Goal: Task Accomplishment & Management: Use online tool/utility

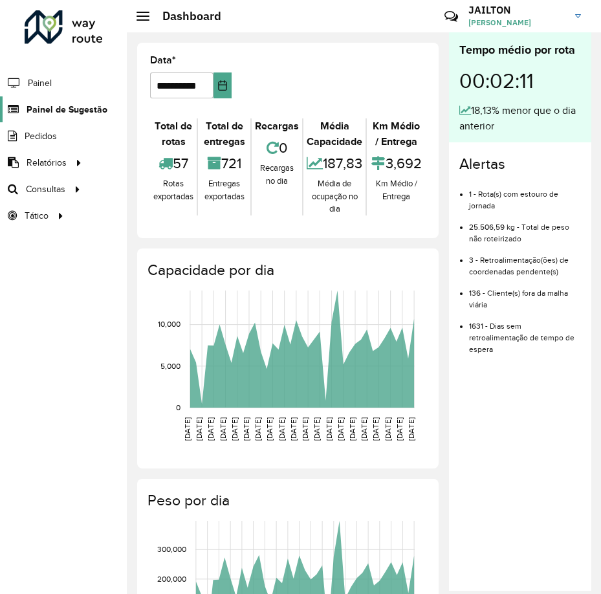
click at [63, 113] on span "Painel de Sugestão" at bounding box center [67, 110] width 81 height 14
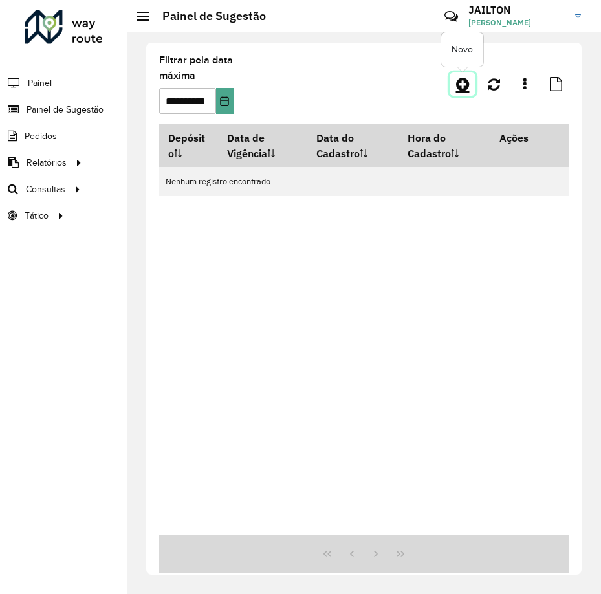
click at [462, 76] on link at bounding box center [463, 83] width 26 height 23
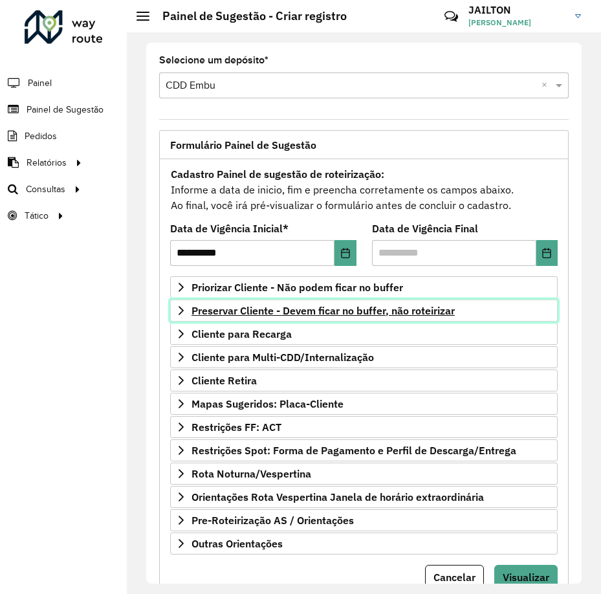
click at [298, 318] on link "Preservar Cliente - Devem ficar no buffer, não roteirizar" at bounding box center [364, 311] width 388 height 22
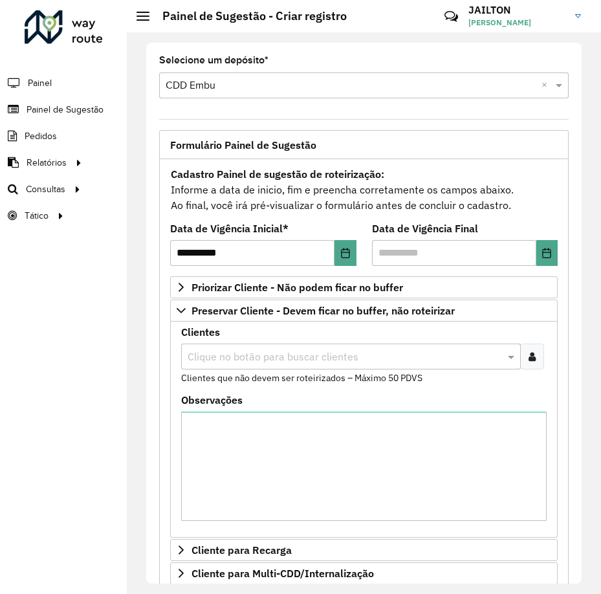
click at [287, 351] on input "text" at bounding box center [344, 357] width 320 height 16
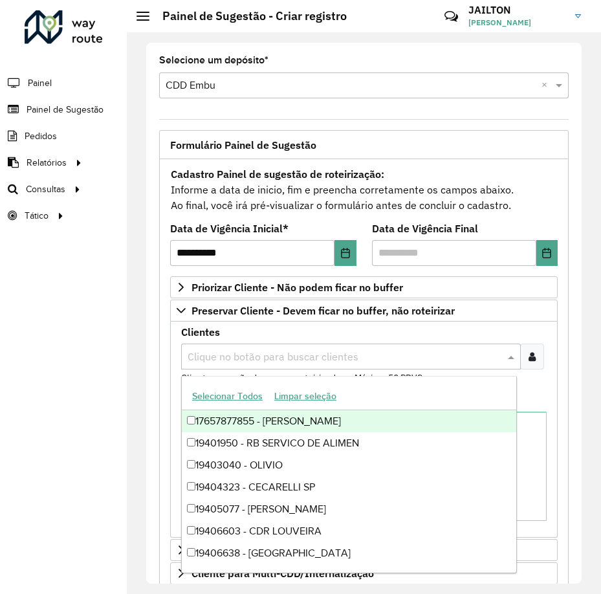
click at [527, 361] on div at bounding box center [532, 357] width 24 height 26
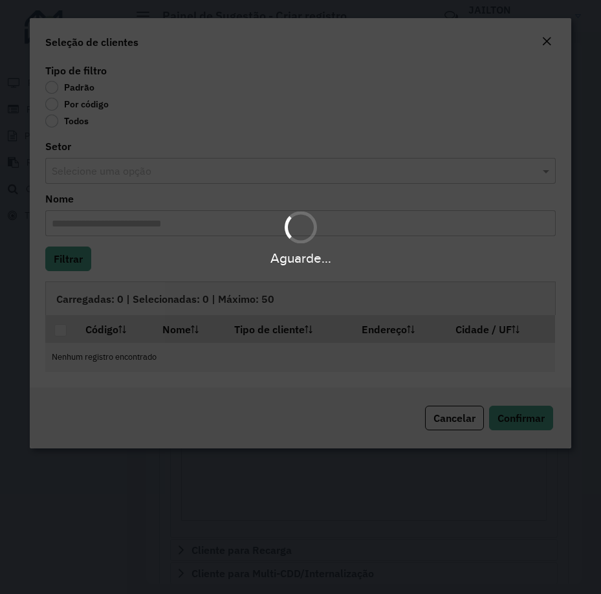
click at [73, 104] on div "Aguarde..." at bounding box center [300, 297] width 601 height 594
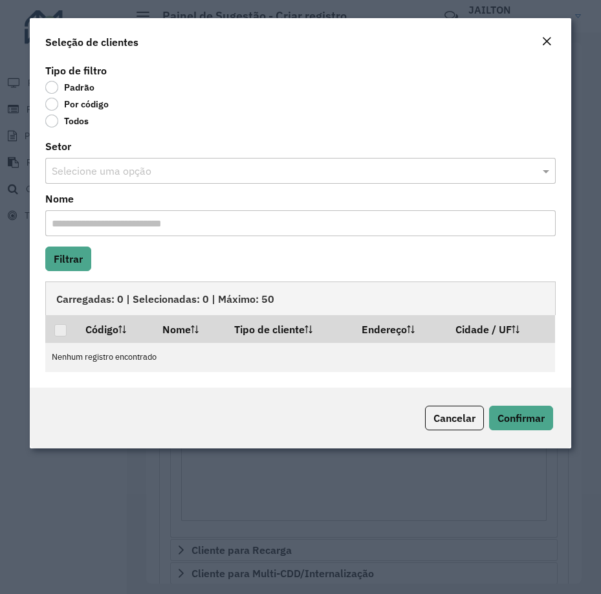
drag, startPoint x: 74, startPoint y: 110, endPoint x: 88, endPoint y: 118, distance: 16.2
click at [74, 109] on label "Por código" at bounding box center [76, 104] width 63 height 13
click at [168, 202] on div "Nome" at bounding box center [300, 215] width 510 height 42
click at [66, 100] on label "Por código" at bounding box center [76, 104] width 63 height 13
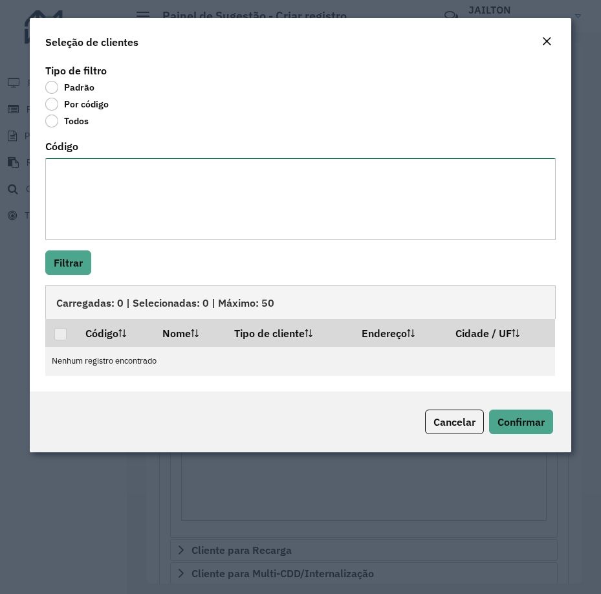
click at [162, 195] on textarea "Código" at bounding box center [300, 199] width 510 height 82
paste textarea "*"
click at [60, 258] on button "Filtrar" at bounding box center [68, 262] width 46 height 25
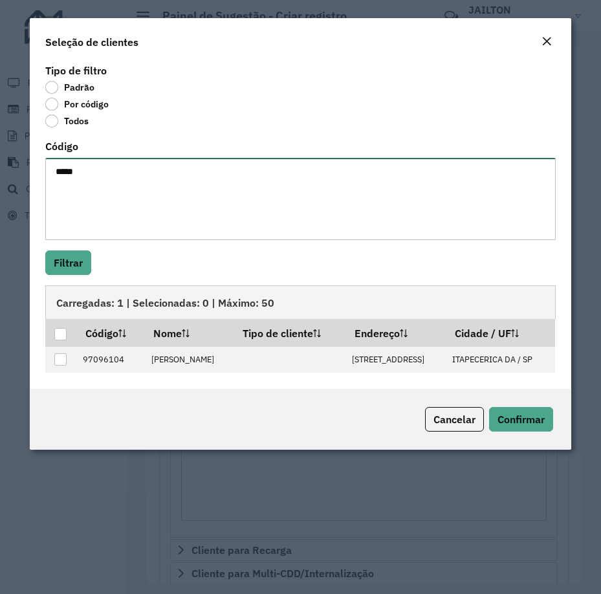
click at [126, 169] on textarea "*****" at bounding box center [300, 199] width 510 height 82
click at [39, 247] on div "Tipo de filtro Padrão Por código Todos Código ***** Filtrar Carregadas: 1 | Sel…" at bounding box center [300, 225] width 541 height 328
click at [56, 258] on button "Filtrar" at bounding box center [68, 262] width 46 height 25
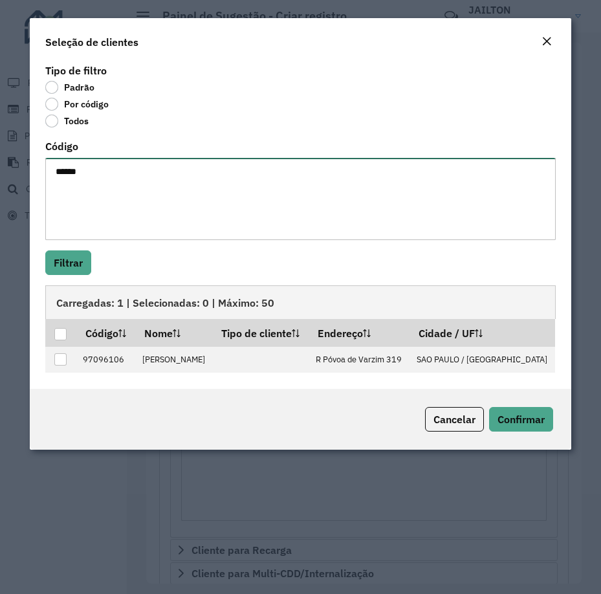
click at [171, 198] on textarea "*****" at bounding box center [300, 199] width 510 height 82
click at [88, 248] on div "Tipo de filtro Padrão Por código Todos Código ***** Filtrar Carregadas: 1 | Sel…" at bounding box center [300, 225] width 541 height 328
click at [84, 255] on button "Filtrar" at bounding box center [68, 262] width 46 height 25
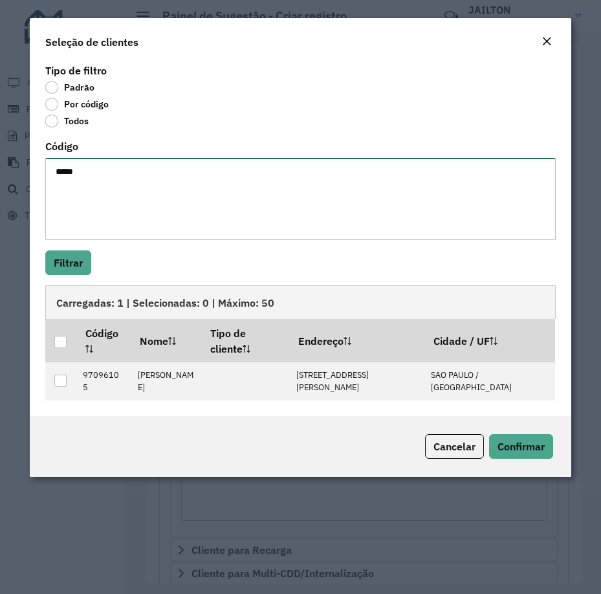
click at [258, 218] on textarea "*****" at bounding box center [300, 199] width 510 height 82
type textarea "*****"
click at [75, 261] on button "Filtrar" at bounding box center [68, 262] width 46 height 25
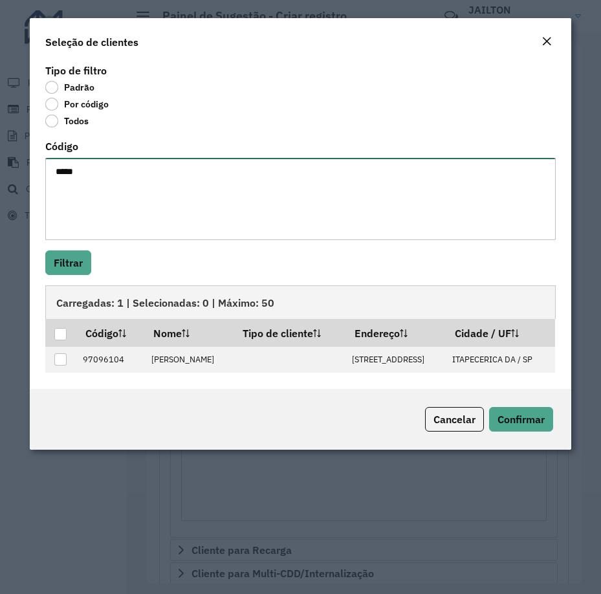
click at [199, 192] on textarea "*****" at bounding box center [300, 199] width 510 height 82
click at [545, 45] on em "Close" at bounding box center [547, 41] width 10 height 10
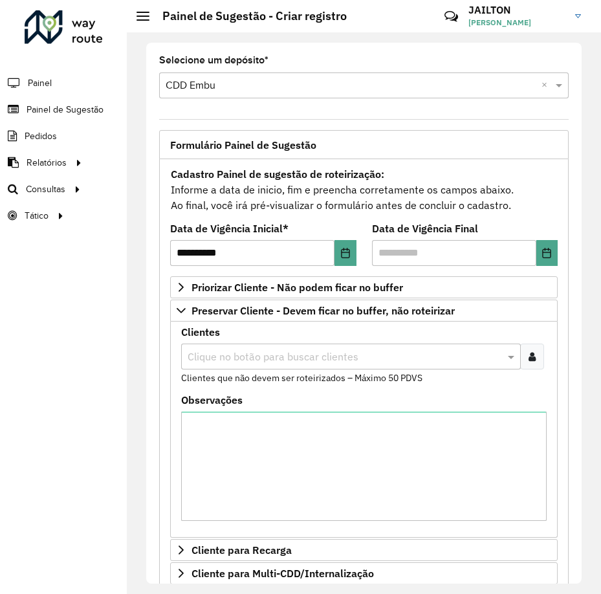
click at [240, 323] on div "Clientes Clique no botão para buscar clientes Clientes que não devem ser roteir…" at bounding box center [364, 430] width 388 height 216
click at [247, 367] on div "Clique no botão para buscar clientes" at bounding box center [351, 357] width 340 height 26
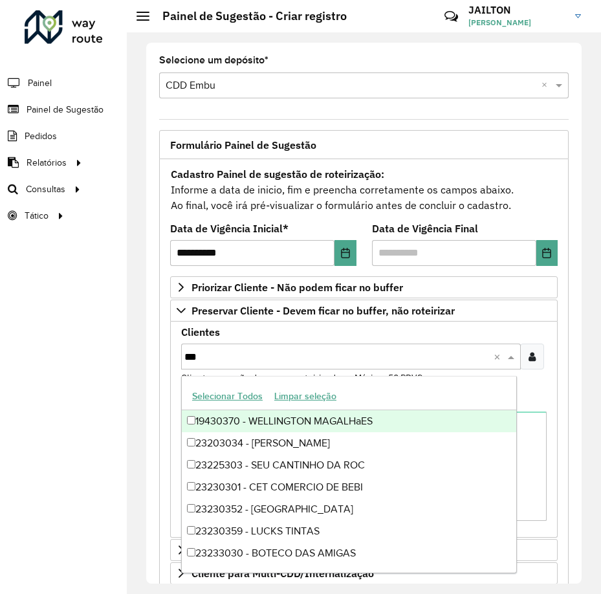
paste input "*****"
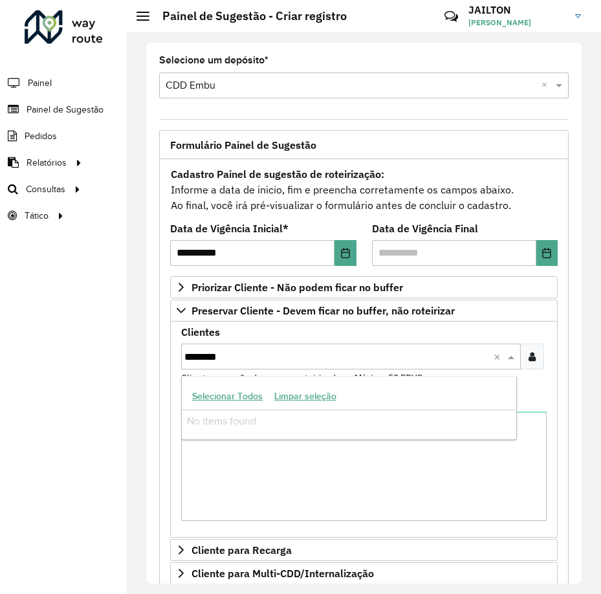
paste input "text"
type input "********"
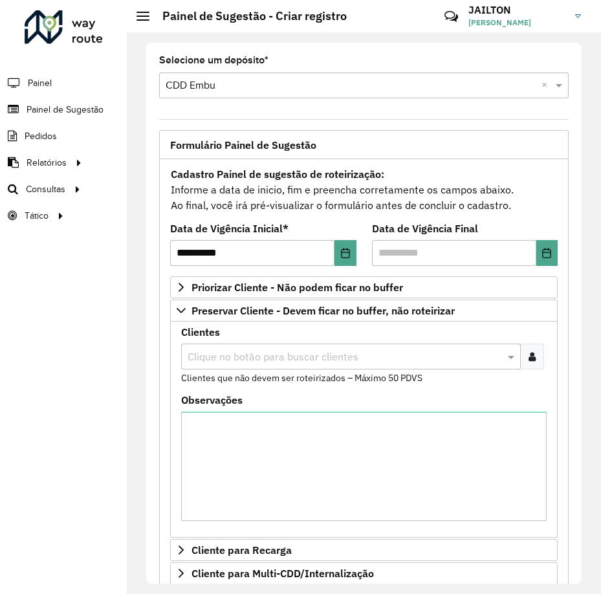
drag, startPoint x: 514, startPoint y: 362, endPoint x: 525, endPoint y: 364, distance: 11.3
click at [516, 362] on span at bounding box center [513, 357] width 16 height 16
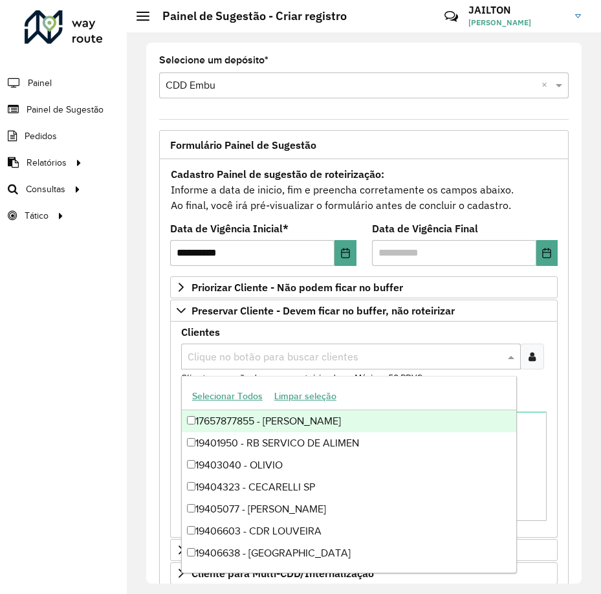
drag, startPoint x: 528, startPoint y: 364, endPoint x: 530, endPoint y: 354, distance: 10.5
click at [529, 364] on div at bounding box center [532, 357] width 24 height 26
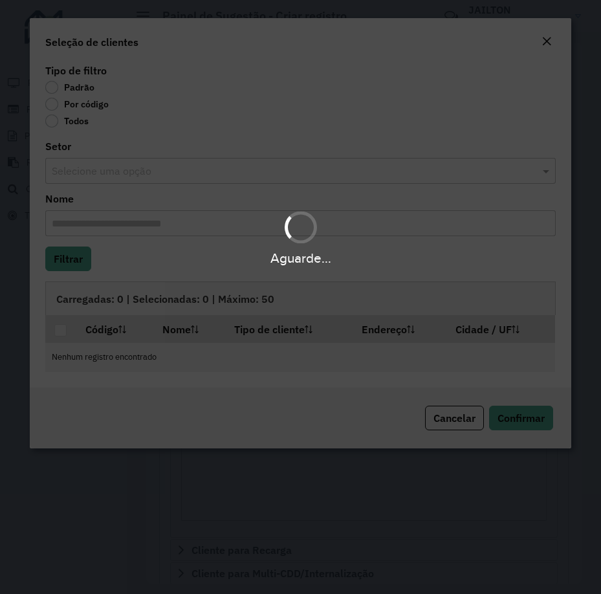
click at [106, 115] on div "Aguarde..." at bounding box center [300, 297] width 601 height 594
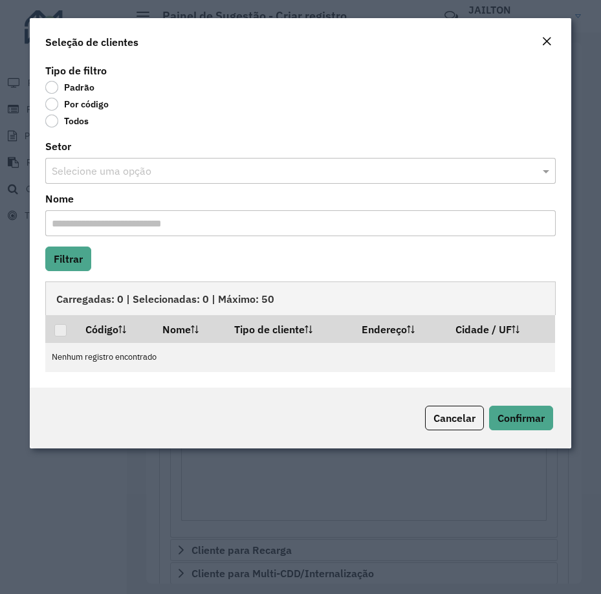
click at [81, 106] on label "Por código" at bounding box center [76, 104] width 63 height 13
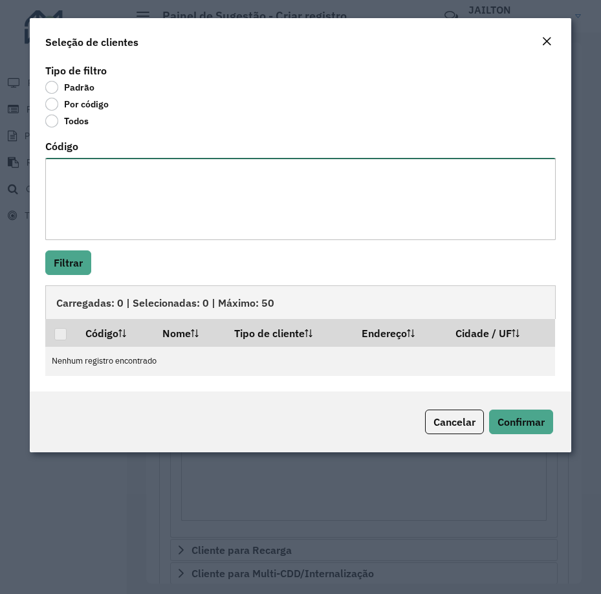
drag, startPoint x: 99, startPoint y: 207, endPoint x: 101, endPoint y: 197, distance: 10.5
click at [101, 206] on textarea "Código" at bounding box center [300, 199] width 510 height 82
paste textarea "********"
type textarea "********"
click at [90, 275] on div "Tipo de filtro Padrão Por código Todos Código ******** Filtrar Carregadas: 0 | …" at bounding box center [300, 226] width 541 height 331
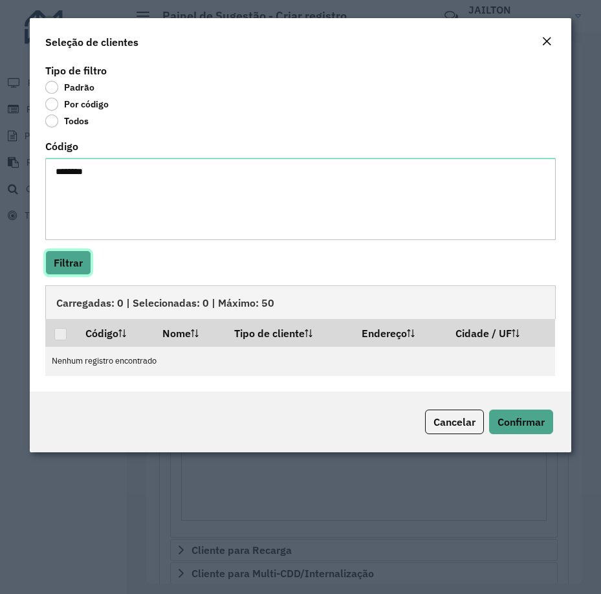
click at [85, 262] on button "Filtrar" at bounding box center [68, 262] width 46 height 25
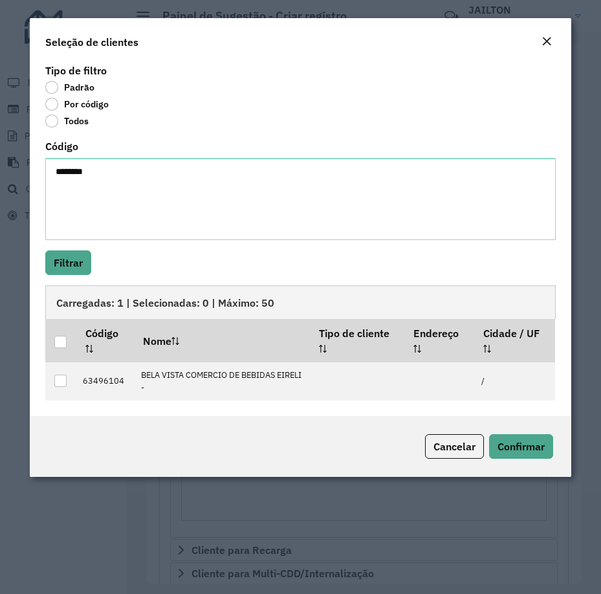
click at [552, 39] on button "Close" at bounding box center [547, 42] width 18 height 17
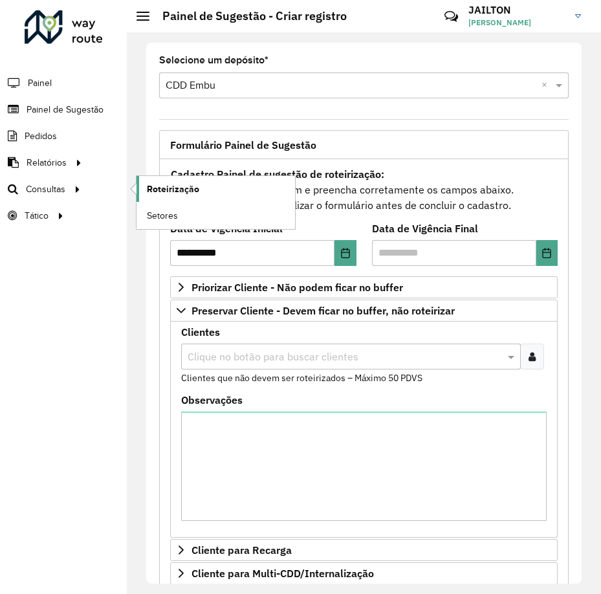
click at [157, 188] on span "Roteirização" at bounding box center [173, 189] width 52 height 14
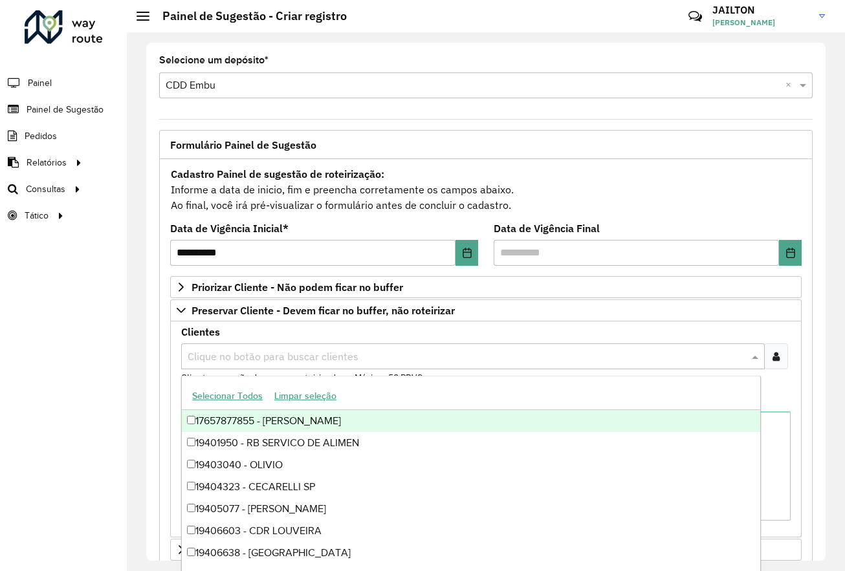
drag, startPoint x: 311, startPoint y: 351, endPoint x: 320, endPoint y: 348, distance: 9.4
click at [311, 351] on input "text" at bounding box center [466, 357] width 564 height 16
paste input "*****"
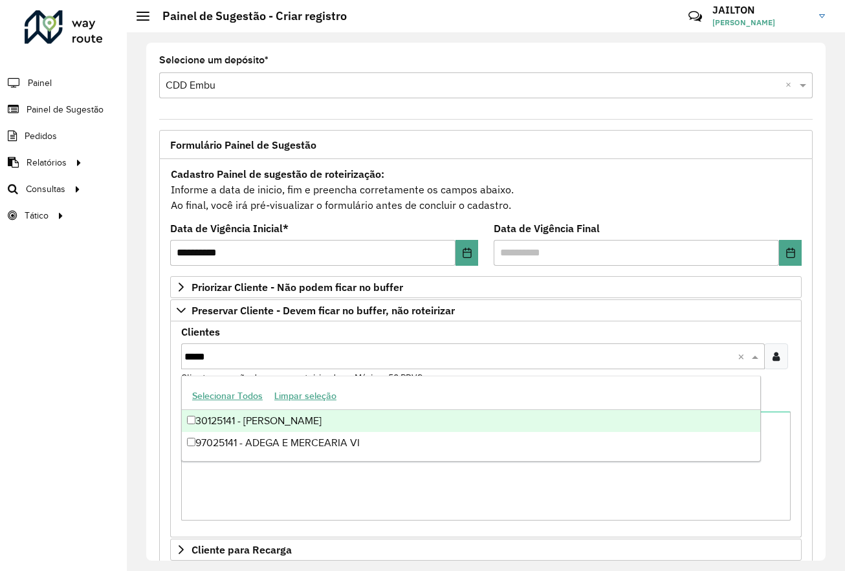
type input "*****"
click at [601, 359] on div at bounding box center [776, 357] width 24 height 26
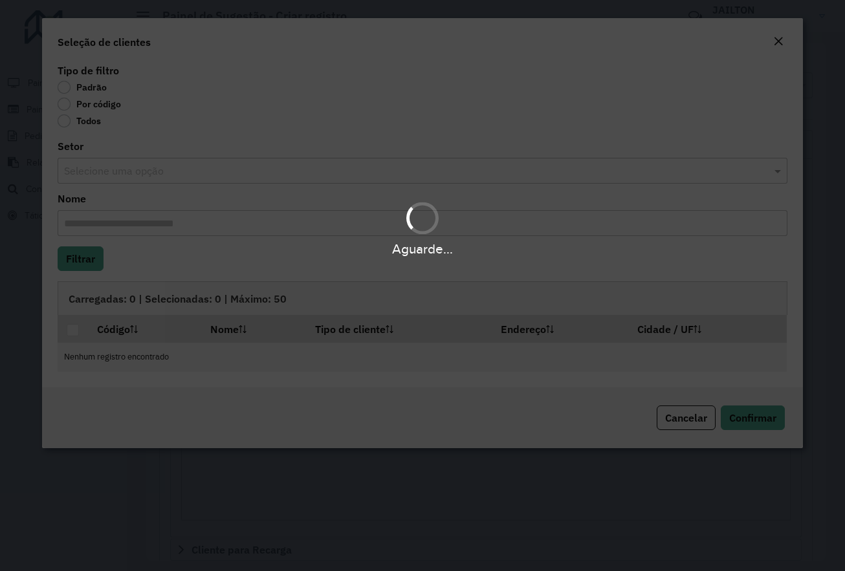
drag, startPoint x: 72, startPoint y: 100, endPoint x: 83, endPoint y: 113, distance: 17.5
click at [74, 102] on label "Por código" at bounding box center [89, 104] width 63 height 13
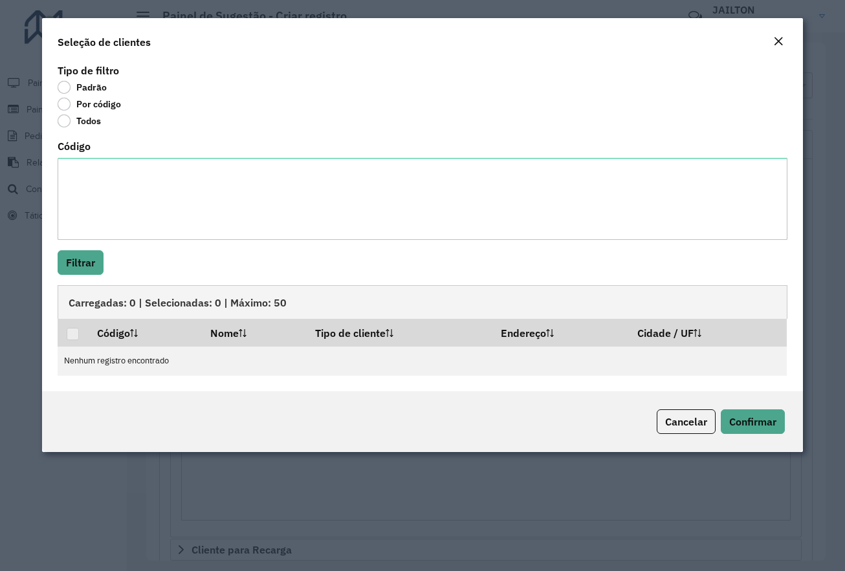
click at [83, 113] on div "Por código" at bounding box center [422, 107] width 729 height 16
click at [162, 219] on textarea "Código" at bounding box center [422, 199] width 729 height 82
paste textarea "*****"
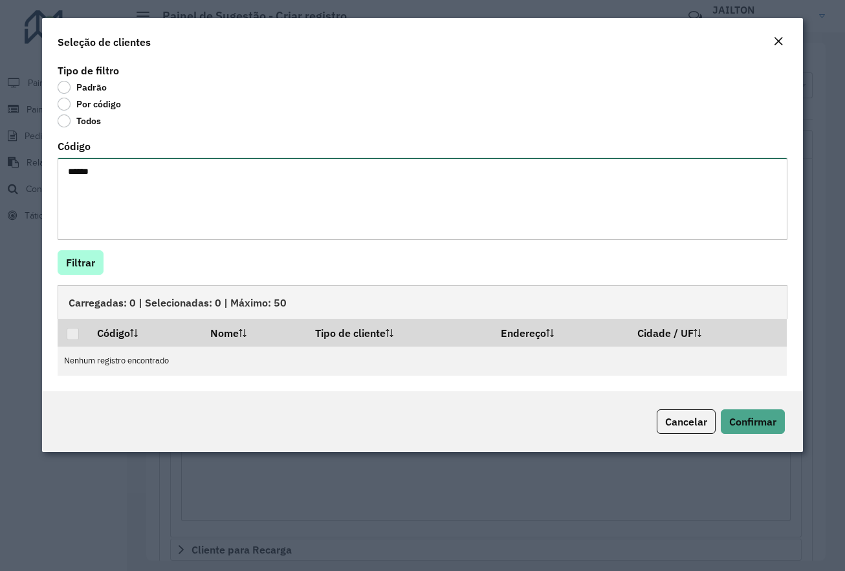
type textarea "*****"
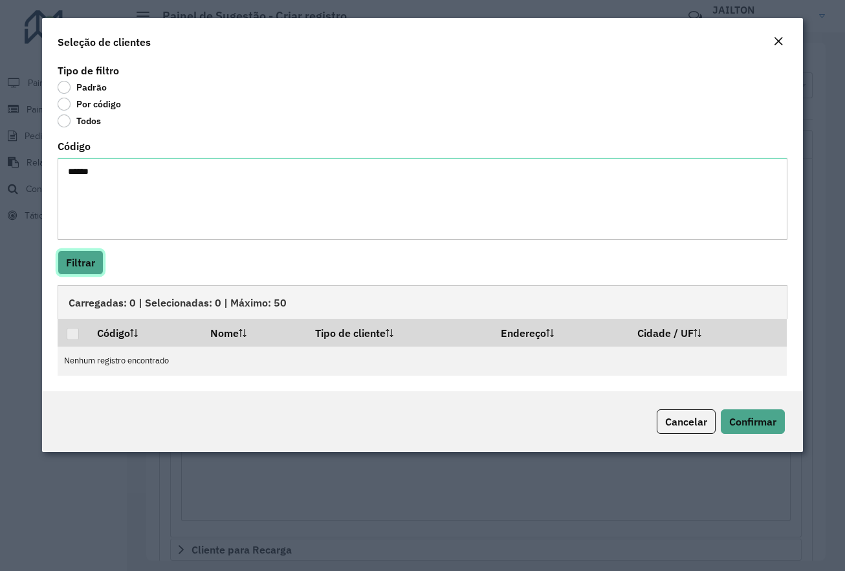
click at [91, 263] on button "Filtrar" at bounding box center [81, 262] width 46 height 25
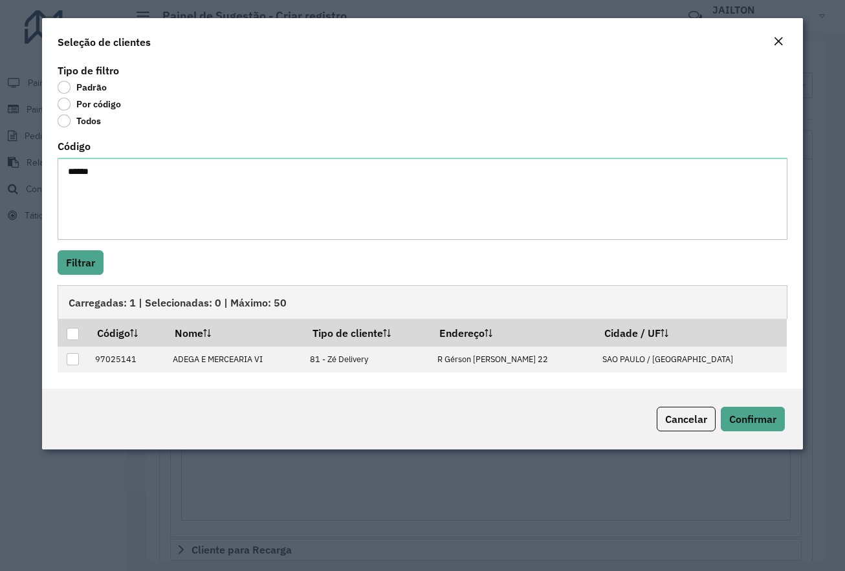
click at [601, 38] on em "Close" at bounding box center [778, 41] width 10 height 10
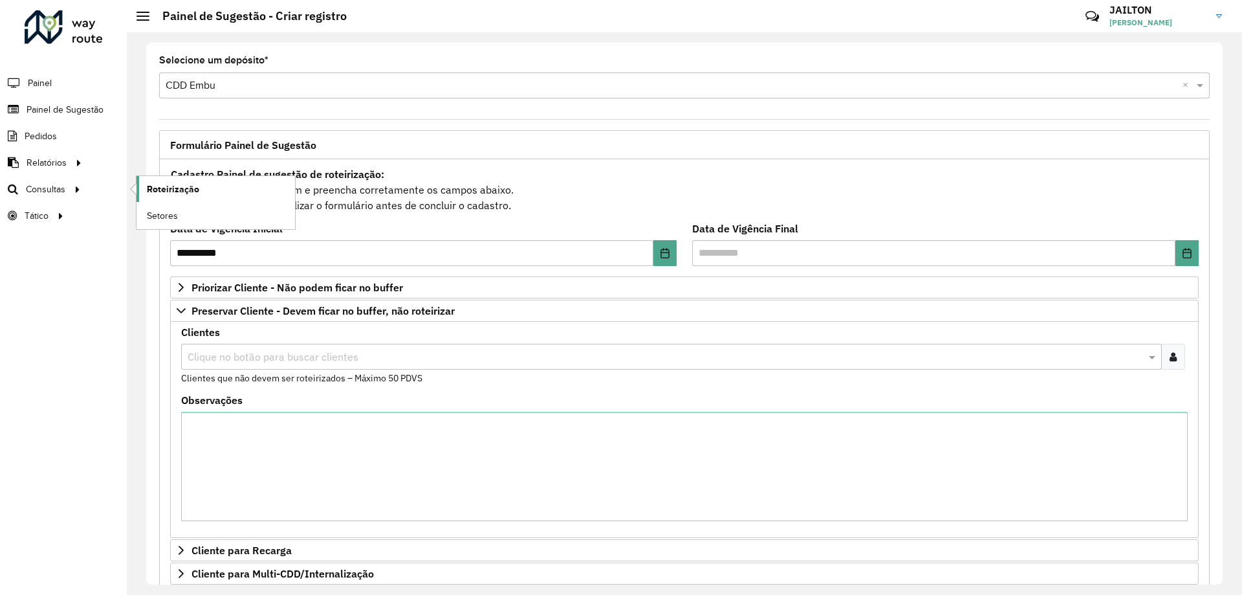
click at [219, 182] on link "Roteirização" at bounding box center [216, 189] width 159 height 26
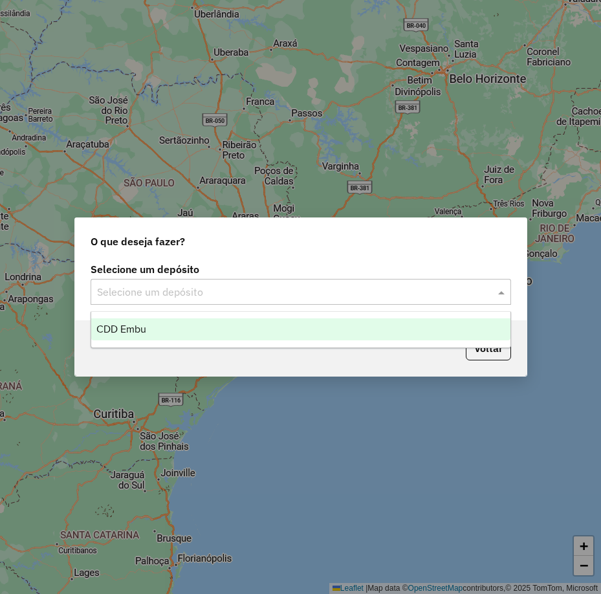
click at [313, 302] on div "Selecione um depósito" at bounding box center [301, 292] width 421 height 26
drag, startPoint x: 234, startPoint y: 322, endPoint x: 226, endPoint y: 337, distance: 17.1
click at [233, 323] on div "CDD Embu" at bounding box center [300, 329] width 419 height 22
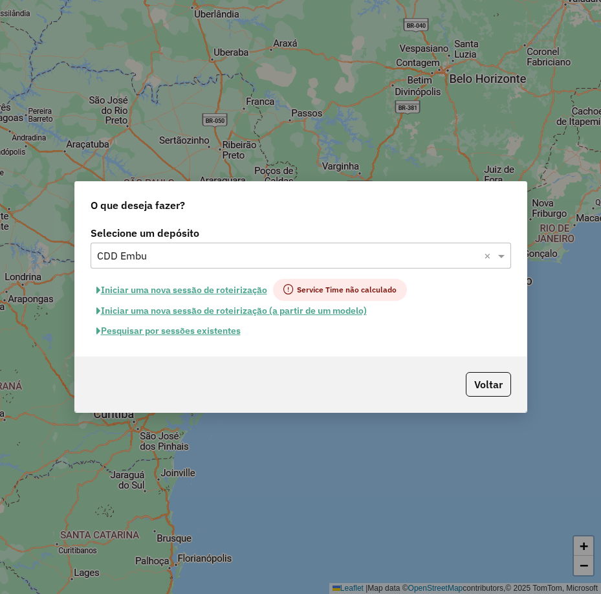
click at [323, 253] on input "text" at bounding box center [288, 256] width 382 height 16
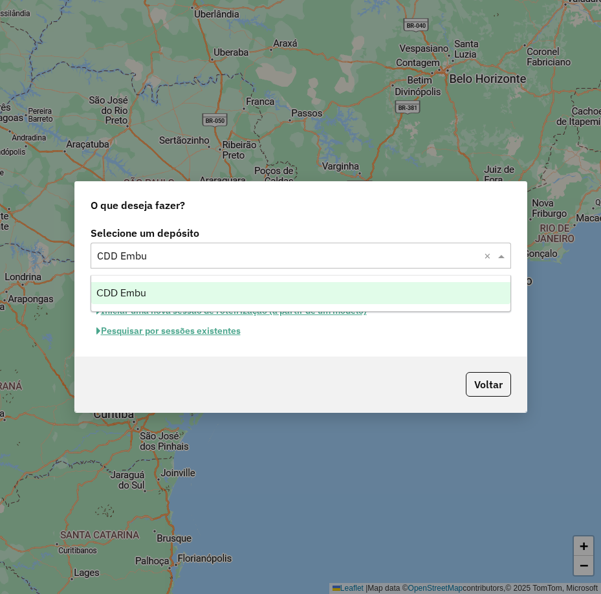
click at [127, 276] on ng-dropdown-panel "CDD Embu" at bounding box center [301, 293] width 421 height 37
click at [116, 288] on span "CDD Embu" at bounding box center [121, 292] width 50 height 11
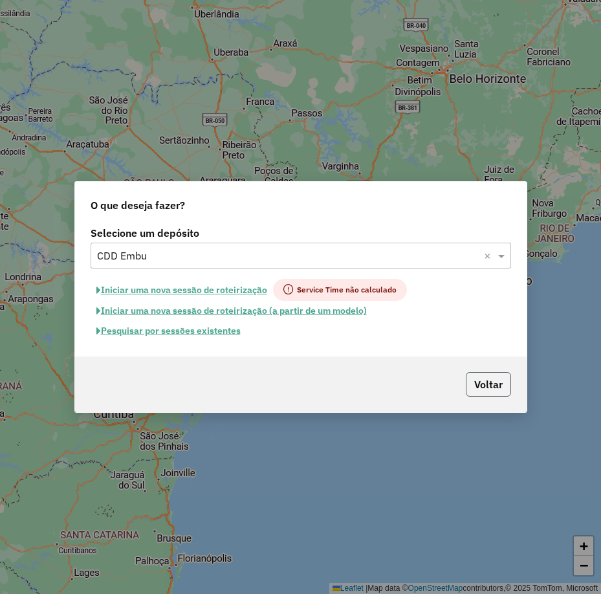
click at [500, 383] on button "Voltar" at bounding box center [488, 384] width 45 height 25
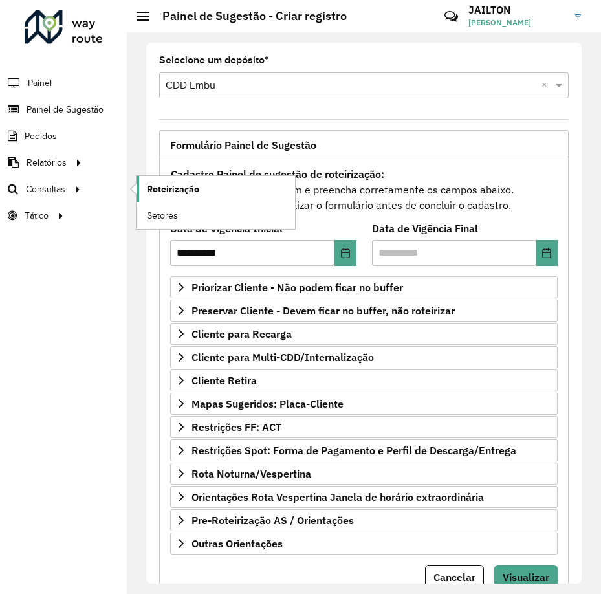
click at [172, 190] on span "Roteirização" at bounding box center [173, 189] width 52 height 14
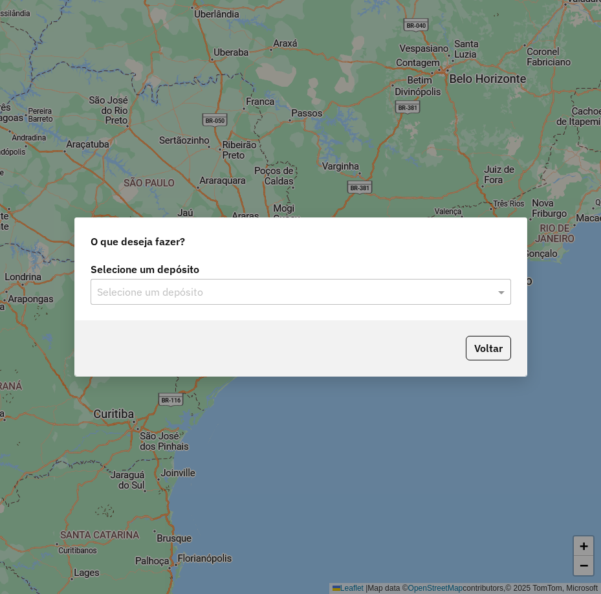
click at [232, 286] on input "text" at bounding box center [288, 293] width 382 height 16
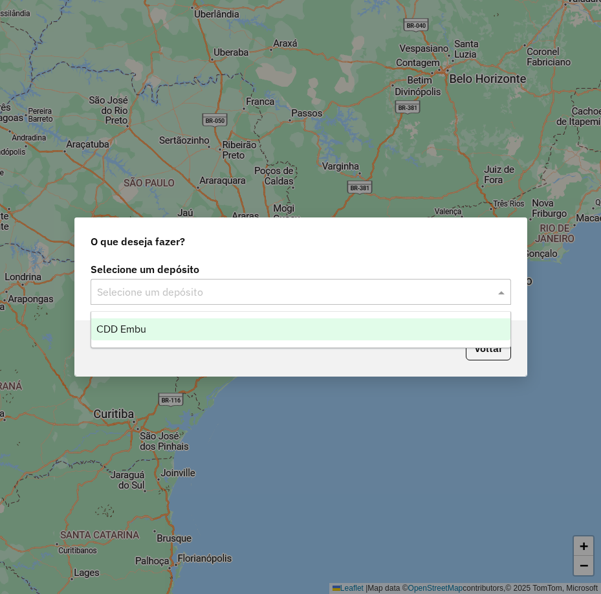
click at [194, 336] on div "CDD Embu" at bounding box center [300, 329] width 419 height 22
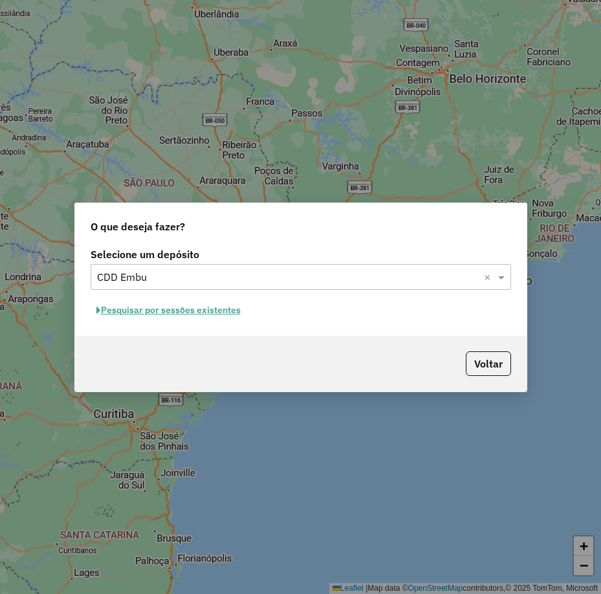
click at [201, 315] on button "Pesquisar por sessões existentes" at bounding box center [169, 310] width 156 height 20
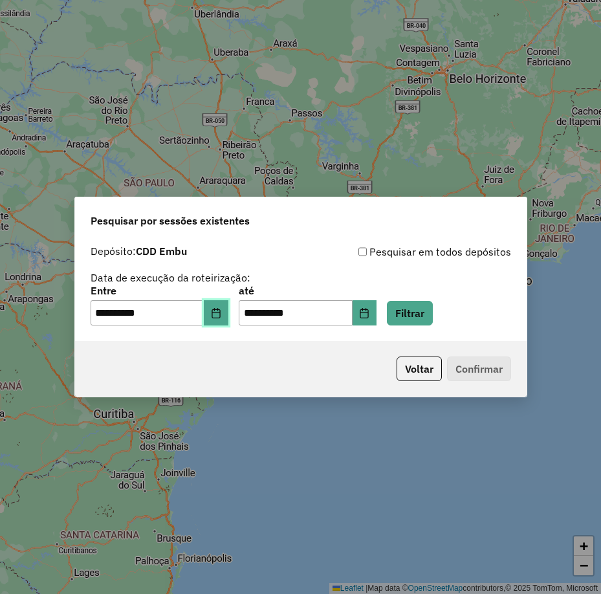
click at [226, 307] on button "Choose Date" at bounding box center [216, 313] width 25 height 26
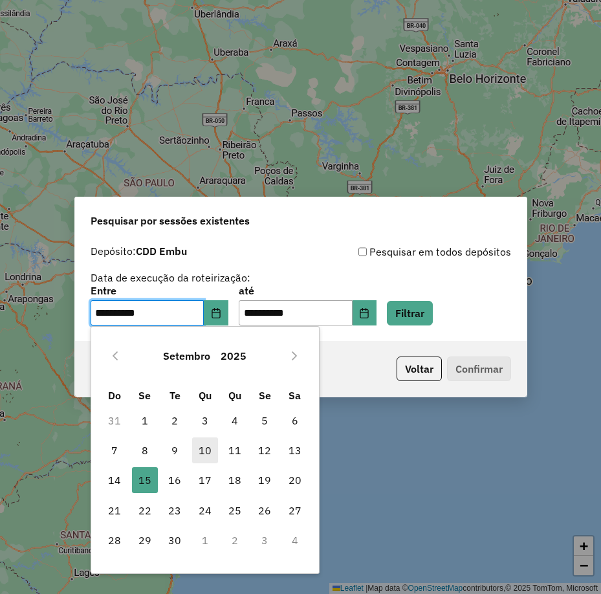
click at [206, 451] on span "10" at bounding box center [205, 450] width 26 height 26
type input "**********"
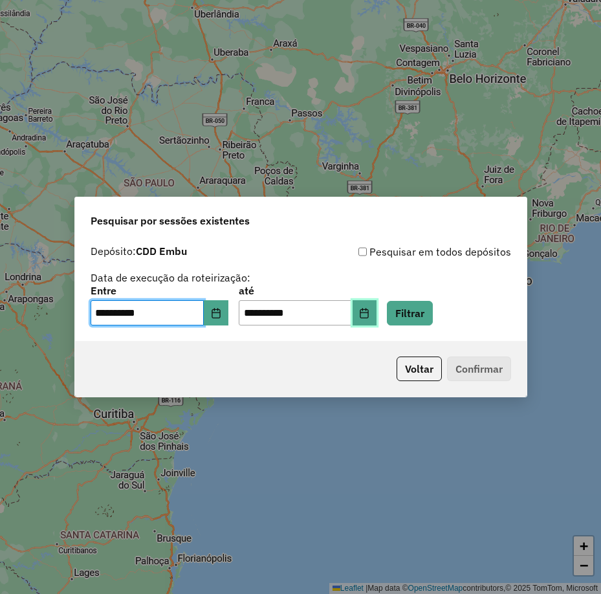
click at [369, 314] on icon "Choose Date" at bounding box center [364, 313] width 8 height 10
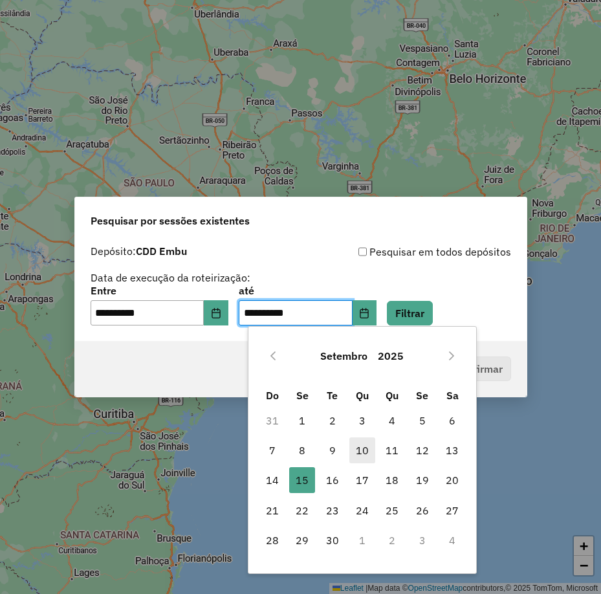
click at [370, 449] on span "10" at bounding box center [362, 450] width 26 height 26
type input "**********"
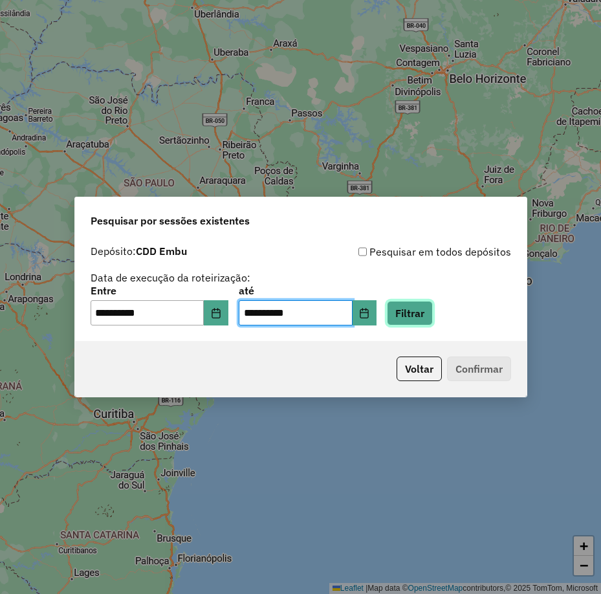
click at [426, 318] on button "Filtrar" at bounding box center [410, 313] width 46 height 25
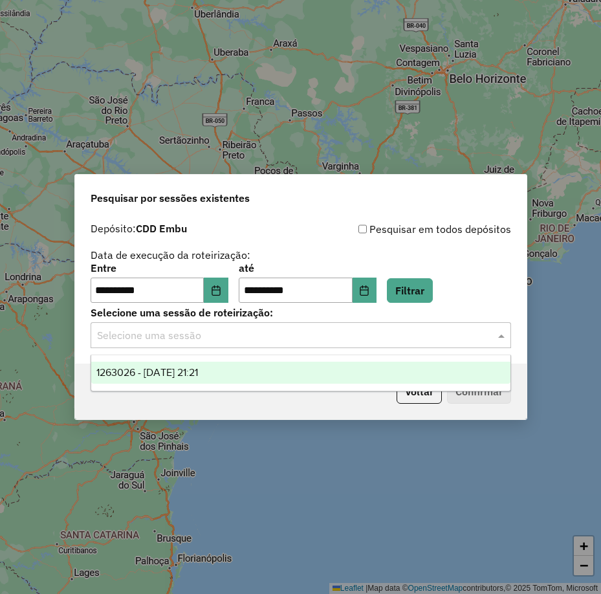
click at [299, 338] on input "text" at bounding box center [288, 336] width 382 height 16
click at [246, 370] on div "1263026 - 10/09/2025 21:21" at bounding box center [300, 373] width 419 height 22
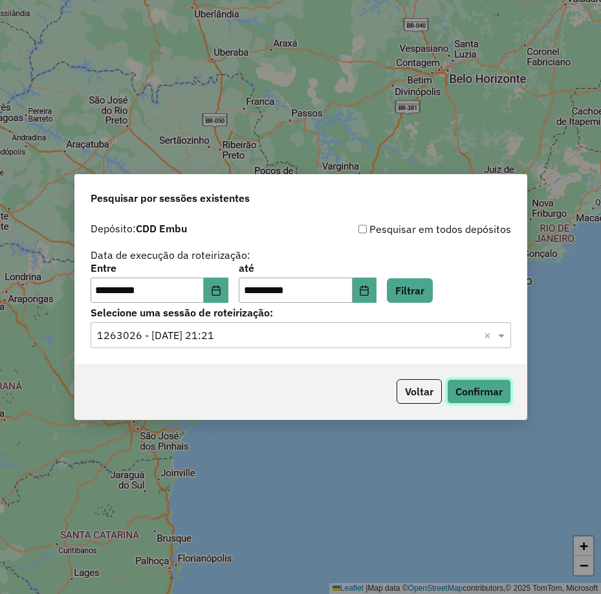
click at [454, 382] on button "Confirmar" at bounding box center [479, 391] width 64 height 25
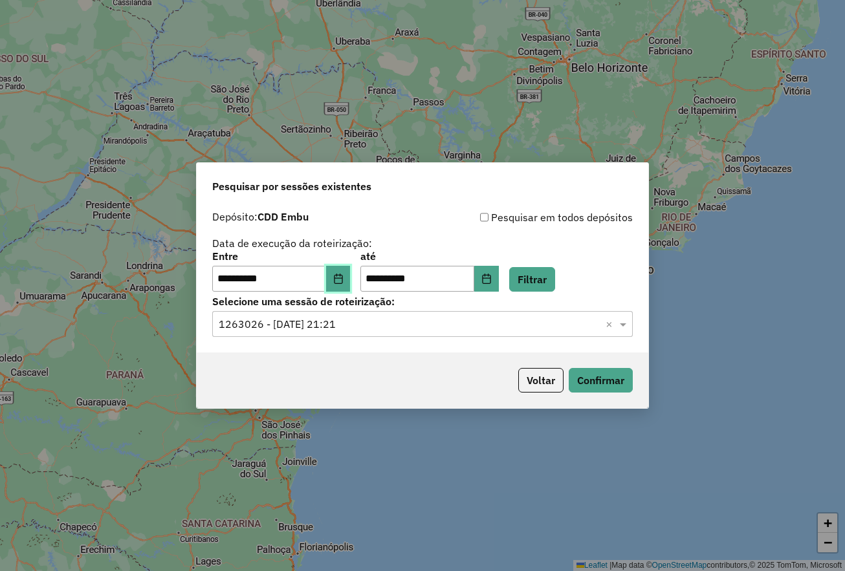
click at [344, 280] on icon "Choose Date" at bounding box center [338, 279] width 10 height 10
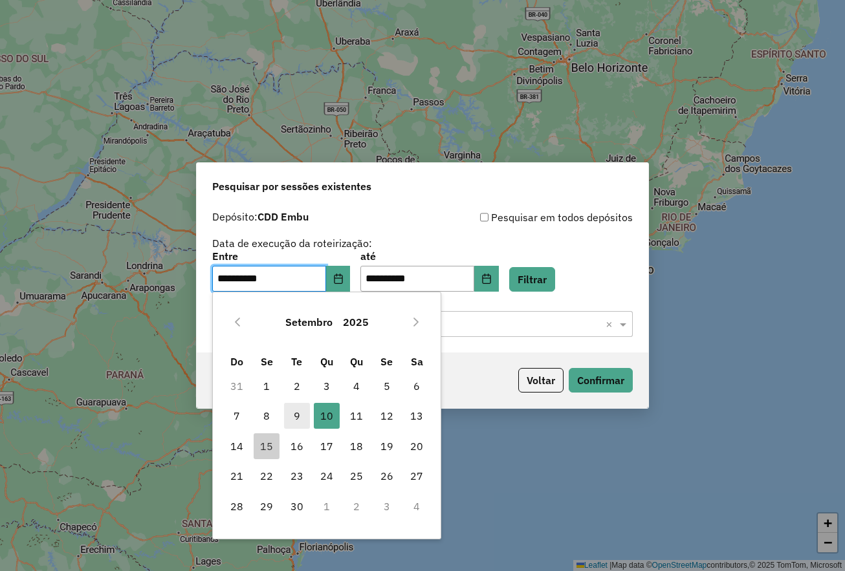
click at [299, 421] on span "9" at bounding box center [297, 416] width 26 height 26
type input "**********"
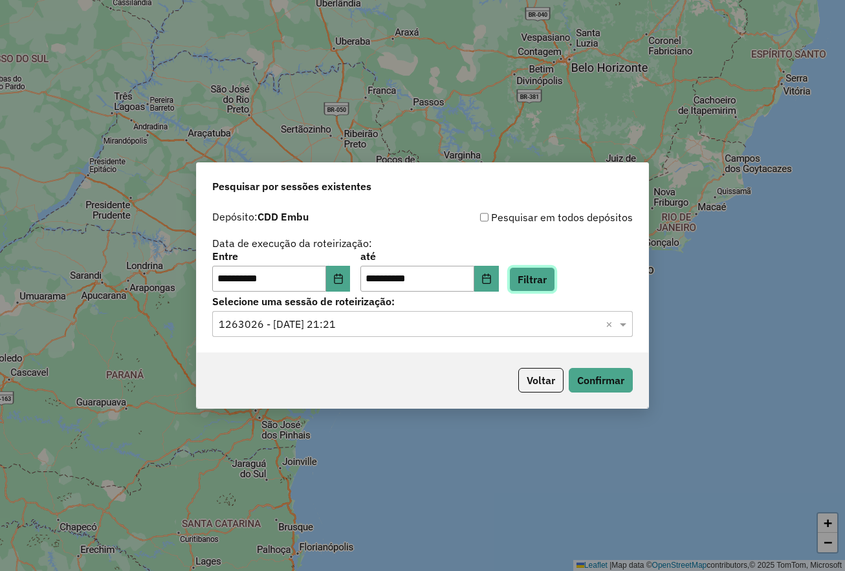
click at [547, 271] on button "Filtrar" at bounding box center [532, 279] width 46 height 25
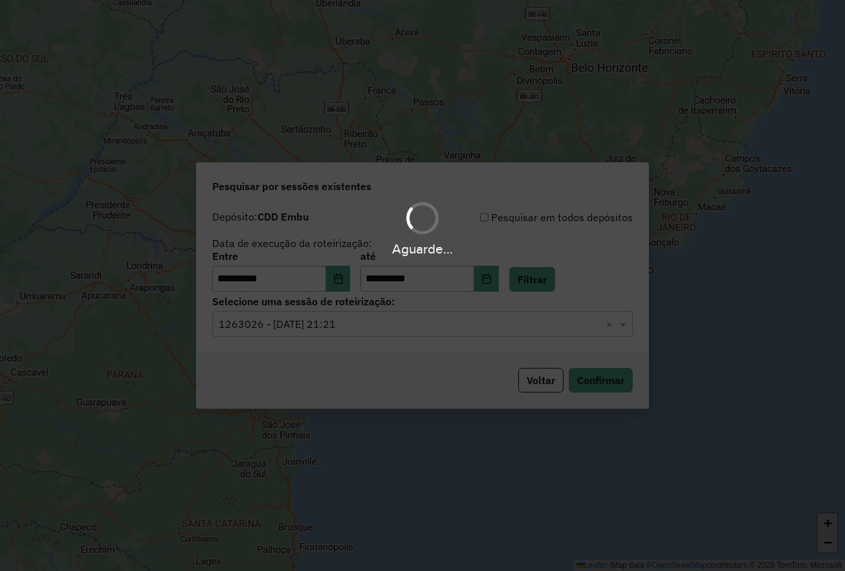
drag, startPoint x: 520, startPoint y: 286, endPoint x: 504, endPoint y: 285, distance: 15.6
click at [518, 285] on div "Aguarde..." at bounding box center [422, 285] width 845 height 571
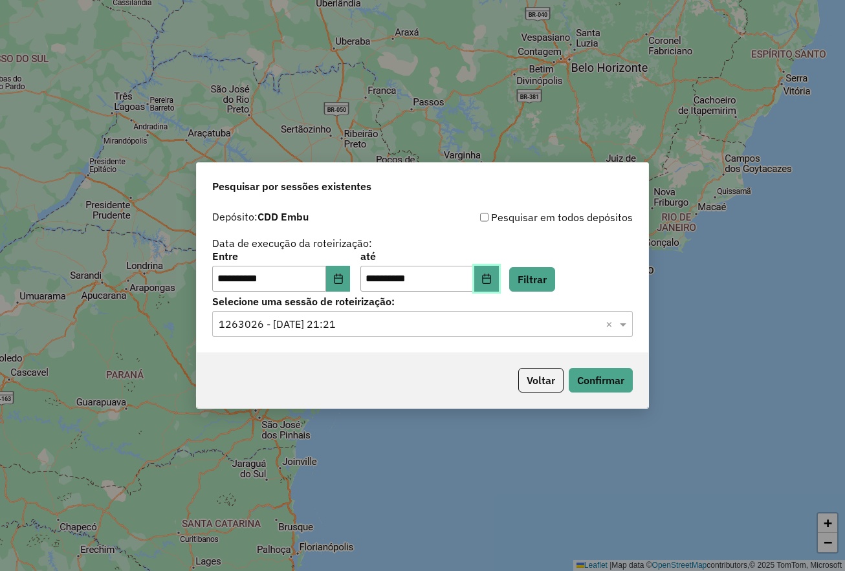
click at [491, 283] on icon "Choose Date" at bounding box center [486, 279] width 8 height 10
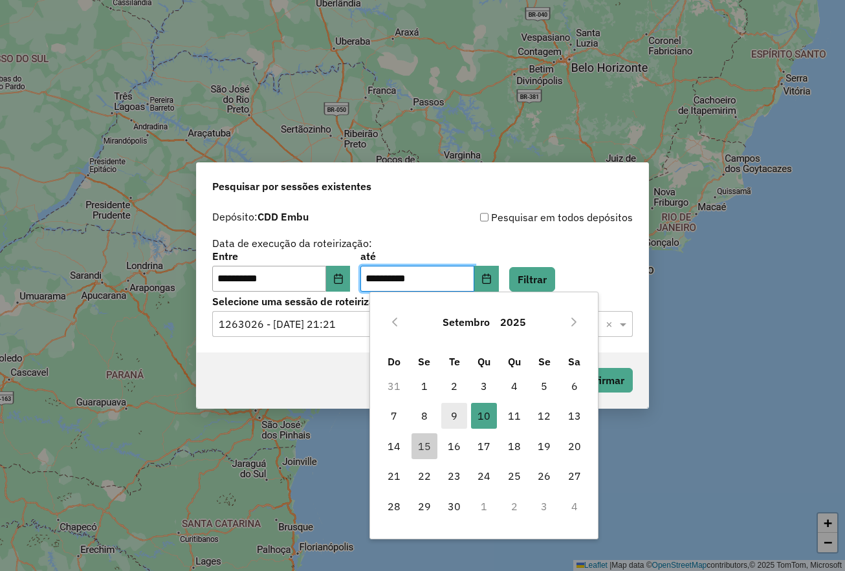
click at [454, 414] on span "9" at bounding box center [454, 416] width 26 height 26
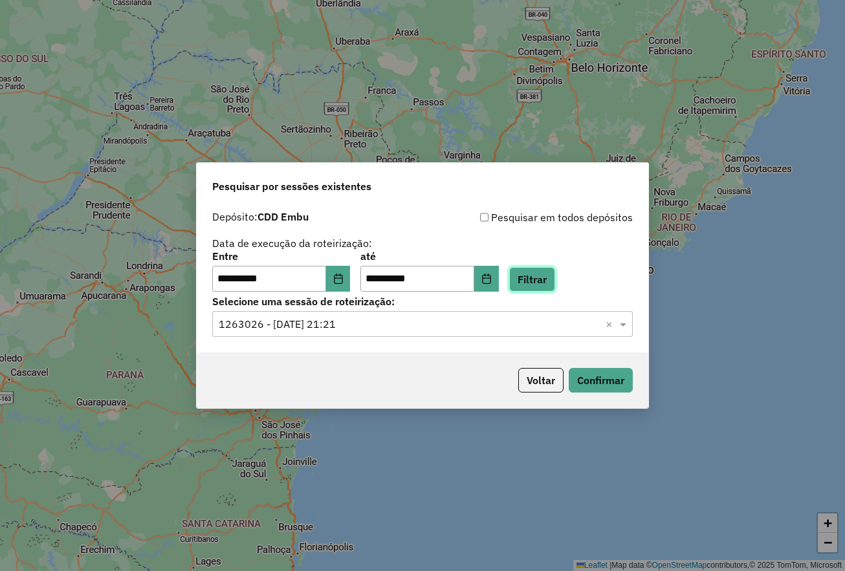
click at [550, 291] on button "Filtrar" at bounding box center [532, 279] width 46 height 25
click at [456, 318] on input "text" at bounding box center [410, 325] width 382 height 16
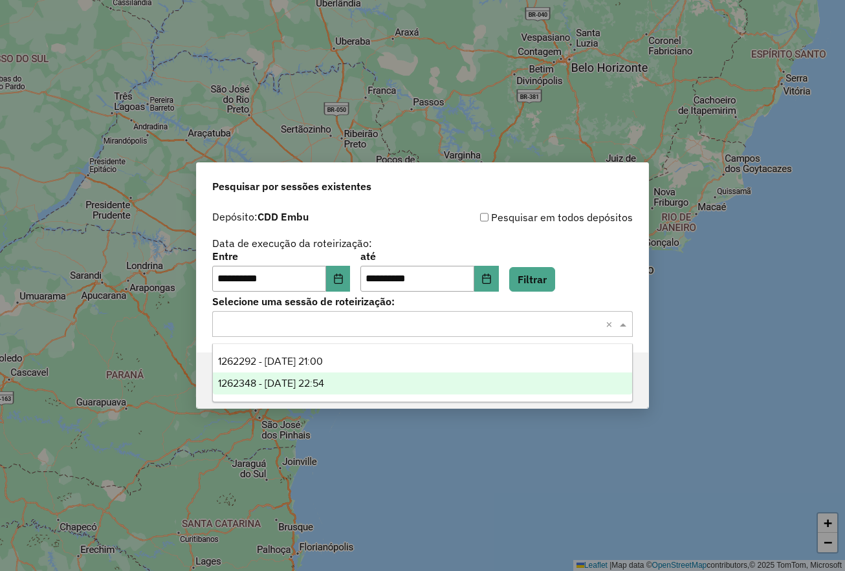
click at [376, 382] on div "1262348 - 09/09/2025 22:54" at bounding box center [422, 384] width 419 height 22
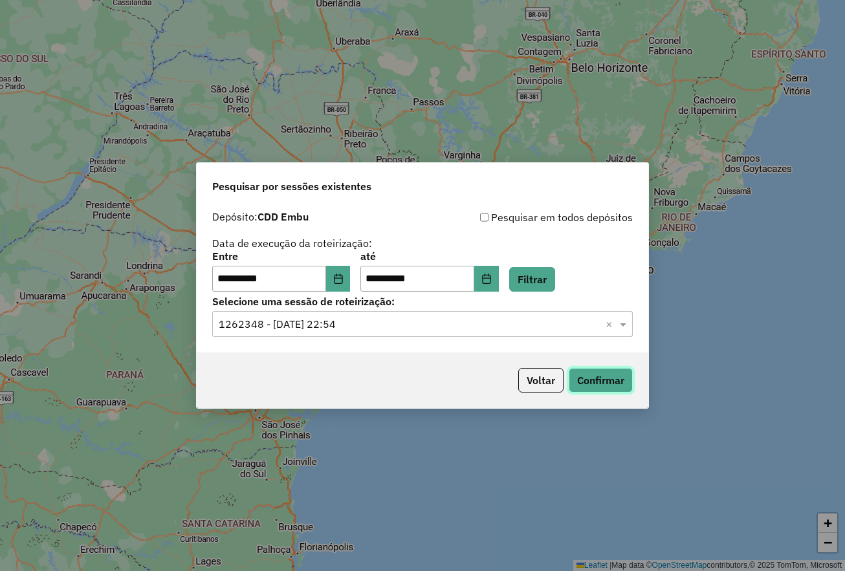
click at [601, 377] on button "Confirmar" at bounding box center [601, 380] width 64 height 25
click at [566, 234] on div "**********" at bounding box center [422, 251] width 421 height 82
click at [547, 287] on button "Filtrar" at bounding box center [532, 279] width 46 height 25
click at [491, 311] on ng-select "Selecione uma sessão × 1262348 - 09/09/2025 22:54 ×" at bounding box center [422, 324] width 421 height 26
click at [430, 333] on div "Selecione uma sessão × 1262348 - 09/09/2025 22:54 ×" at bounding box center [422, 324] width 421 height 26
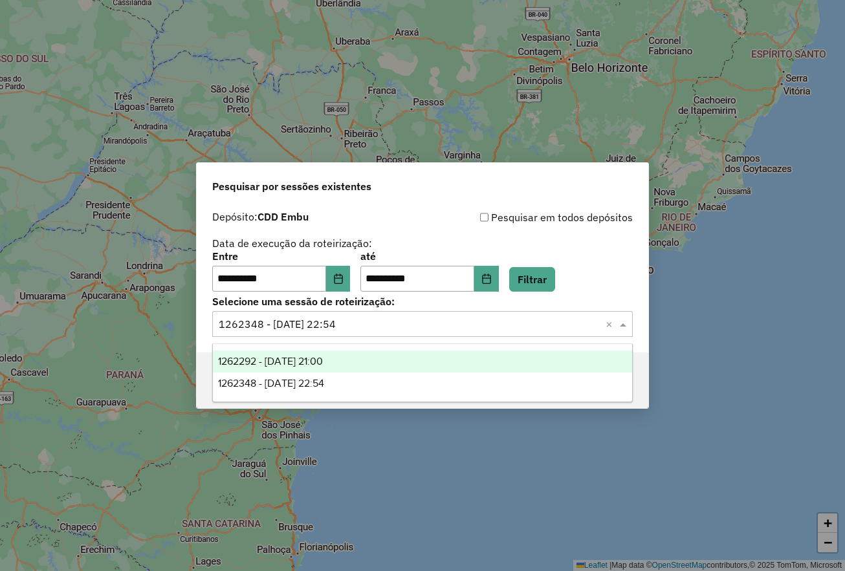
click at [359, 357] on div "1262292 - 09/09/2025 21:00" at bounding box center [422, 362] width 419 height 22
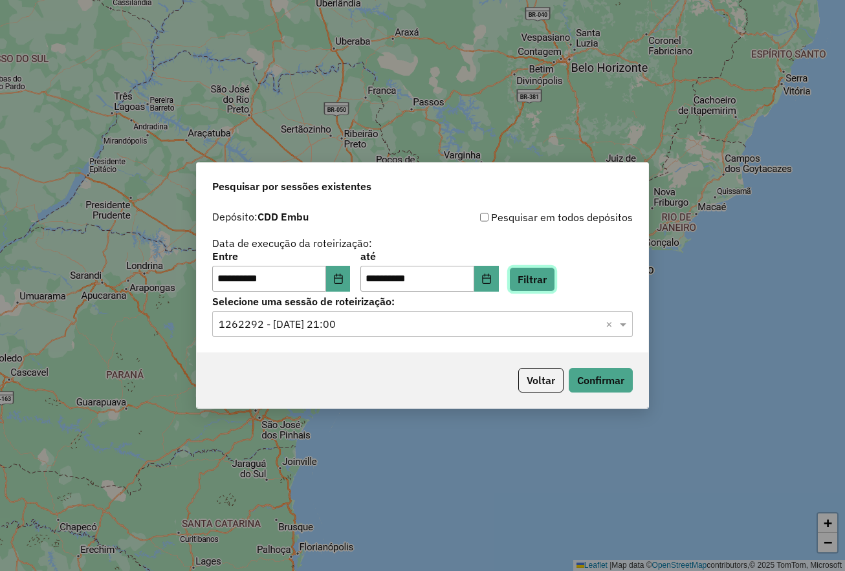
click at [555, 284] on button "Filtrar" at bounding box center [532, 279] width 46 height 25
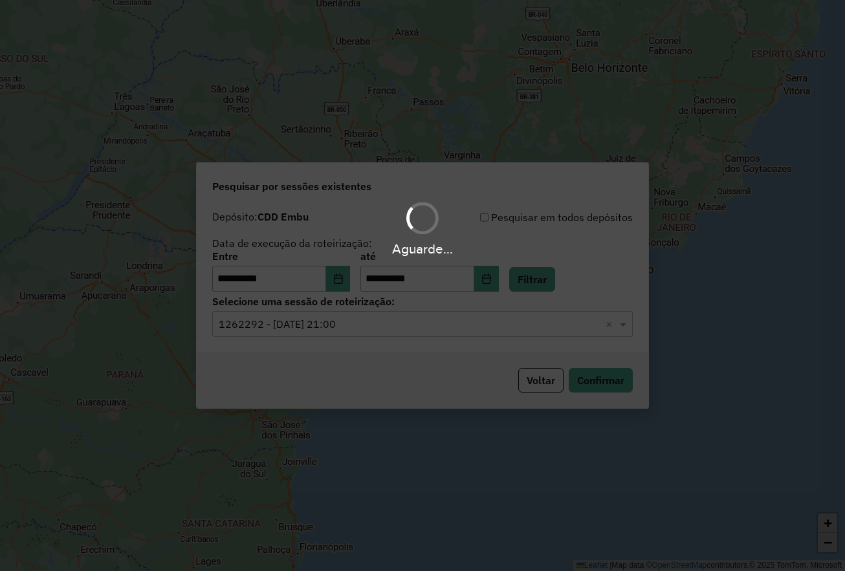
click at [601, 373] on div "Aguarde..." at bounding box center [422, 285] width 845 height 571
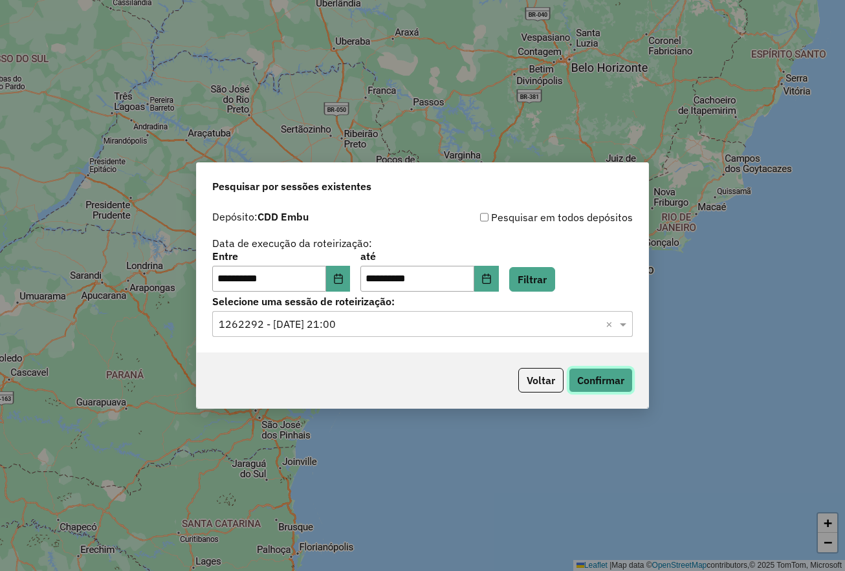
click at [601, 386] on button "Confirmar" at bounding box center [601, 380] width 64 height 25
click at [499, 280] on button "Choose Date" at bounding box center [486, 279] width 25 height 26
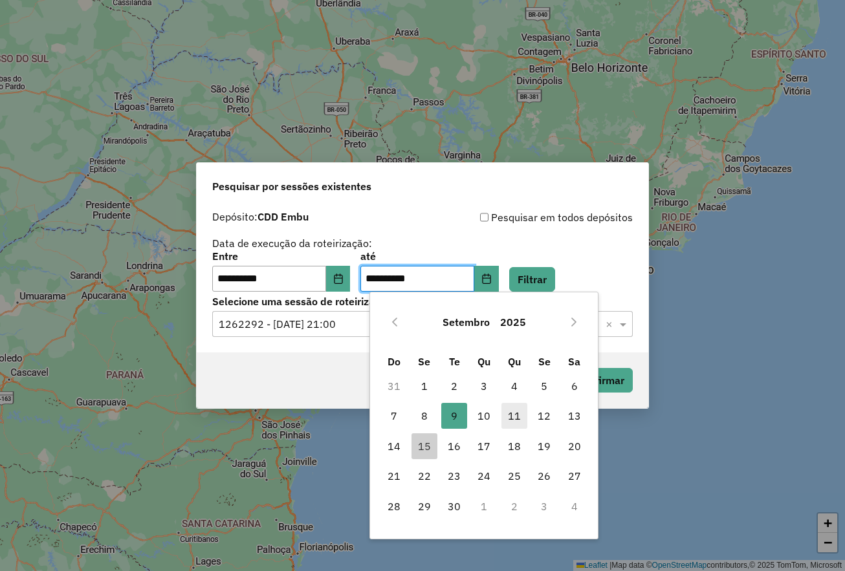
click at [514, 412] on span "11" at bounding box center [515, 416] width 26 height 26
type input "**********"
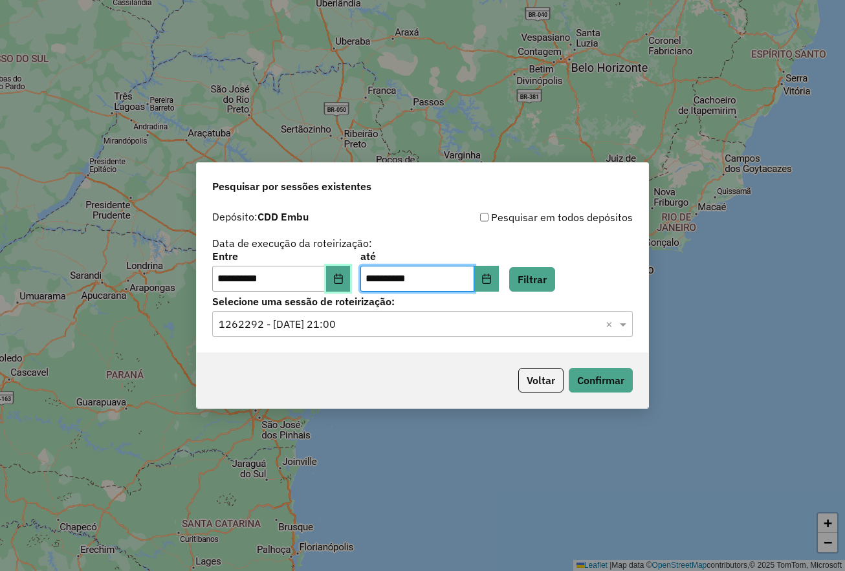
click at [351, 281] on button "Choose Date" at bounding box center [338, 279] width 25 height 26
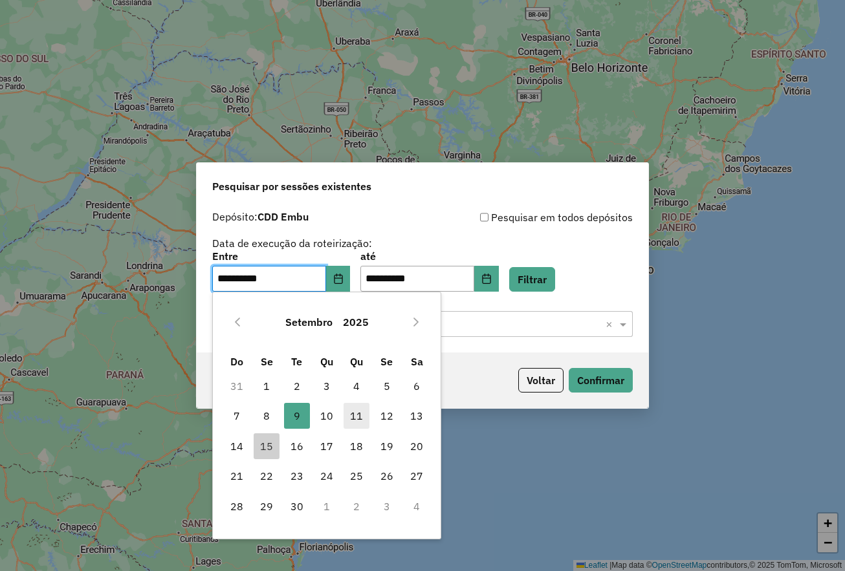
click at [360, 421] on span "11" at bounding box center [357, 416] width 26 height 26
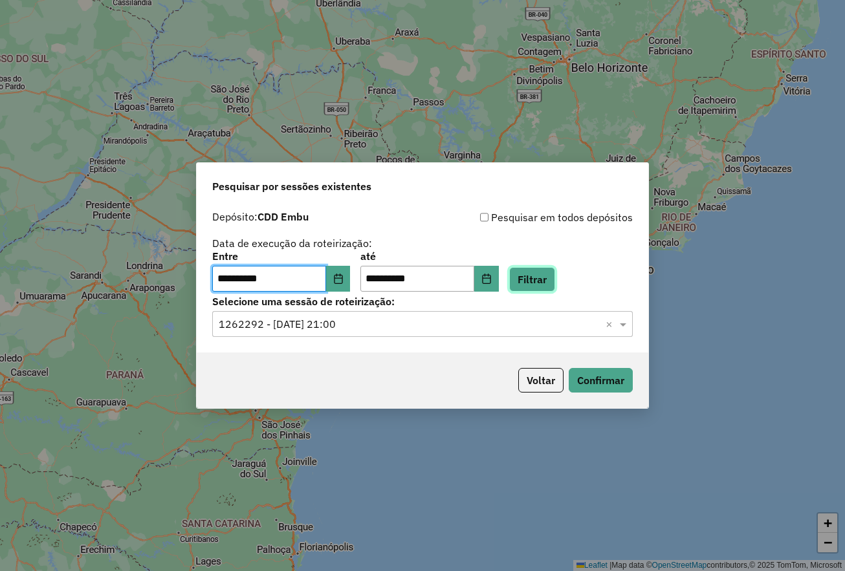
click at [550, 280] on button "Filtrar" at bounding box center [532, 279] width 46 height 25
click at [431, 333] on div "Selecione uma sessão × ×" at bounding box center [422, 324] width 421 height 26
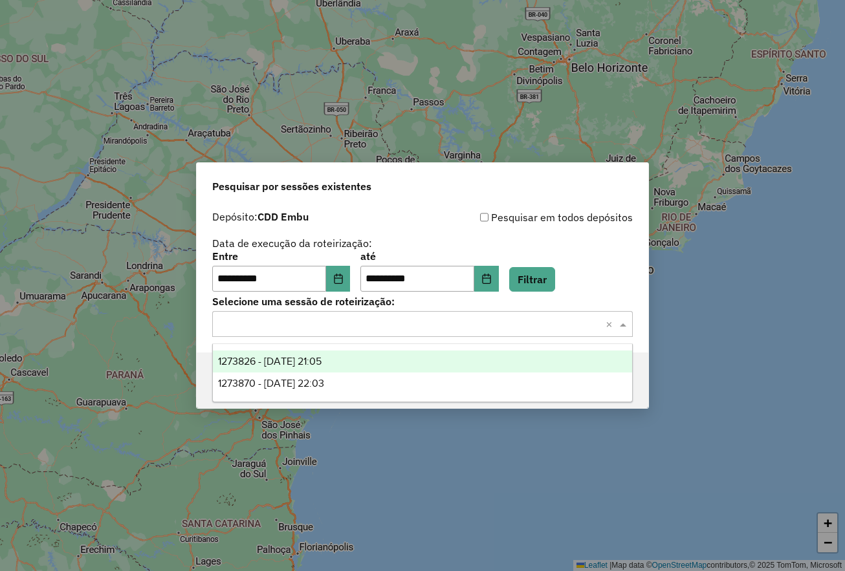
click at [322, 364] on span "1273826 - 11/09/2025 21:05" at bounding box center [270, 361] width 104 height 11
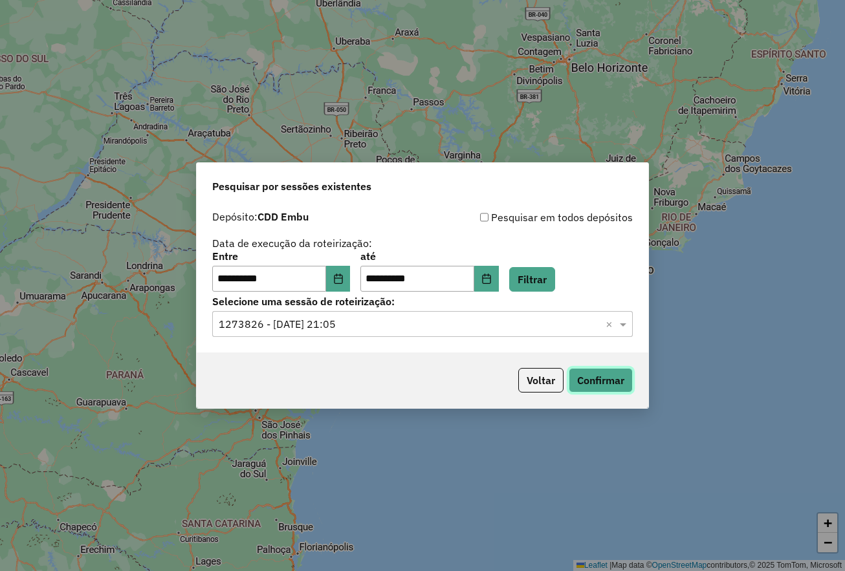
click at [601, 382] on button "Confirmar" at bounding box center [601, 380] width 64 height 25
click at [495, 325] on input "text" at bounding box center [410, 325] width 382 height 16
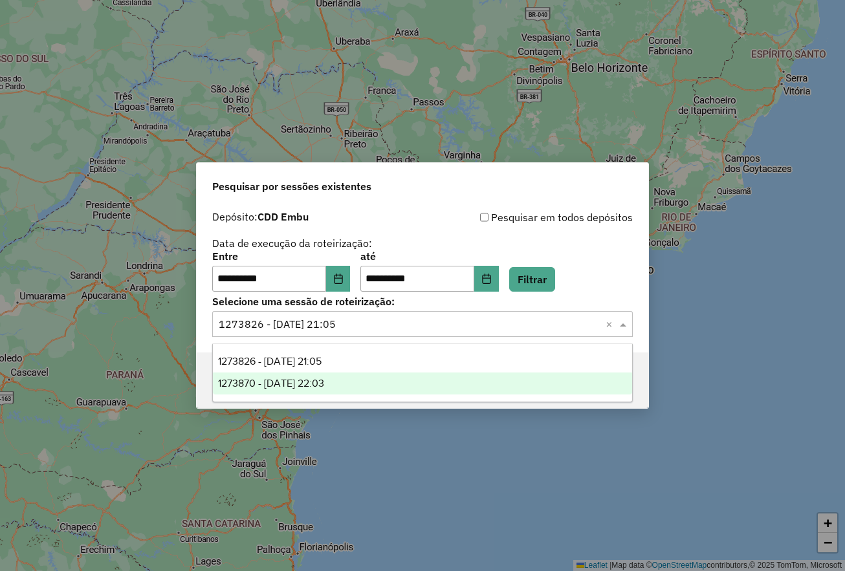
click at [371, 386] on div "1273870 - 11/09/2025 22:03" at bounding box center [422, 384] width 419 height 22
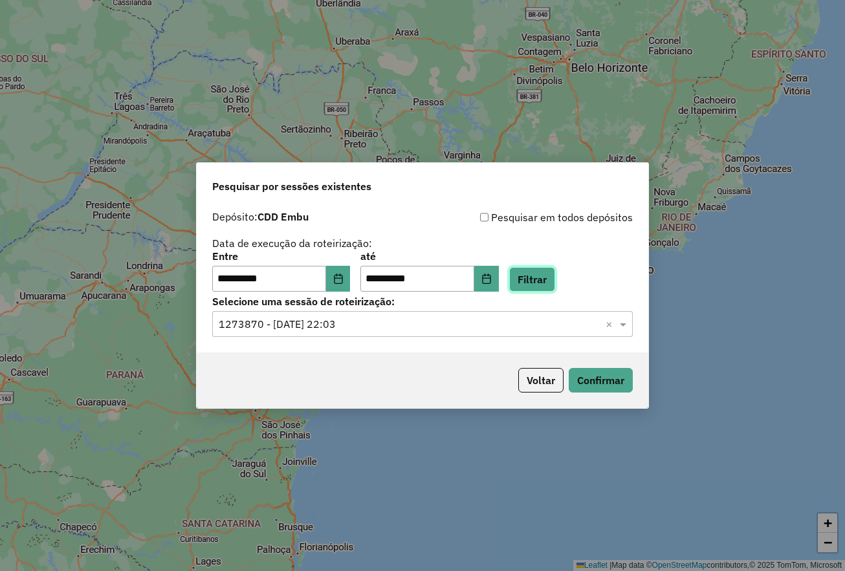
click at [555, 286] on button "Filtrar" at bounding box center [532, 279] width 46 height 25
click at [601, 382] on button "Confirmar" at bounding box center [601, 380] width 64 height 25
click at [342, 286] on button "Choose Date" at bounding box center [338, 279] width 25 height 26
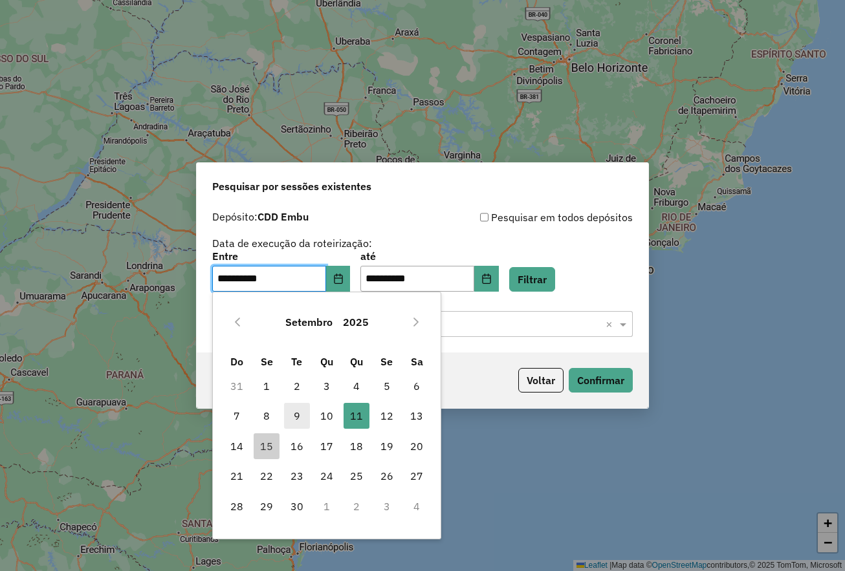
click at [291, 415] on span "9" at bounding box center [297, 416] width 26 height 26
type input "**********"
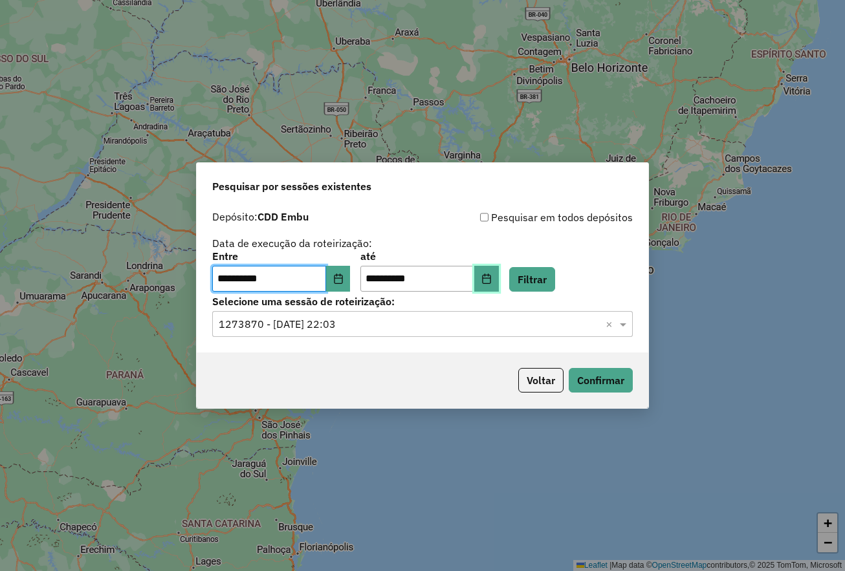
click at [498, 281] on button "Choose Date" at bounding box center [486, 279] width 25 height 26
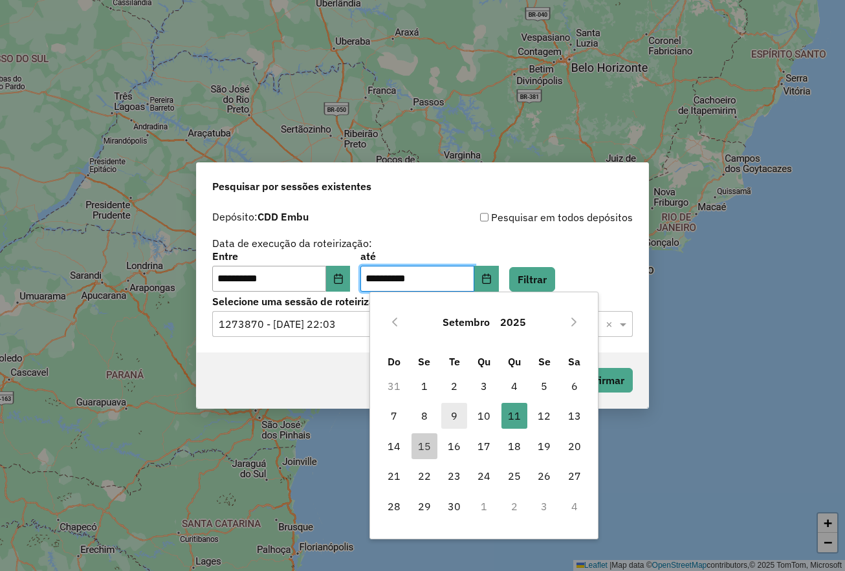
drag, startPoint x: 451, startPoint y: 420, endPoint x: 462, endPoint y: 415, distance: 11.9
click at [453, 420] on span "9" at bounding box center [454, 416] width 26 height 26
type input "**********"
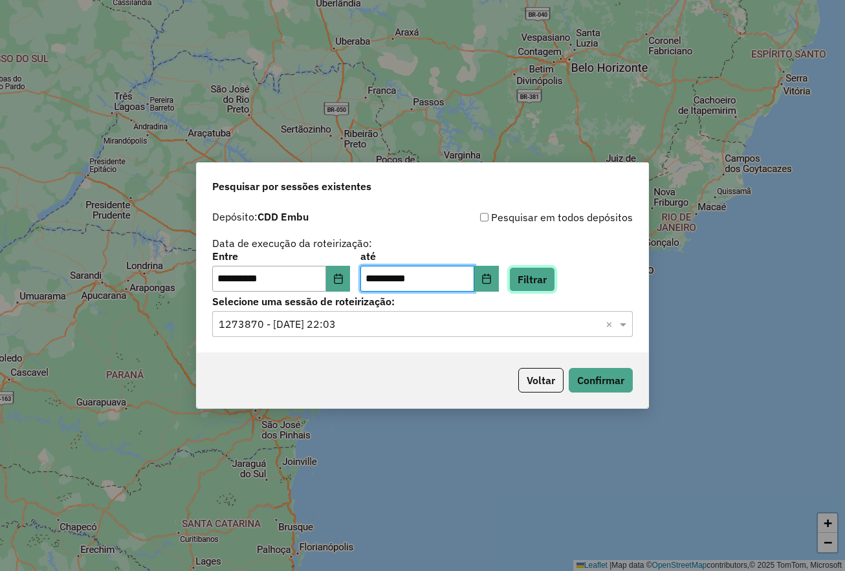
drag, startPoint x: 558, startPoint y: 276, endPoint x: 552, endPoint y: 281, distance: 8.7
click at [555, 276] on button "Filtrar" at bounding box center [532, 279] width 46 height 25
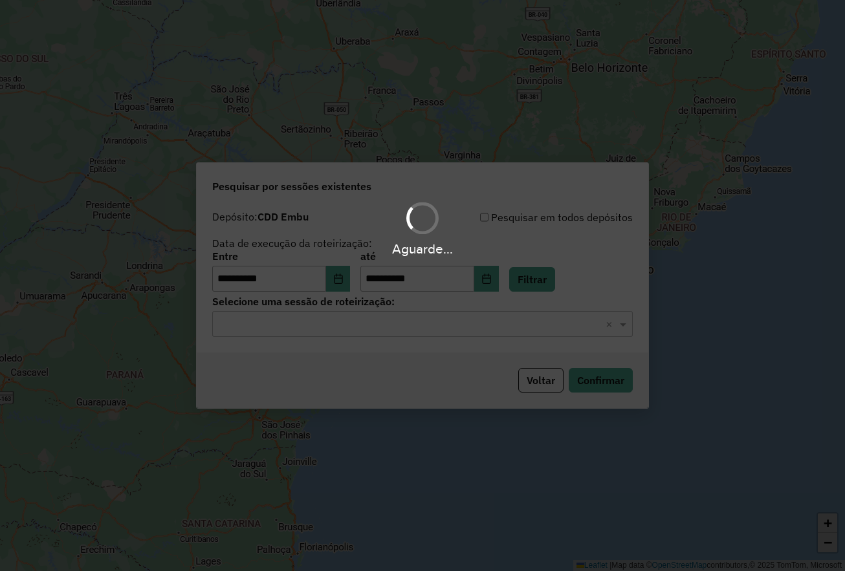
click at [442, 327] on input "text" at bounding box center [410, 325] width 382 height 16
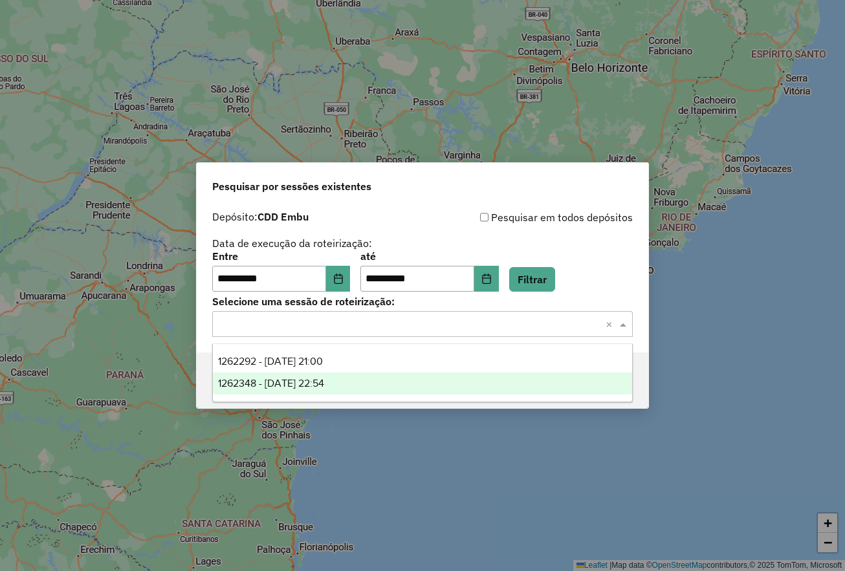
click at [358, 382] on div "1262348 - 09/09/2025 22:54" at bounding box center [422, 384] width 419 height 22
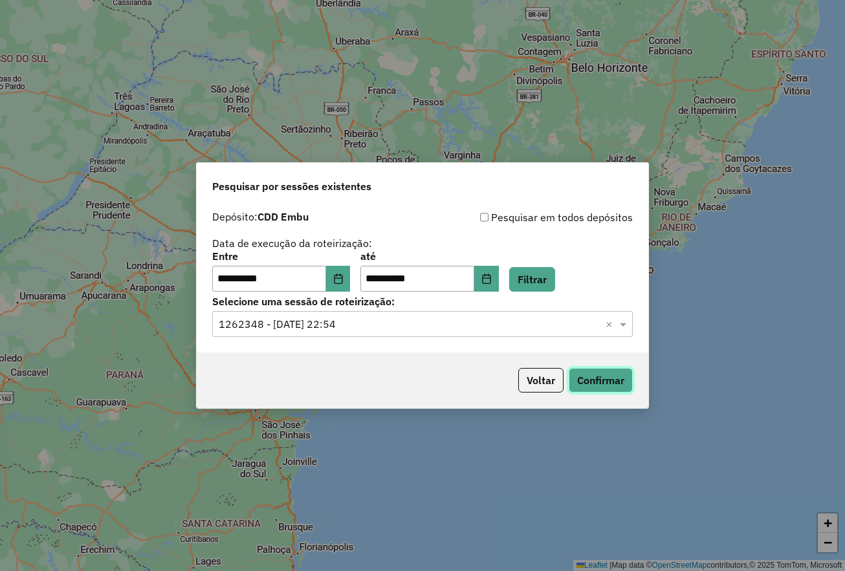
click at [601, 390] on button "Confirmar" at bounding box center [601, 380] width 64 height 25
click at [442, 329] on input "text" at bounding box center [410, 325] width 382 height 16
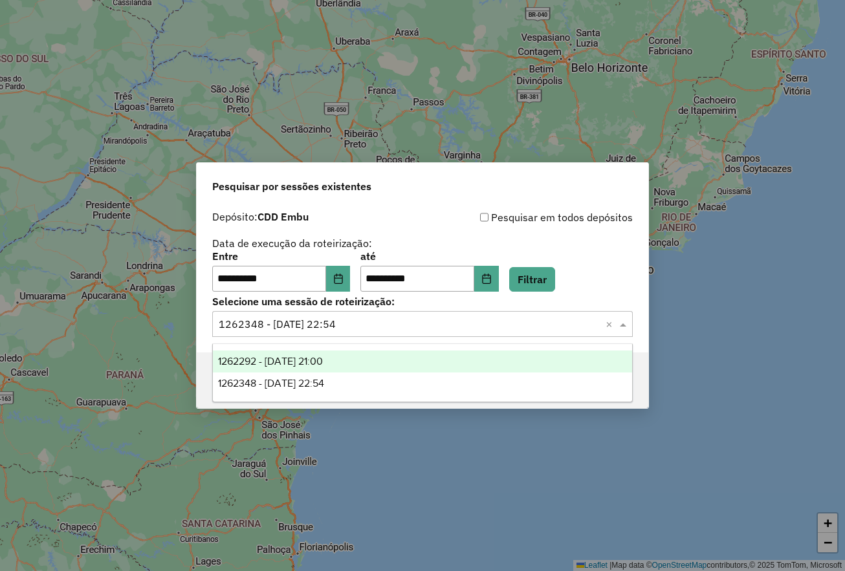
drag, startPoint x: 352, startPoint y: 363, endPoint x: 492, endPoint y: 302, distance: 152.7
click at [354, 363] on div "1262292 - 09/09/2025 21:00" at bounding box center [422, 362] width 419 height 22
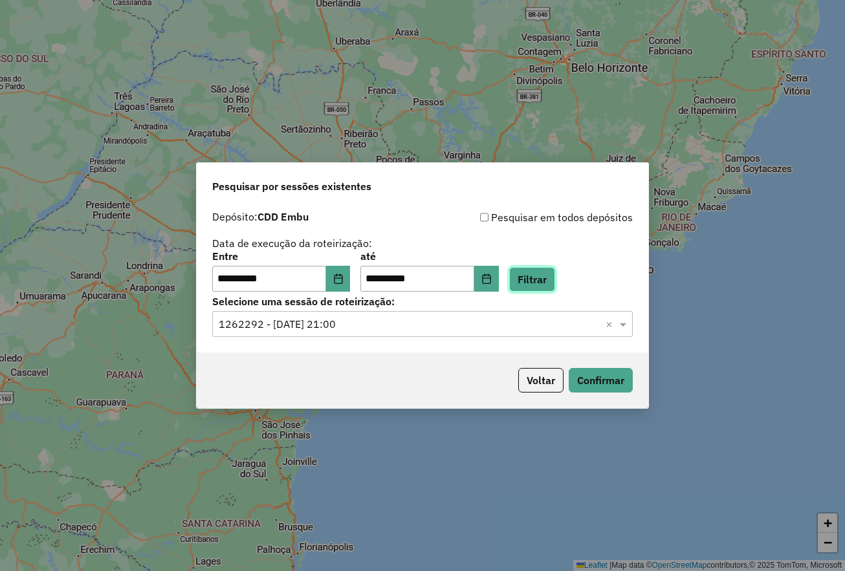
click at [542, 274] on button "Filtrar" at bounding box center [532, 279] width 46 height 25
click at [597, 383] on button "Confirmar" at bounding box center [601, 380] width 64 height 25
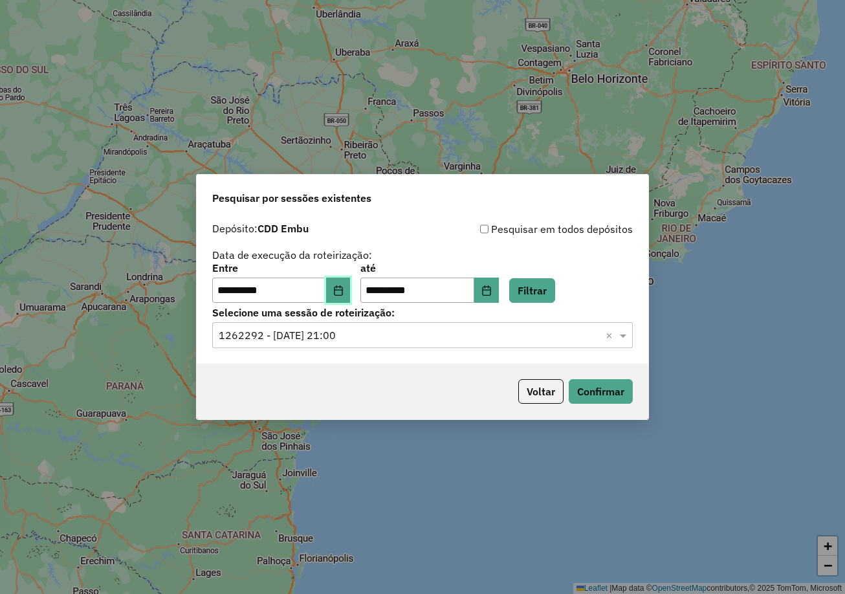
click at [344, 289] on icon "Choose Date" at bounding box center [338, 290] width 10 height 10
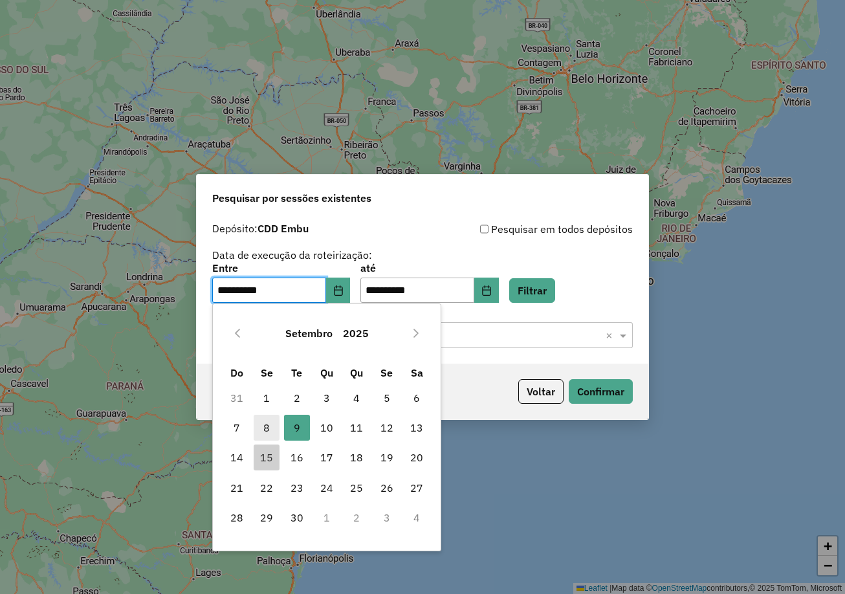
click at [269, 421] on span "8" at bounding box center [267, 428] width 26 height 26
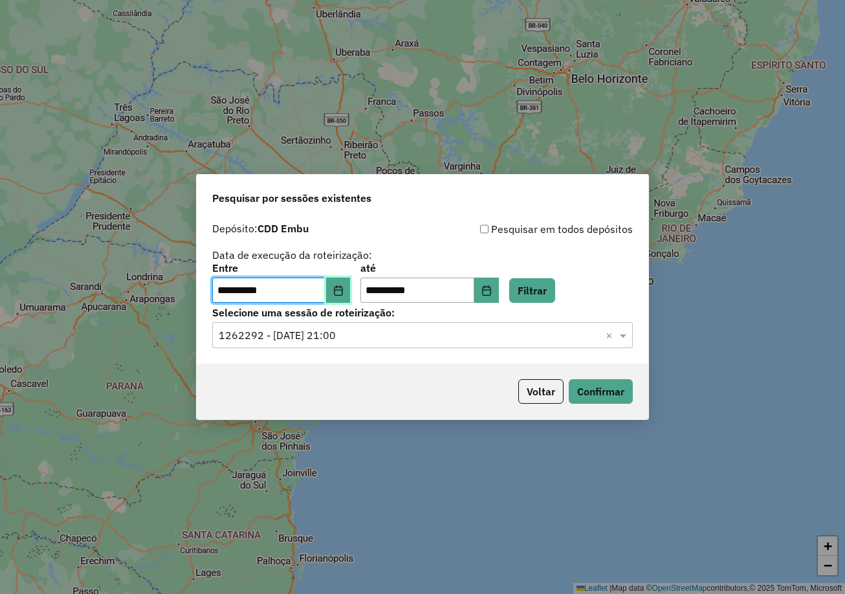
click at [342, 295] on icon "Choose Date" at bounding box center [338, 290] width 8 height 10
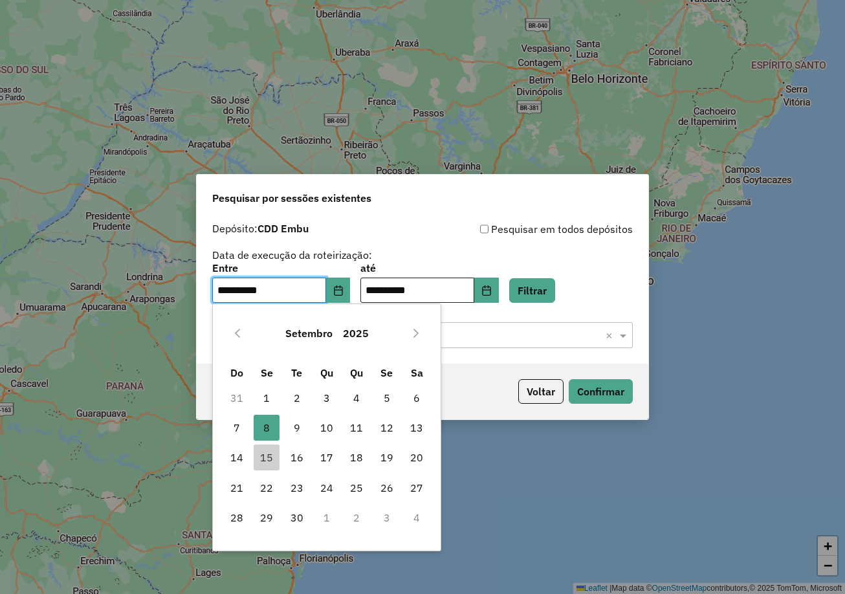
drag, startPoint x: 327, startPoint y: 423, endPoint x: 442, endPoint y: 298, distance: 170.4
click at [326, 423] on span "10" at bounding box center [327, 428] width 26 height 26
type input "**********"
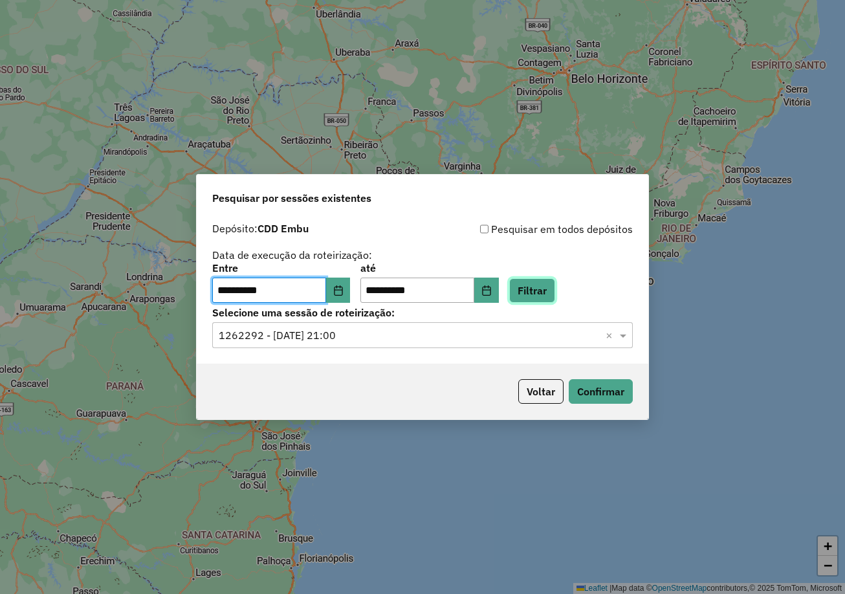
click at [549, 285] on button "Filtrar" at bounding box center [532, 290] width 46 height 25
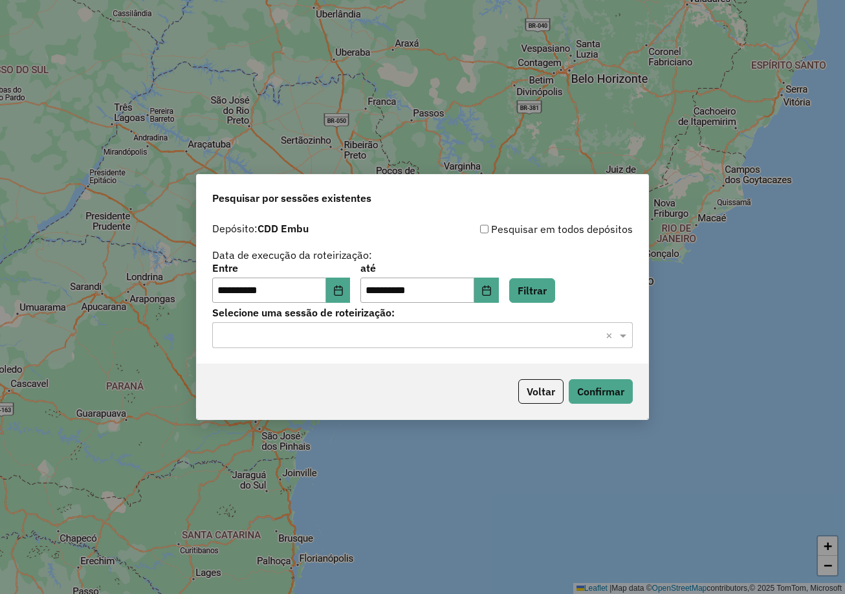
drag, startPoint x: 503, startPoint y: 334, endPoint x: 491, endPoint y: 350, distance: 20.7
click at [502, 336] on input "text" at bounding box center [410, 336] width 382 height 16
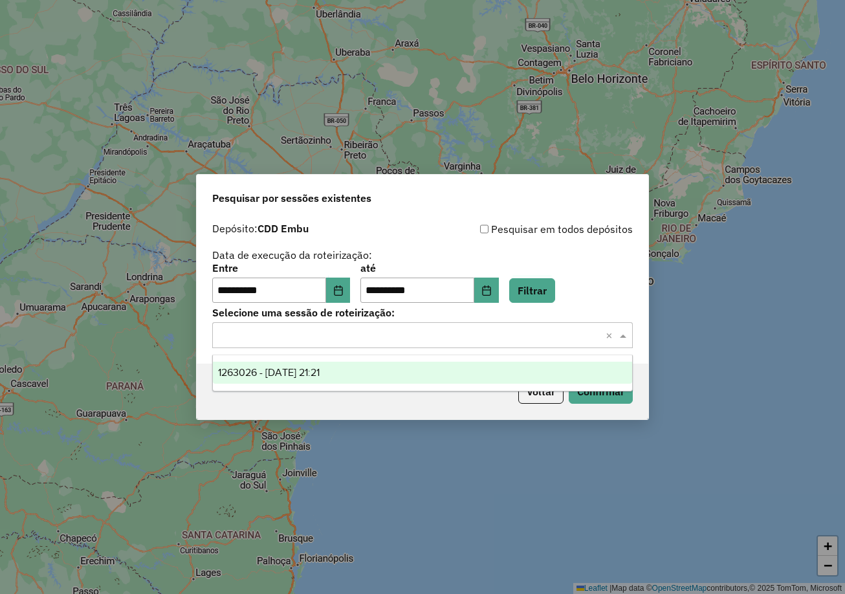
click at [320, 376] on span "1263026 - 10/09/2025 21:21" at bounding box center [269, 372] width 102 height 11
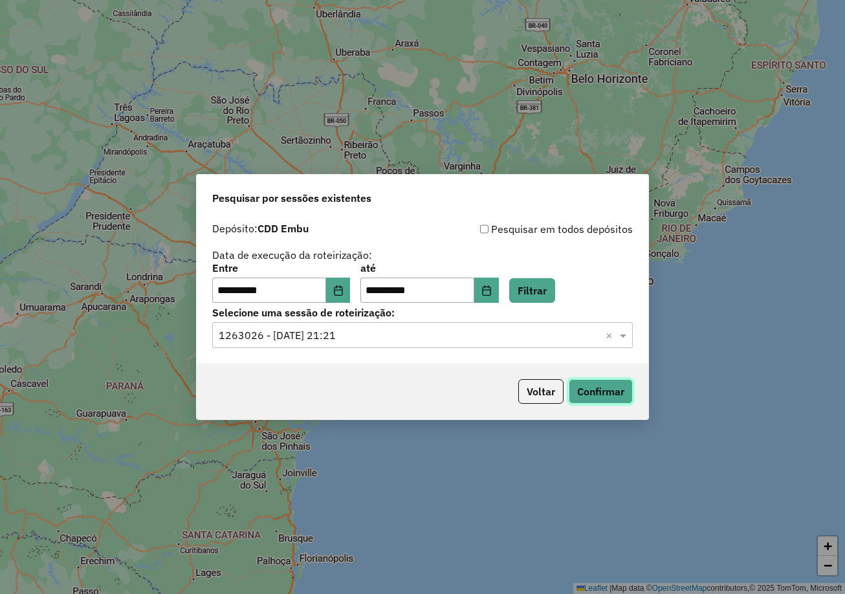
click at [598, 395] on button "Confirmar" at bounding box center [601, 391] width 64 height 25
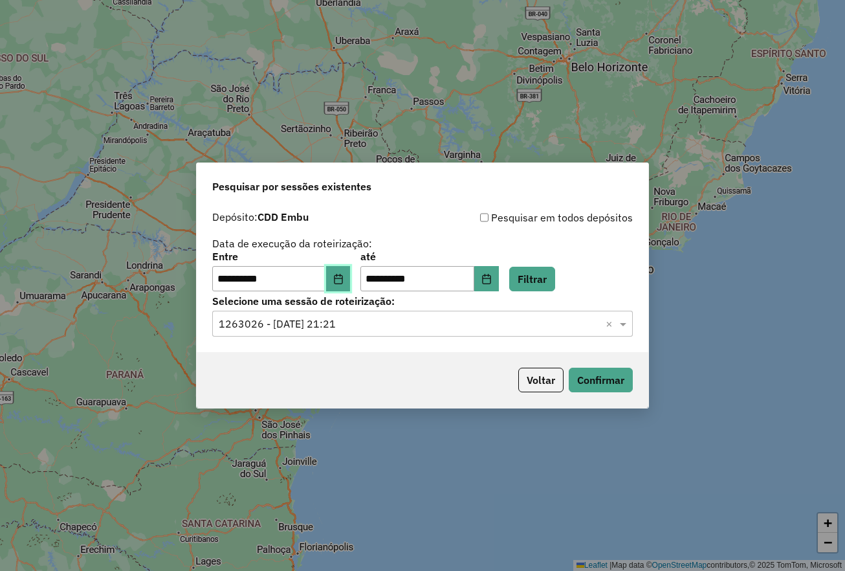
click at [348, 272] on button "Choose Date" at bounding box center [338, 279] width 25 height 26
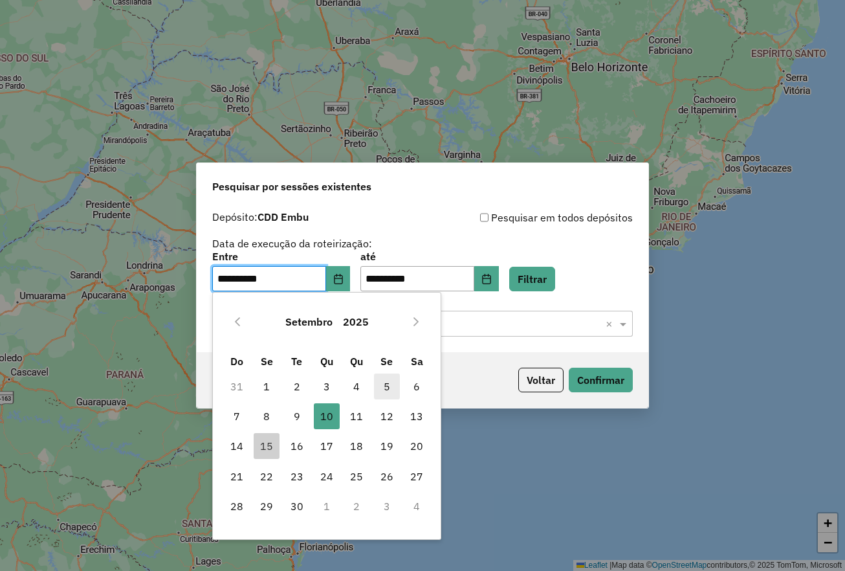
click at [390, 388] on span "5" at bounding box center [387, 386] width 26 height 26
type input "**********"
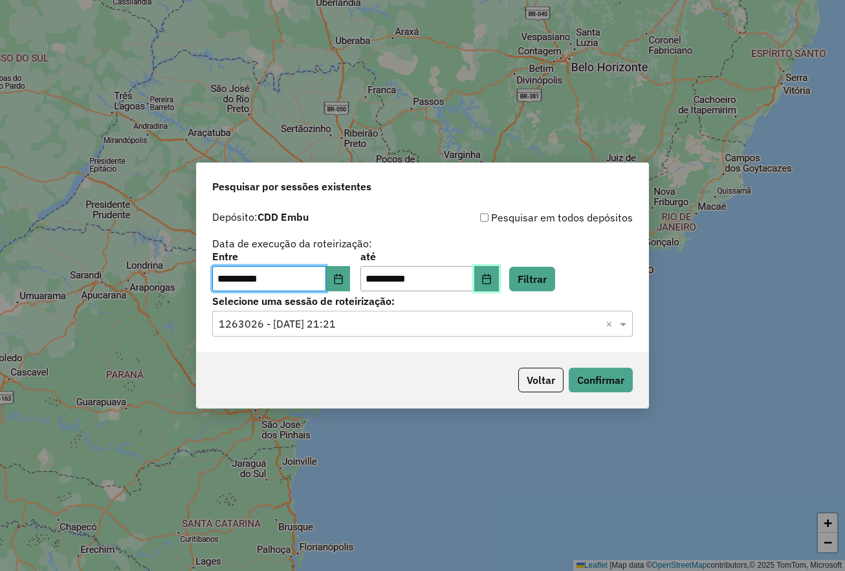
click at [499, 290] on button "Choose Date" at bounding box center [486, 279] width 25 height 26
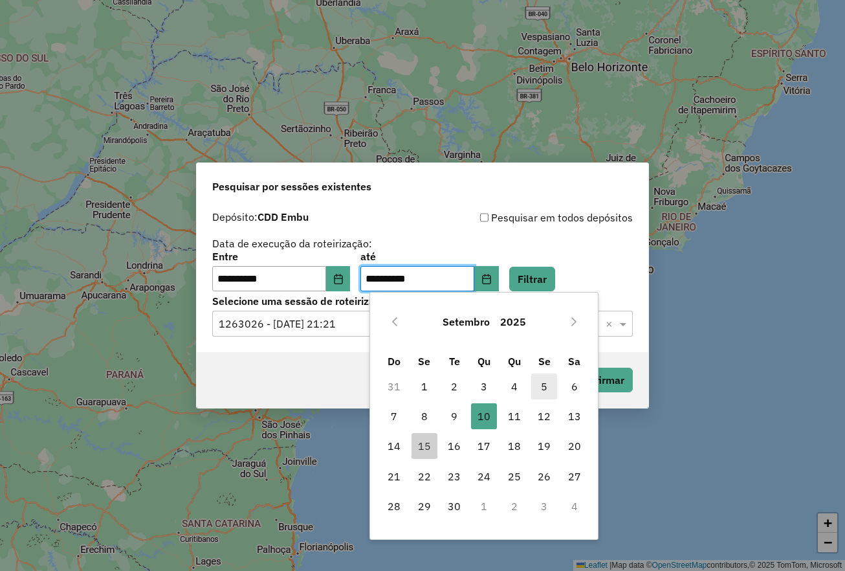
click at [546, 385] on span "5" at bounding box center [544, 386] width 26 height 26
type input "**********"
click at [533, 274] on button "Filtrar" at bounding box center [532, 279] width 46 height 25
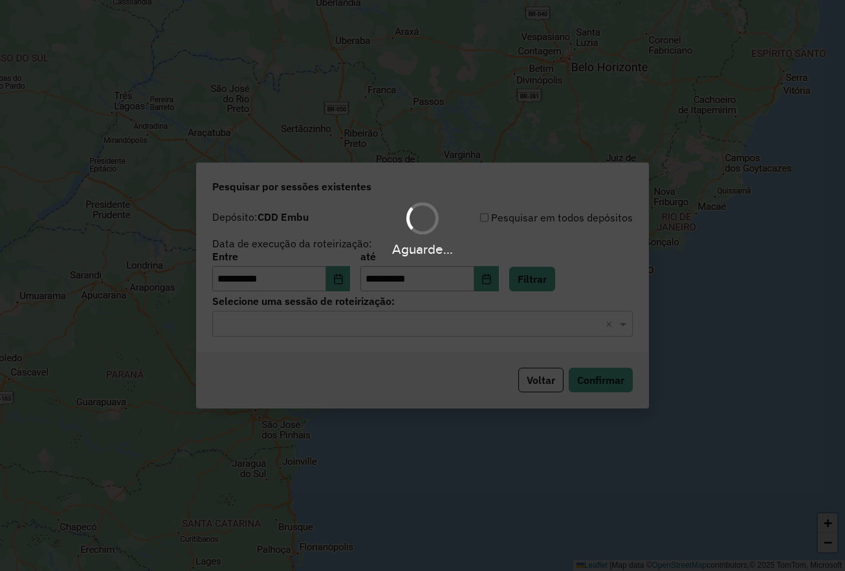
click at [364, 316] on input "text" at bounding box center [410, 324] width 382 height 16
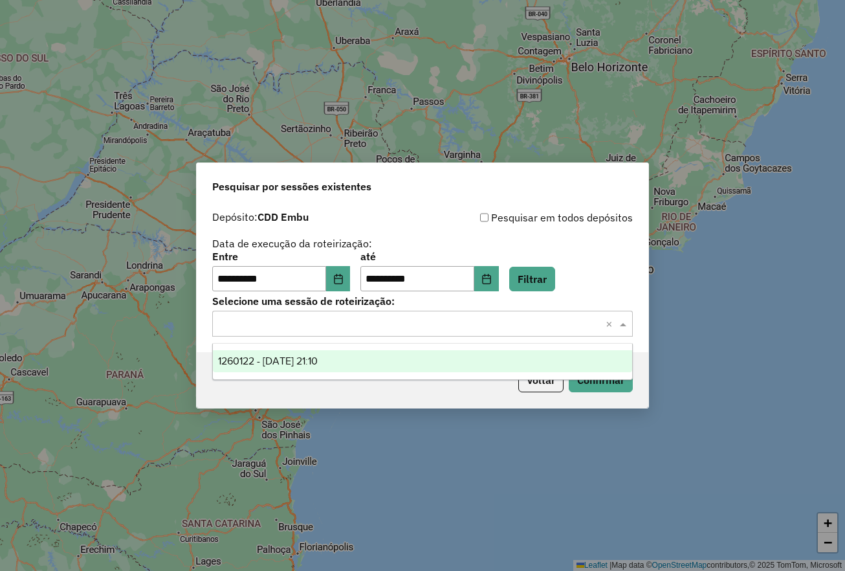
click at [318, 358] on span "1260122 - 05/09/2025 21:10" at bounding box center [268, 360] width 100 height 11
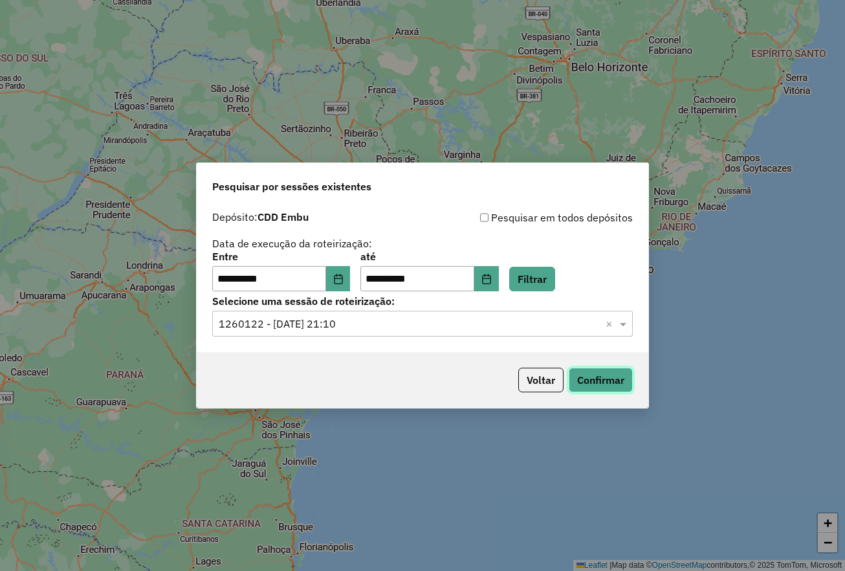
click at [595, 378] on button "Confirmar" at bounding box center [601, 380] width 64 height 25
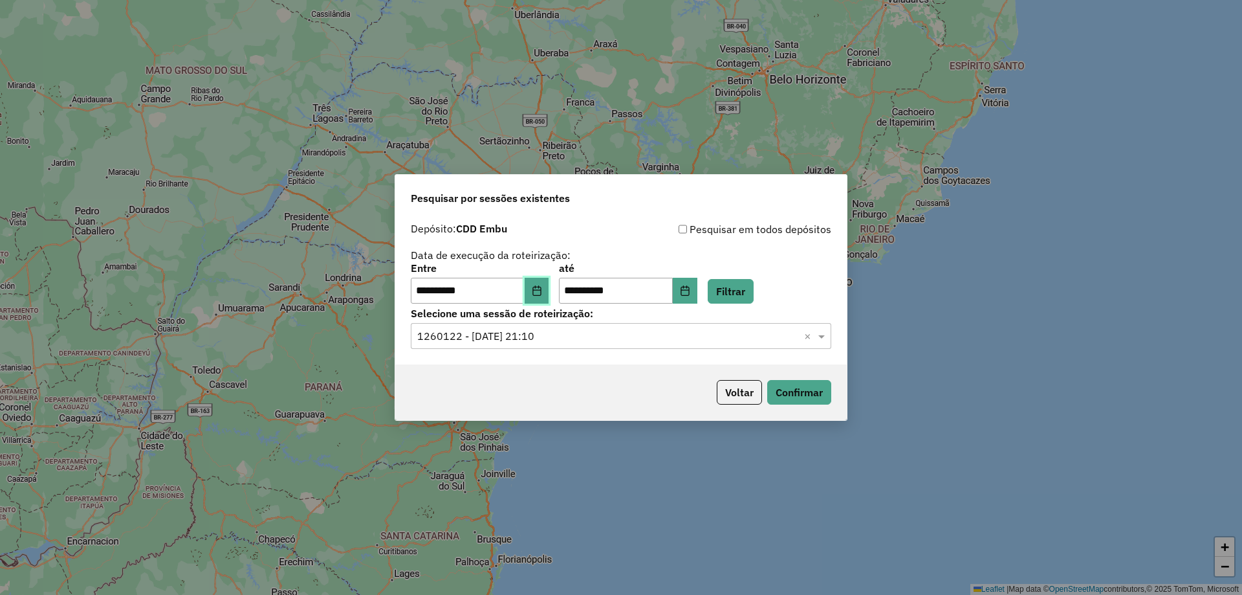
click at [549, 291] on button "Choose Date" at bounding box center [537, 291] width 25 height 26
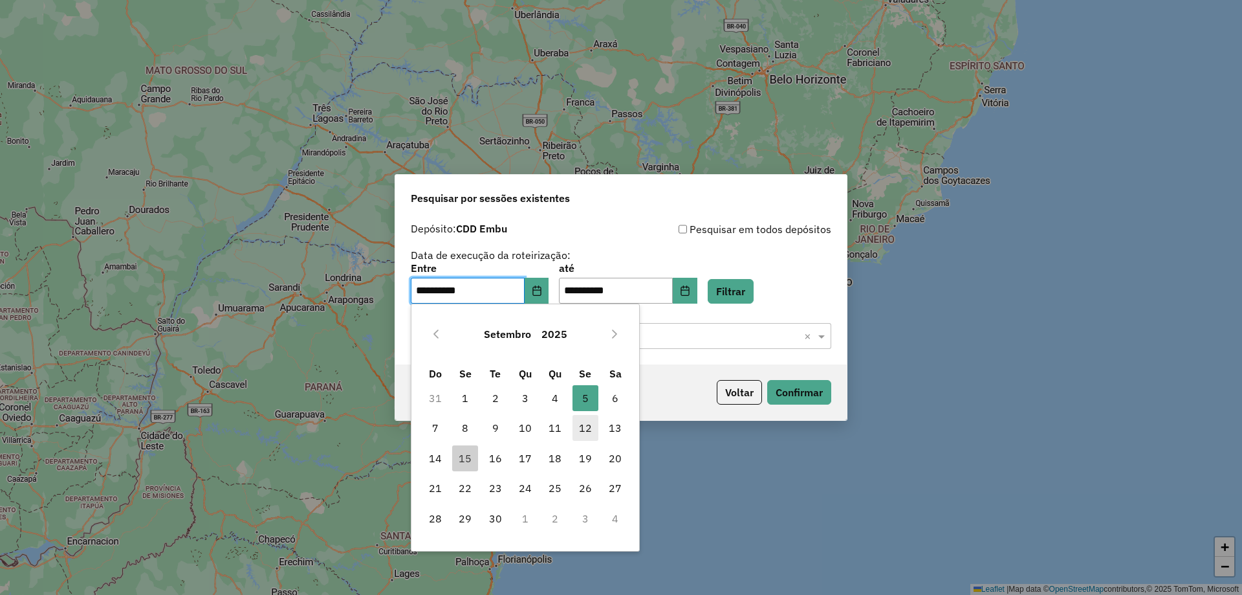
click at [579, 437] on span "12" at bounding box center [586, 428] width 26 height 26
type input "**********"
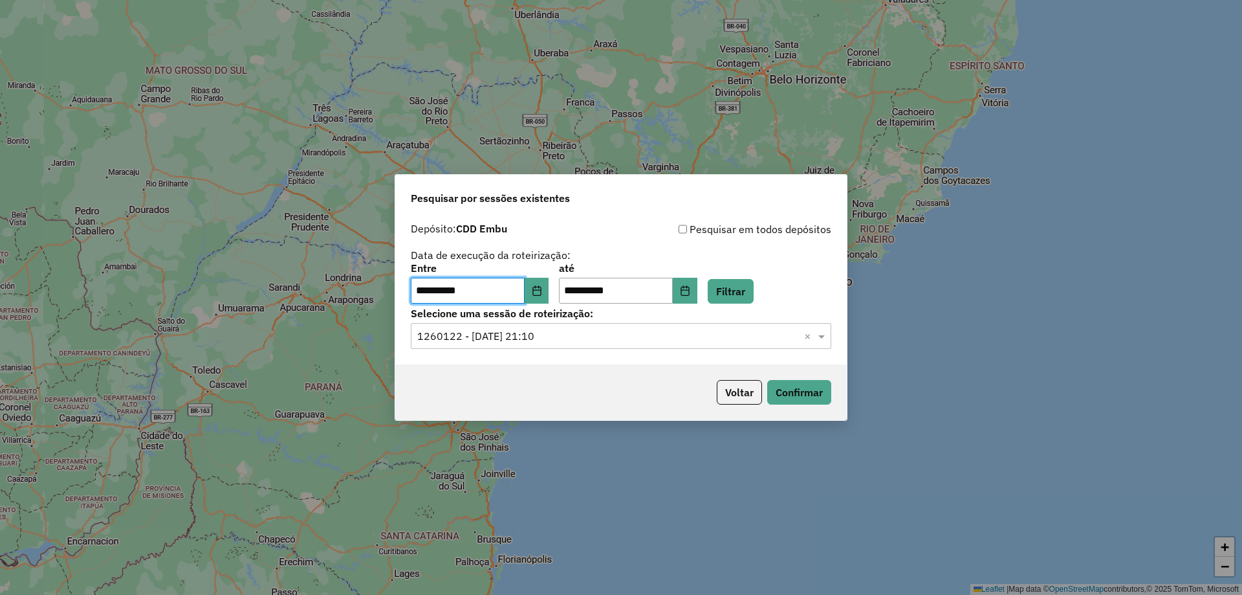
click at [601, 277] on div "**********" at bounding box center [621, 283] width 421 height 40
click at [601, 301] on button "Filtrar" at bounding box center [731, 291] width 46 height 25
click at [601, 346] on div "Selecione uma sessão × ×" at bounding box center [621, 336] width 421 height 26
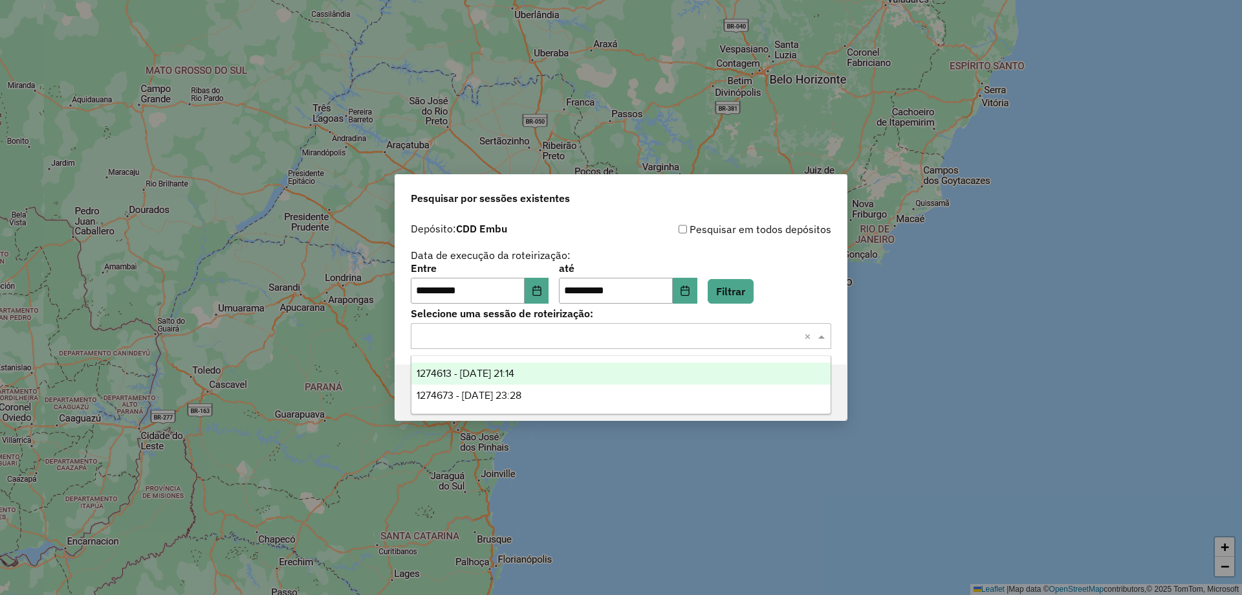
click at [593, 379] on div "1274613 - 12/09/2025 21:14" at bounding box center [621, 373] width 419 height 22
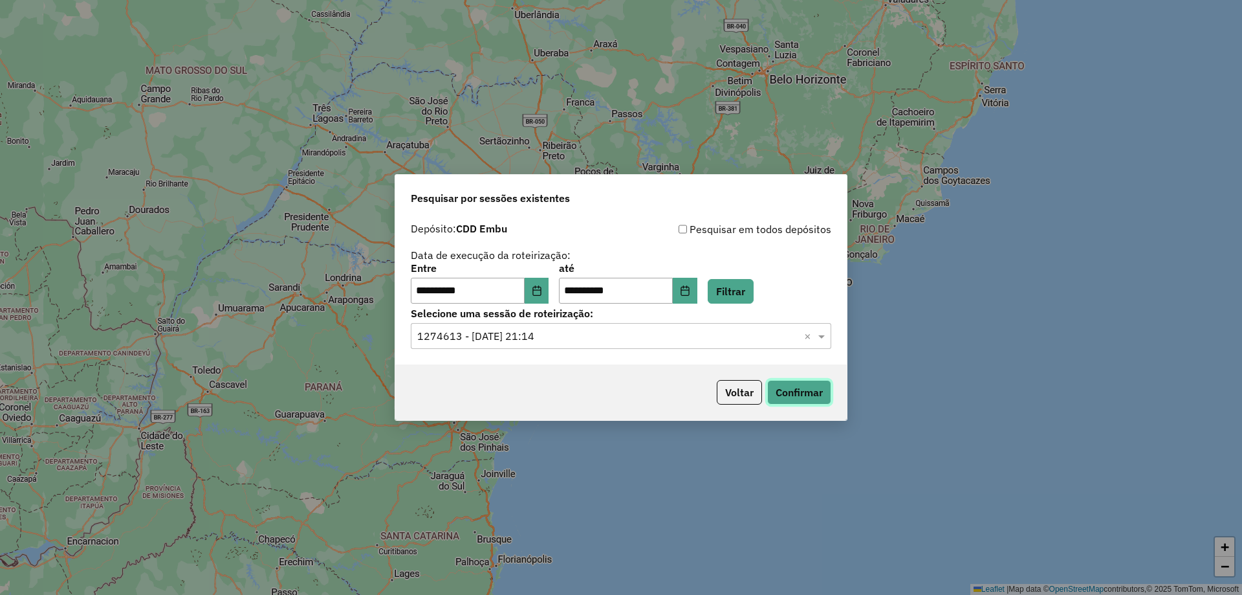
click at [601, 391] on button "Confirmar" at bounding box center [799, 392] width 64 height 25
click at [542, 269] on label "Entre" at bounding box center [480, 268] width 138 height 16
click at [542, 292] on icon "Choose Date" at bounding box center [537, 290] width 10 height 10
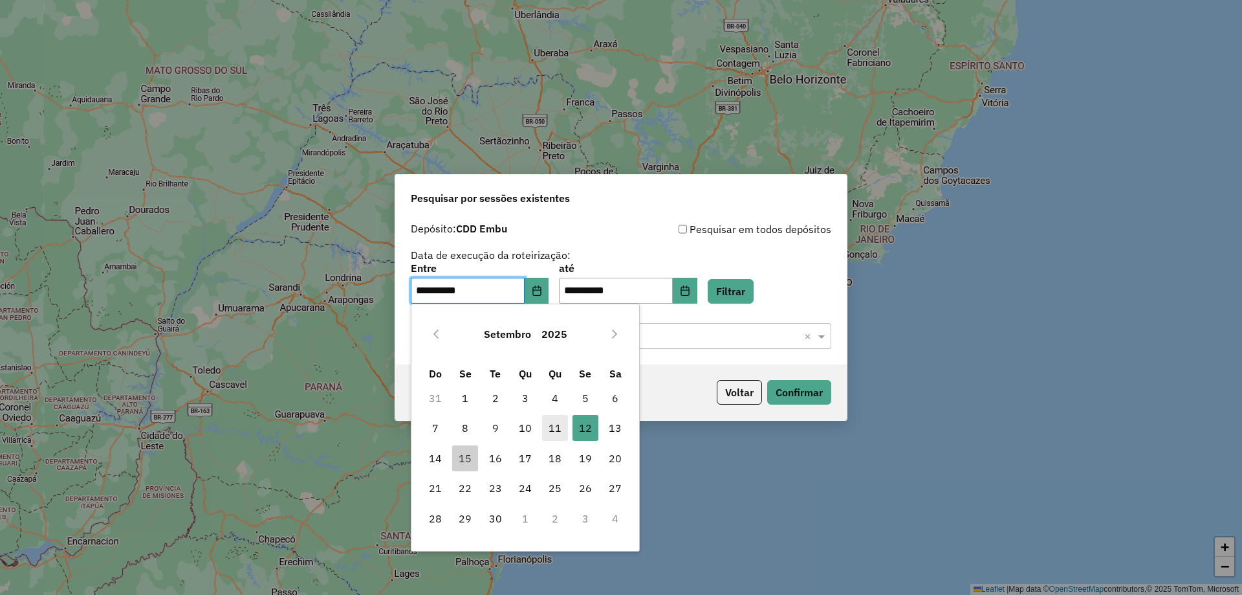
click at [553, 426] on span "11" at bounding box center [555, 428] width 26 height 26
type input "**********"
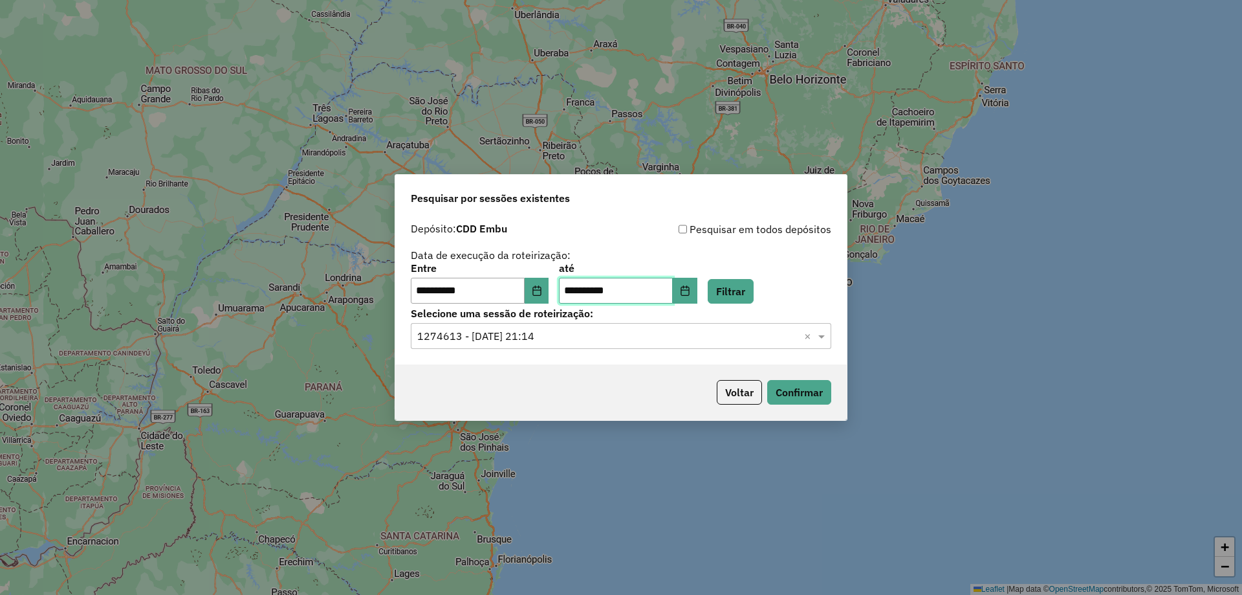
drag, startPoint x: 690, startPoint y: 285, endPoint x: 718, endPoint y: 287, distance: 28.5
click at [601, 287] on span "**********" at bounding box center [628, 291] width 138 height 26
click at [601, 289] on button "Choose Date" at bounding box center [685, 291] width 25 height 26
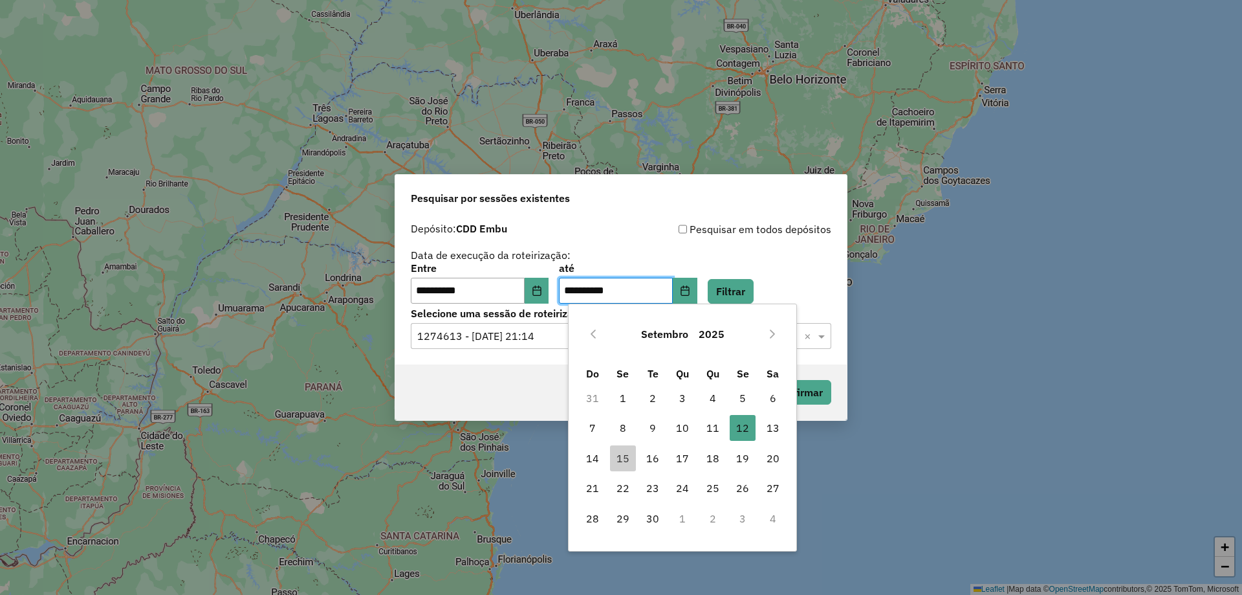
drag, startPoint x: 714, startPoint y: 426, endPoint x: 747, endPoint y: 350, distance: 83.2
click at [601, 425] on span "11" at bounding box center [713, 428] width 26 height 26
type input "**********"
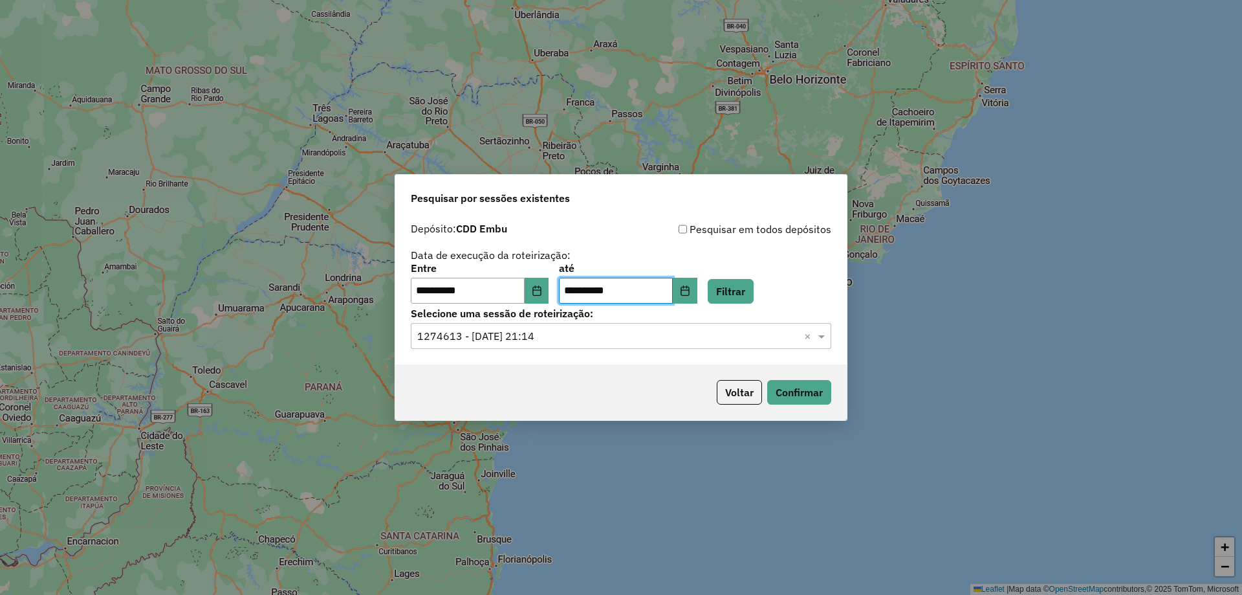
click at [601, 278] on div "**********" at bounding box center [621, 283] width 421 height 40
click at [601, 291] on button "Filtrar" at bounding box center [731, 291] width 46 height 25
click at [601, 345] on div "Selecione uma sessão × ×" at bounding box center [621, 336] width 421 height 26
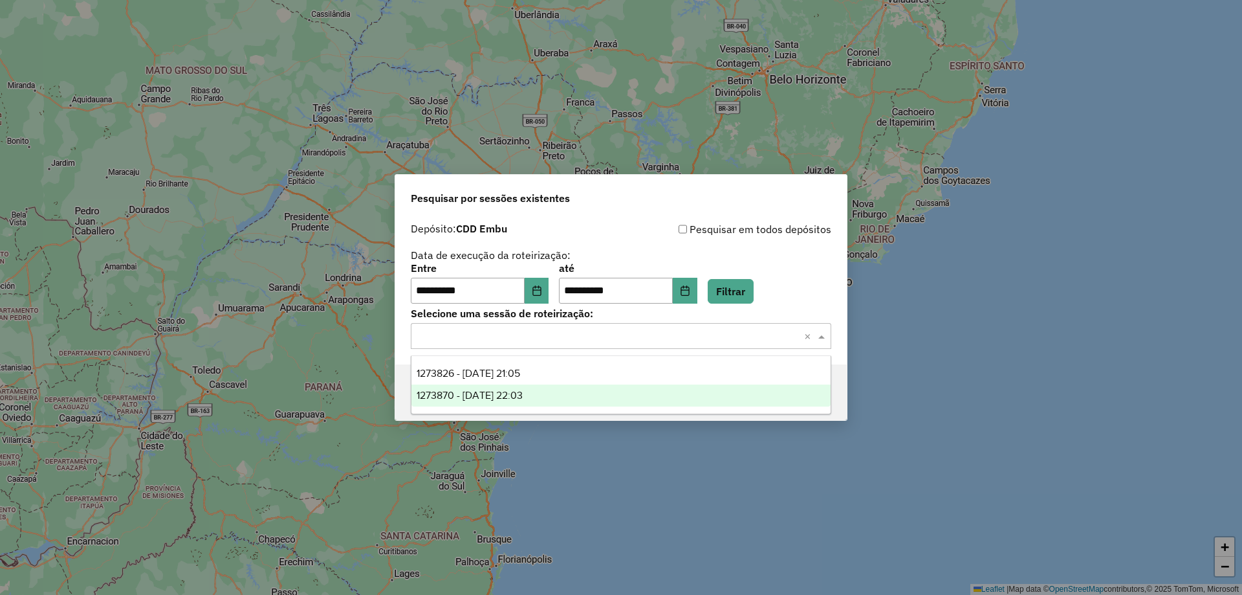
click at [547, 390] on div "1273870 - 11/09/2025 22:03" at bounding box center [621, 395] width 419 height 22
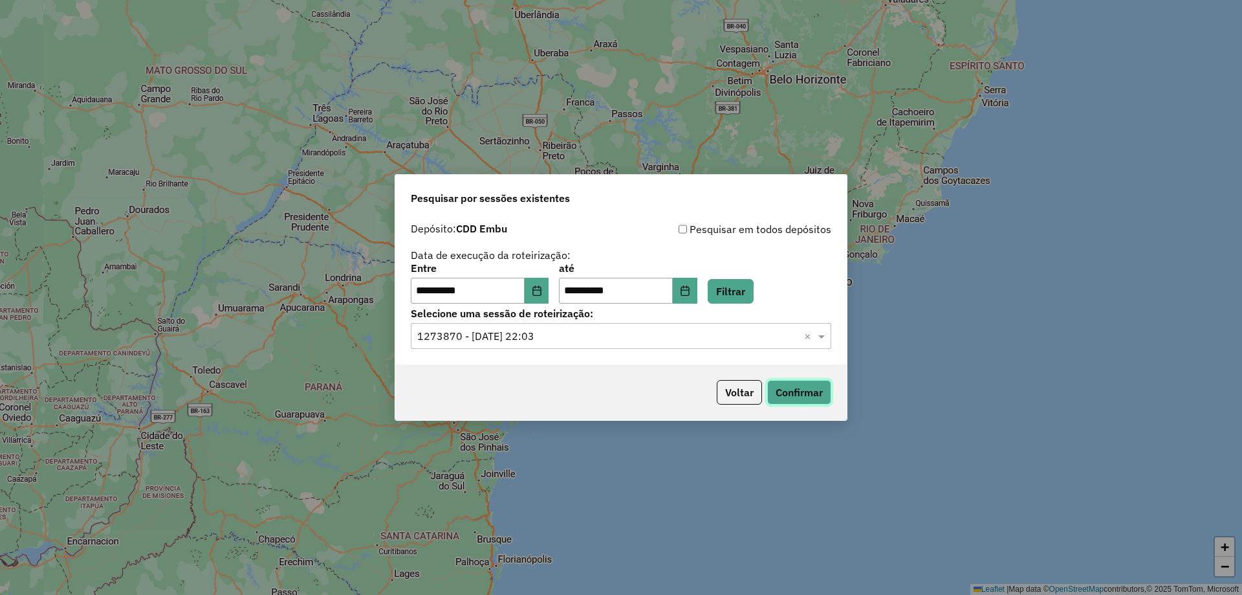
click at [601, 386] on button "Confirmar" at bounding box center [799, 392] width 64 height 25
click at [565, 297] on div "**********" at bounding box center [621, 283] width 421 height 40
click at [549, 290] on button "Choose Date" at bounding box center [537, 291] width 25 height 26
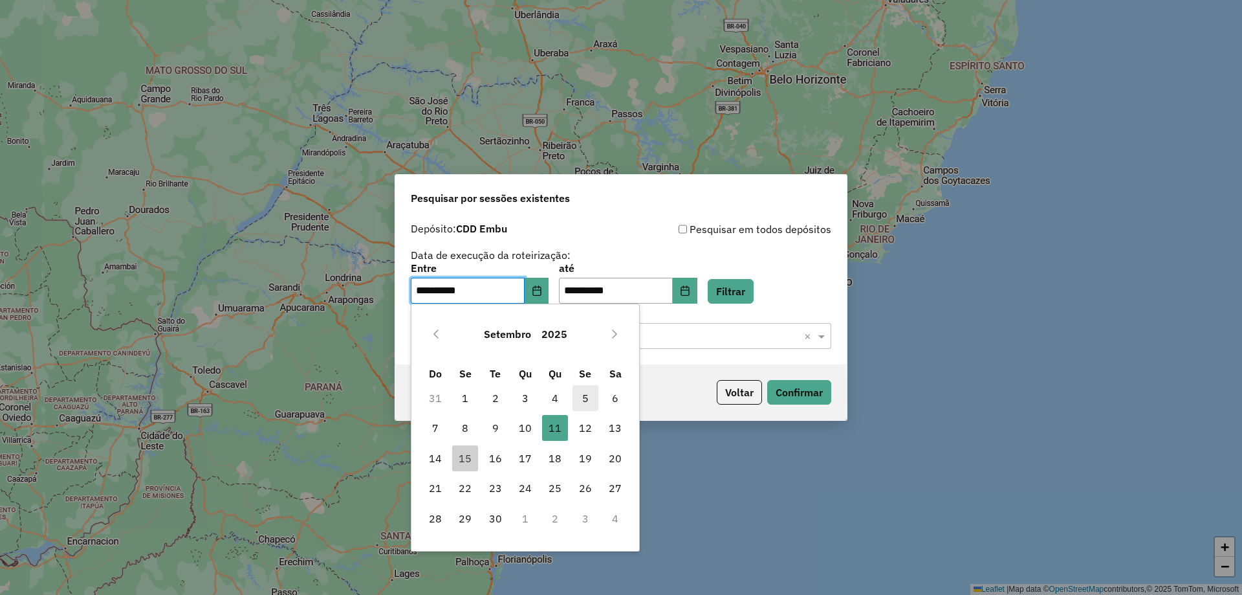
click at [575, 395] on span "5" at bounding box center [586, 398] width 26 height 26
type input "**********"
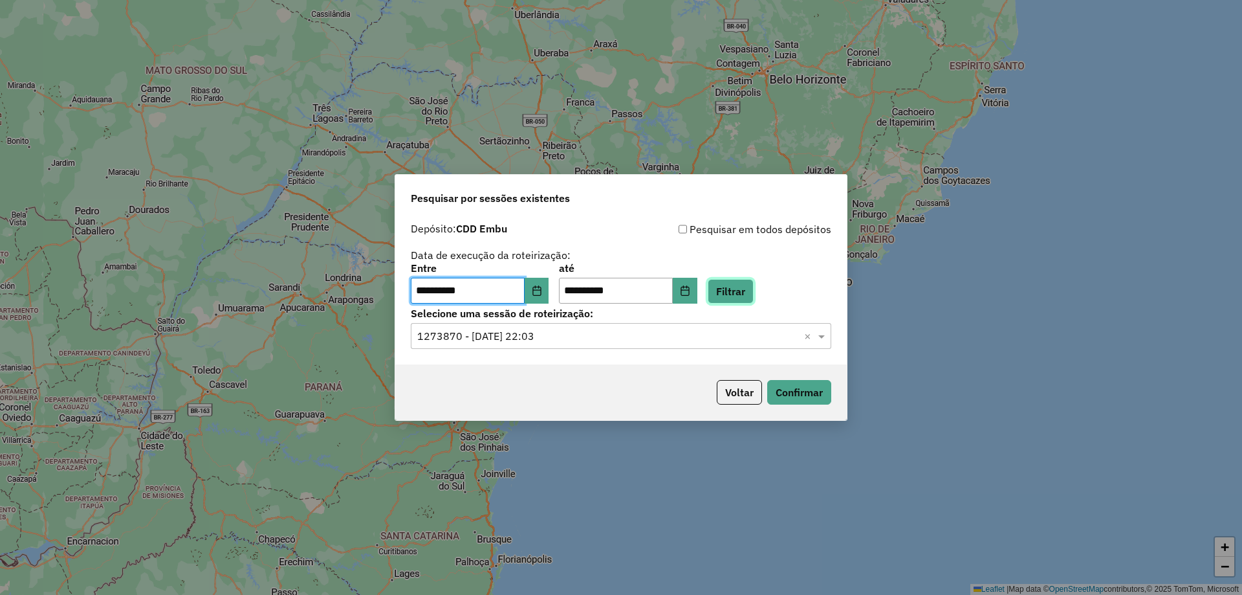
click at [601, 289] on button "Filtrar" at bounding box center [731, 291] width 46 height 25
click at [601, 295] on button "Choose Date" at bounding box center [685, 291] width 25 height 26
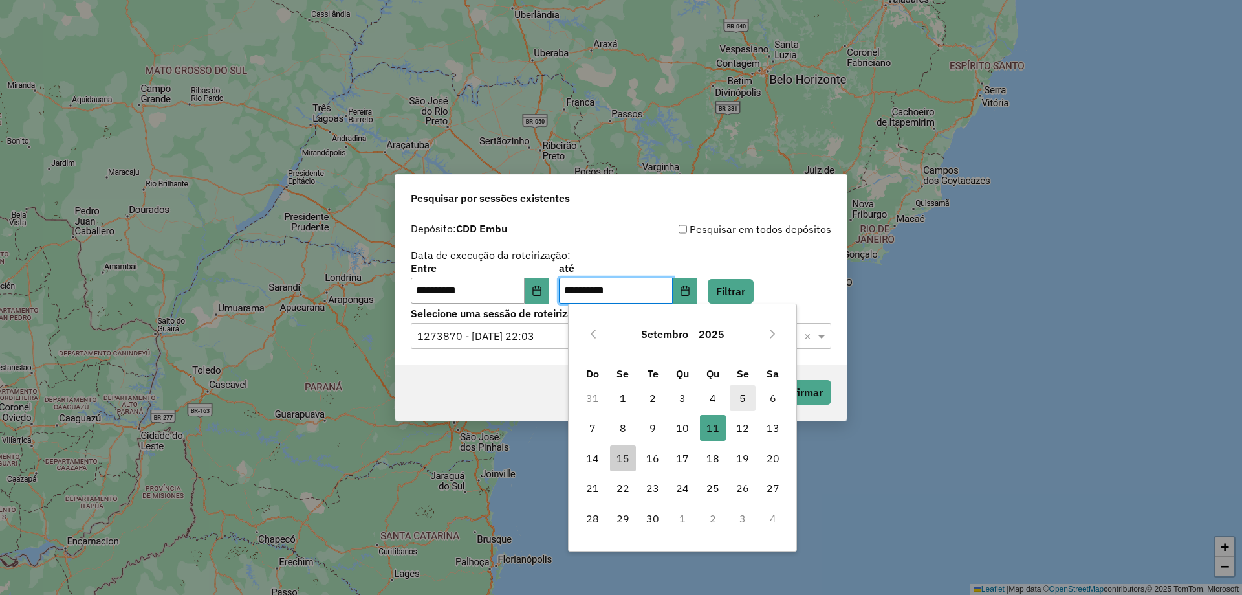
click at [601, 405] on span "5" at bounding box center [743, 398] width 26 height 26
type input "**********"
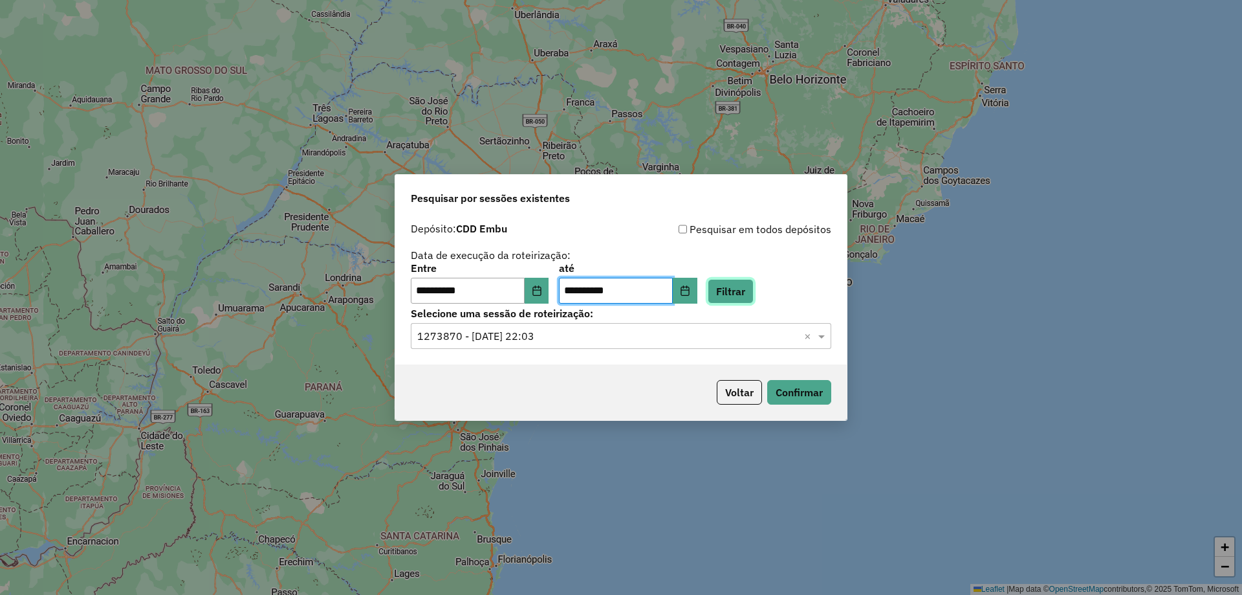
click at [601, 294] on button "Filtrar" at bounding box center [731, 291] width 46 height 25
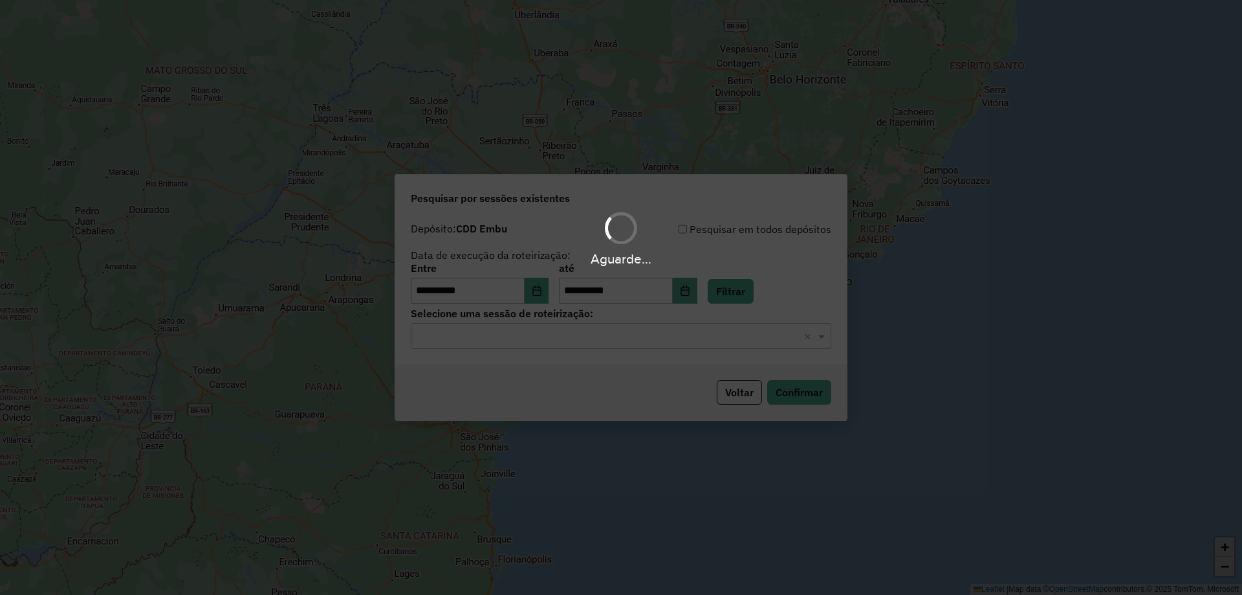
click at [600, 327] on hb-app "**********" at bounding box center [621, 297] width 1242 height 595
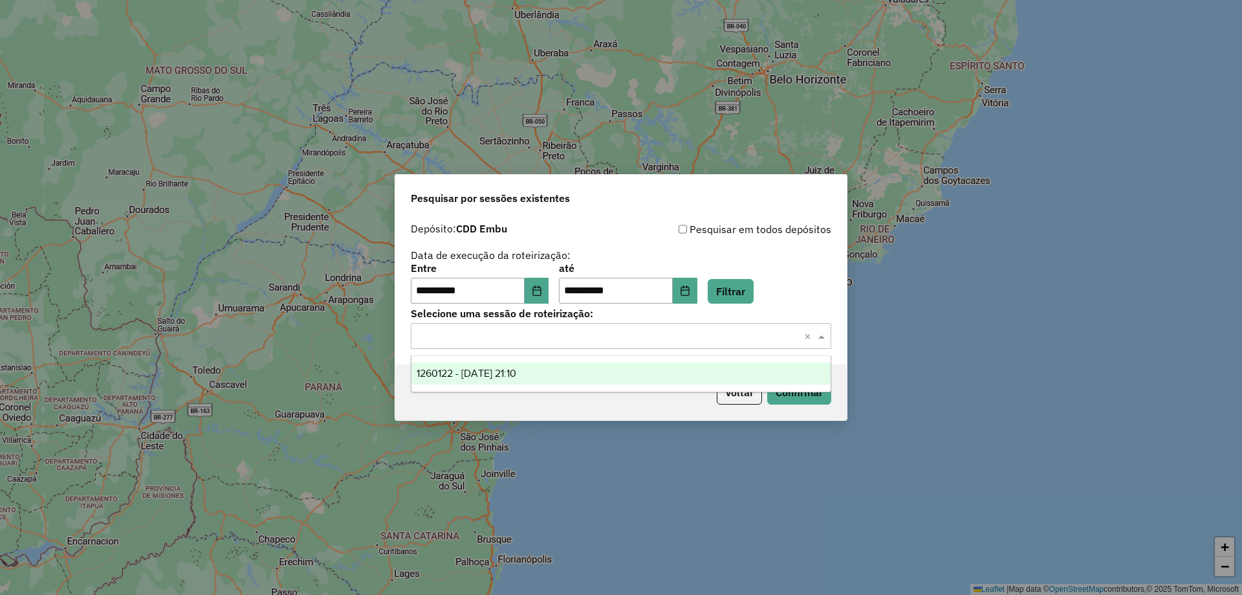
click at [599, 339] on input "text" at bounding box center [608, 337] width 382 height 16
click at [516, 377] on span "1260122 - 05/09/2025 21:10" at bounding box center [467, 373] width 100 height 11
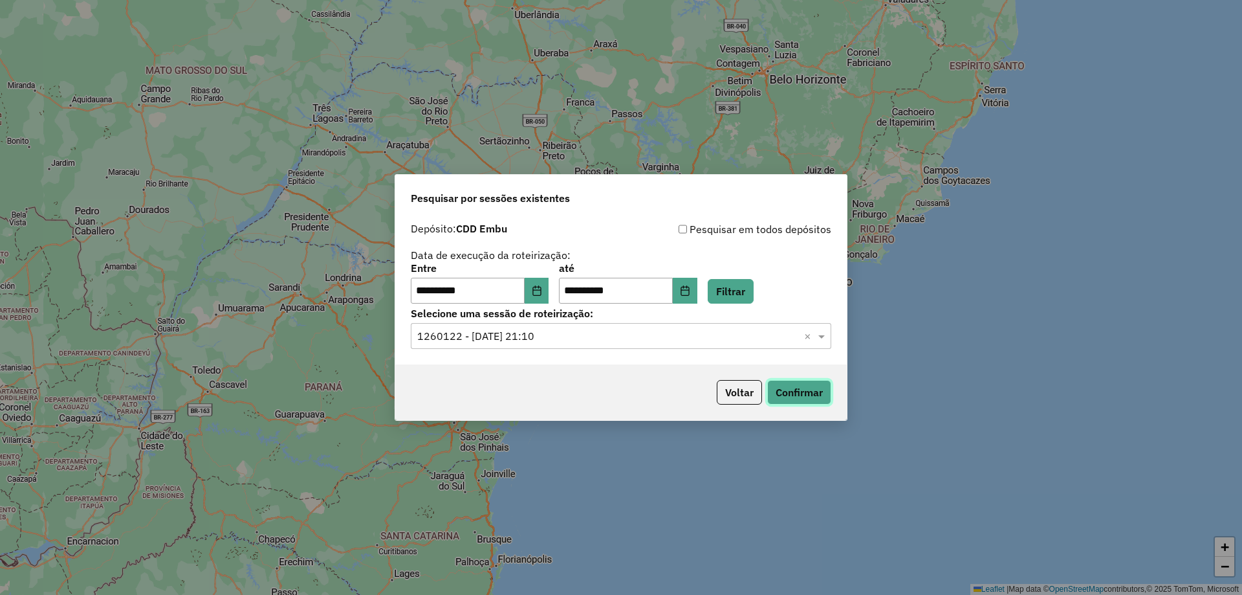
click at [601, 392] on button "Confirmar" at bounding box center [799, 392] width 64 height 25
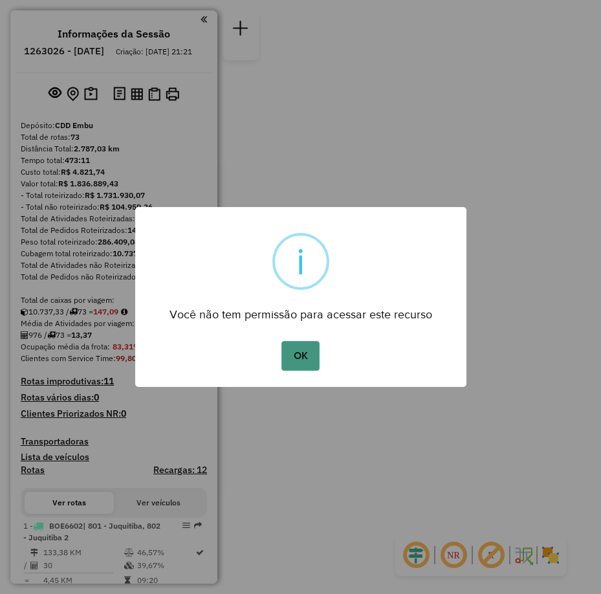
click at [305, 349] on button "OK" at bounding box center [300, 356] width 38 height 30
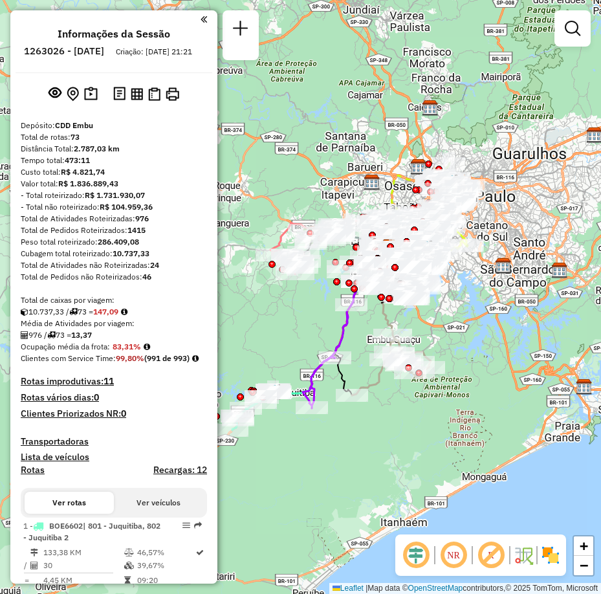
drag, startPoint x: 498, startPoint y: 379, endPoint x: 511, endPoint y: 351, distance: 30.4
click at [511, 351] on div "Janela de atendimento Grade de atendimento Capacidade Transportadoras Veículos …" at bounding box center [300, 297] width 601 height 594
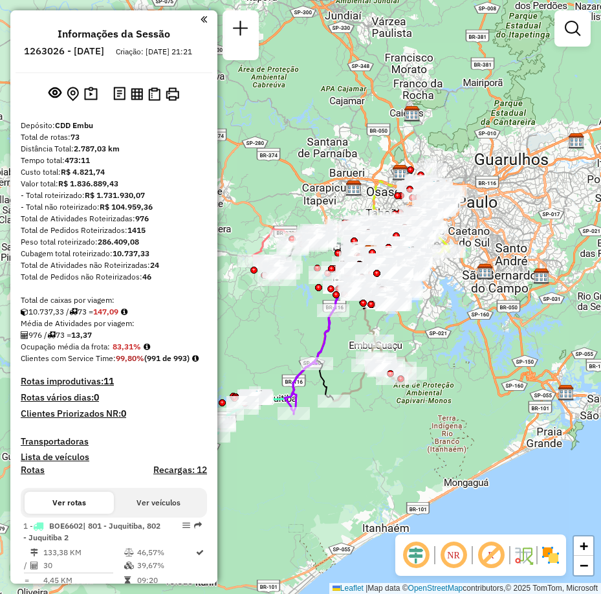
scroll to position [1858, 0]
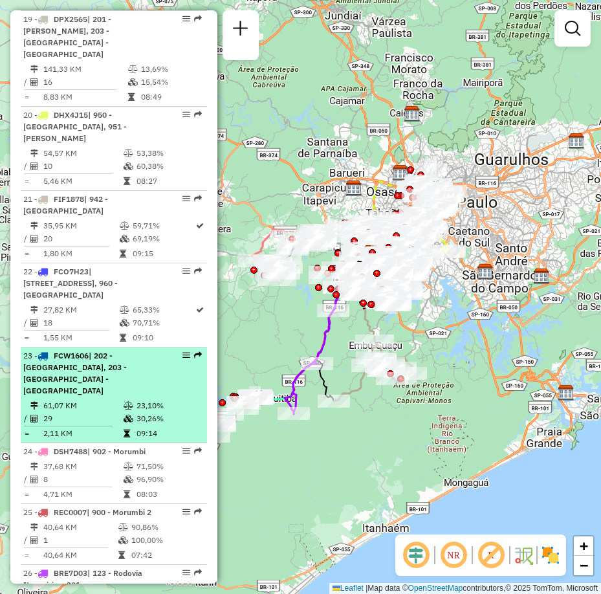
select select "**********"
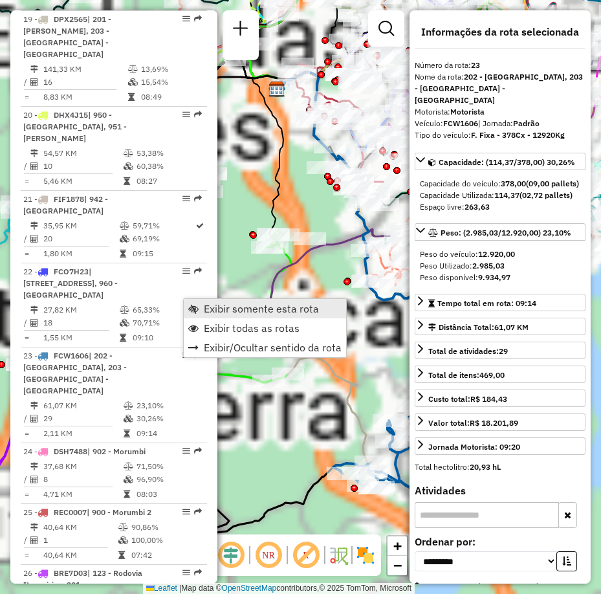
click at [230, 307] on span "Exibir somente esta rota" at bounding box center [261, 308] width 115 height 10
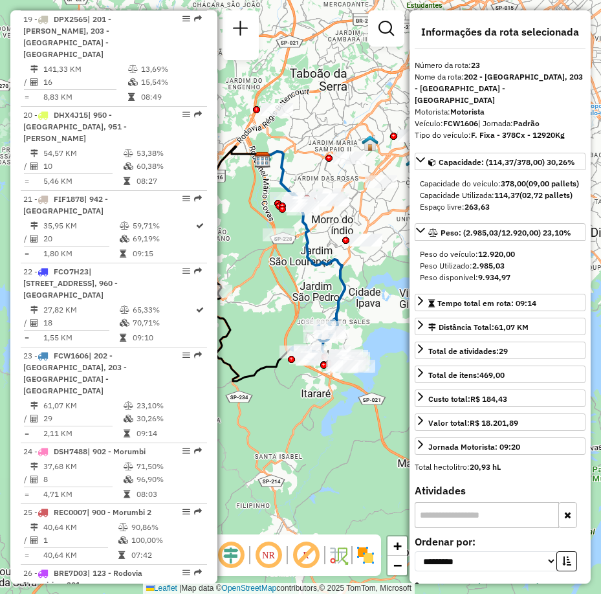
drag, startPoint x: 329, startPoint y: 342, endPoint x: 303, endPoint y: 292, distance: 56.7
click at [303, 292] on div "Janela de atendimento Grade de atendimento Capacidade Transportadoras Veículos …" at bounding box center [300, 297] width 601 height 594
click at [375, 558] on img at bounding box center [365, 555] width 21 height 21
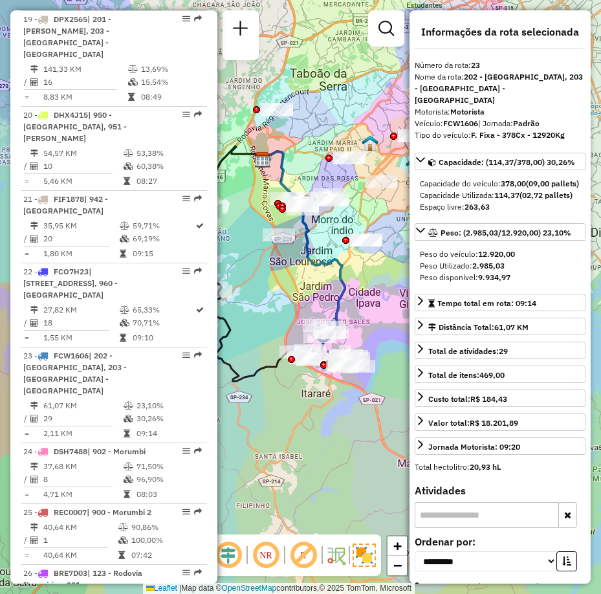
scroll to position [324, 0]
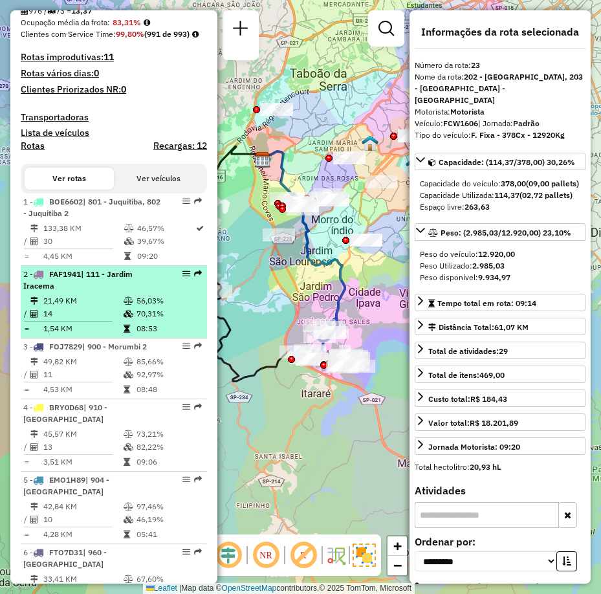
click at [186, 278] on div at bounding box center [182, 274] width 39 height 8
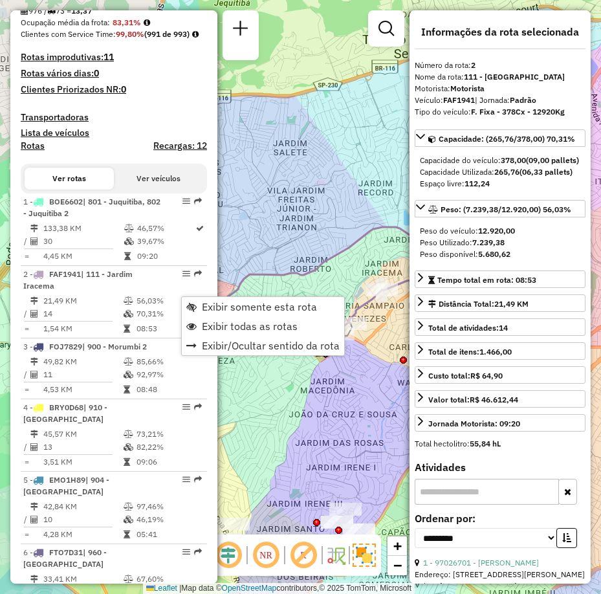
click at [181, 79] on h4 "Rotas vários dias: 0" at bounding box center [114, 73] width 186 height 11
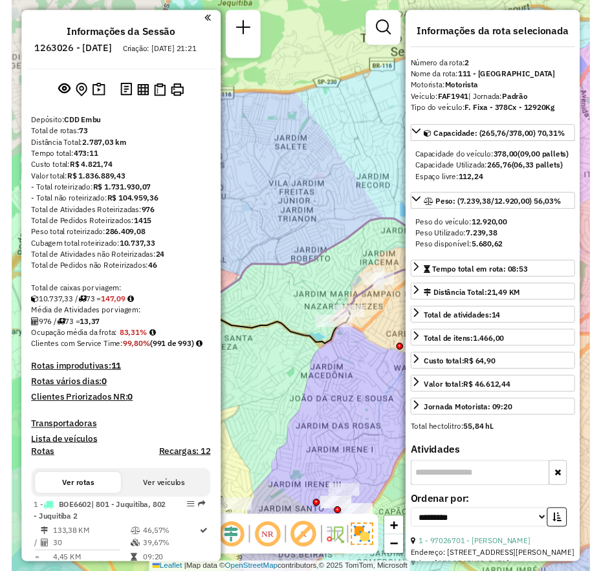
scroll to position [0, 0]
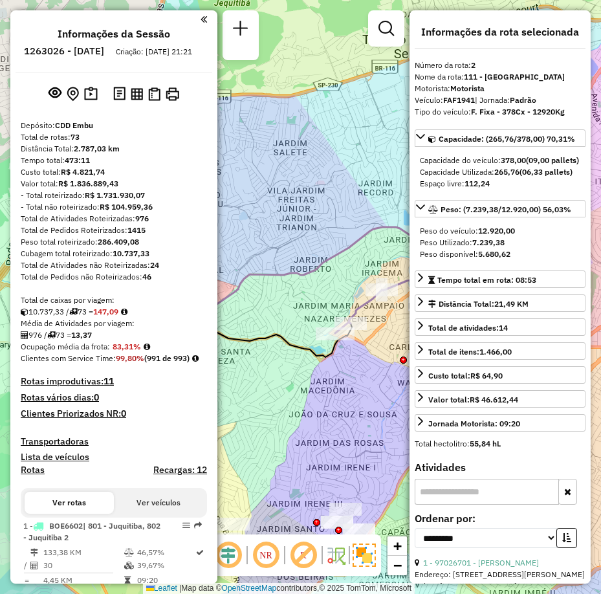
click at [72, 52] on h6 "1263026 - 10/09/2025" at bounding box center [64, 51] width 80 height 12
copy h6 "1263026"
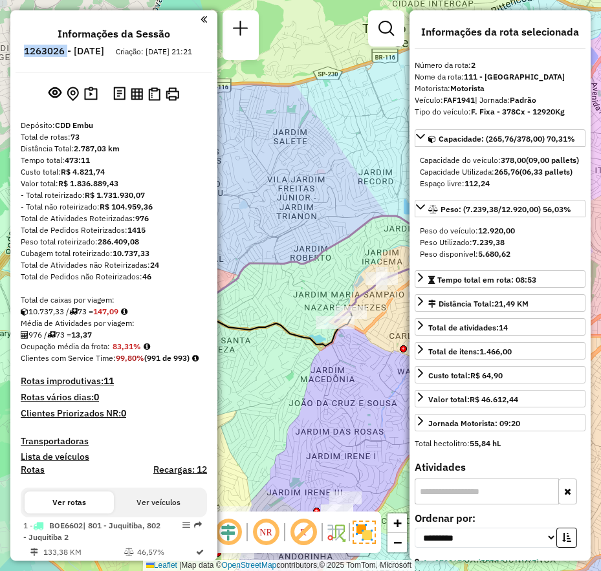
drag, startPoint x: 332, startPoint y: 336, endPoint x: 304, endPoint y: 272, distance: 69.3
click at [304, 296] on icon at bounding box center [215, 327] width 274 height 63
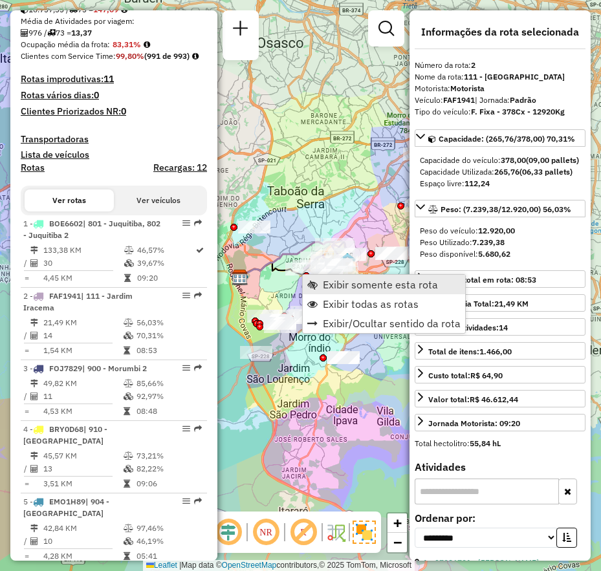
scroll to position [603, 0]
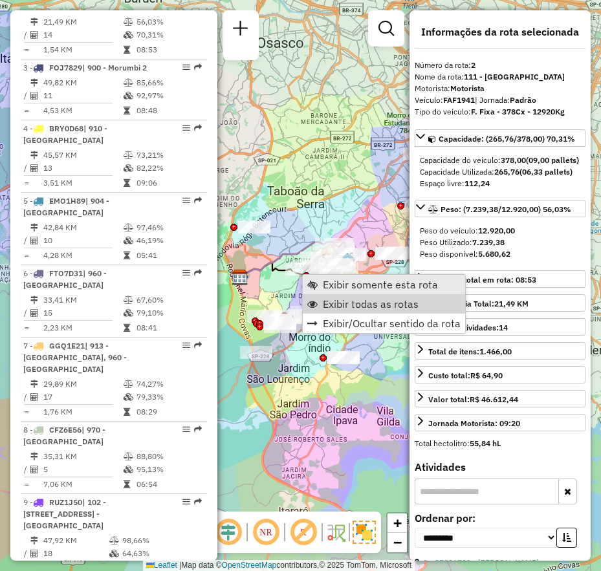
click at [375, 292] on link "Exibir somente esta rota" at bounding box center [384, 284] width 162 height 19
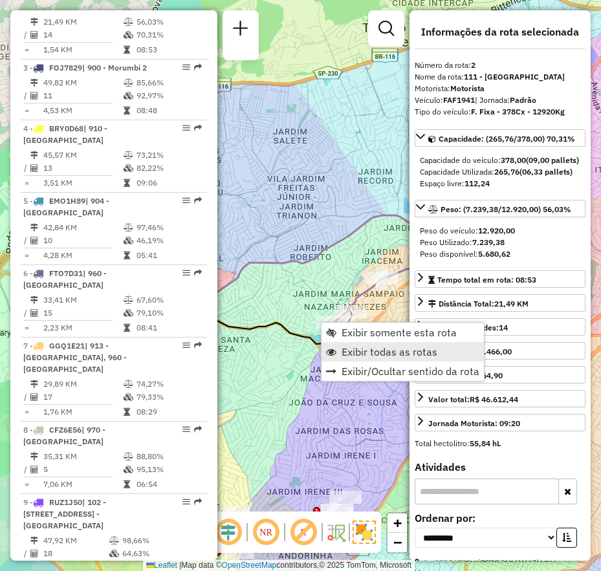
click at [405, 353] on span "Exibir todas as rotas" at bounding box center [390, 352] width 96 height 10
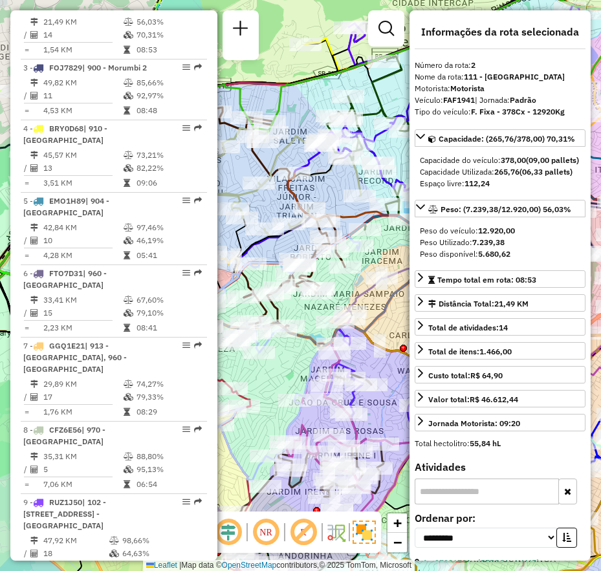
click at [410, 285] on hb-router-mapa "Informações da Sessão 1263026 - 10/09/2025 Criação: 09/09/2025 21:21 Depósito: …" at bounding box center [300, 285] width 601 height 571
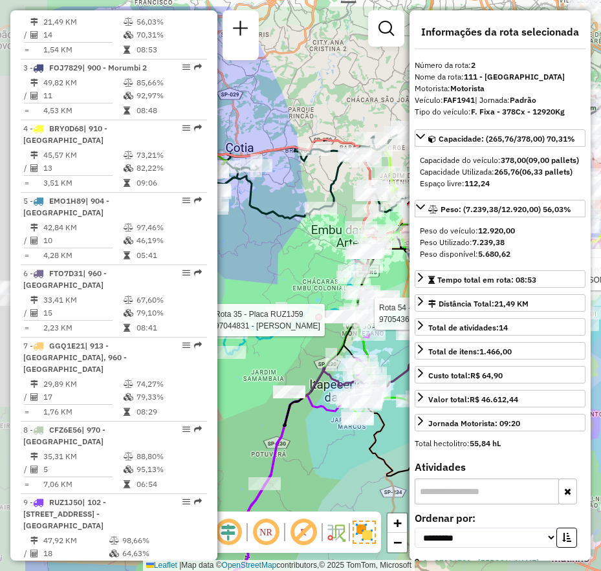
drag, startPoint x: 259, startPoint y: 265, endPoint x: 330, endPoint y: 331, distance: 97.0
click at [343, 327] on div at bounding box center [359, 320] width 32 height 13
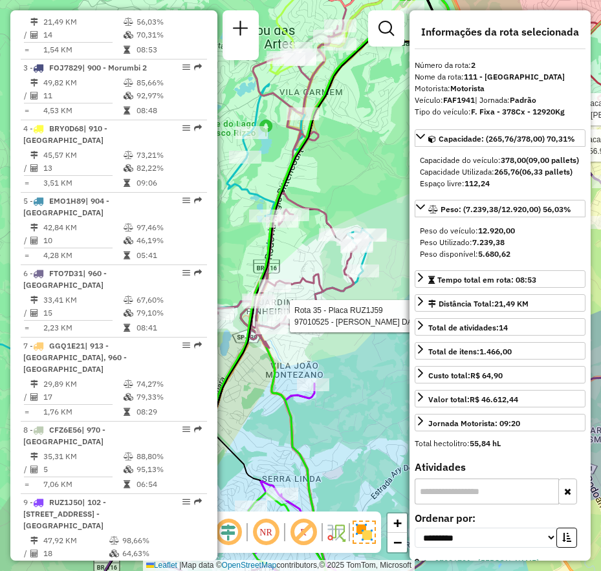
click at [303, 532] on em at bounding box center [303, 532] width 31 height 31
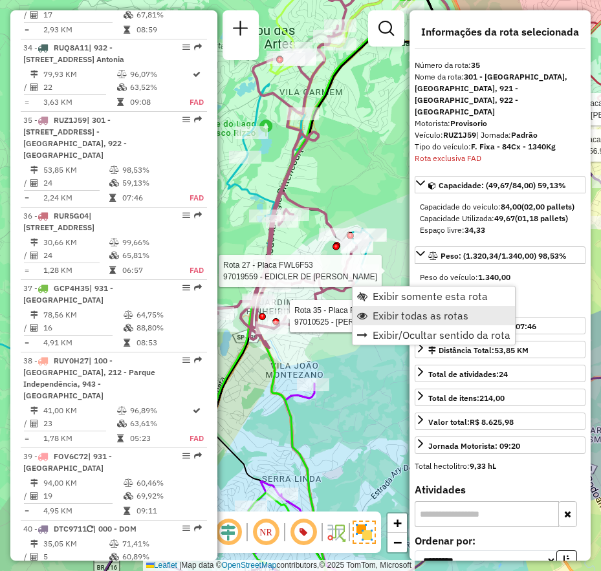
scroll to position [2995, 0]
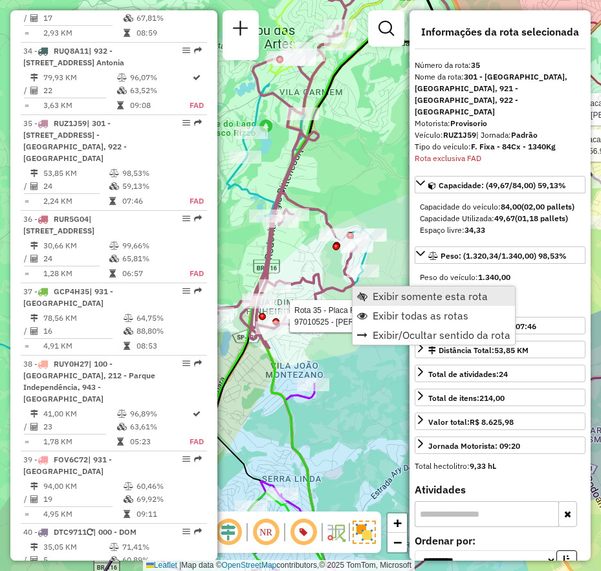
click at [420, 298] on span "Exibir somente esta rota" at bounding box center [430, 296] width 115 height 10
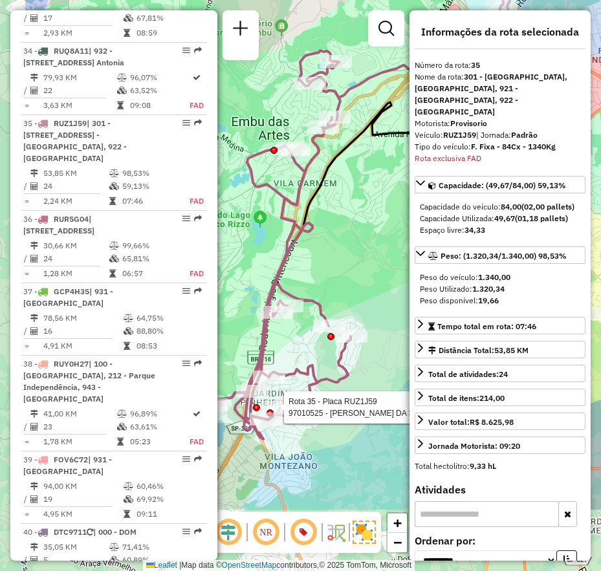
drag, startPoint x: 316, startPoint y: 381, endPoint x: 406, endPoint y: 255, distance: 154.4
click at [441, 221] on hb-router-mapa "Informações da Sessão 1263026 - 10/09/2025 Criação: 09/09/2025 21:21 Depósito: …" at bounding box center [300, 285] width 601 height 571
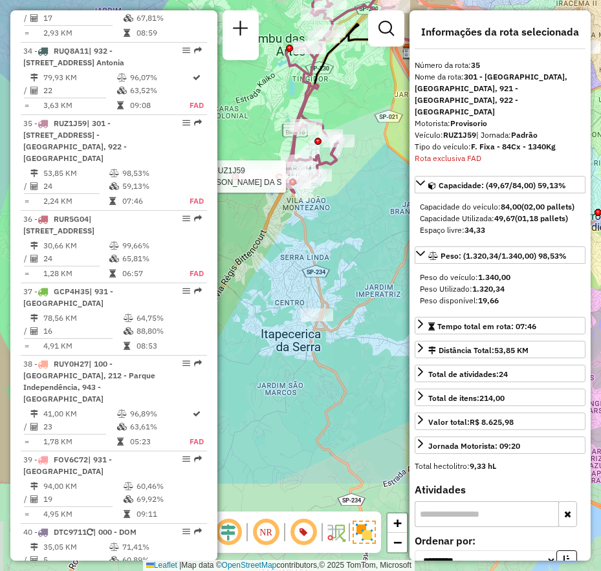
drag, startPoint x: 360, startPoint y: 331, endPoint x: 311, endPoint y: 174, distance: 164.1
click at [309, 173] on div at bounding box center [302, 176] width 39 height 13
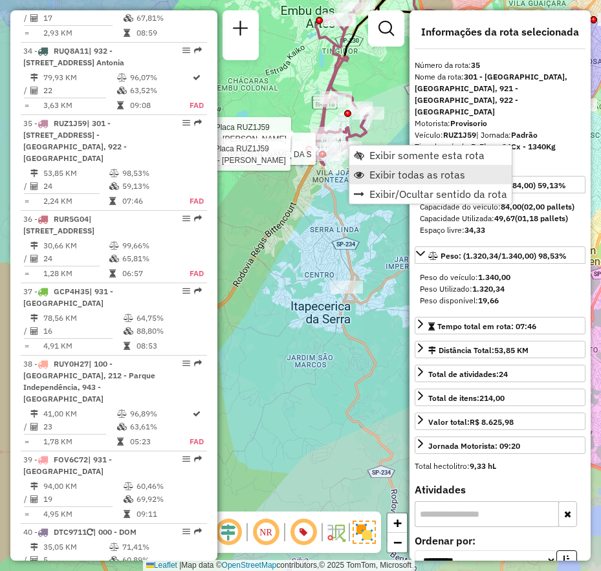
click at [394, 177] on span "Exibir todas as rotas" at bounding box center [418, 175] width 96 height 10
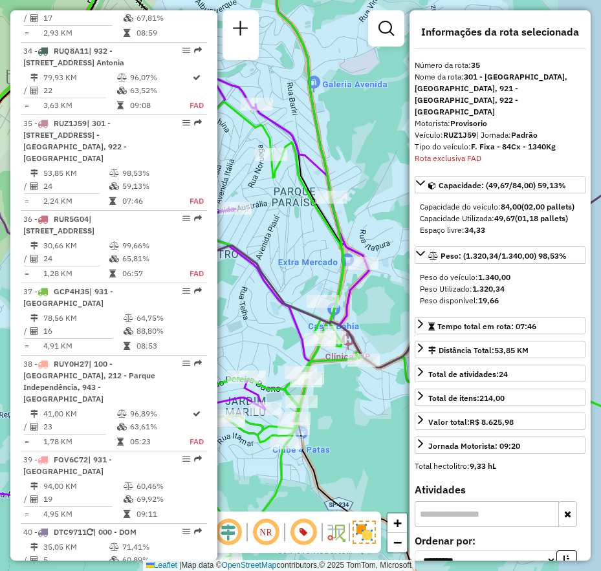
drag, startPoint x: 351, startPoint y: 217, endPoint x: 304, endPoint y: 236, distance: 50.8
click at [303, 239] on div "Rota 35 - Placa RUZ1J59 97010525 - MARCELO KATSUBE DA S Rota 35 - Placa RUZ1J59…" at bounding box center [300, 285] width 601 height 571
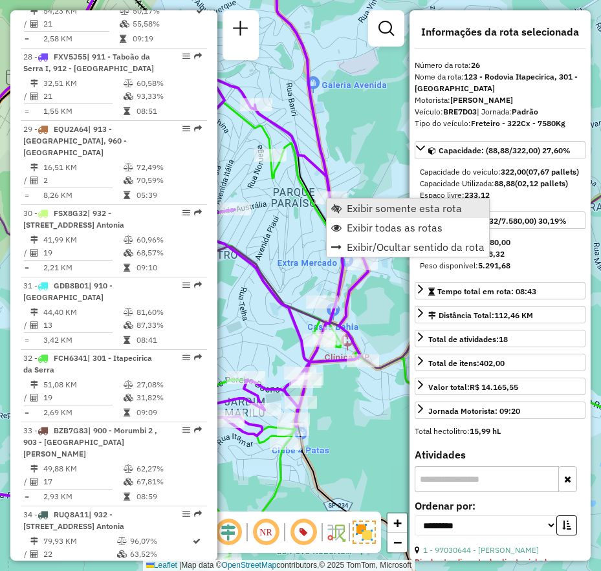
scroll to position [2331, 0]
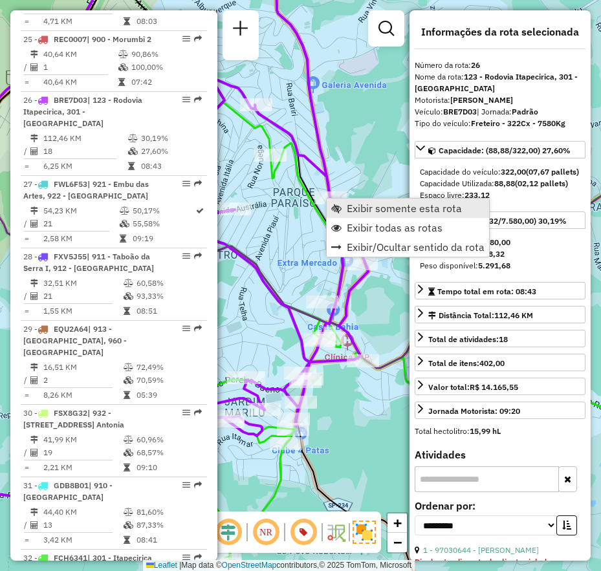
click at [400, 208] on span "Exibir somente esta rota" at bounding box center [404, 208] width 115 height 10
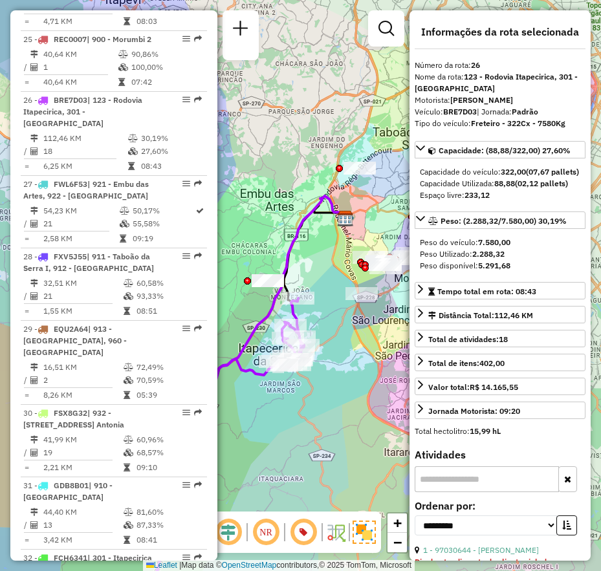
drag, startPoint x: 302, startPoint y: 386, endPoint x: 414, endPoint y: 383, distance: 112.0
click at [412, 383] on hb-router-mapa "Informações da Sessão 1263026 - 10/09/2025 Criação: 09/09/2025 21:21 Depósito: …" at bounding box center [300, 285] width 601 height 571
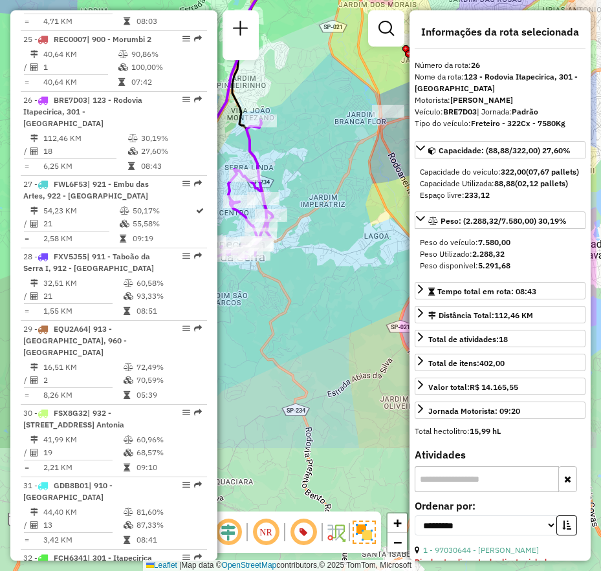
drag, startPoint x: 332, startPoint y: 360, endPoint x: 249, endPoint y: 186, distance: 193.4
click at [249, 186] on icon at bounding box center [154, 284] width 237 height 328
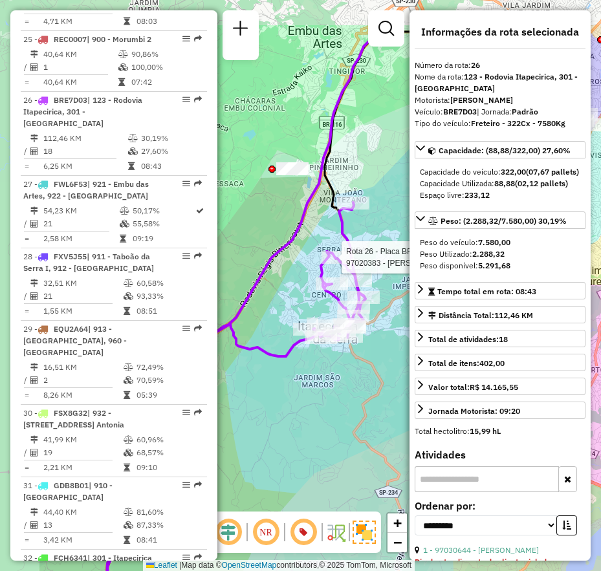
drag, startPoint x: 297, startPoint y: 210, endPoint x: 396, endPoint y: 292, distance: 128.7
click at [396, 292] on div "Rota 26 - Placa BRE7D03 97020383 - Justino Barbosa Da S Janela de atendimento G…" at bounding box center [300, 285] width 601 height 571
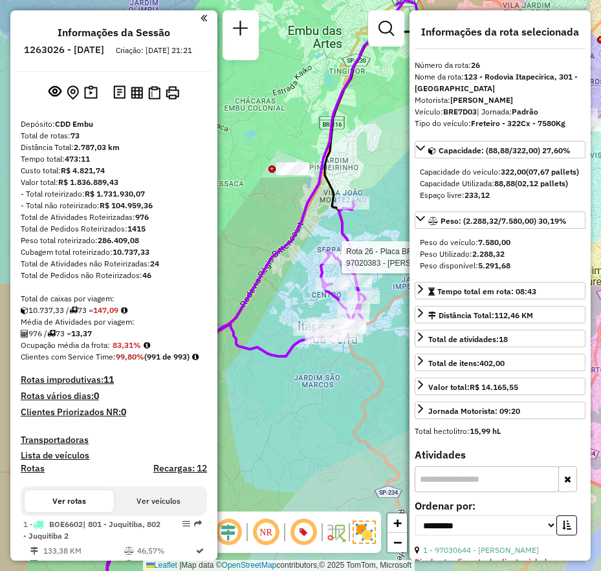
scroll to position [0, 0]
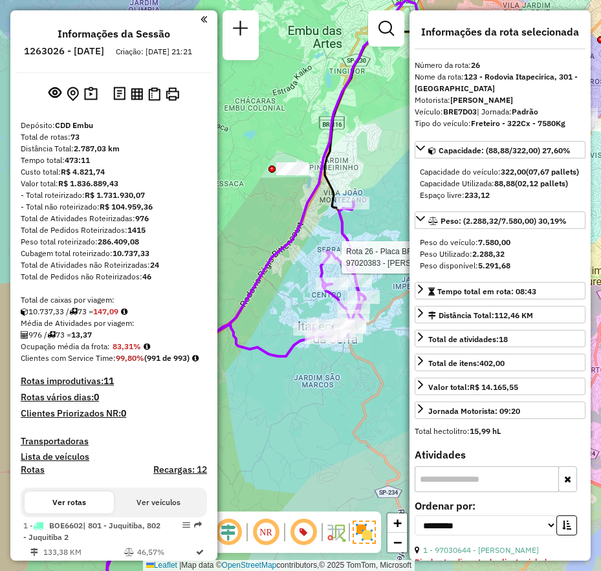
click at [91, 48] on h6 "1263026 - 10/09/2025" at bounding box center [64, 51] width 80 height 12
copy h6 "1263026"
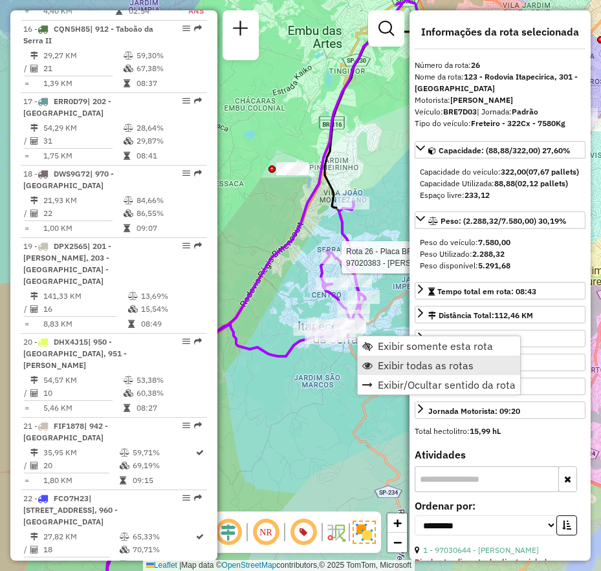
scroll to position [2331, 0]
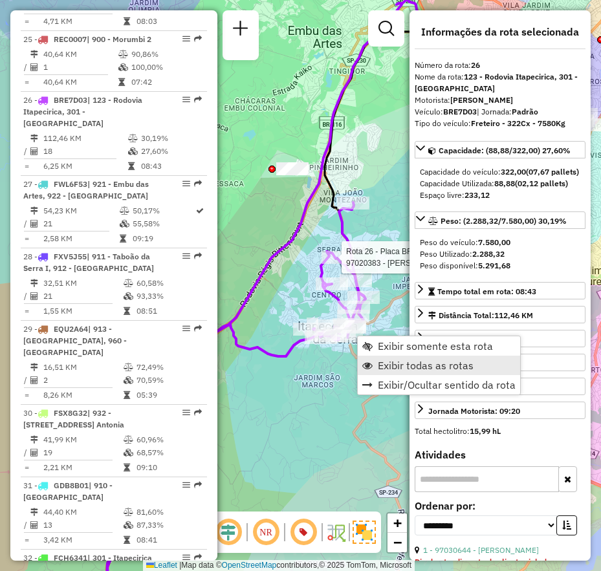
click at [423, 368] on span "Exibir todas as rotas" at bounding box center [426, 365] width 96 height 10
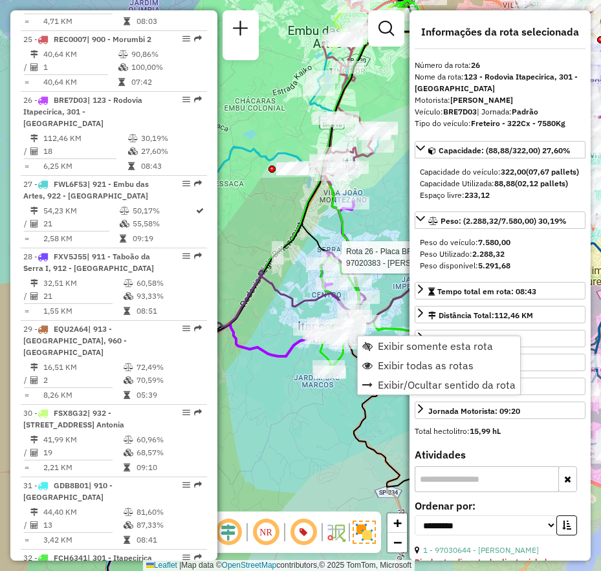
click at [252, 522] on hb-router-mapa "Exibir somente esta rota Exibir todas as rotas Exibir/Ocultar sentido da rota I…" at bounding box center [300, 285] width 601 height 571
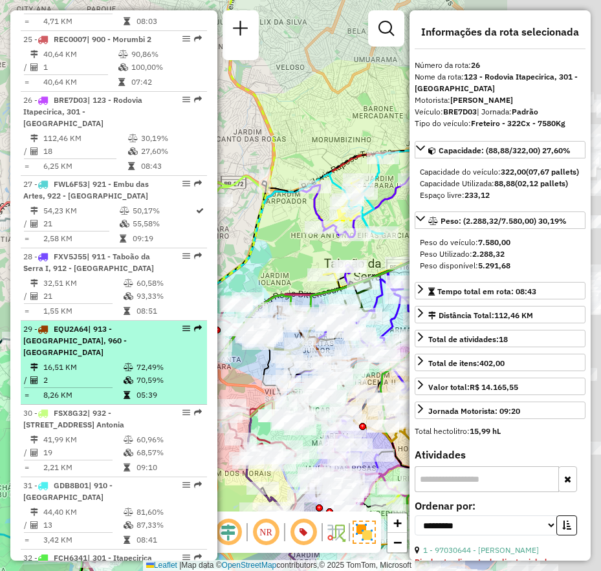
drag, startPoint x: 278, startPoint y: 279, endPoint x: 170, endPoint y: 278, distance: 107.4
click at [141, 279] on hb-router-mapa "Informações da Sessão 1263026 - 10/09/2025 Criação: 09/09/2025 21:21 Depósito: …" at bounding box center [300, 285] width 601 height 571
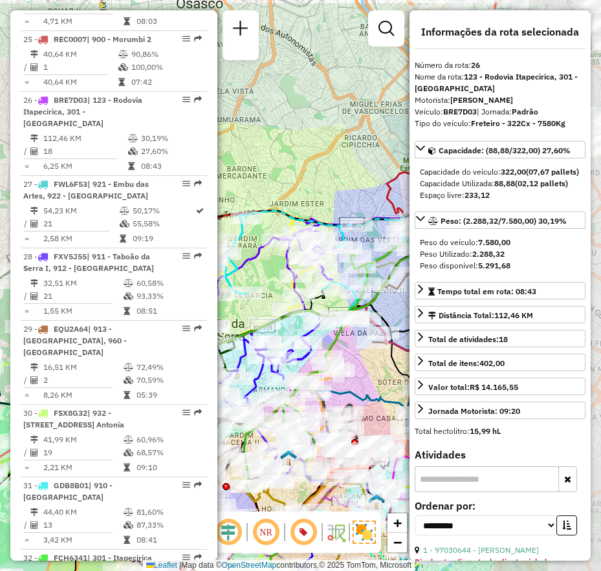
drag, startPoint x: 393, startPoint y: 195, endPoint x: 253, endPoint y: 263, distance: 155.7
click at [253, 263] on icon at bounding box center [295, 280] width 234 height 129
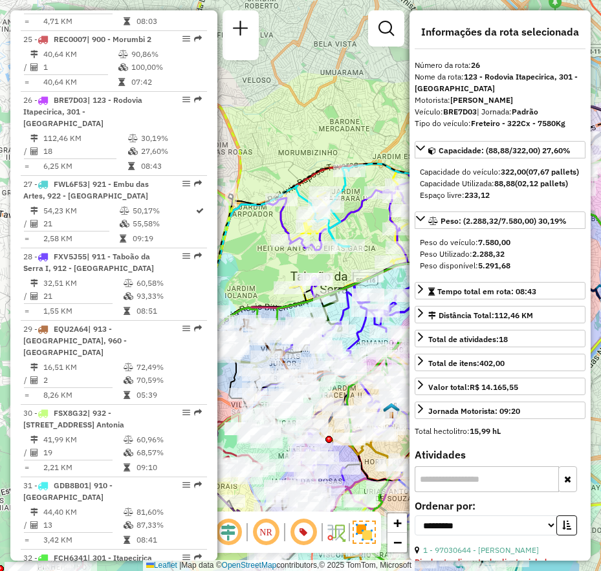
drag, startPoint x: 337, startPoint y: 282, endPoint x: 498, endPoint y: 209, distance: 176.9
click at [502, 208] on hb-router-mapa "Informações da Sessão 1263026 - 10/09/2025 Criação: 09/09/2025 21:21 Depósito: …" at bounding box center [300, 285] width 601 height 571
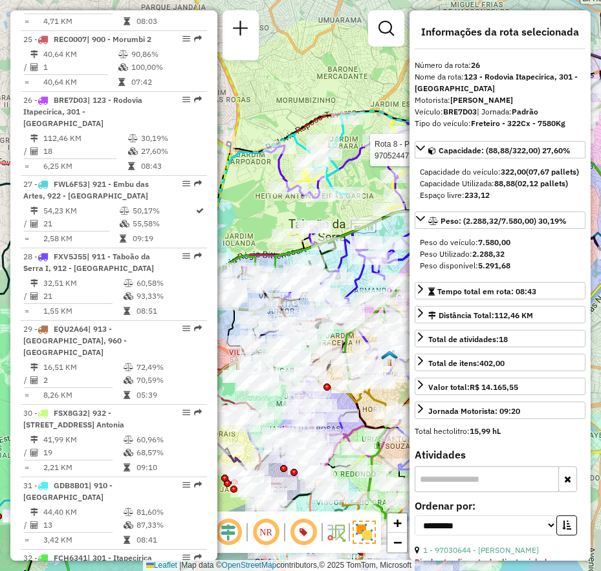
drag, startPoint x: 277, startPoint y: 265, endPoint x: 226, endPoint y: 261, distance: 51.3
click at [226, 261] on div "Rota 26 - Placa BRE7D03 97020383 - Justino Barbosa Da S Rota 26 - Placa BRE7D03…" at bounding box center [300, 285] width 601 height 571
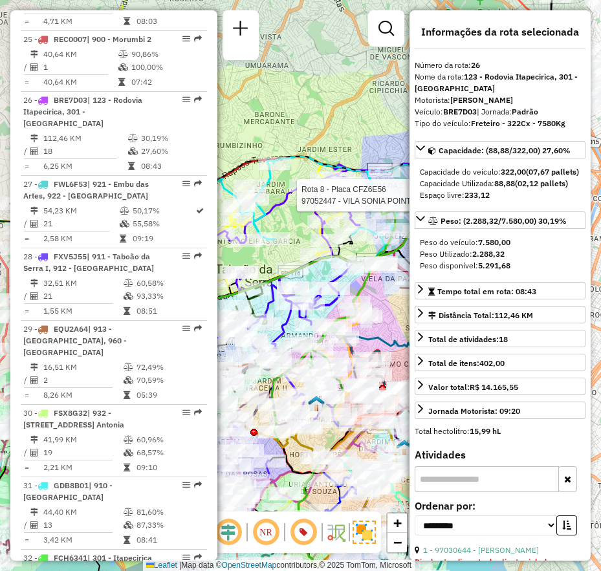
drag, startPoint x: 312, startPoint y: 214, endPoint x: 228, endPoint y: 237, distance: 86.5
click at [228, 237] on icon at bounding box center [323, 226] width 234 height 129
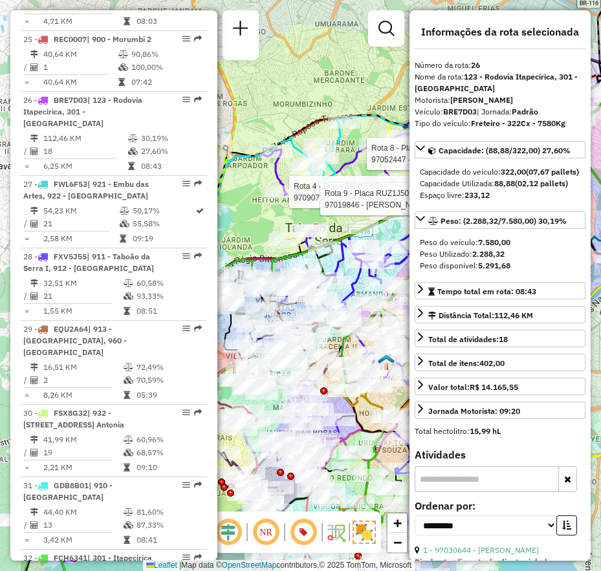
drag, startPoint x: 283, startPoint y: 332, endPoint x: 357, endPoint y: 286, distance: 87.5
click at [357, 286] on icon at bounding box center [357, 269] width 130 height 98
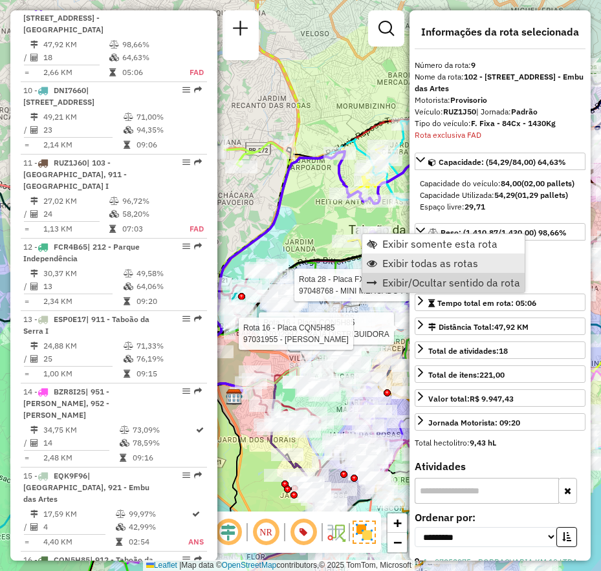
scroll to position [1088, 0]
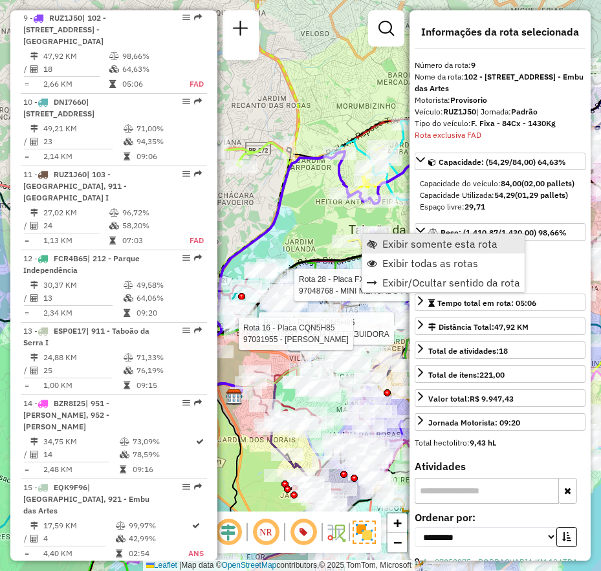
click at [409, 249] on span "Exibir somente esta rota" at bounding box center [439, 244] width 115 height 10
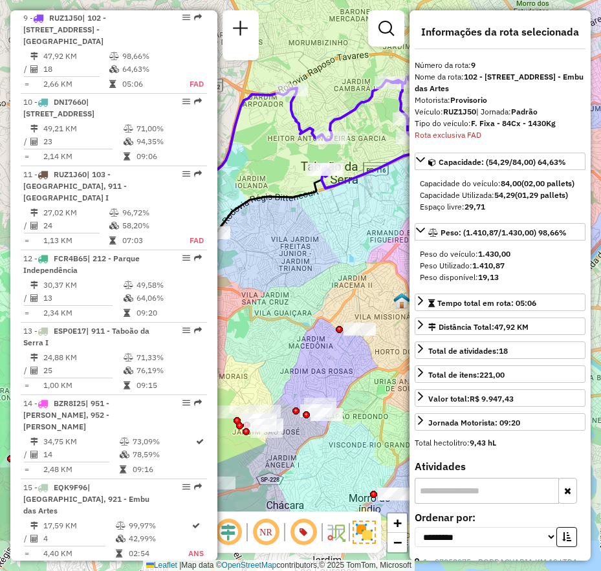
drag, startPoint x: 269, startPoint y: 388, endPoint x: 282, endPoint y: 301, distance: 87.8
click at [282, 301] on div "Janela de atendimento Grade de atendimento Capacidade Transportadoras Veículos …" at bounding box center [300, 285] width 601 height 571
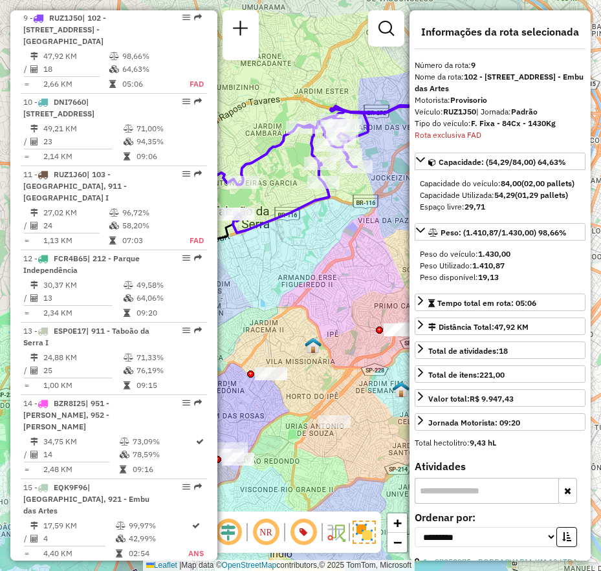
drag, startPoint x: 327, startPoint y: 224, endPoint x: 254, endPoint y: 269, distance: 85.7
click at [254, 269] on div "Janela de atendimento Grade de atendimento Capacidade Transportadoras Veículos …" at bounding box center [300, 285] width 601 height 571
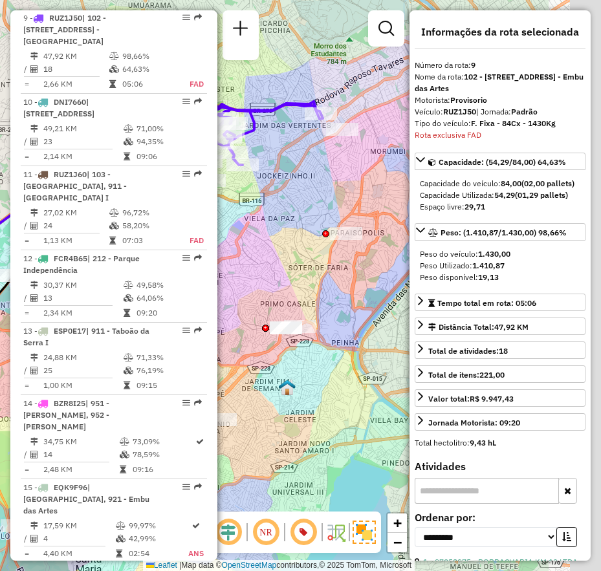
drag, startPoint x: 344, startPoint y: 247, endPoint x: 212, endPoint y: 251, distance: 132.7
click at [212, 251] on hb-router-mapa "Informações da Sessão 1263026 - 10/09/2025 Criação: 09/09/2025 21:21 Depósito: …" at bounding box center [300, 285] width 601 height 571
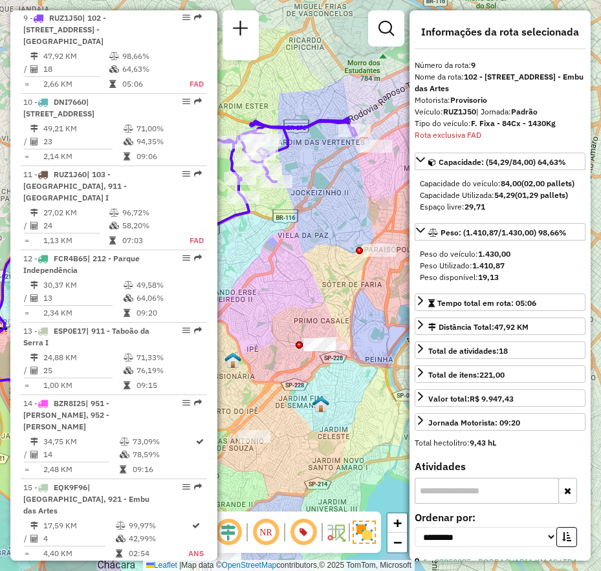
drag, startPoint x: 360, startPoint y: 230, endPoint x: 399, endPoint y: 239, distance: 40.5
click at [399, 239] on div "Janela de atendimento Grade de atendimento Capacidade Transportadoras Veículos …" at bounding box center [300, 285] width 601 height 571
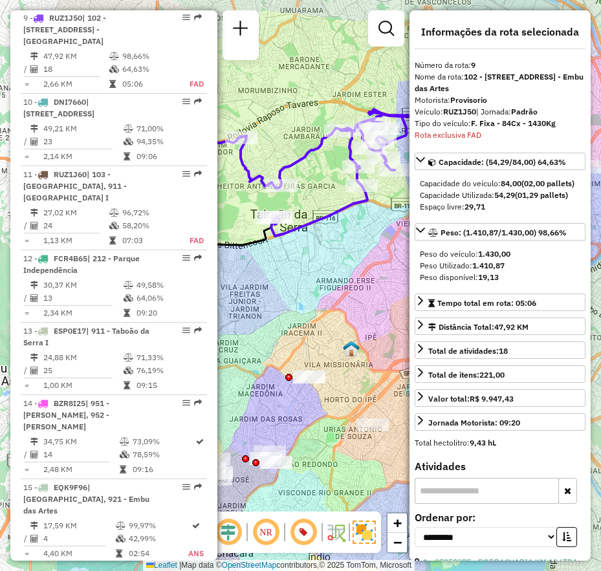
drag, startPoint x: 276, startPoint y: 239, endPoint x: 392, endPoint y: 228, distance: 116.4
click at [392, 228] on div "Janela de atendimento Grade de atendimento Capacidade Transportadoras Veículos …" at bounding box center [300, 285] width 601 height 571
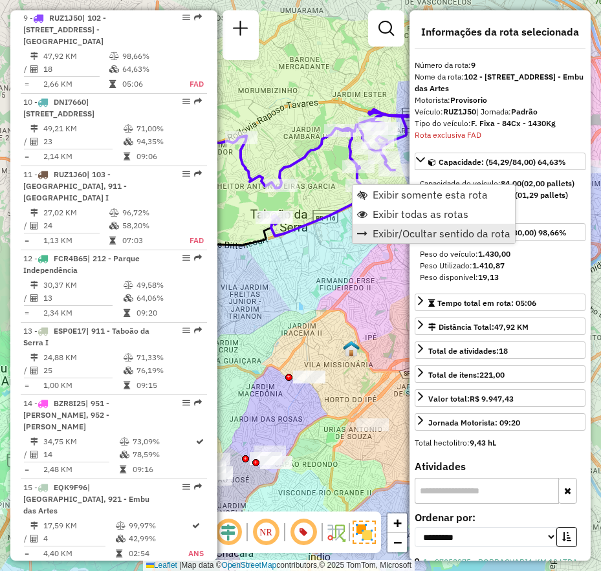
scroll to position [1087, 0]
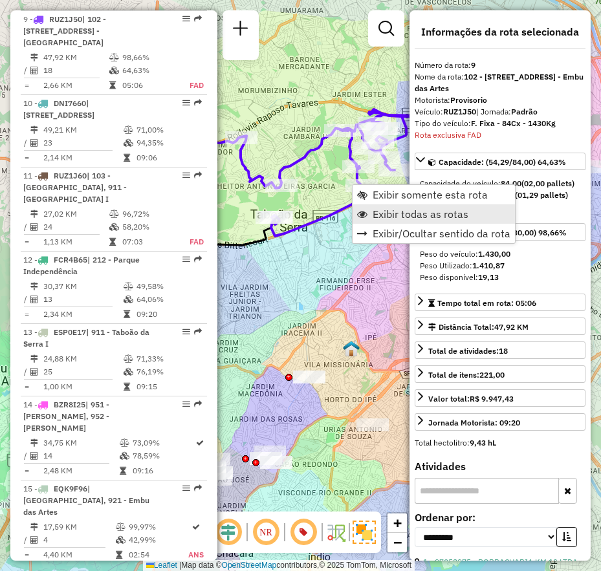
click at [419, 209] on span "Exibir todas as rotas" at bounding box center [421, 214] width 96 height 10
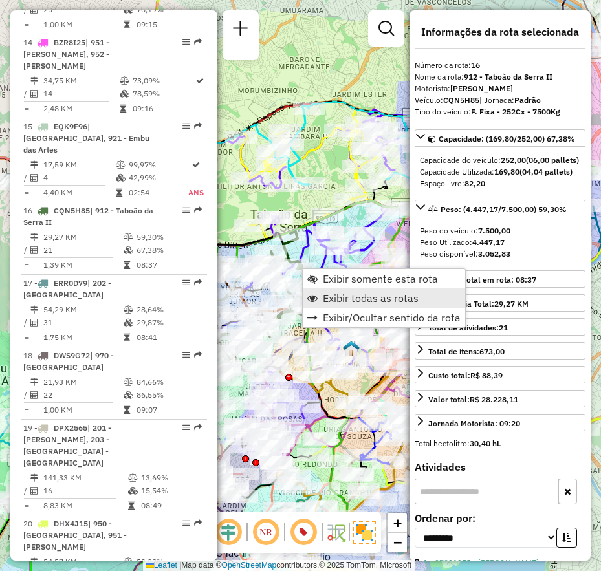
scroll to position [1606, 0]
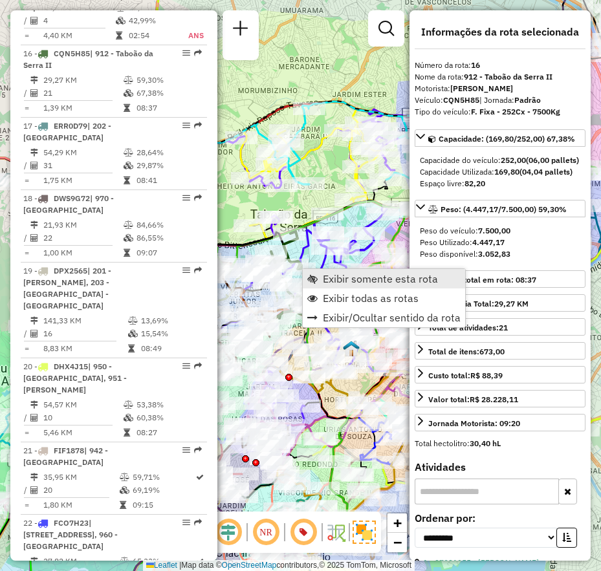
click at [381, 281] on span "Exibir somente esta rota" at bounding box center [380, 279] width 115 height 10
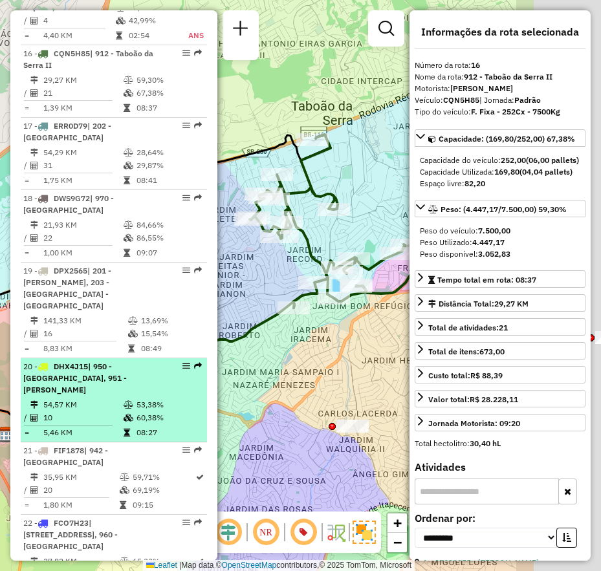
drag, startPoint x: 258, startPoint y: 312, endPoint x: 184, endPoint y: 312, distance: 74.4
click at [184, 312] on hb-router-mapa "Informações da Sessão 1263026 - 10/09/2025 Criação: 09/09/2025 21:21 Depósito: …" at bounding box center [300, 285] width 601 height 571
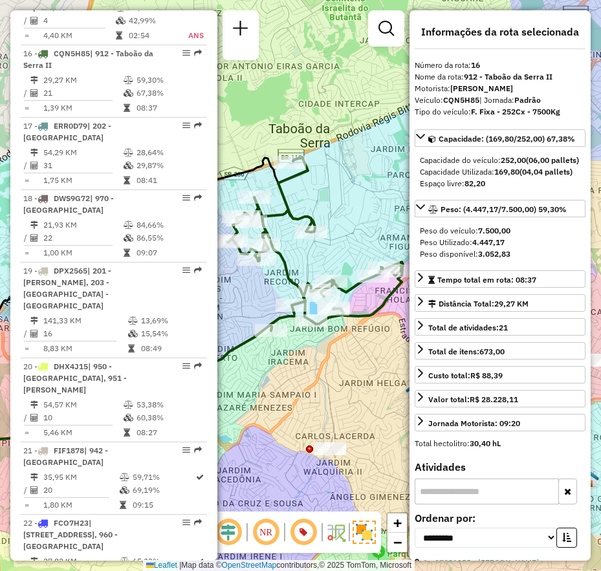
drag, startPoint x: 298, startPoint y: 300, endPoint x: 264, endPoint y: 319, distance: 39.4
click at [264, 319] on icon at bounding box center [315, 243] width 176 height 173
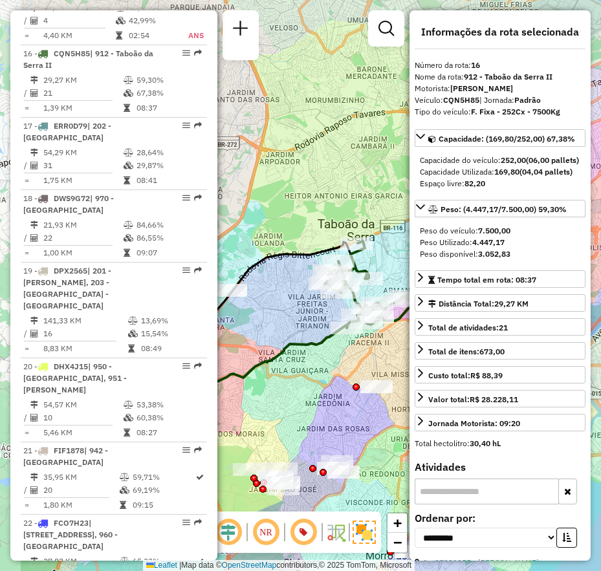
drag, startPoint x: 274, startPoint y: 259, endPoint x: 355, endPoint y: 263, distance: 81.0
click at [355, 263] on icon at bounding box center [369, 284] width 88 height 87
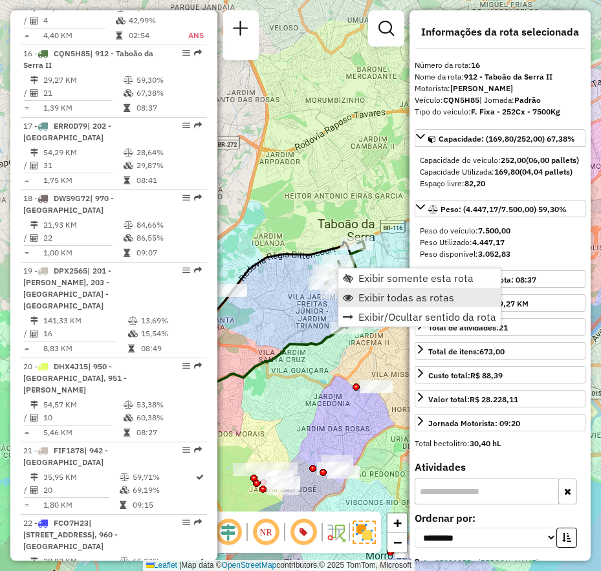
click at [403, 298] on span "Exibir todas as rotas" at bounding box center [407, 297] width 96 height 10
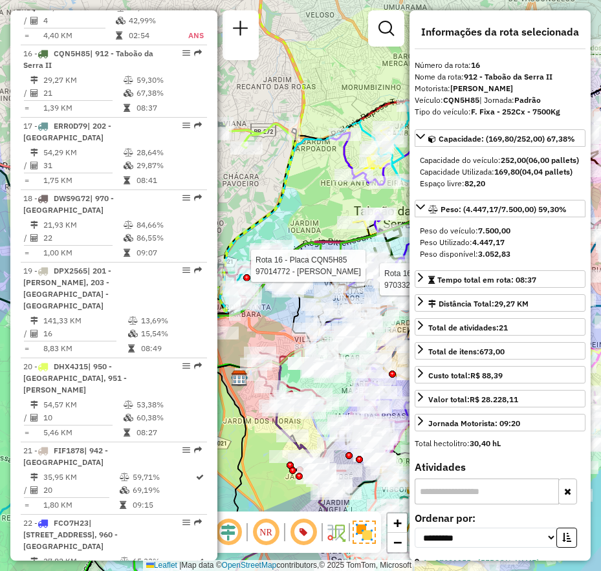
drag, startPoint x: 287, startPoint y: 298, endPoint x: 319, endPoint y: 285, distance: 34.2
click at [319, 285] on div "Rota 16 - Placa CQN5H85 97033284 - JUCA TIGRE BAR Rota 16 - Placa CQN5H85 97014…" at bounding box center [300, 285] width 601 height 571
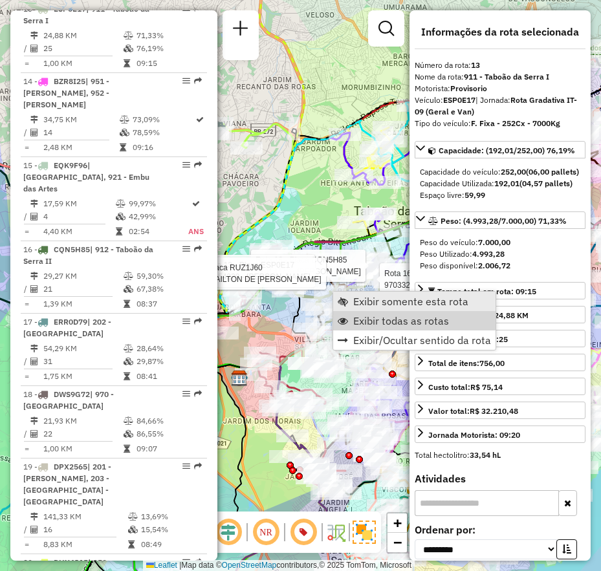
scroll to position [1389, 0]
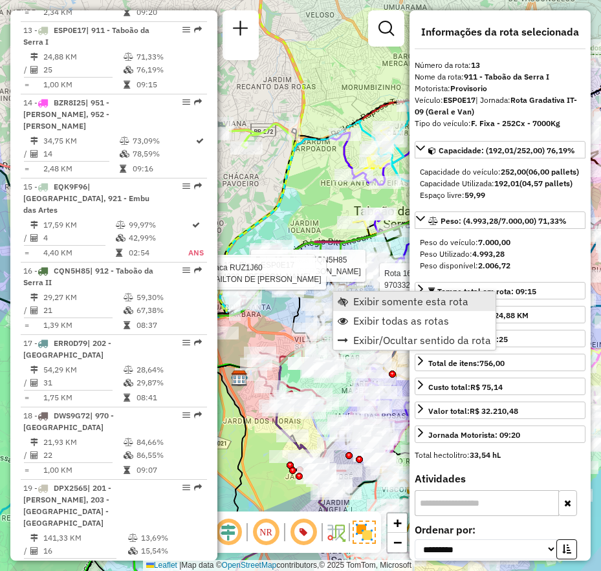
click at [397, 300] on span "Exibir somente esta rota" at bounding box center [410, 301] width 115 height 10
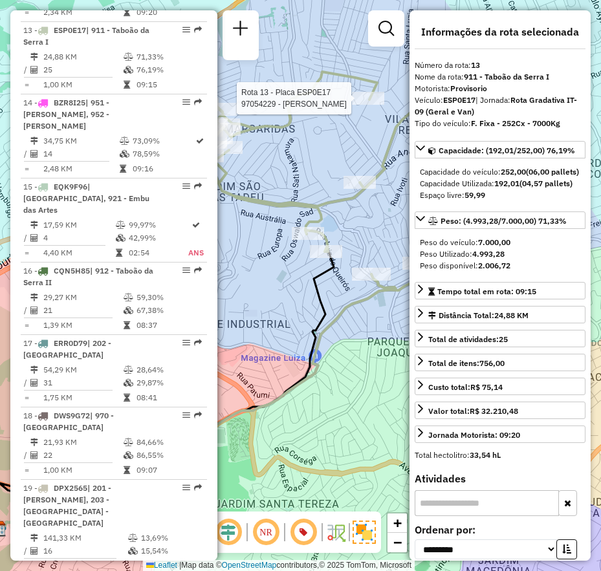
drag, startPoint x: 324, startPoint y: 268, endPoint x: 307, endPoint y: 293, distance: 30.3
click at [307, 293] on icon at bounding box center [166, 381] width 335 height 303
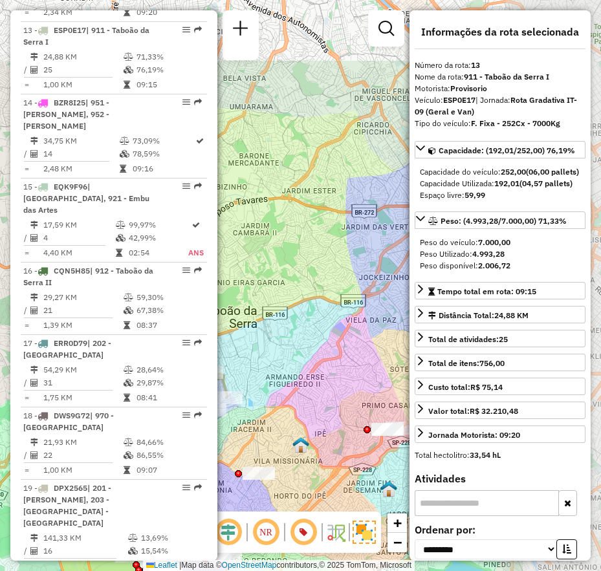
drag, startPoint x: 335, startPoint y: 223, endPoint x: 232, endPoint y: 300, distance: 128.5
click at [215, 300] on hb-router-mapa "Informações da Sessão 1263026 - 10/09/2025 Criação: 09/09/2025 21:21 Depósito: …" at bounding box center [300, 285] width 601 height 571
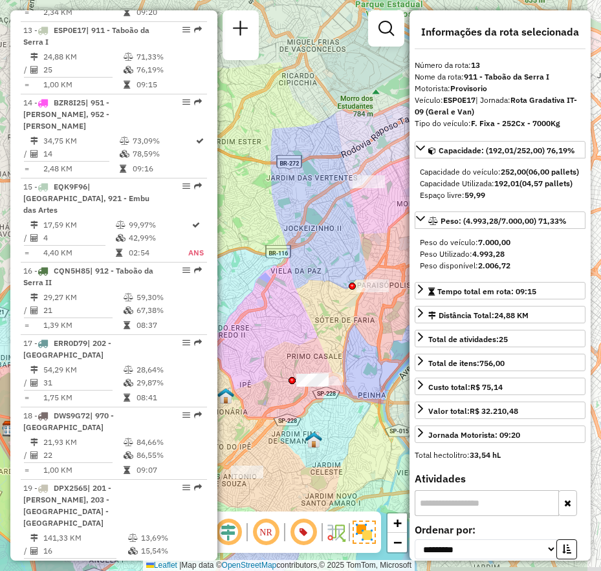
drag, startPoint x: 395, startPoint y: 259, endPoint x: 459, endPoint y: 177, distance: 104.1
click at [459, 177] on hb-router-mapa "Informações da Sessão 1263026 - 10/09/2025 Criação: 09/09/2025 21:21 Depósito: …" at bounding box center [300, 285] width 601 height 571
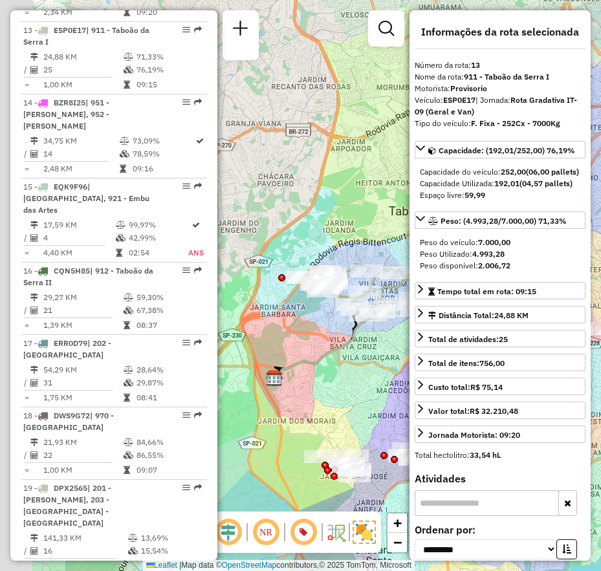
drag, startPoint x: 403, startPoint y: 229, endPoint x: 462, endPoint y: 214, distance: 60.7
click at [462, 214] on hb-router-mapa "Informações da Sessão 1263026 - 10/09/2025 Criação: 09/09/2025 21:21 Depósito: …" at bounding box center [300, 285] width 601 height 571
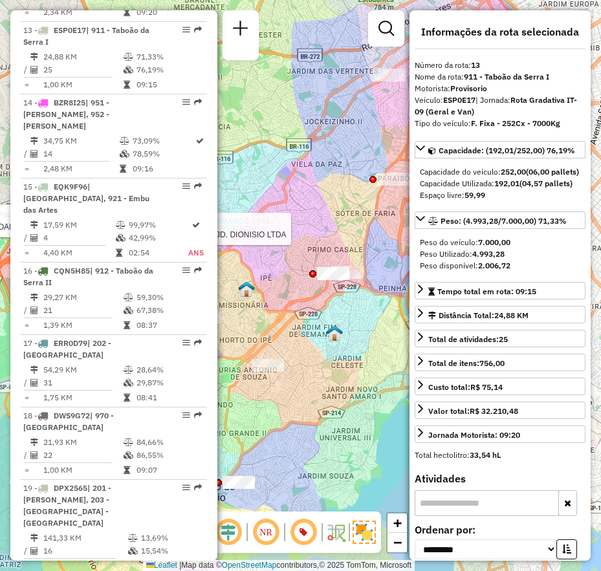
drag, startPoint x: 381, startPoint y: 186, endPoint x: 238, endPoint y: 199, distance: 143.0
click at [238, 199] on div "Rota 13 - Placa ESP0E17 97051216 - GENEVA FERREIRA Rota 13 - Placa ESP0E17 9705…" at bounding box center [300, 285] width 601 height 571
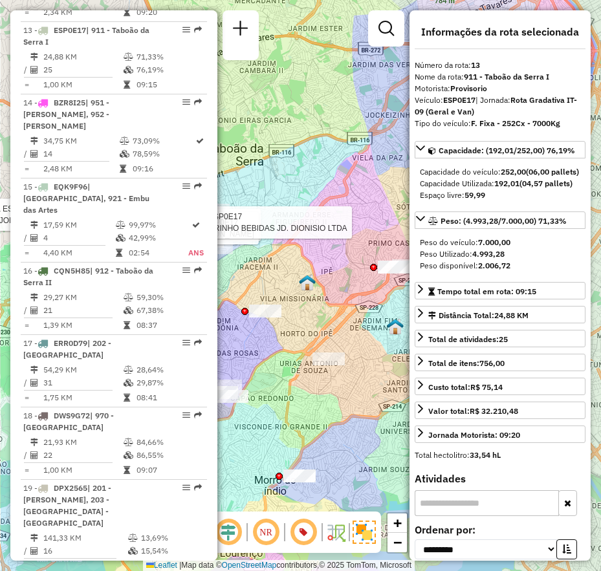
drag, startPoint x: 260, startPoint y: 250, endPoint x: 329, endPoint y: 211, distance: 79.4
click at [322, 241] on div "Rota 13 - Placa ESP0E17 97051216 - GENEVA FERREIRA Rota 13 - Placa ESP0E17 9705…" at bounding box center [300, 285] width 601 height 571
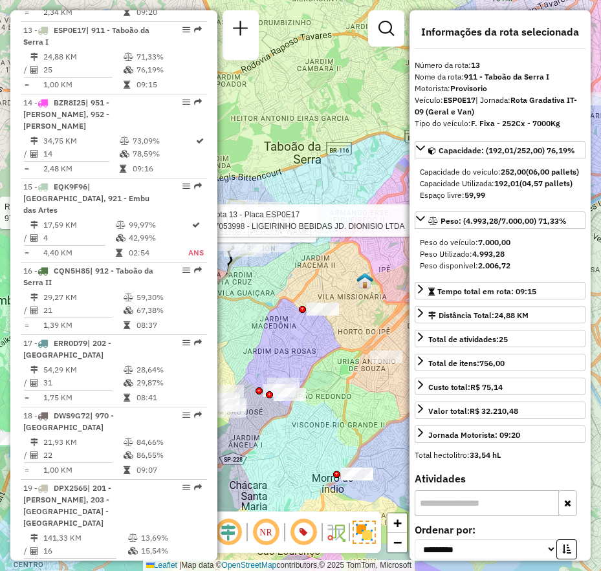
drag, startPoint x: 284, startPoint y: 227, endPoint x: 353, endPoint y: 227, distance: 69.2
click at [353, 227] on div "Rota 13 - Placa ESP0E17 97051216 - GENEVA FERREIRA Rota 13 - Placa ESP0E17 9705…" at bounding box center [300, 285] width 601 height 571
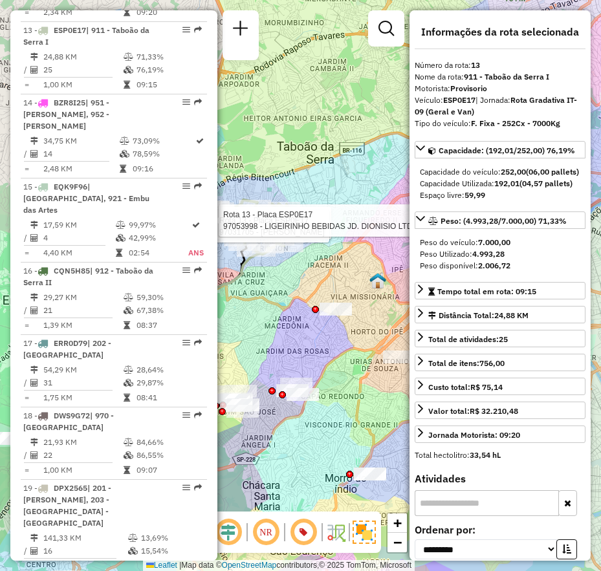
click at [307, 497] on div "Rota 13 - Placa ESP0E17 97051216 - GENEVA FERREIRA Rota 13 - Placa ESP0E17 9705…" at bounding box center [300, 285] width 601 height 571
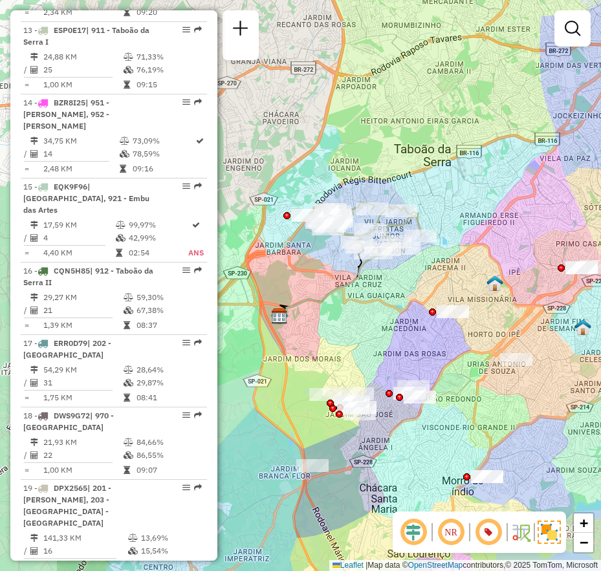
drag, startPoint x: 266, startPoint y: 277, endPoint x: 383, endPoint y: 280, distance: 117.2
click at [383, 280] on div "Janela de atendimento Grade de atendimento Capacidade Transportadoras Veículos …" at bounding box center [300, 285] width 601 height 571
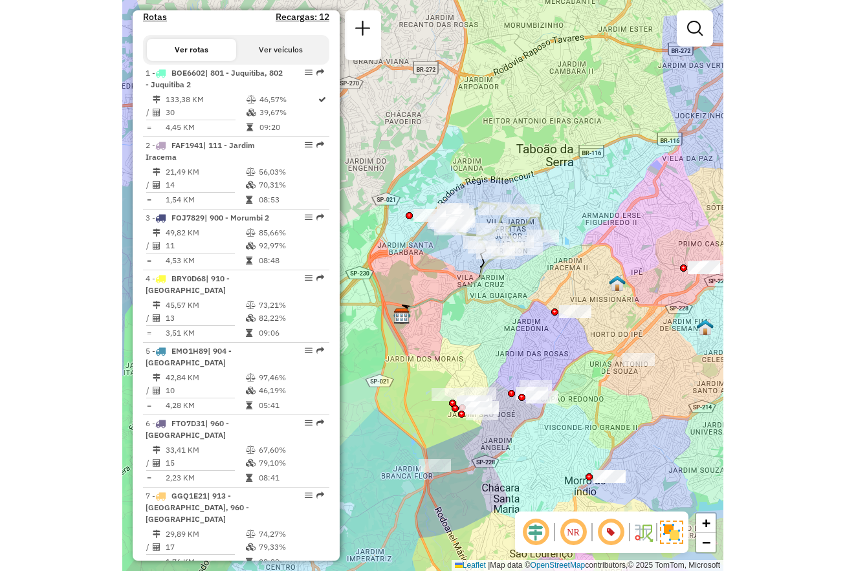
scroll to position [2064, 0]
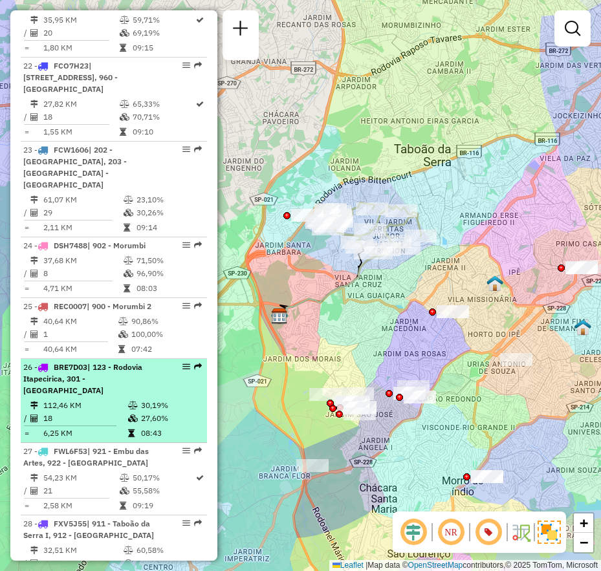
select select "**********"
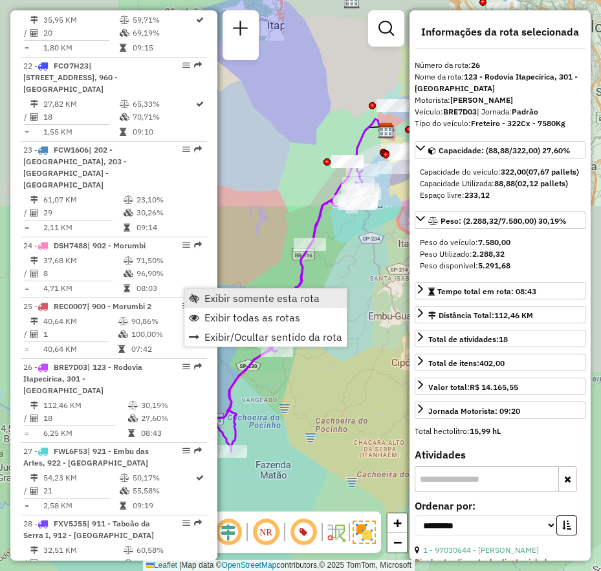
click at [227, 297] on span "Exibir somente esta rota" at bounding box center [261, 298] width 115 height 10
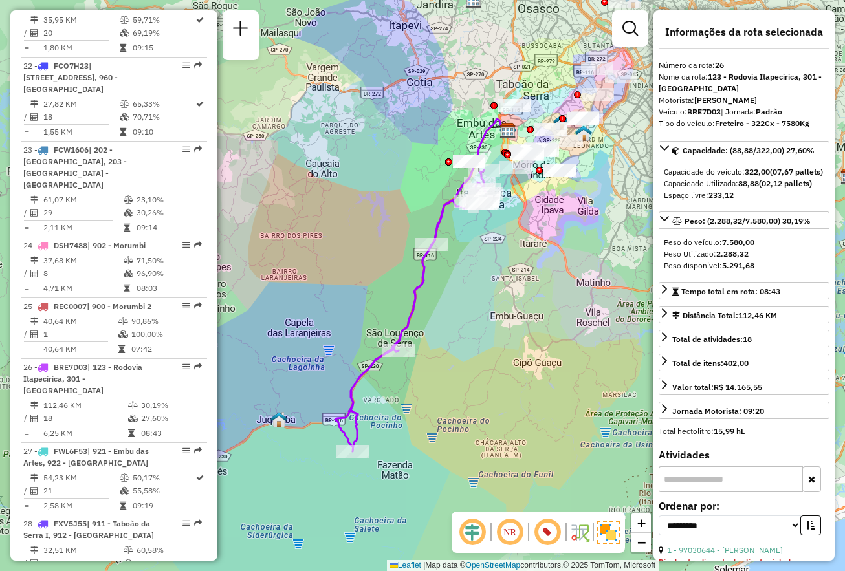
click at [516, 533] on em at bounding box center [509, 532] width 31 height 31
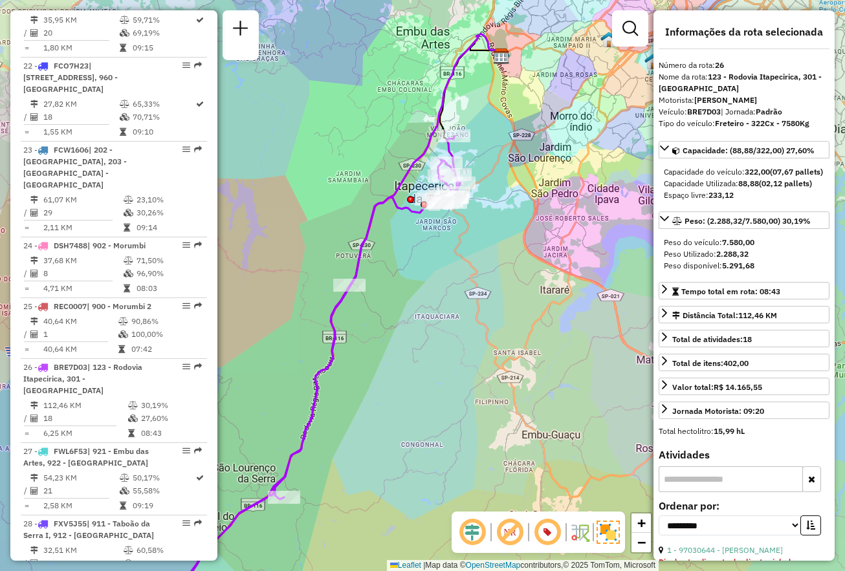
drag, startPoint x: 294, startPoint y: 532, endPoint x: 298, endPoint y: 518, distance: 14.8
click at [294, 532] on div "Janela de atendimento Grade de atendimento Capacidade Transportadoras Veículos …" at bounding box center [422, 285] width 845 height 571
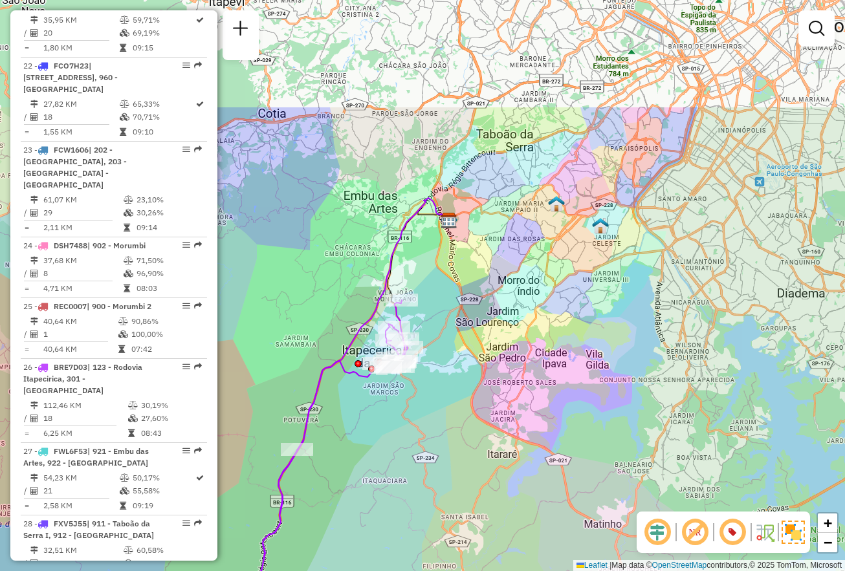
drag, startPoint x: 525, startPoint y: 237, endPoint x: 473, endPoint y: 402, distance: 172.5
click at [473, 402] on div "Janela de atendimento Grade de atendimento Capacidade Transportadoras Veículos …" at bounding box center [422, 285] width 845 height 571
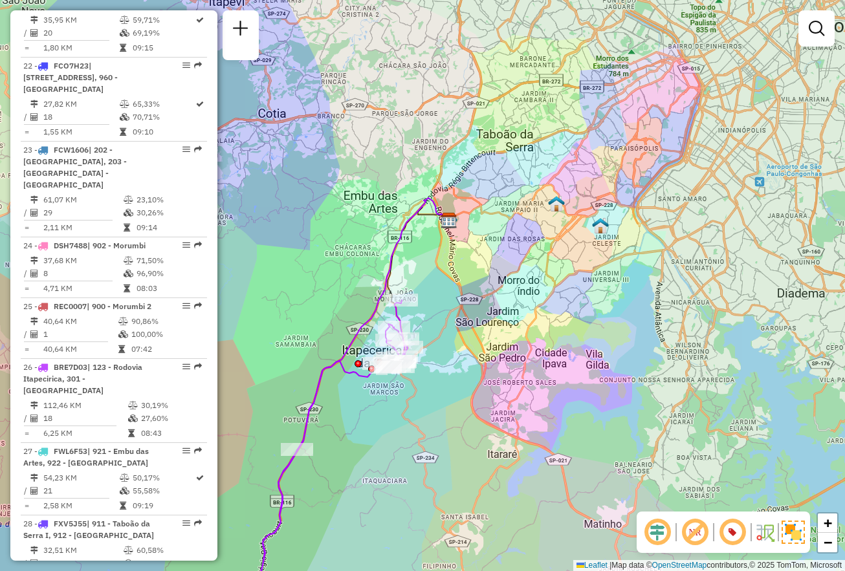
click at [601, 197] on div "Janela de atendimento Grade de atendimento Capacidade Transportadoras Veículos …" at bounding box center [422, 285] width 845 height 571
select select "**********"
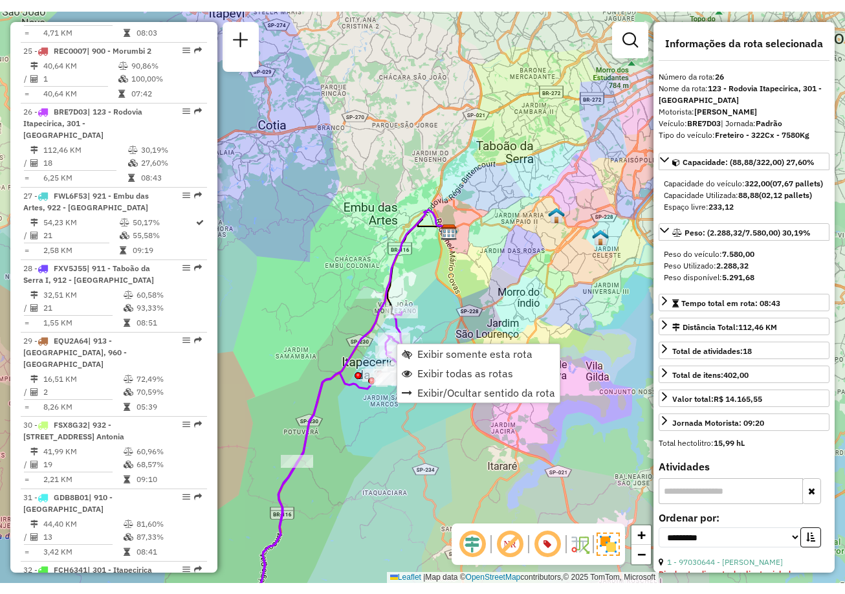
scroll to position [5171, 0]
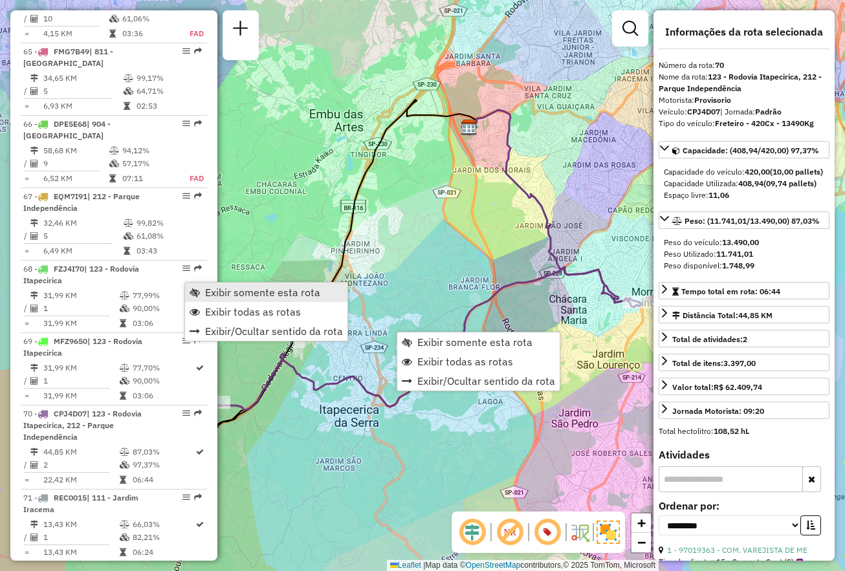
click at [219, 299] on link "Exibir somente esta rota" at bounding box center [266, 292] width 162 height 19
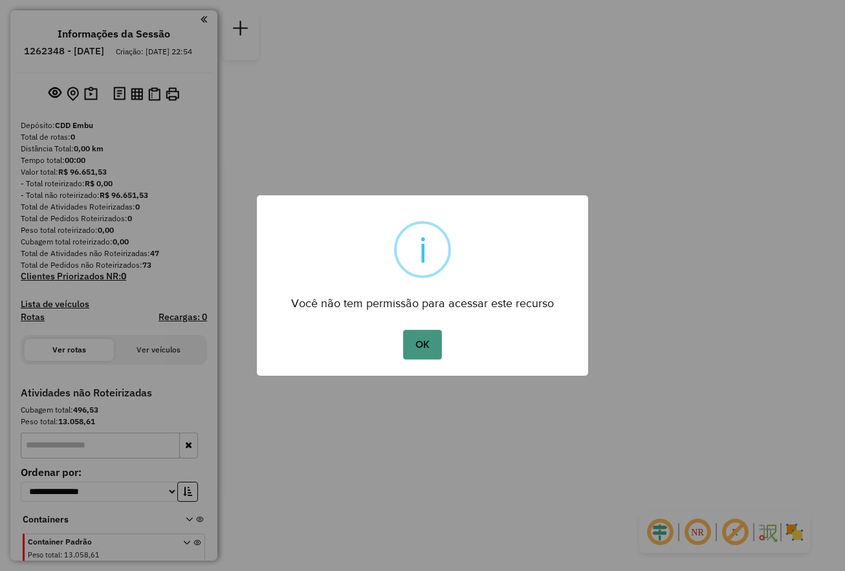
click at [421, 337] on button "OK" at bounding box center [422, 345] width 38 height 30
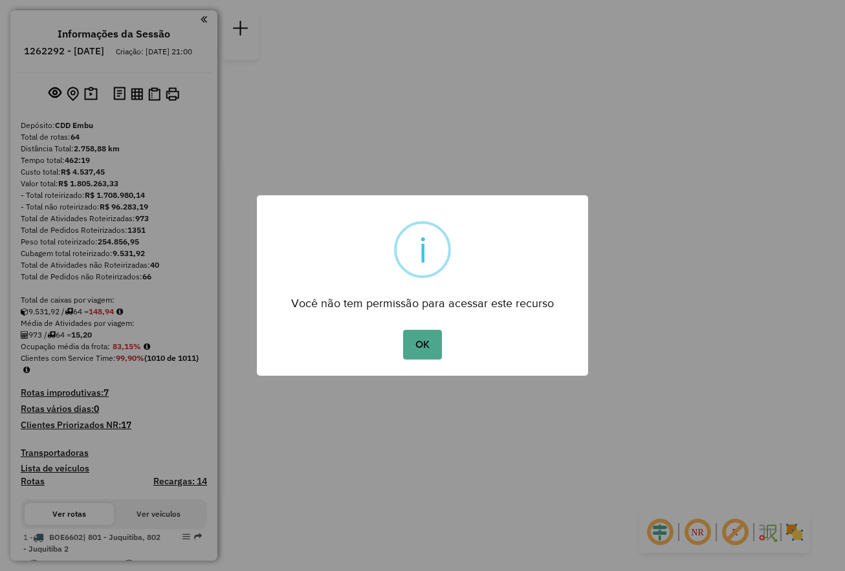
click at [460, 351] on div "OK No Cancel" at bounding box center [422, 345] width 331 height 36
click at [404, 351] on button "OK" at bounding box center [422, 345] width 38 height 30
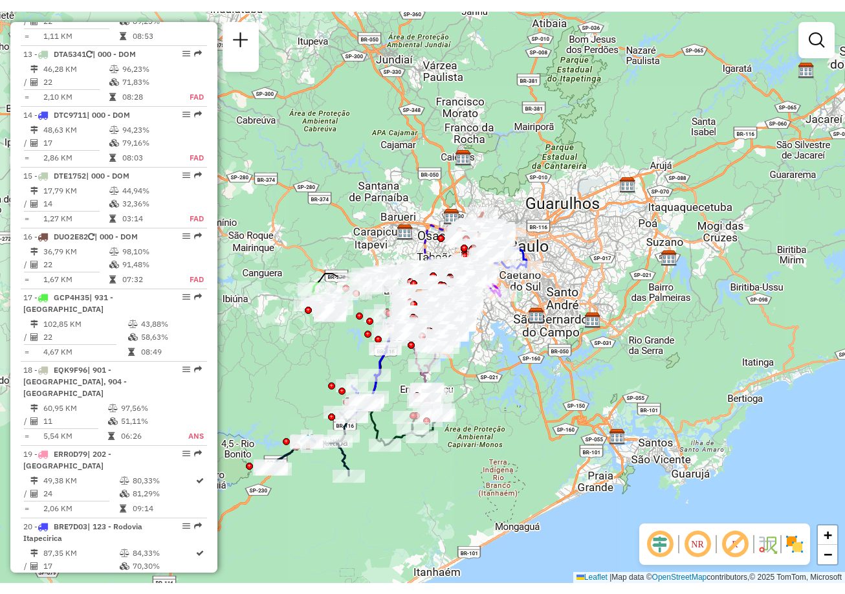
scroll to position [2499, 0]
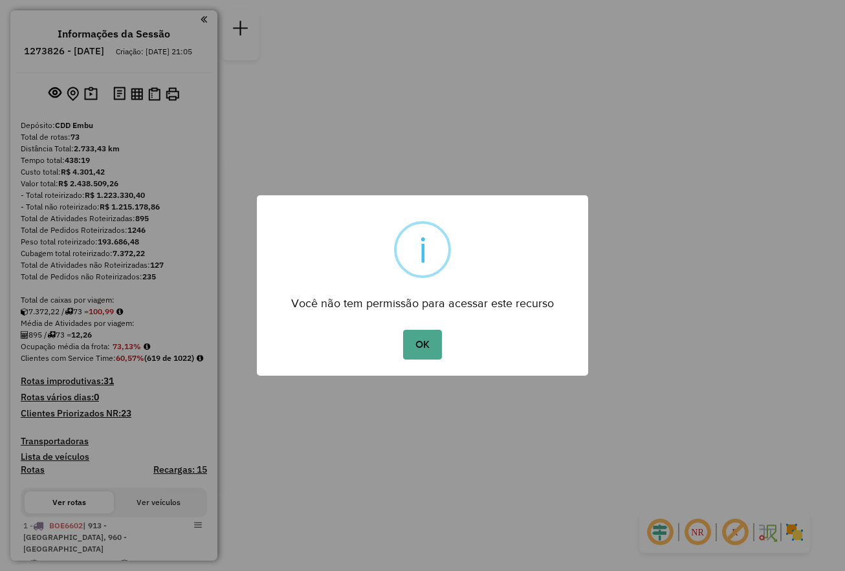
scroll to position [687, 0]
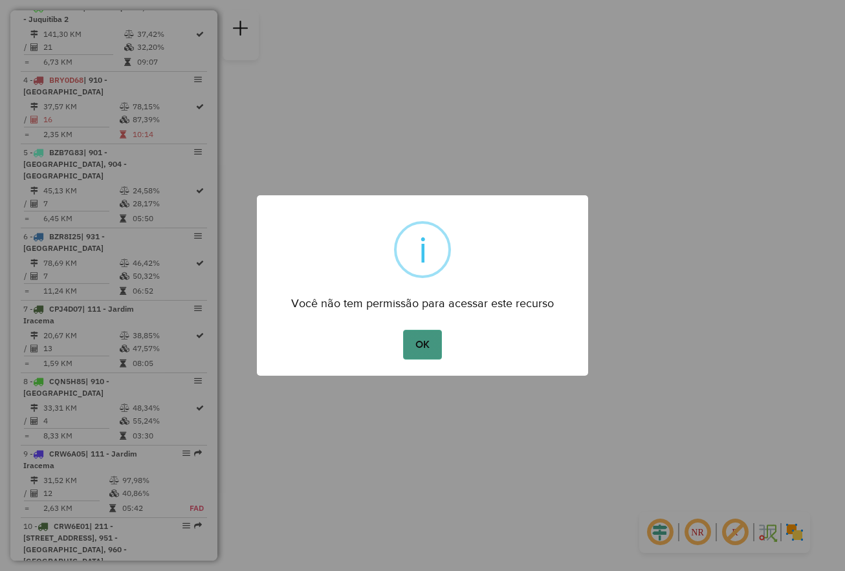
click at [424, 337] on button "OK" at bounding box center [422, 345] width 38 height 30
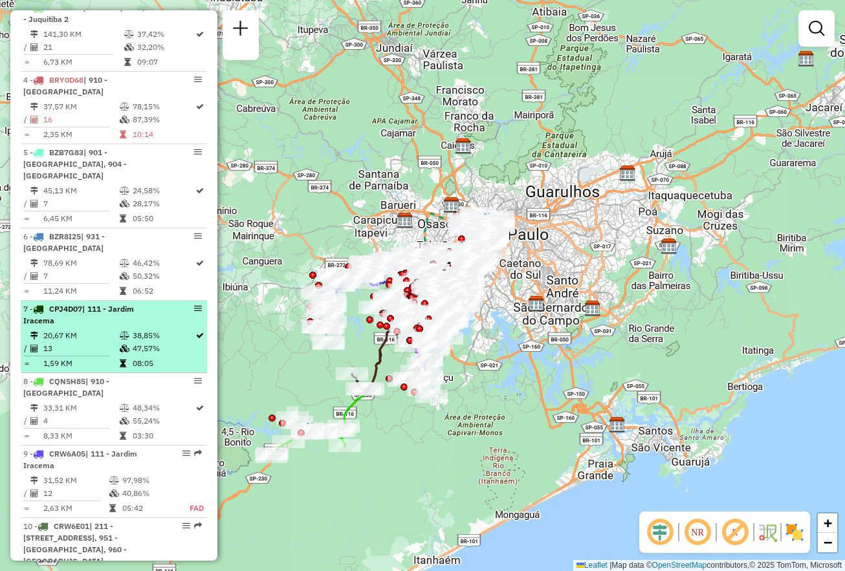
select select "**********"
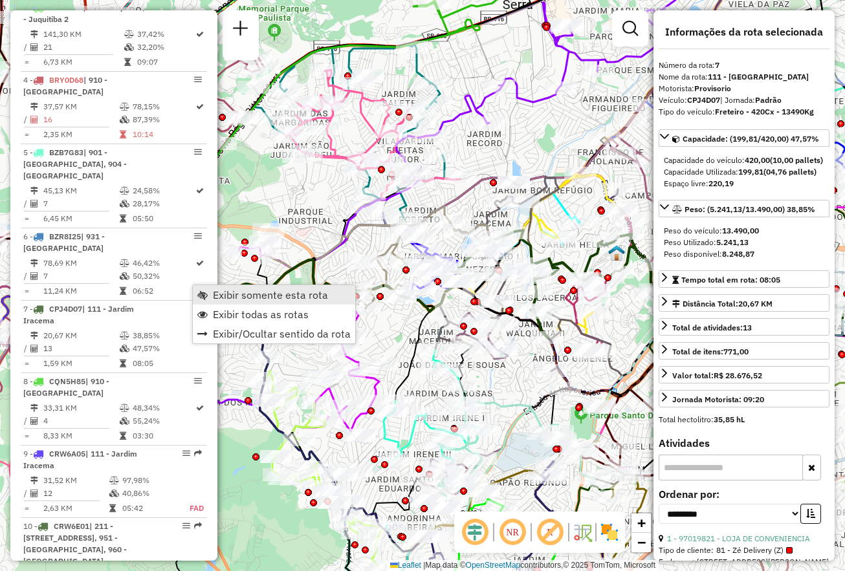
click at [225, 294] on span "Exibir somente esta rota" at bounding box center [270, 295] width 115 height 10
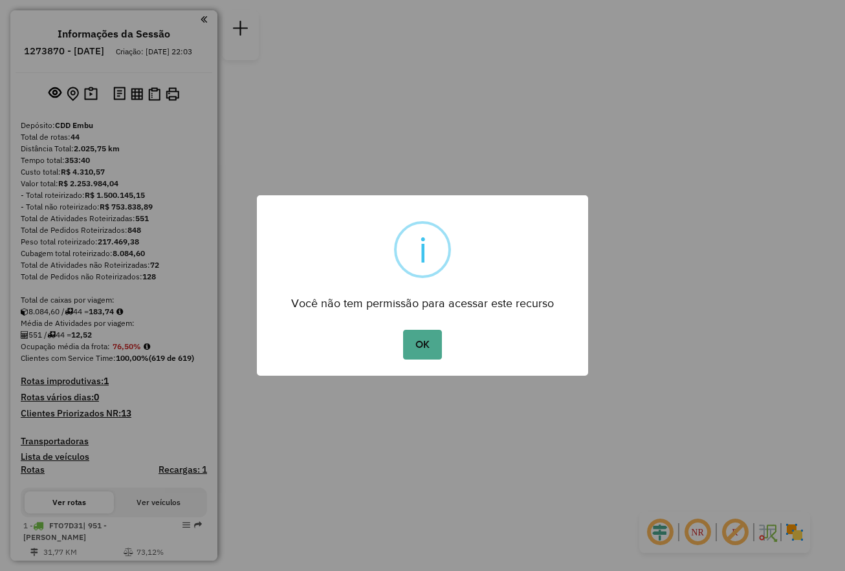
scroll to position [2716, 0]
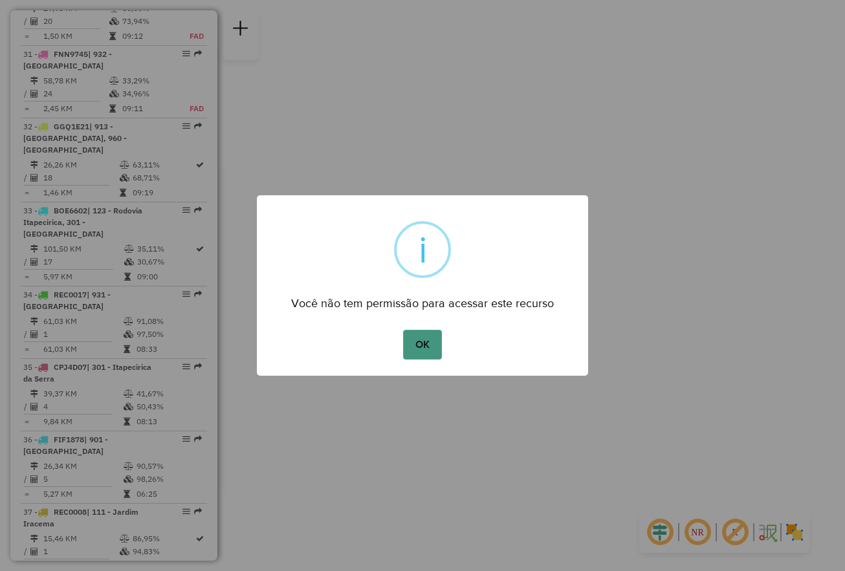
click at [425, 344] on button "OK" at bounding box center [422, 345] width 38 height 30
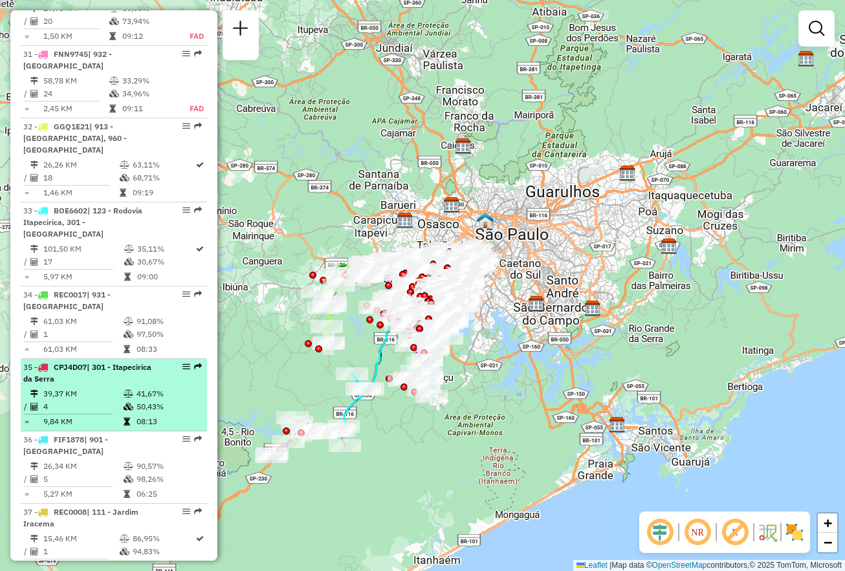
select select "**********"
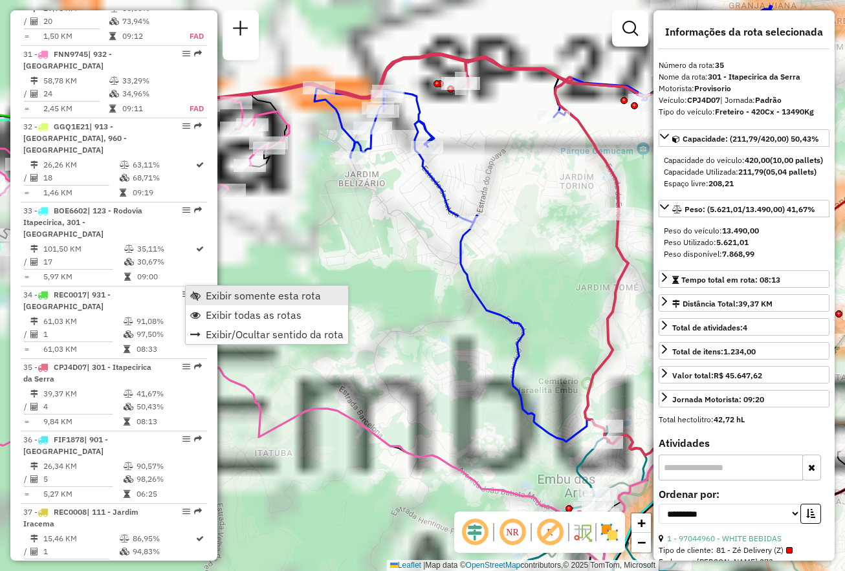
click at [219, 296] on span "Exibir somente esta rota" at bounding box center [263, 296] width 115 height 10
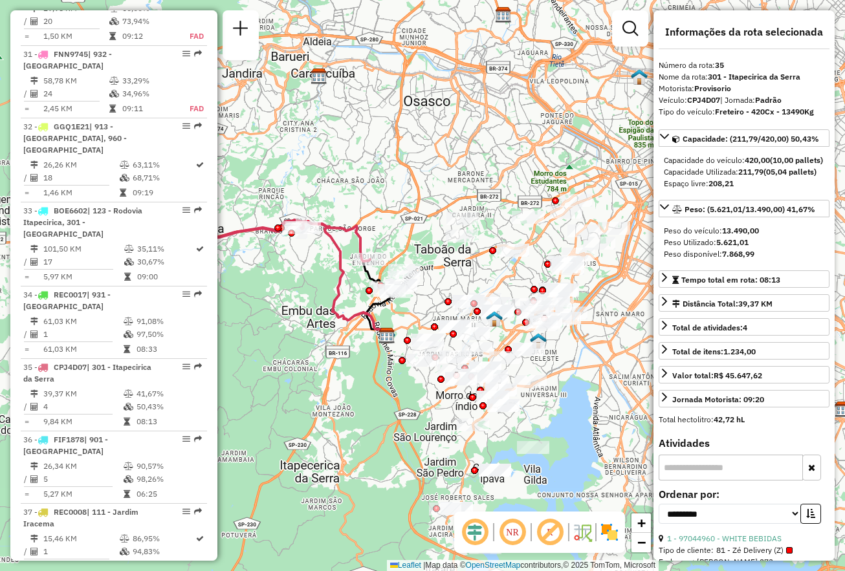
drag, startPoint x: 546, startPoint y: 312, endPoint x: 298, endPoint y: 327, distance: 247.7
click at [298, 327] on div "Janela de atendimento Grade de atendimento Capacidade Transportadoras Veículos …" at bounding box center [422, 285] width 845 height 571
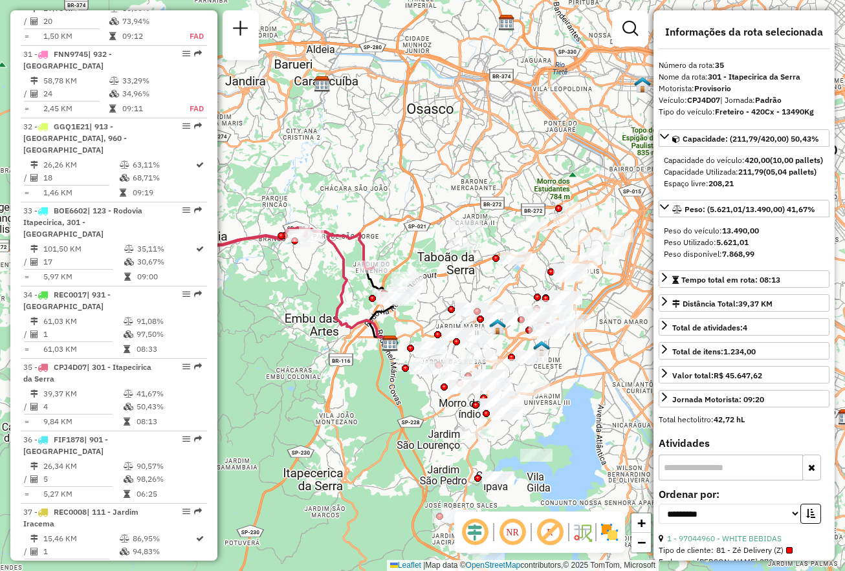
click at [520, 536] on em at bounding box center [512, 532] width 31 height 31
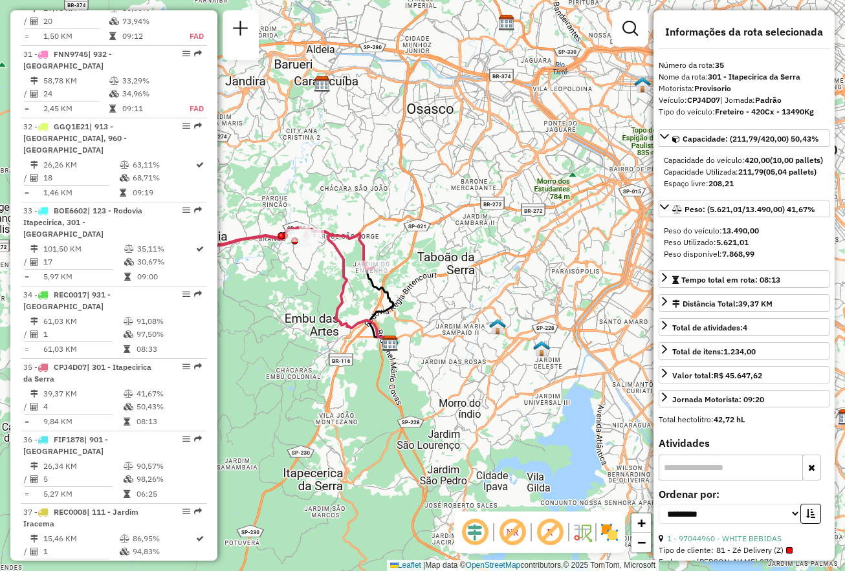
click at [604, 535] on img at bounding box center [609, 532] width 21 height 21
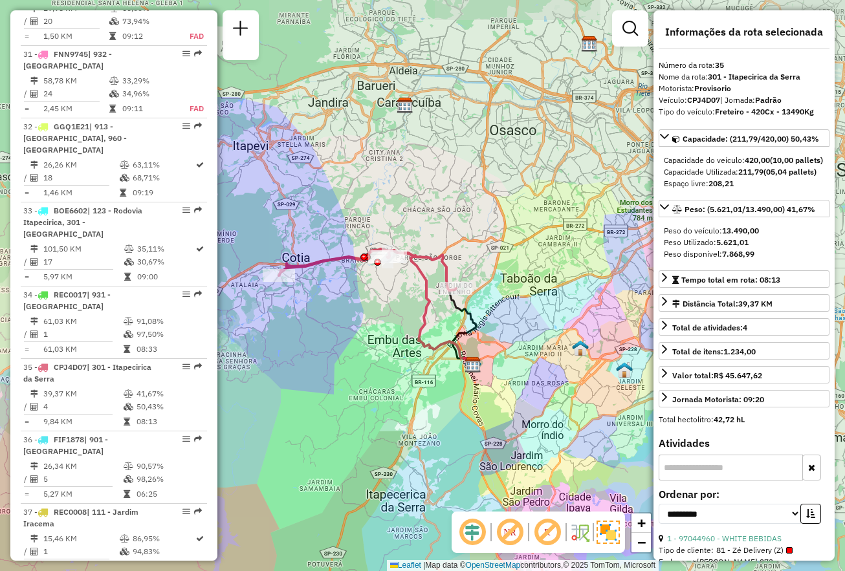
drag, startPoint x: 414, startPoint y: 342, endPoint x: 496, endPoint y: 364, distance: 85.5
click at [496, 364] on div "Janela de atendimento Grade de atendimento Capacidade Transportadoras Veículos …" at bounding box center [422, 285] width 845 height 571
click at [549, 532] on em at bounding box center [547, 532] width 31 height 31
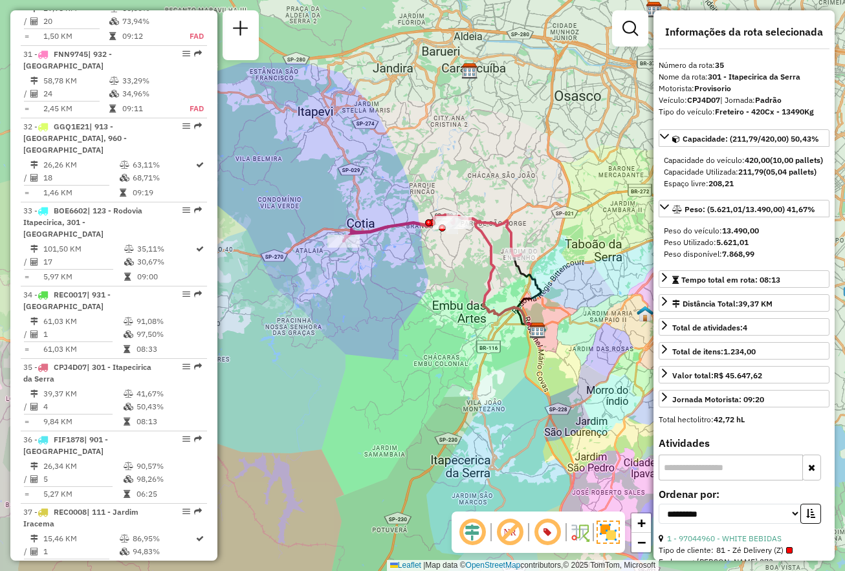
drag, startPoint x: 463, startPoint y: 218, endPoint x: 527, endPoint y: 178, distance: 75.6
click at [527, 182] on div "Janela de atendimento Grade de atendimento Capacidade Transportadoras Veículos …" at bounding box center [422, 285] width 845 height 571
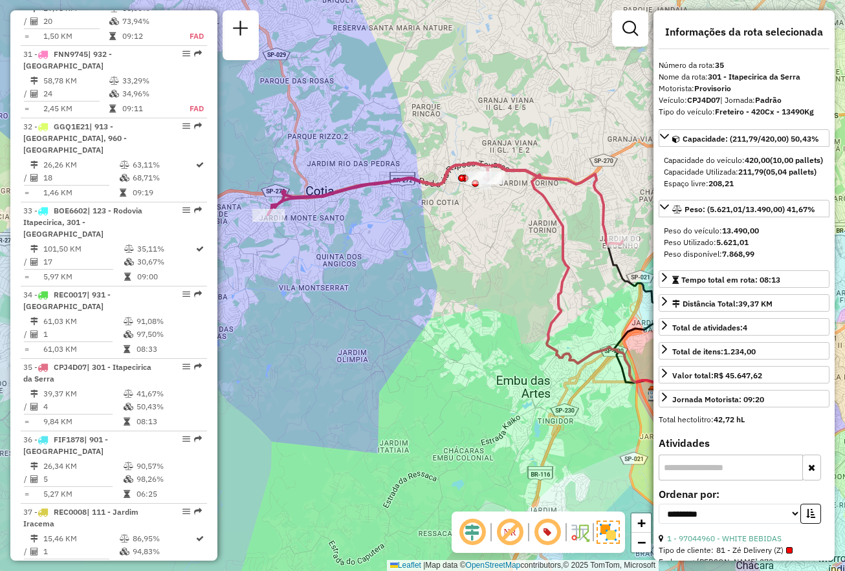
drag, startPoint x: 487, startPoint y: 305, endPoint x: 533, endPoint y: 263, distance: 62.3
click at [533, 263] on div "Janela de atendimento Grade de atendimento Capacidade Transportadoras Veículos …" at bounding box center [422, 285] width 845 height 571
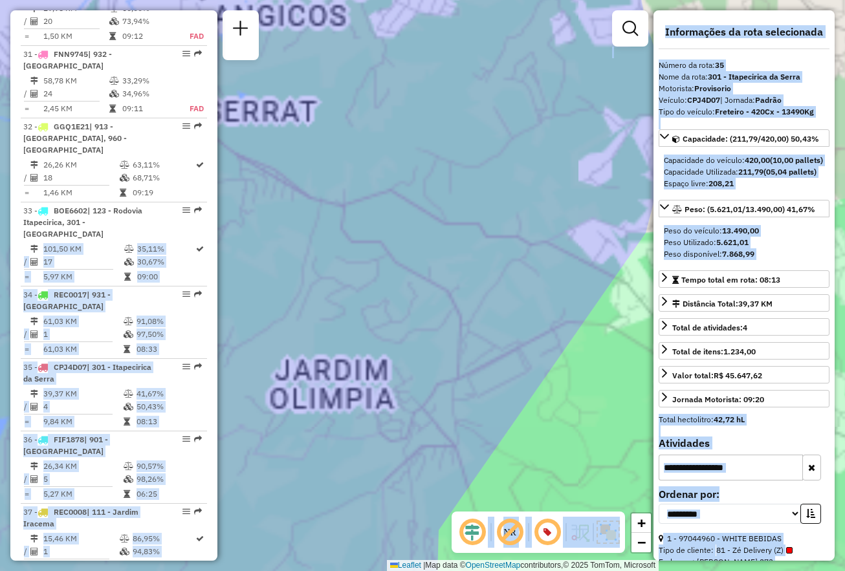
drag, startPoint x: 461, startPoint y: 203, endPoint x: 425, endPoint y: 261, distance: 69.1
click at [212, 137] on hb-router-mapa "Informações da Sessão 1273870 - 11/09/2025 Criação: 10/09/2025 22:03 Depósito: …" at bounding box center [422, 285] width 845 height 571
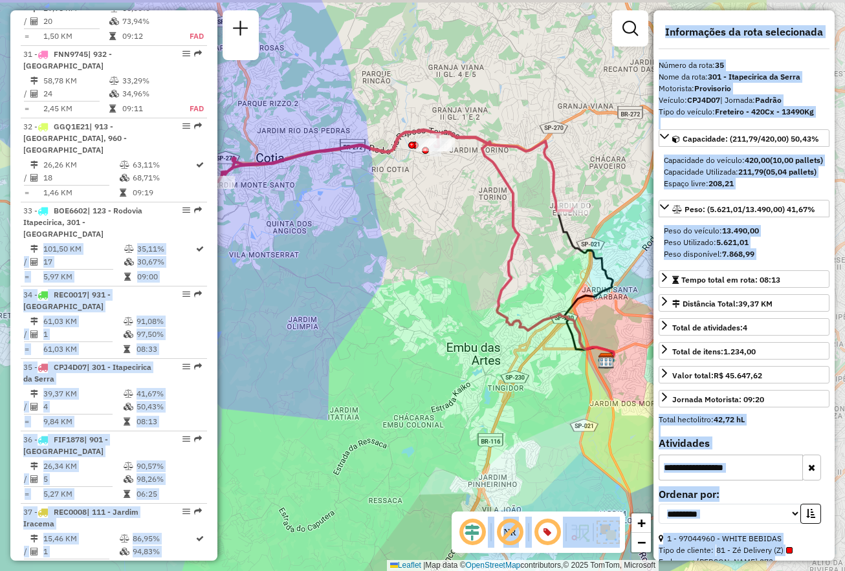
drag, startPoint x: 549, startPoint y: 240, endPoint x: 424, endPoint y: 247, distance: 125.7
click at [390, 252] on div "Janela de atendimento Grade de atendimento Capacidade Transportadoras Veículos …" at bounding box center [422, 285] width 845 height 571
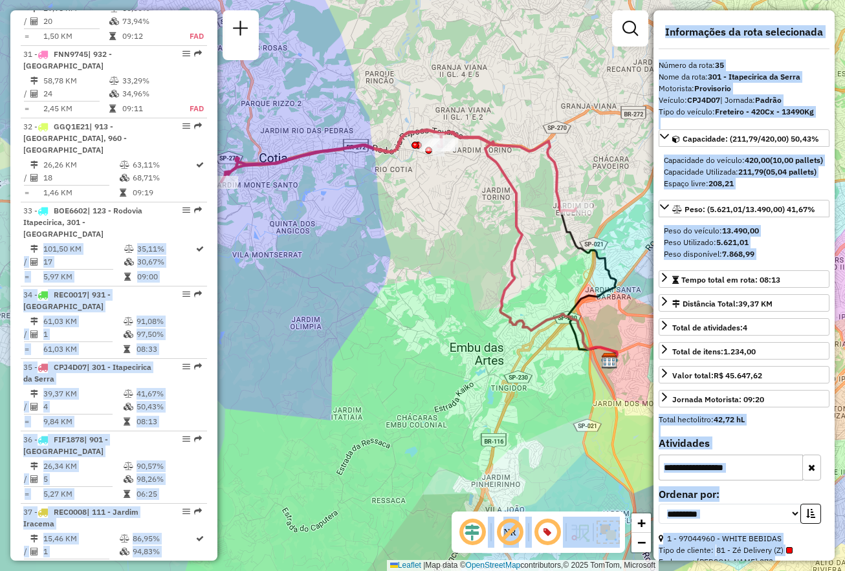
click at [531, 224] on div "Janela de atendimento Grade de atendimento Capacidade Transportadoras Veículos …" at bounding box center [422, 285] width 845 height 571
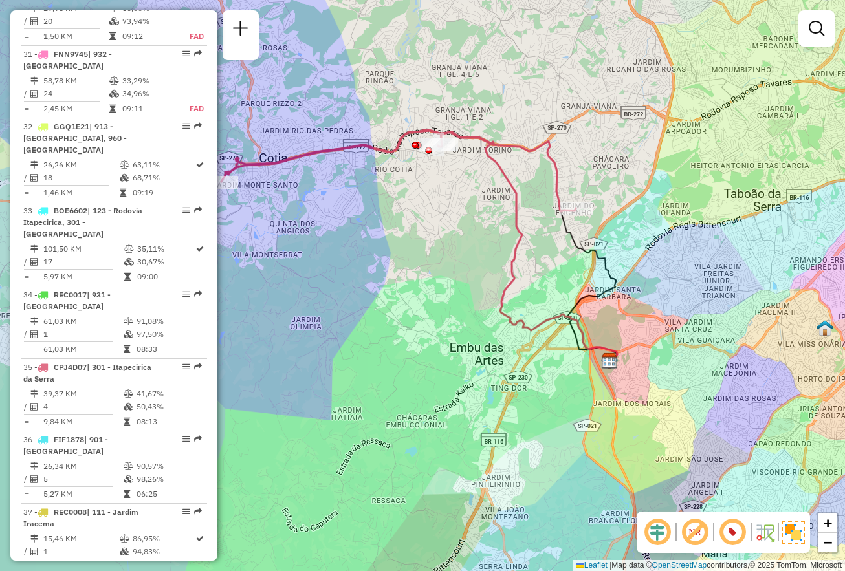
click at [296, 226] on div "Janela de atendimento Grade de atendimento Capacidade Transportadoras Veículos …" at bounding box center [422, 285] width 845 height 571
select select "**********"
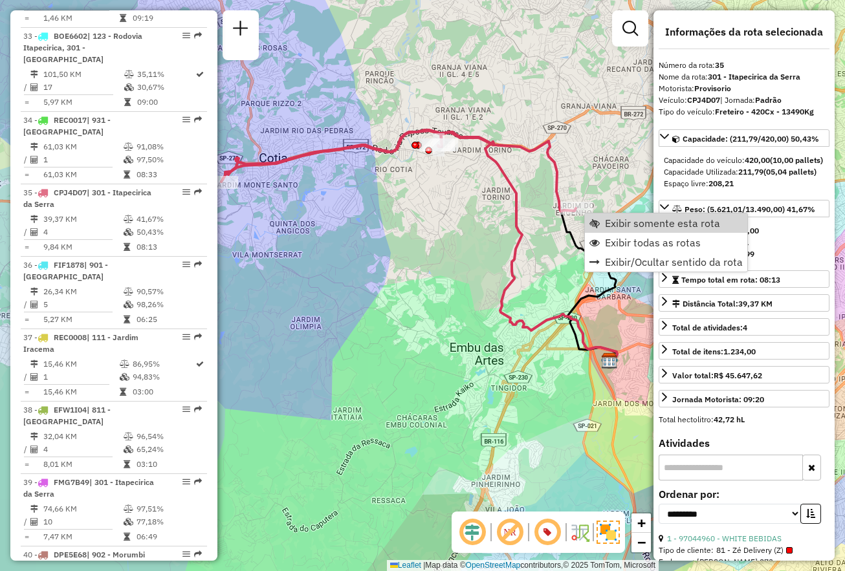
scroll to position [2983, 0]
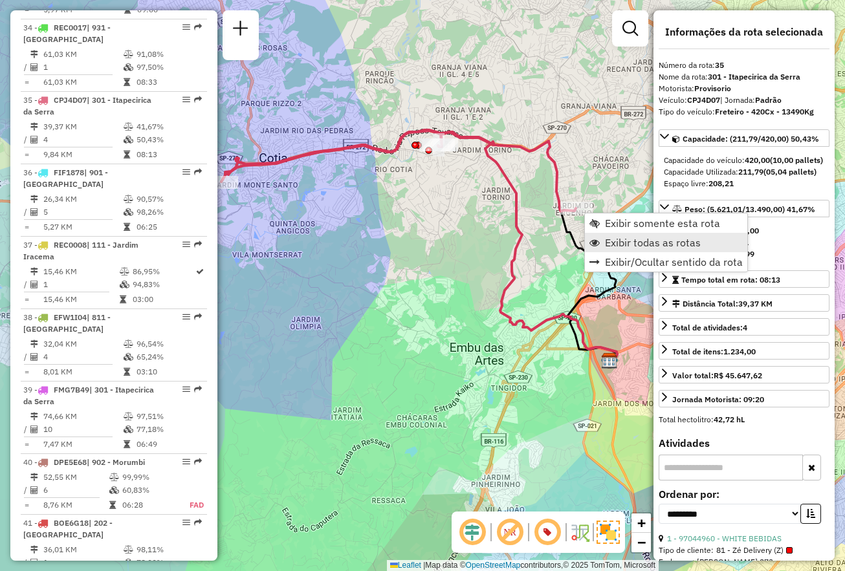
click at [679, 248] on span "Exibir todas as rotas" at bounding box center [653, 242] width 96 height 10
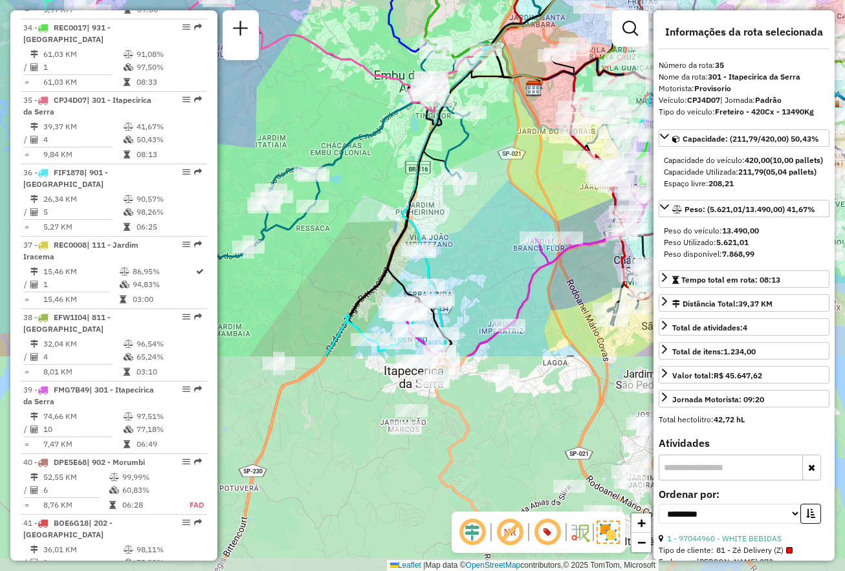
drag, startPoint x: 538, startPoint y: 431, endPoint x: 462, endPoint y: 159, distance: 282.8
click at [462, 159] on div "Janela de atendimento Grade de atendimento Capacidade Transportadoras Veículos …" at bounding box center [422, 285] width 845 height 571
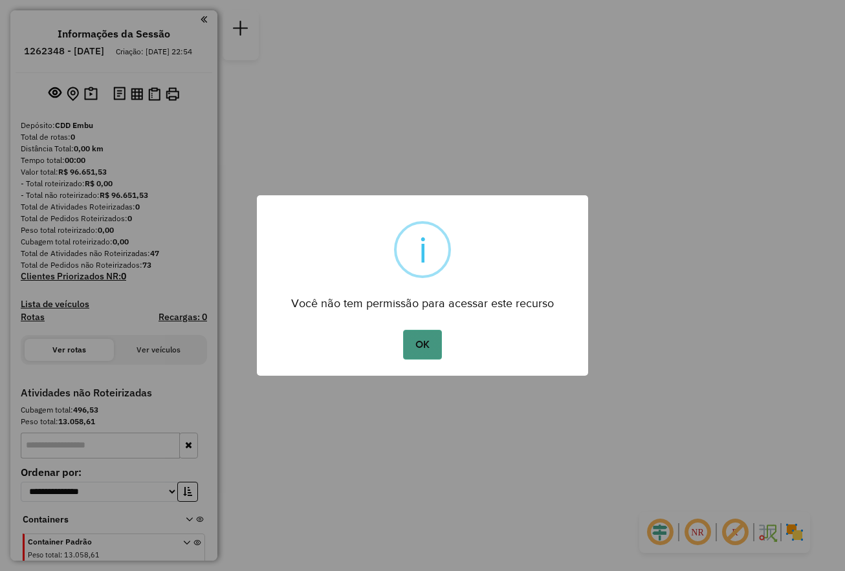
click at [430, 340] on button "OK" at bounding box center [422, 345] width 38 height 30
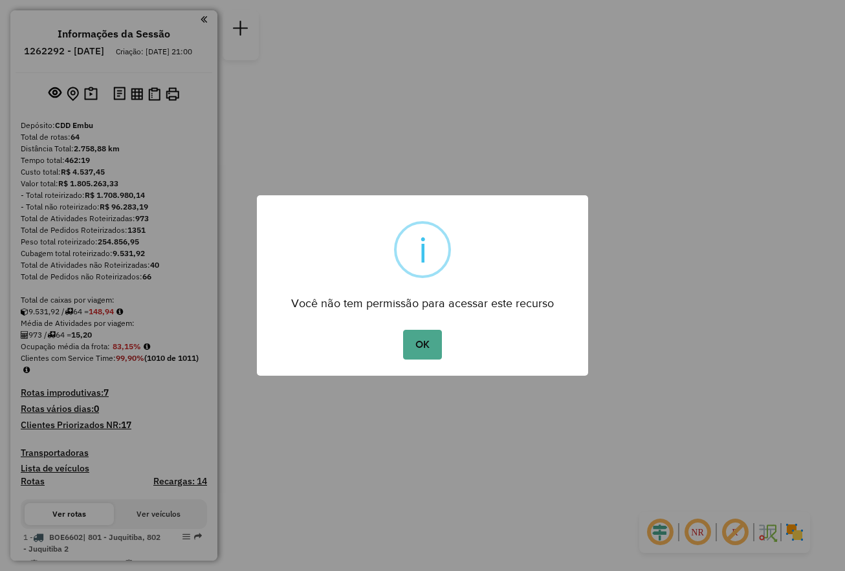
scroll to position [2499, 0]
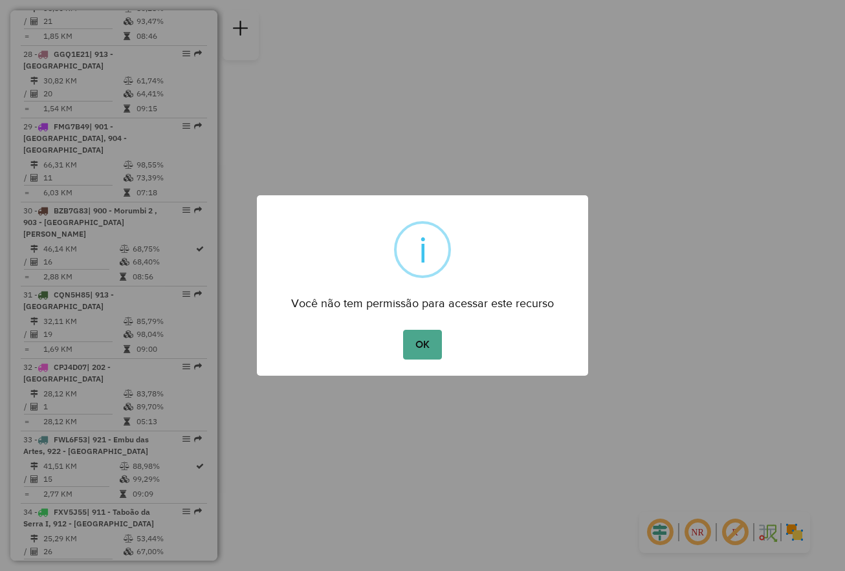
drag, startPoint x: 434, startPoint y: 317, endPoint x: 425, endPoint y: 326, distance: 13.3
click at [433, 318] on div "× i Você não tem permissão para acessar este recurso OK No Cancel" at bounding box center [422, 285] width 331 height 181
click at [414, 337] on button "OK" at bounding box center [422, 345] width 38 height 30
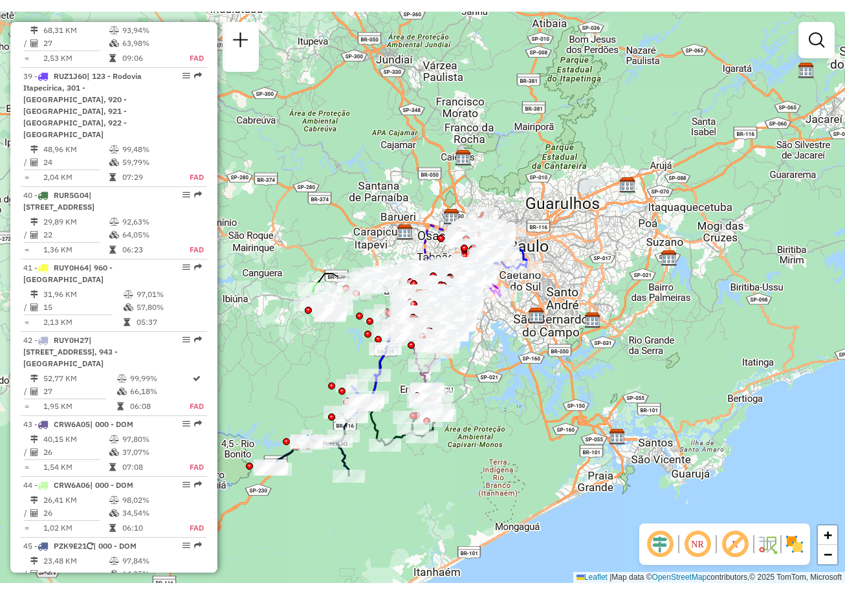
scroll to position [3879, 0]
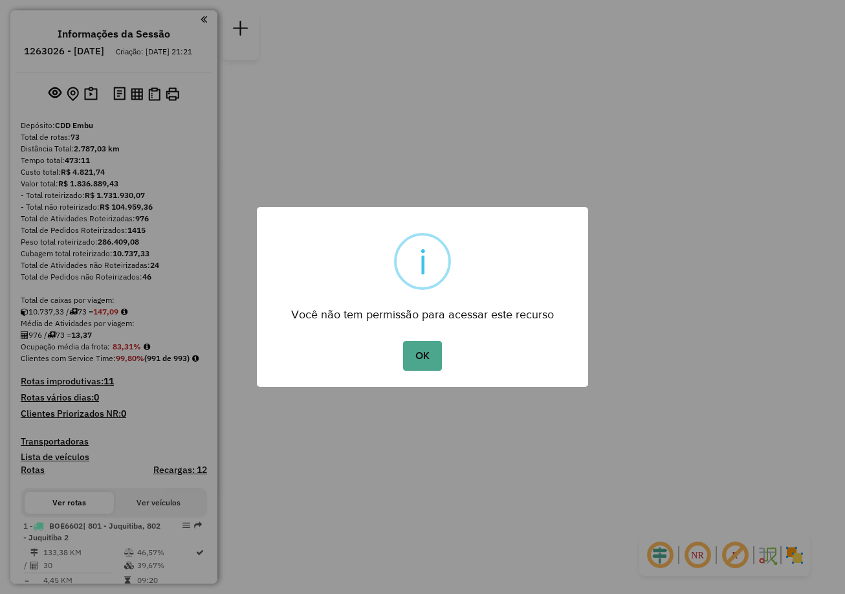
drag, startPoint x: 423, startPoint y: 359, endPoint x: 625, endPoint y: 55, distance: 364.9
click at [422, 358] on button "OK" at bounding box center [422, 356] width 38 height 30
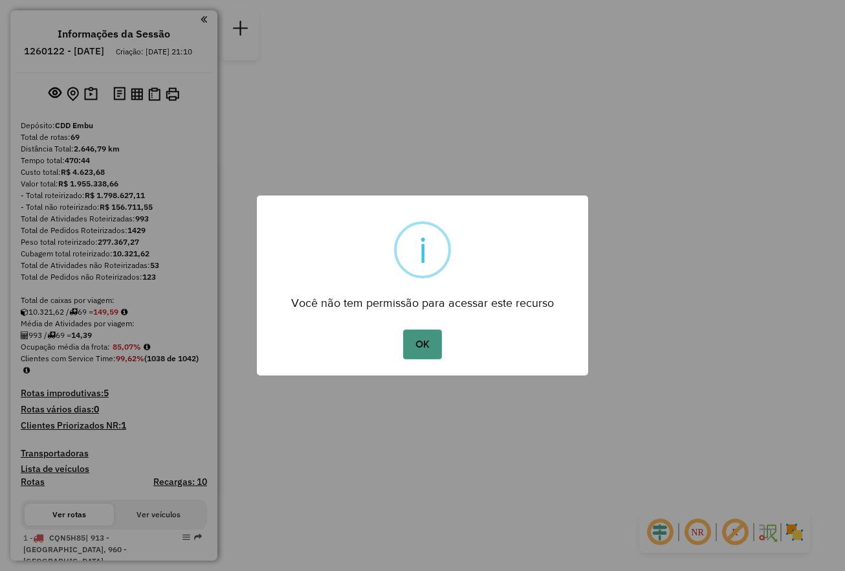
click at [430, 346] on button "OK" at bounding box center [422, 344] width 38 height 30
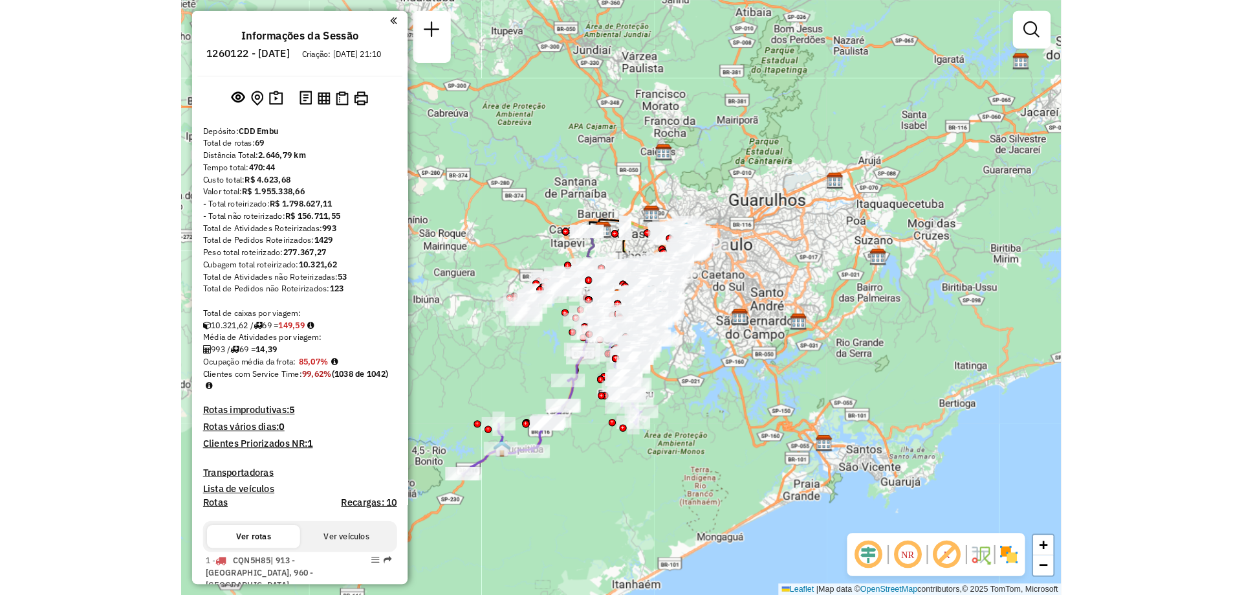
scroll to position [1687, 0]
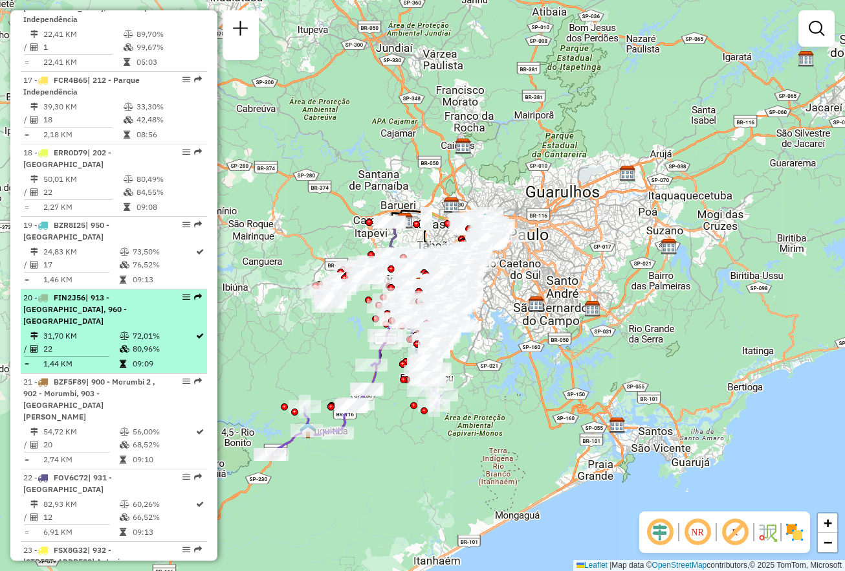
select select "**********"
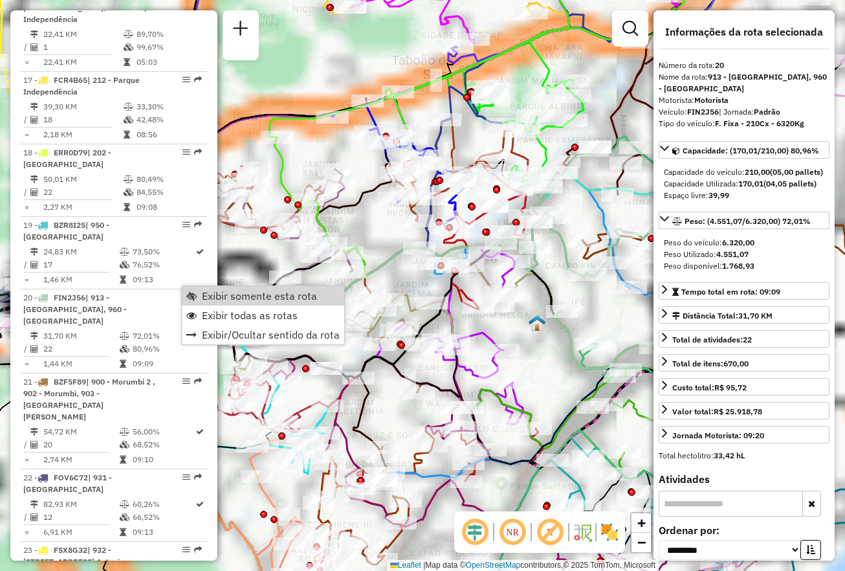
click at [212, 295] on span "Exibir somente esta rota" at bounding box center [259, 296] width 115 height 10
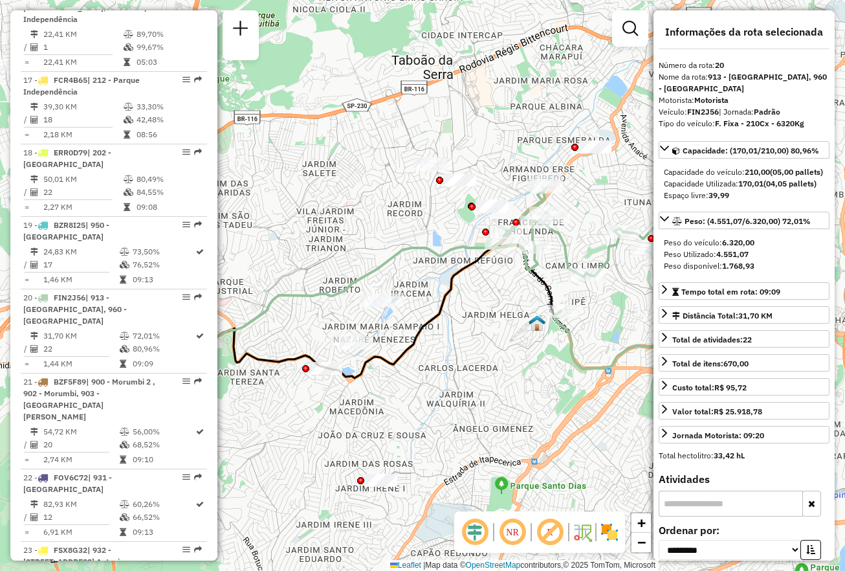
click at [617, 540] on img at bounding box center [609, 532] width 21 height 21
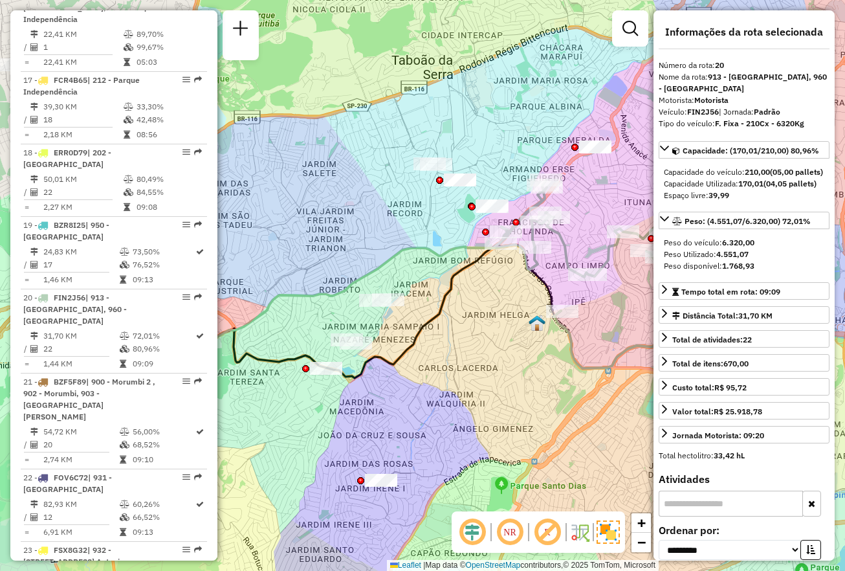
click at [513, 535] on em at bounding box center [509, 531] width 31 height 31
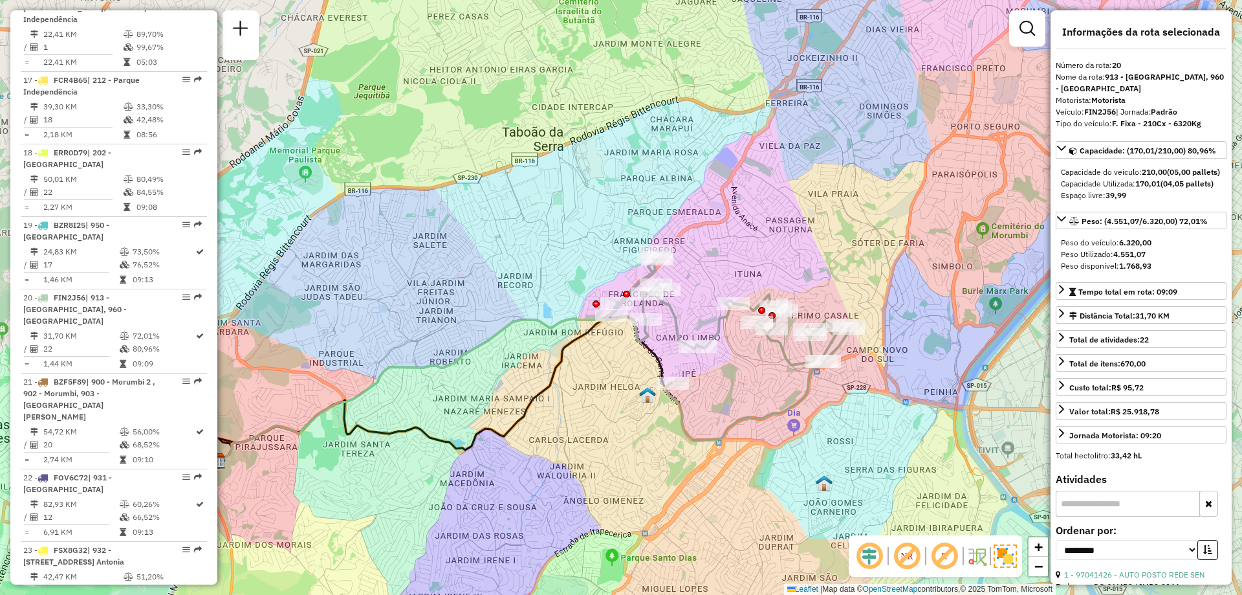
drag, startPoint x: 753, startPoint y: 390, endPoint x: 665, endPoint y: 449, distance: 106.3
click at [665, 449] on div "Janela de atendimento Grade de atendimento Capacidade Transportadoras Veículos …" at bounding box center [621, 297] width 1242 height 595
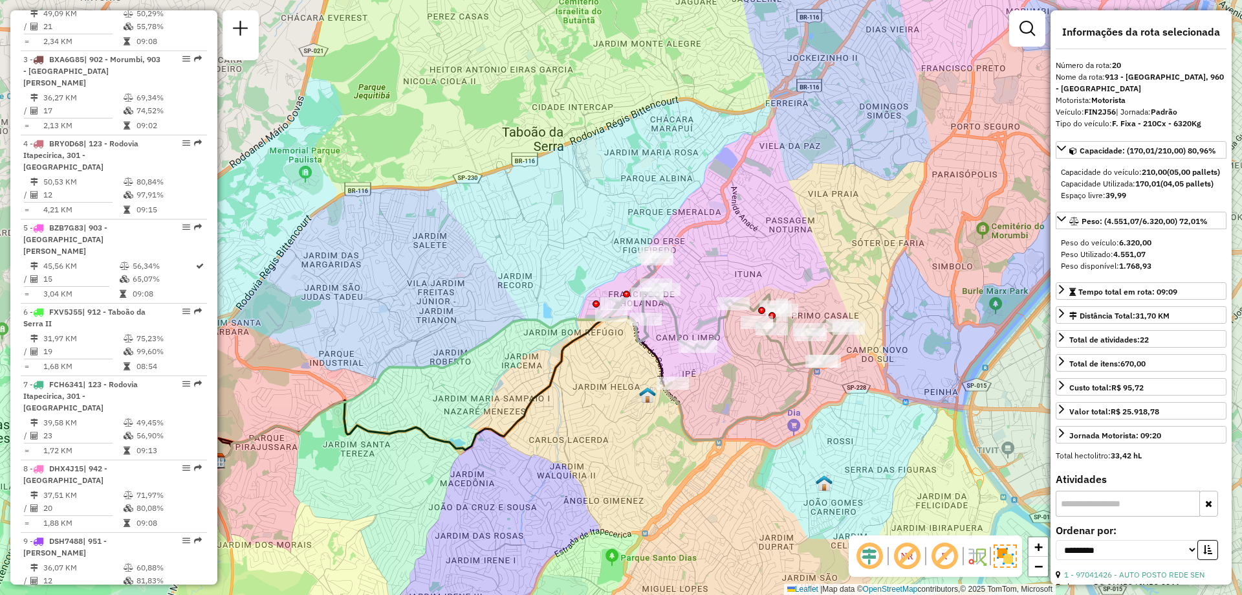
scroll to position [441, 0]
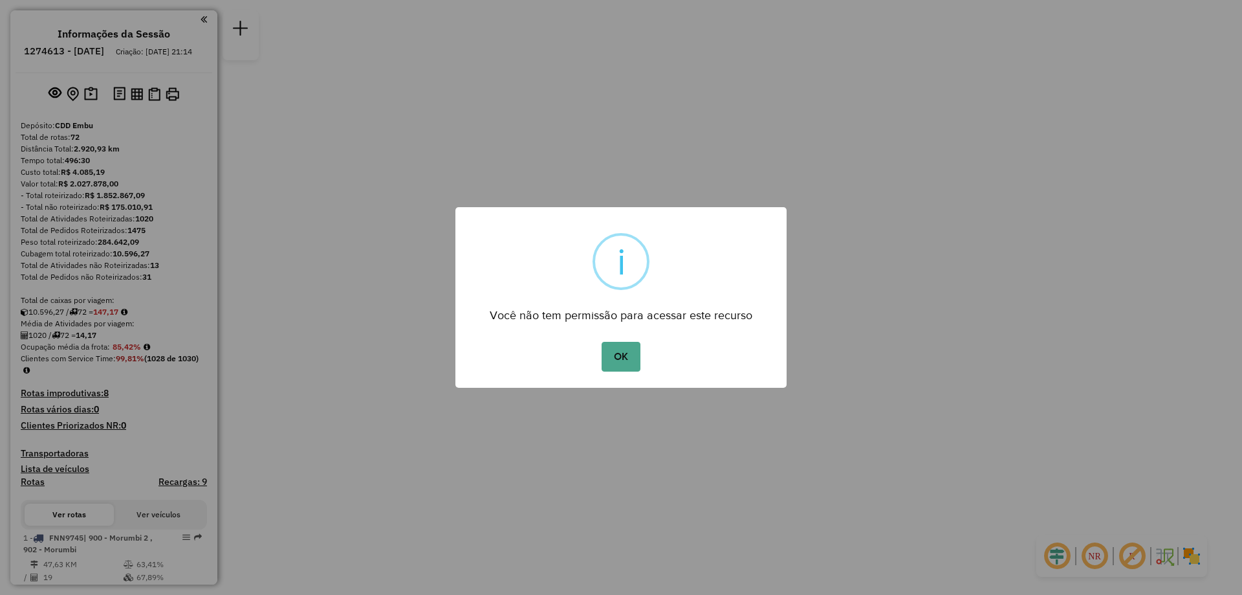
scroll to position [2234, 0]
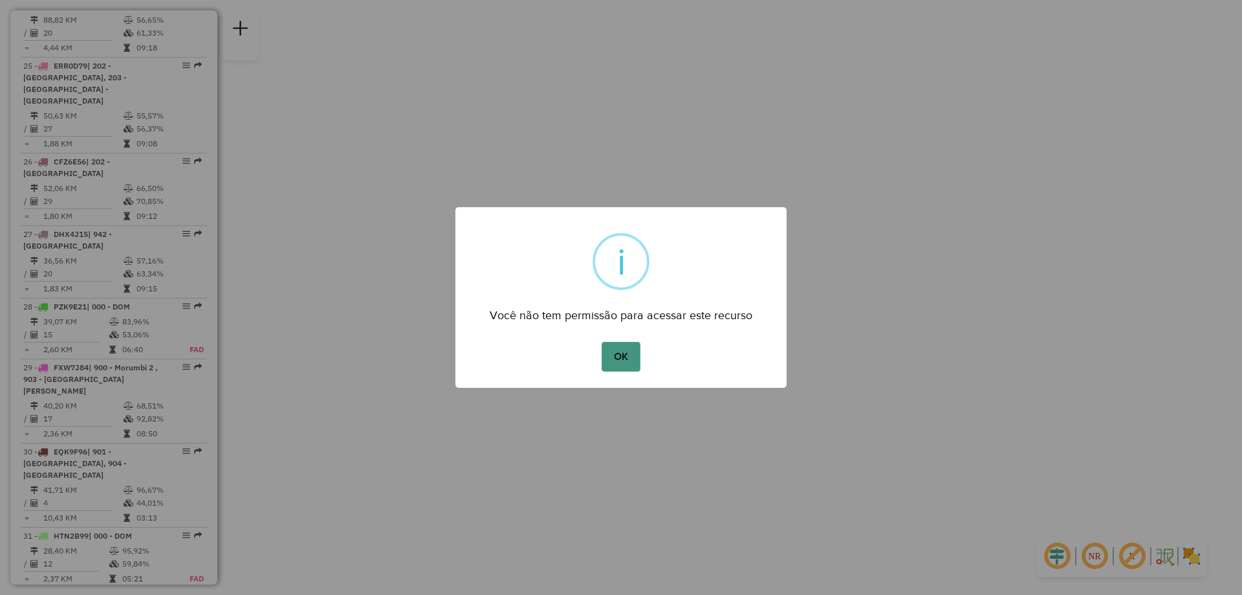
click at [619, 359] on button "OK" at bounding box center [621, 357] width 38 height 30
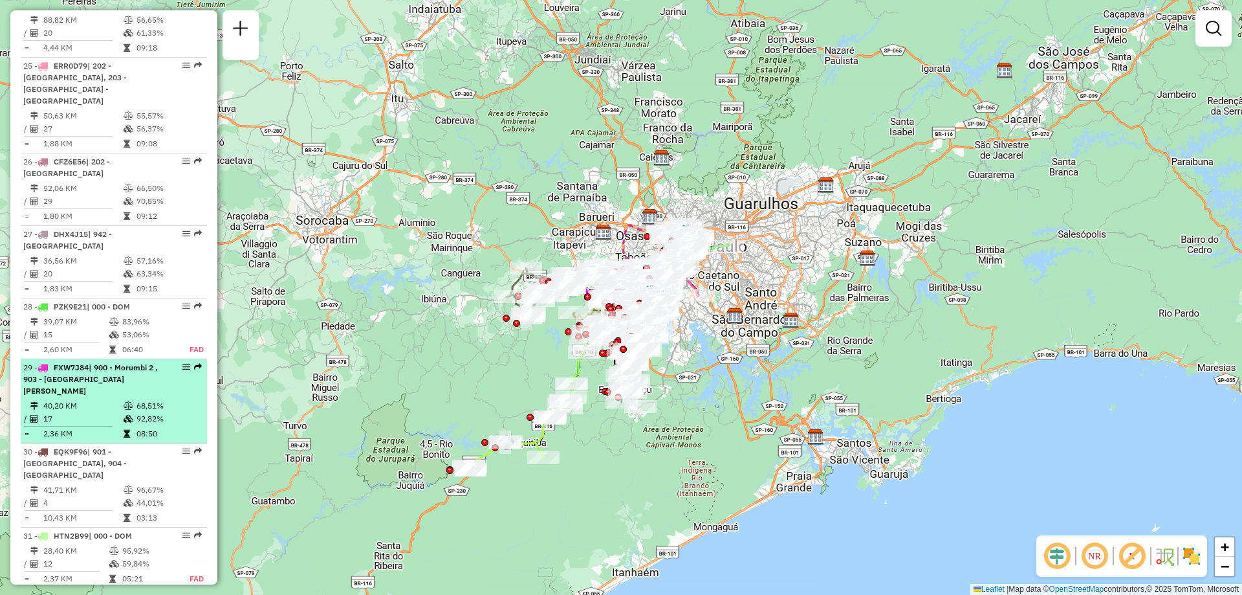
select select "**********"
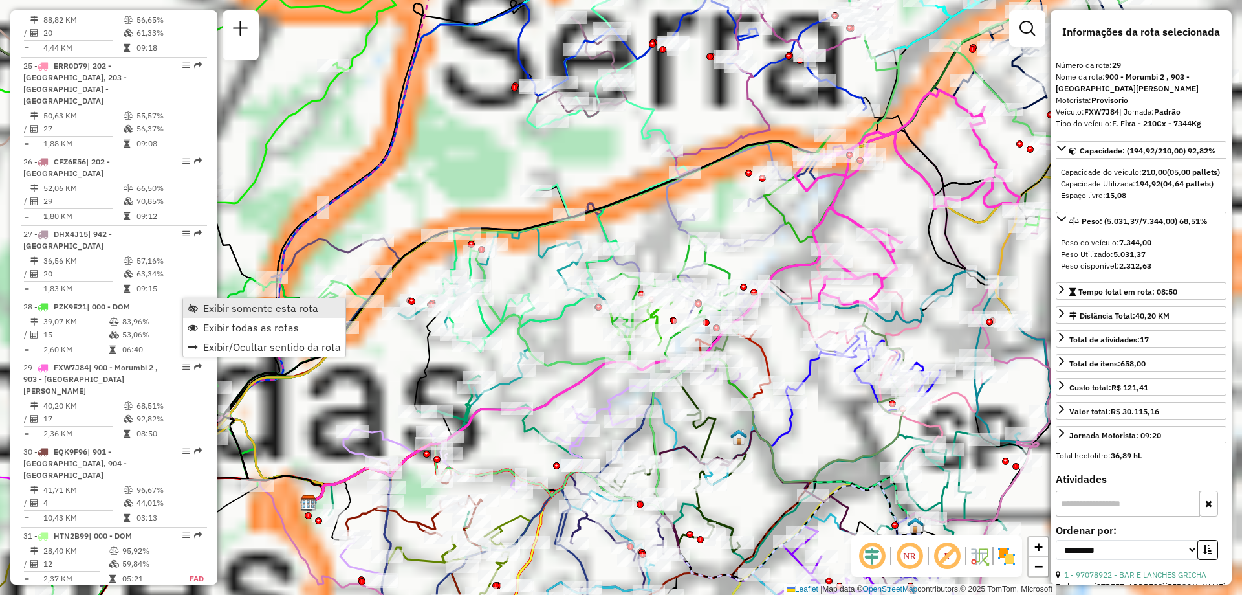
click at [241, 311] on span "Exibir somente esta rota" at bounding box center [260, 308] width 115 height 10
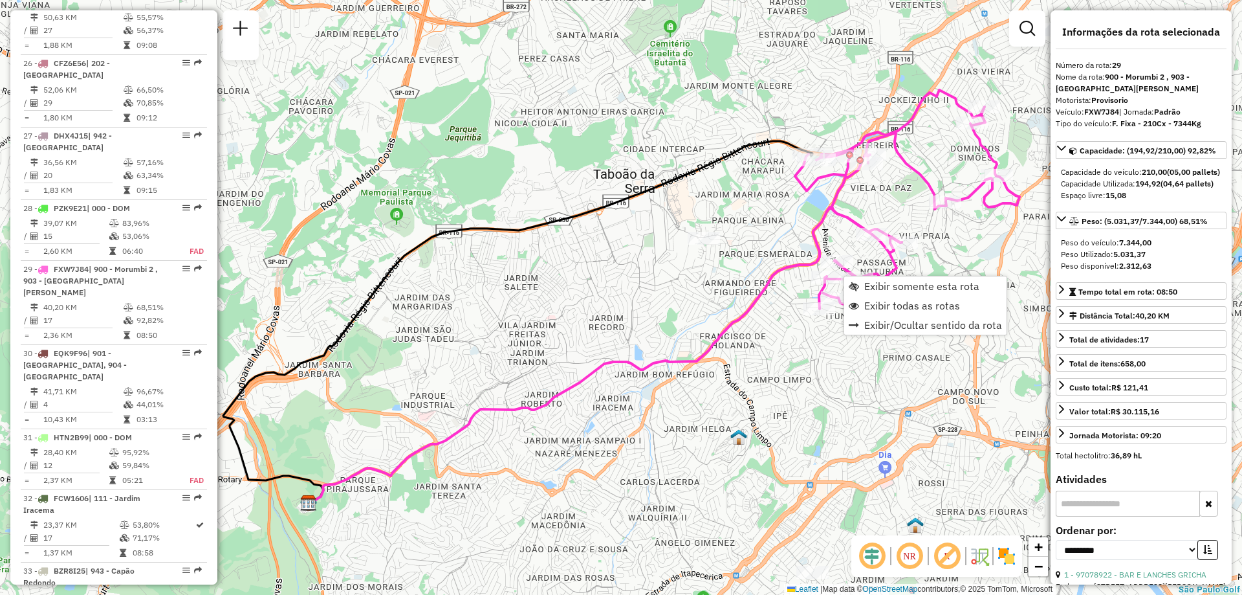
scroll to position [2513, 0]
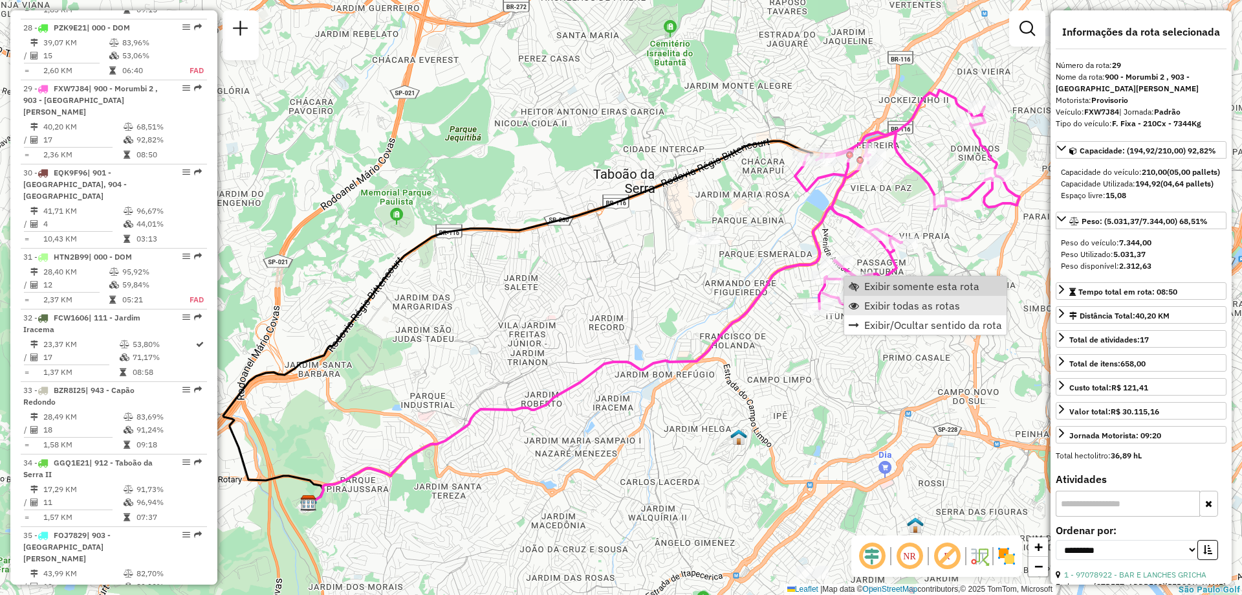
click at [948, 302] on span "Exibir todas as rotas" at bounding box center [913, 305] width 96 height 10
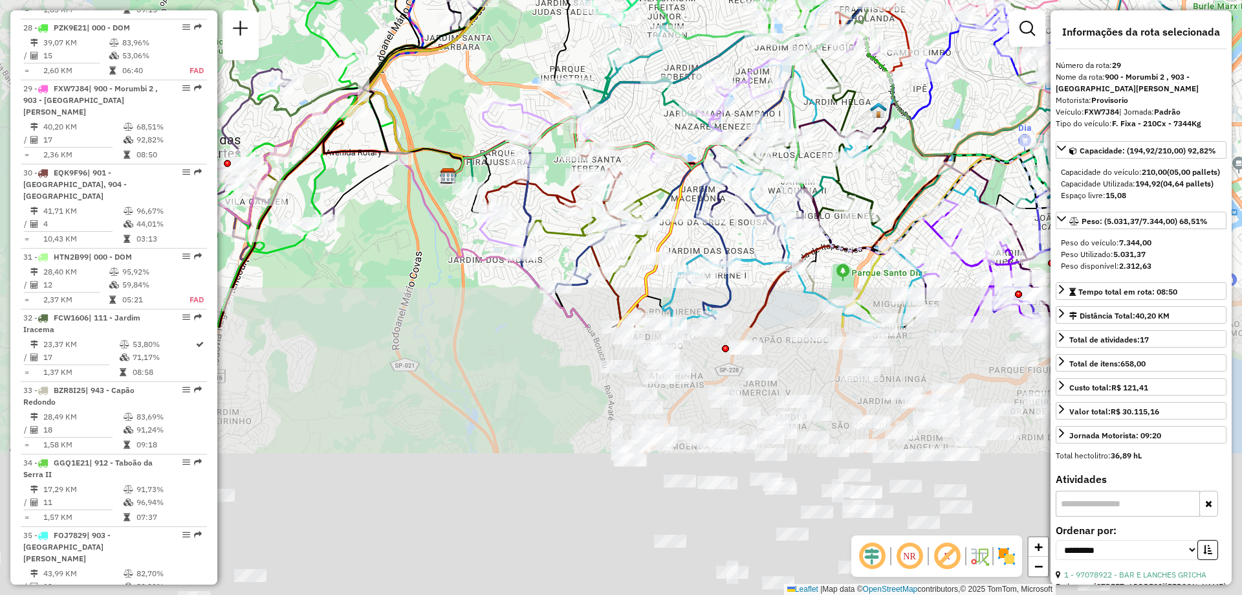
drag, startPoint x: 637, startPoint y: 375, endPoint x: 767, endPoint y: 111, distance: 294.0
click at [767, 111] on icon at bounding box center [738, 66] width 498 height 504
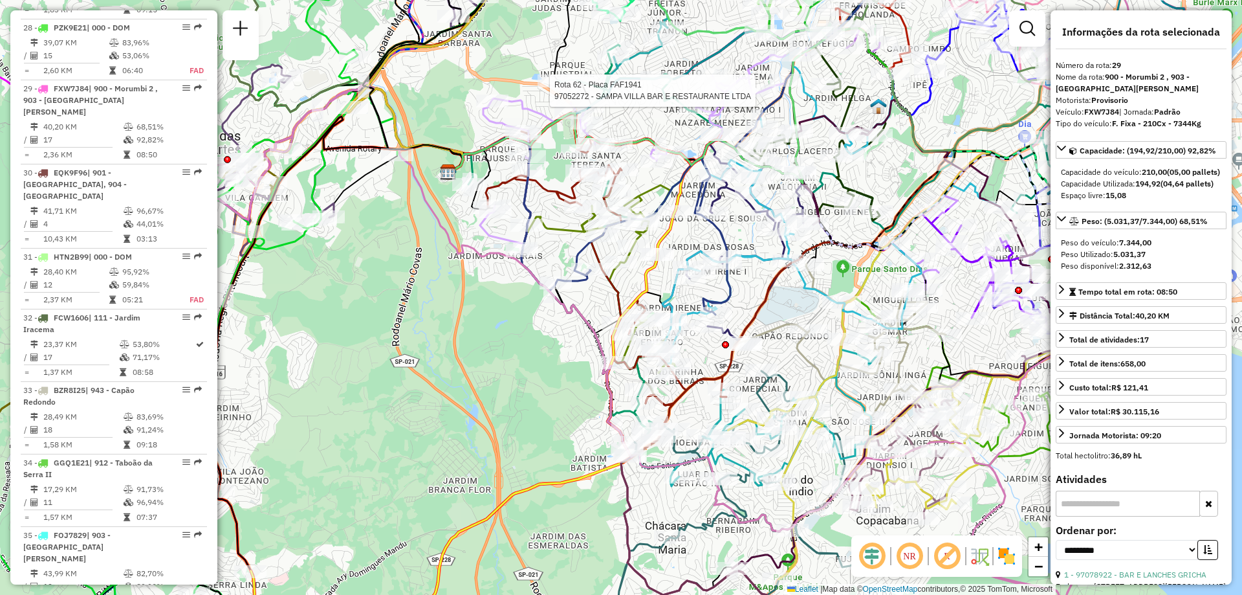
click at [1015, 551] on img at bounding box center [1007, 556] width 21 height 21
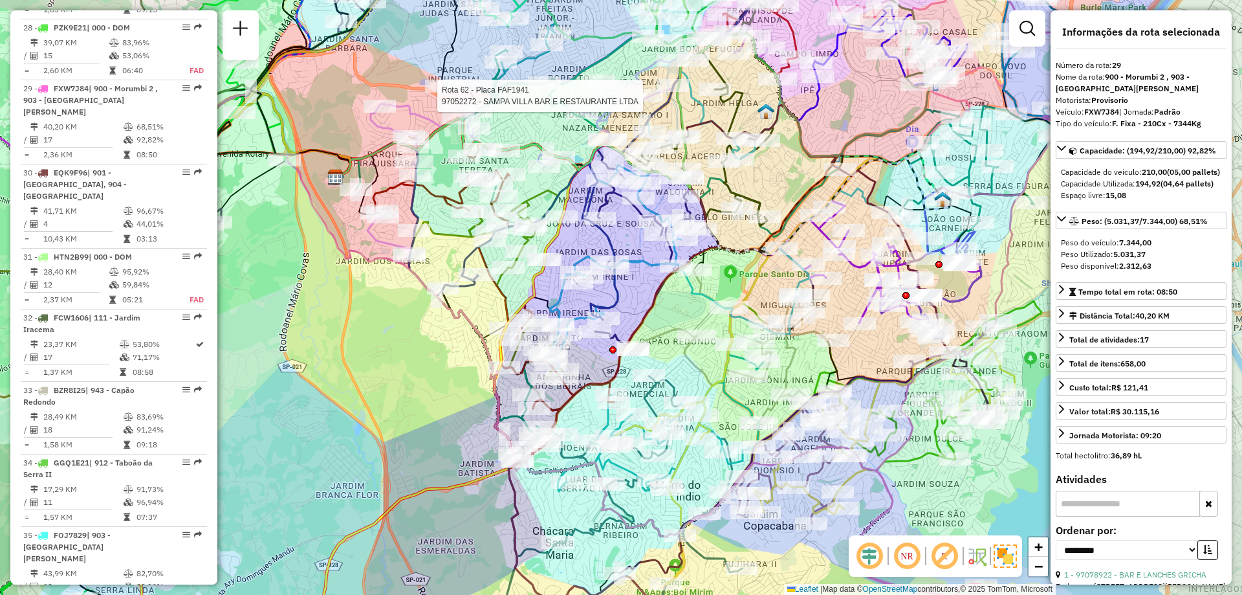
drag, startPoint x: 637, startPoint y: 381, endPoint x: 505, endPoint y: 392, distance: 132.5
click at [505, 392] on icon at bounding box center [483, 244] width 254 height 389
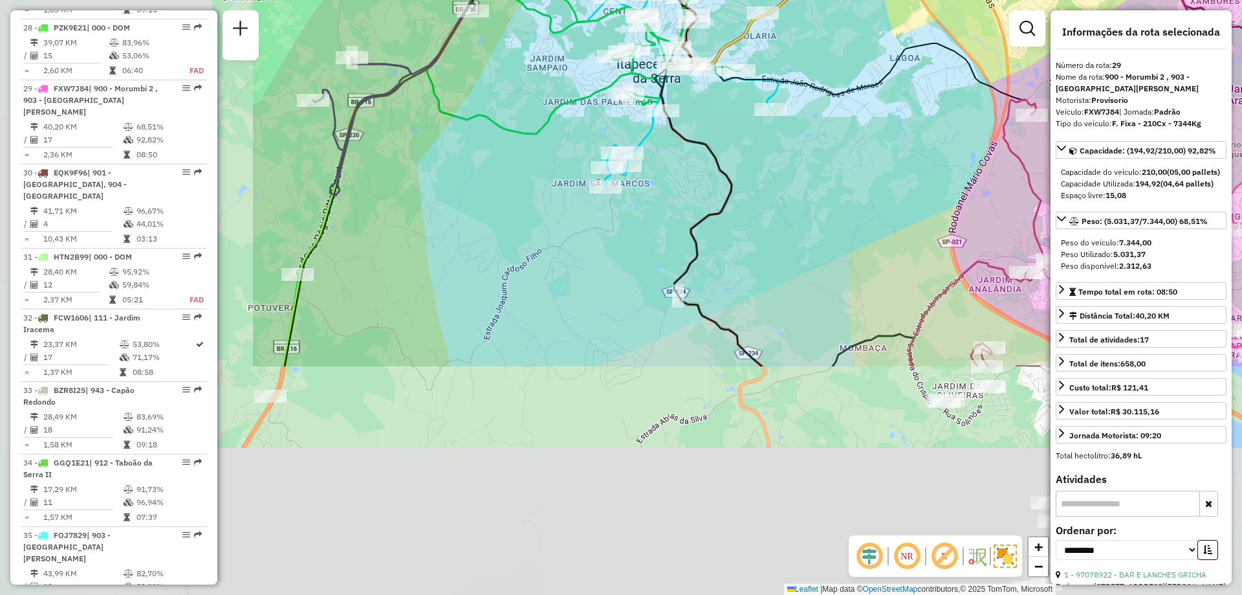
drag, startPoint x: 497, startPoint y: 442, endPoint x: 870, endPoint y: 153, distance: 471.9
click at [870, 153] on div "Rota 50 - Placa CRW6E04 97080683 - ANTONIO JOSE ALEXAND Rota 62 - Placa FAF1941…" at bounding box center [621, 297] width 1242 height 595
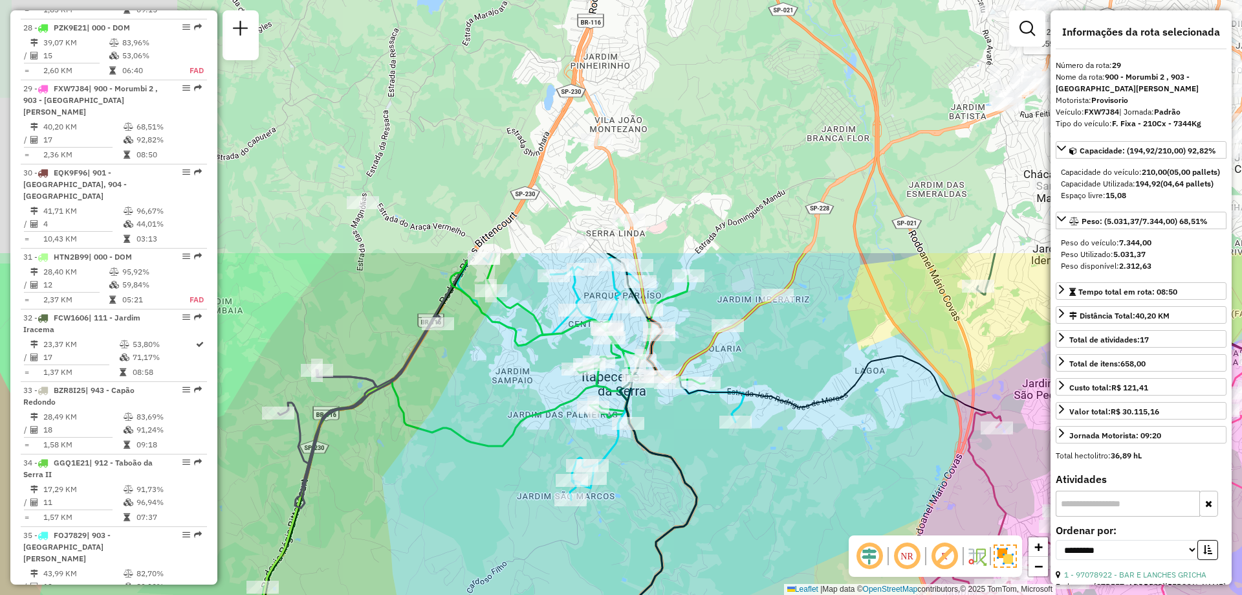
drag, startPoint x: 719, startPoint y: 127, endPoint x: 674, endPoint y: 419, distance: 295.3
click at [681, 439] on div "Rota 50 - Placa CRW6E04 97080683 - ANTONIO JOSE ALEXAND Rota 62 - Placa FAF1941…" at bounding box center [621, 297] width 1242 height 595
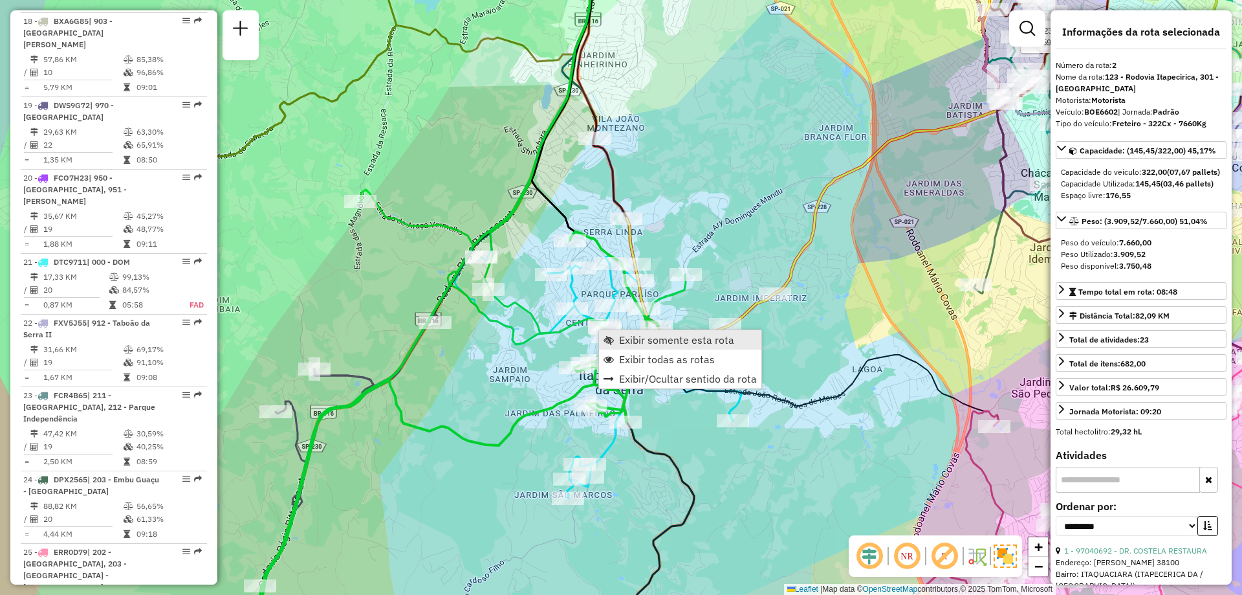
scroll to position [603, 0]
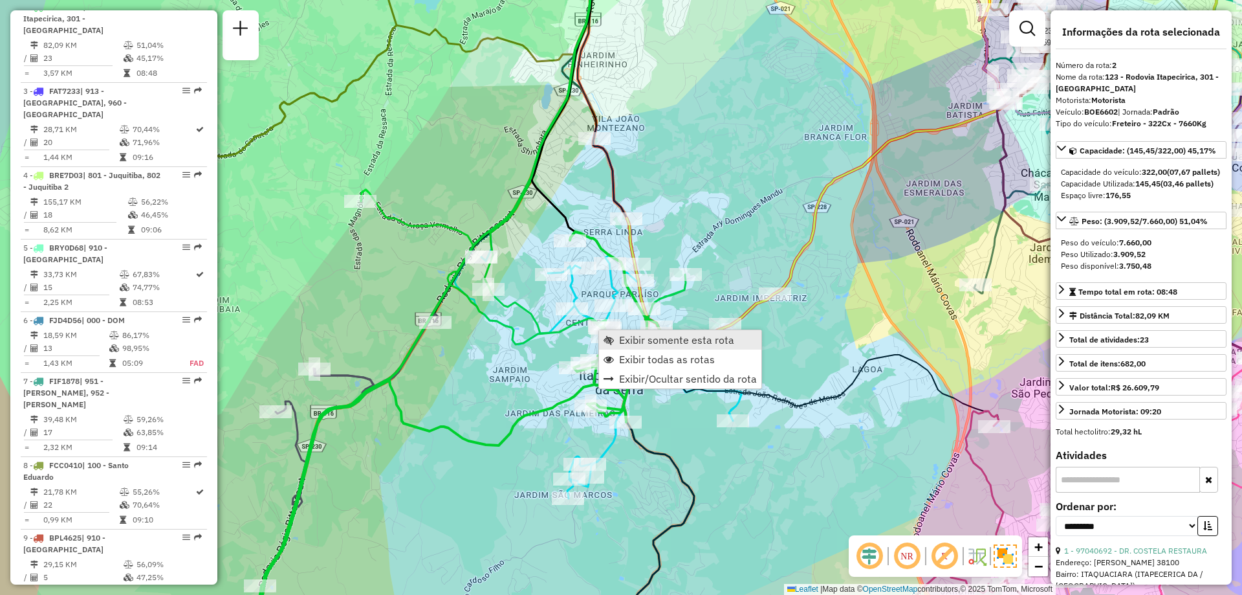
click at [635, 343] on span "Exibir somente esta rota" at bounding box center [676, 340] width 115 height 10
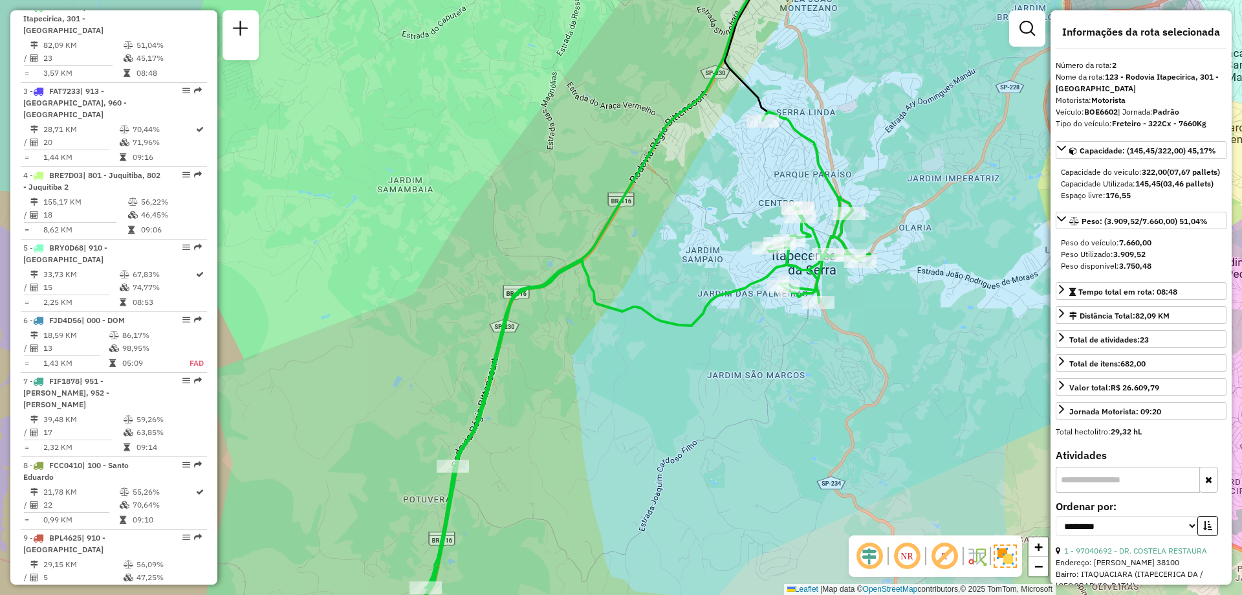
click at [899, 555] on em at bounding box center [907, 555] width 31 height 31
click at [868, 556] on em at bounding box center [869, 555] width 31 height 31
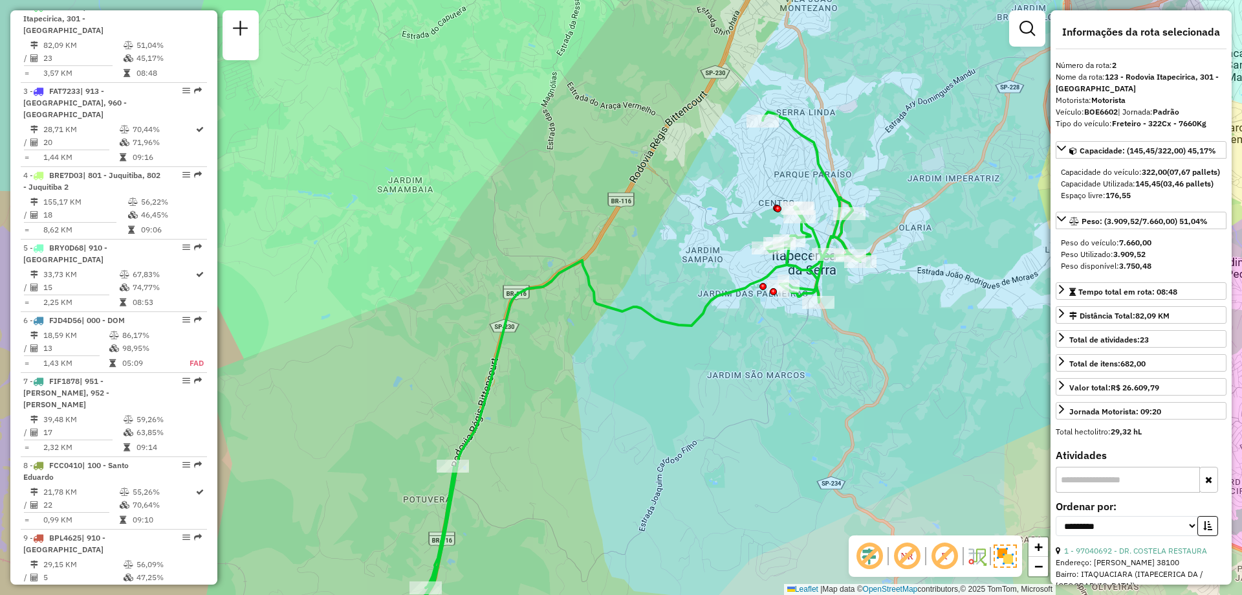
click at [954, 557] on em at bounding box center [944, 555] width 31 height 31
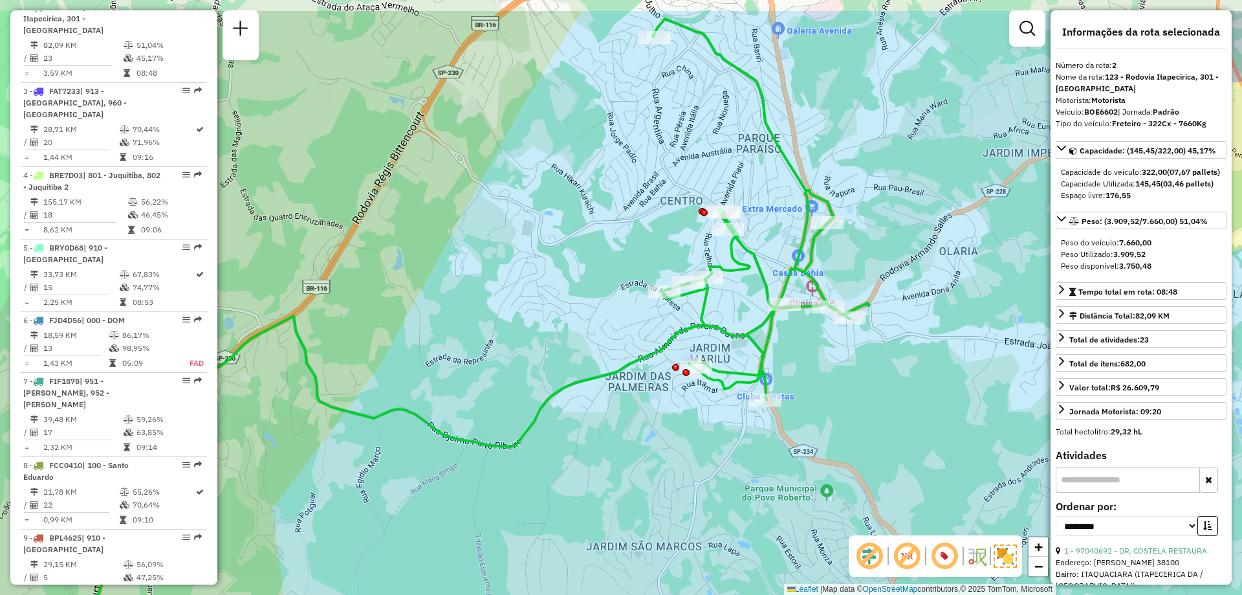
drag, startPoint x: 921, startPoint y: 196, endPoint x: 955, endPoint y: 270, distance: 81.1
click at [955, 270] on div "Janela de atendimento Grade de atendimento Capacidade Transportadoras Veículos …" at bounding box center [621, 297] width 1242 height 595
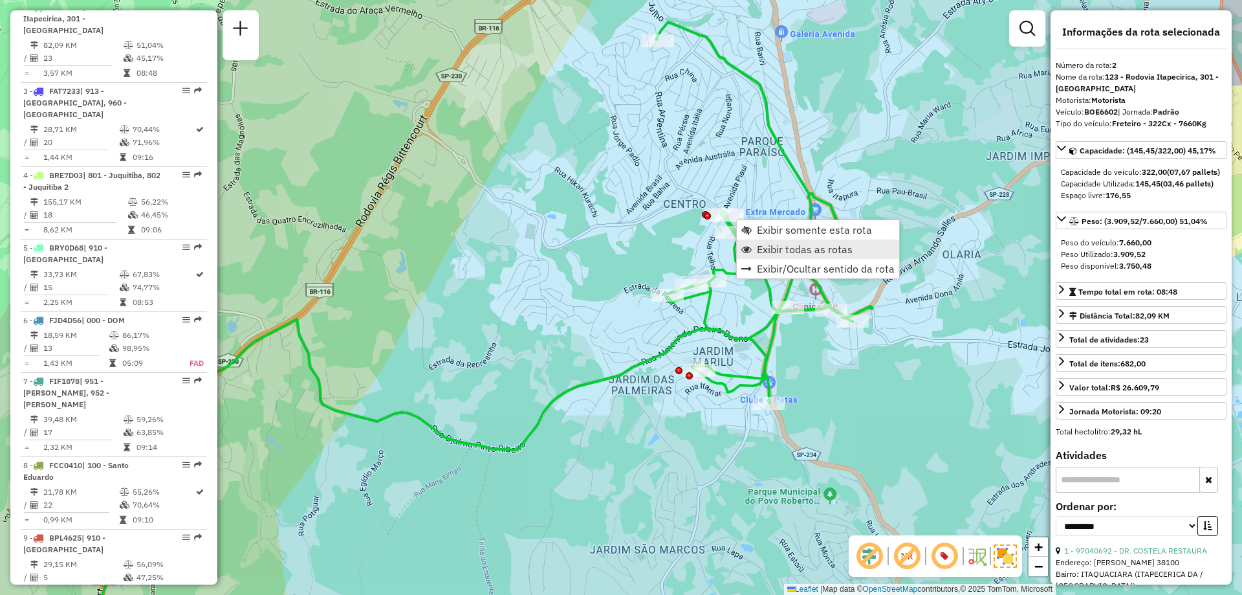
click at [836, 244] on span "Exibir todas as rotas" at bounding box center [805, 249] width 96 height 10
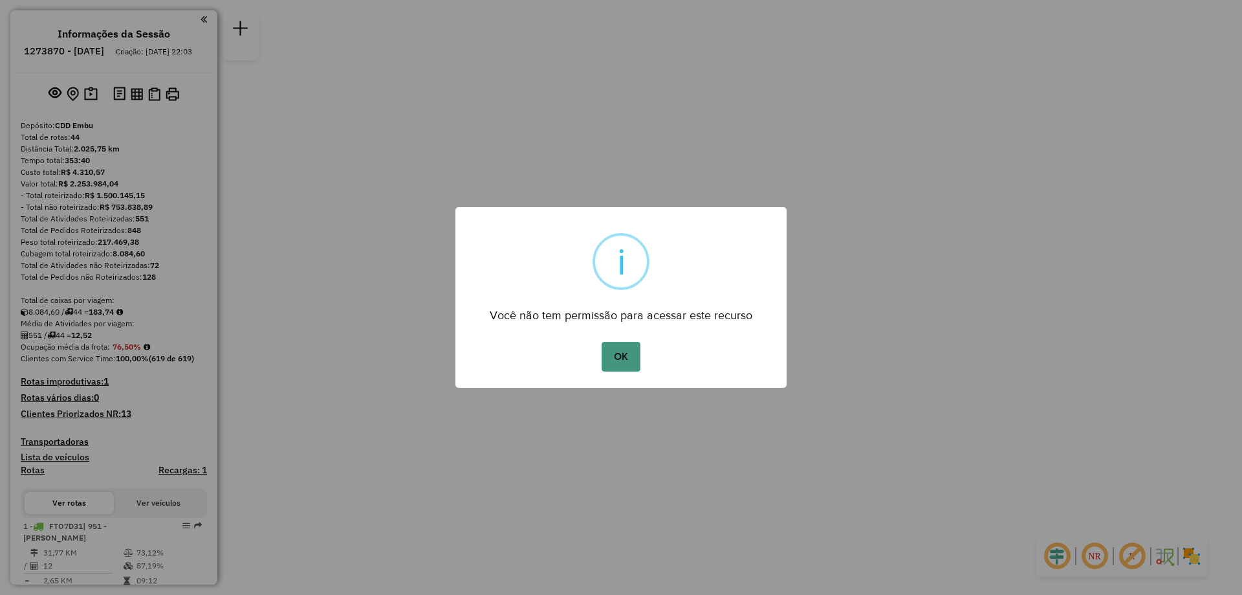
click at [634, 355] on button "OK" at bounding box center [621, 357] width 38 height 30
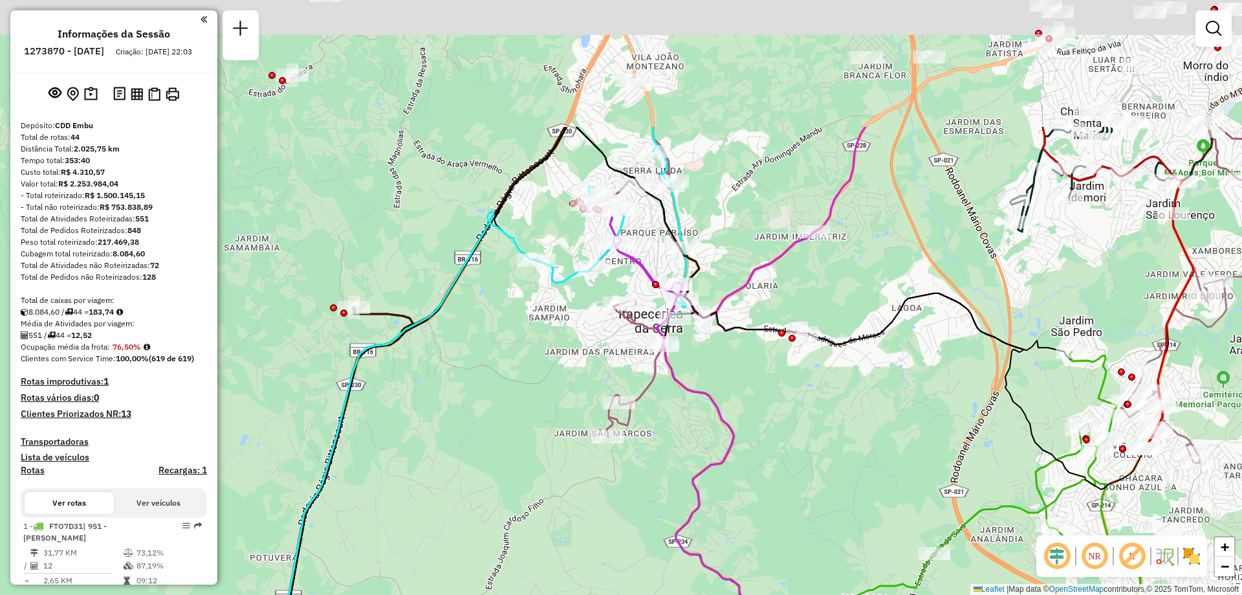
drag, startPoint x: 595, startPoint y: 148, endPoint x: 643, endPoint y: 318, distance: 176.6
click at [643, 318] on icon at bounding box center [675, 282] width 278 height 310
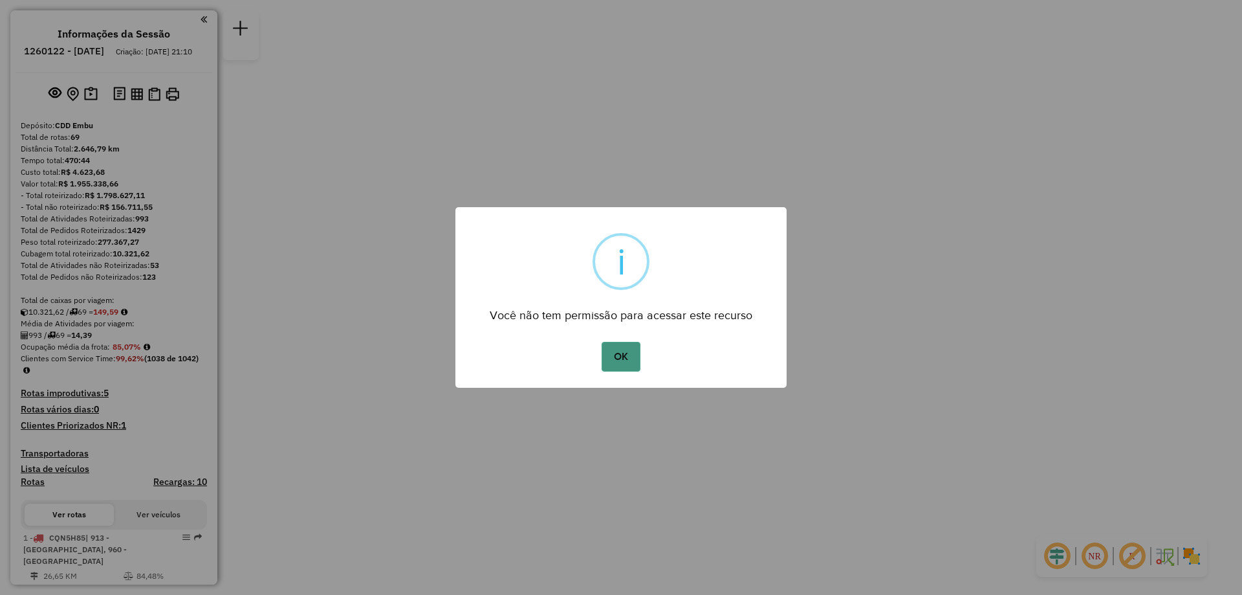
click at [627, 349] on button "OK" at bounding box center [621, 357] width 38 height 30
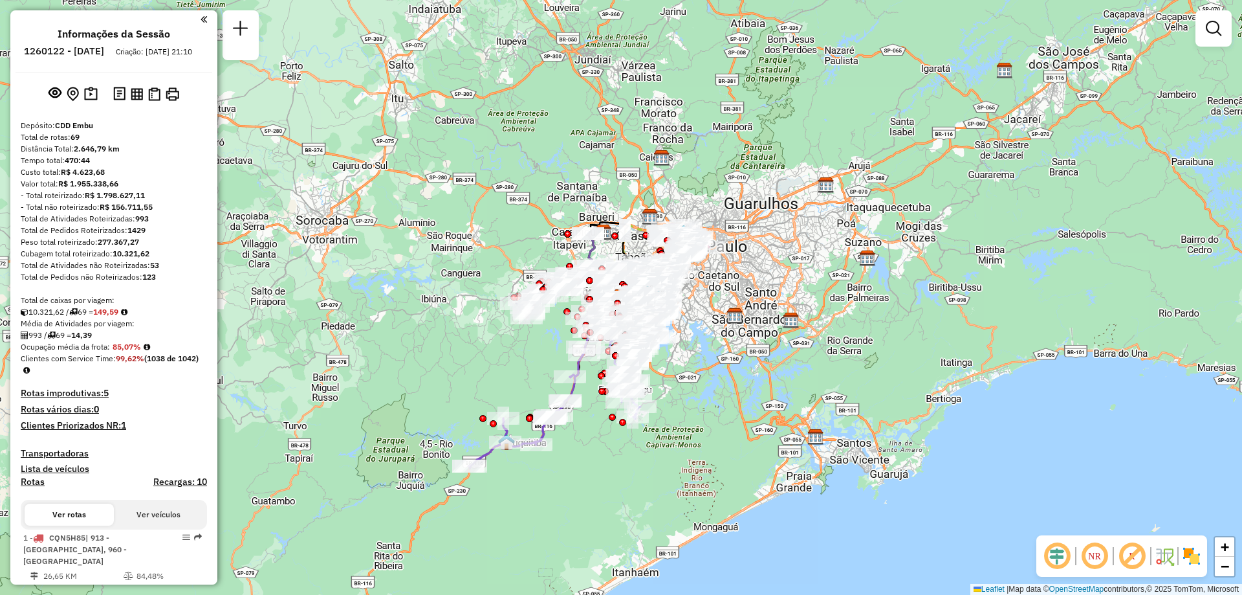
scroll to position [4804, 0]
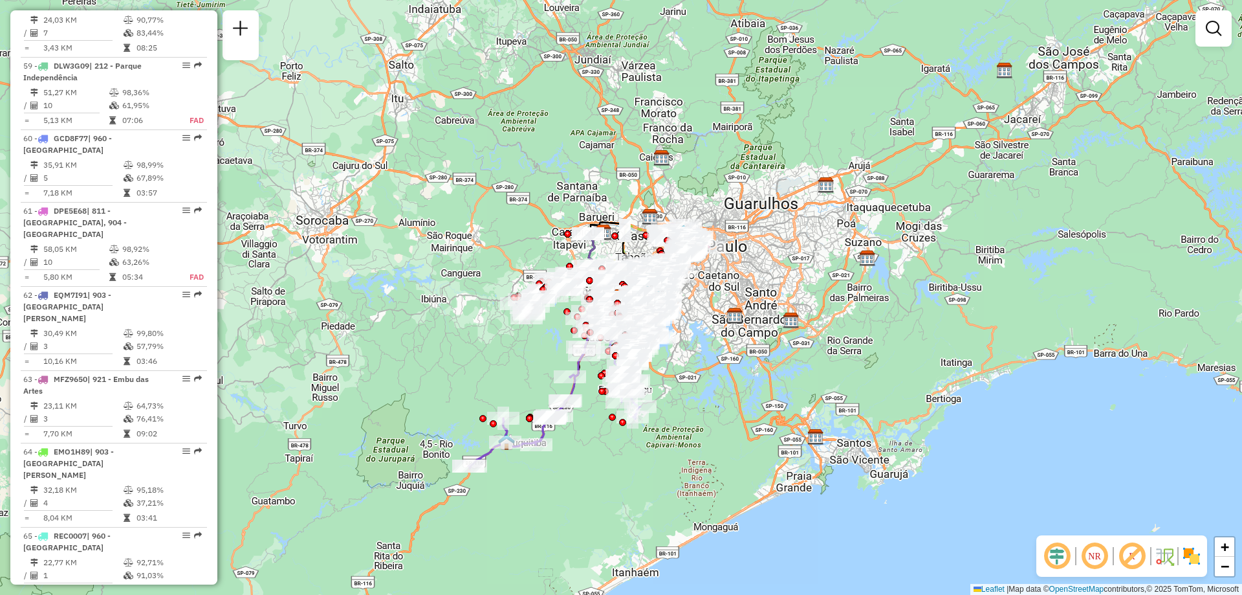
click at [1103, 555] on em at bounding box center [1094, 555] width 31 height 31
click at [1131, 554] on em at bounding box center [1132, 555] width 31 height 31
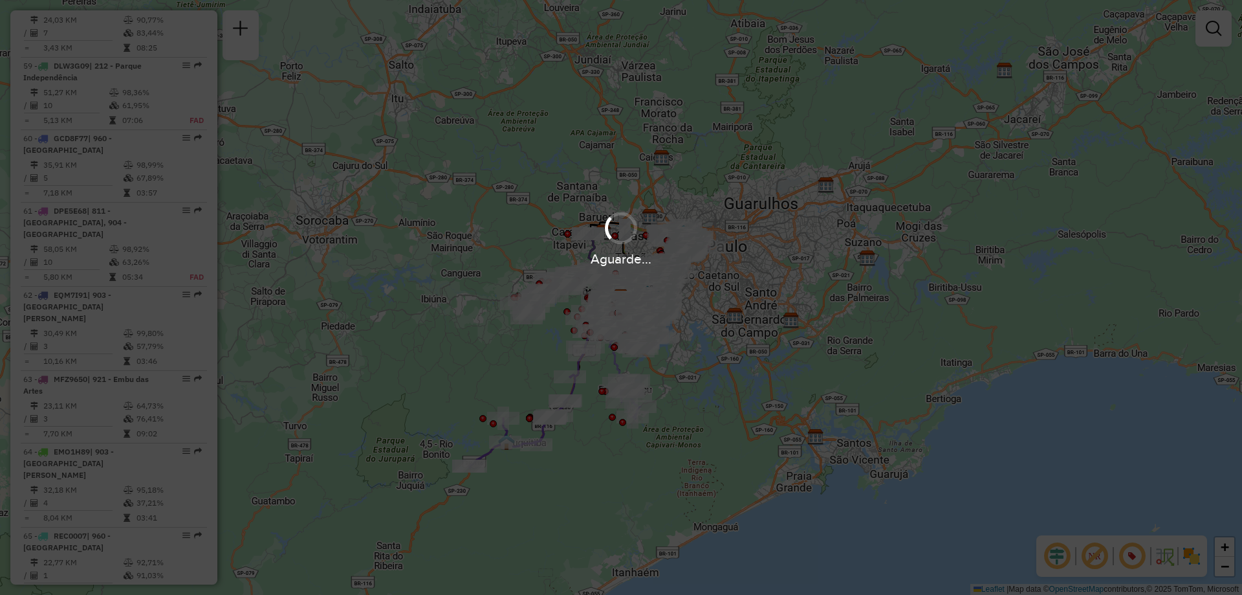
click at [1197, 562] on div "Aguarde..." at bounding box center [621, 297] width 1242 height 595
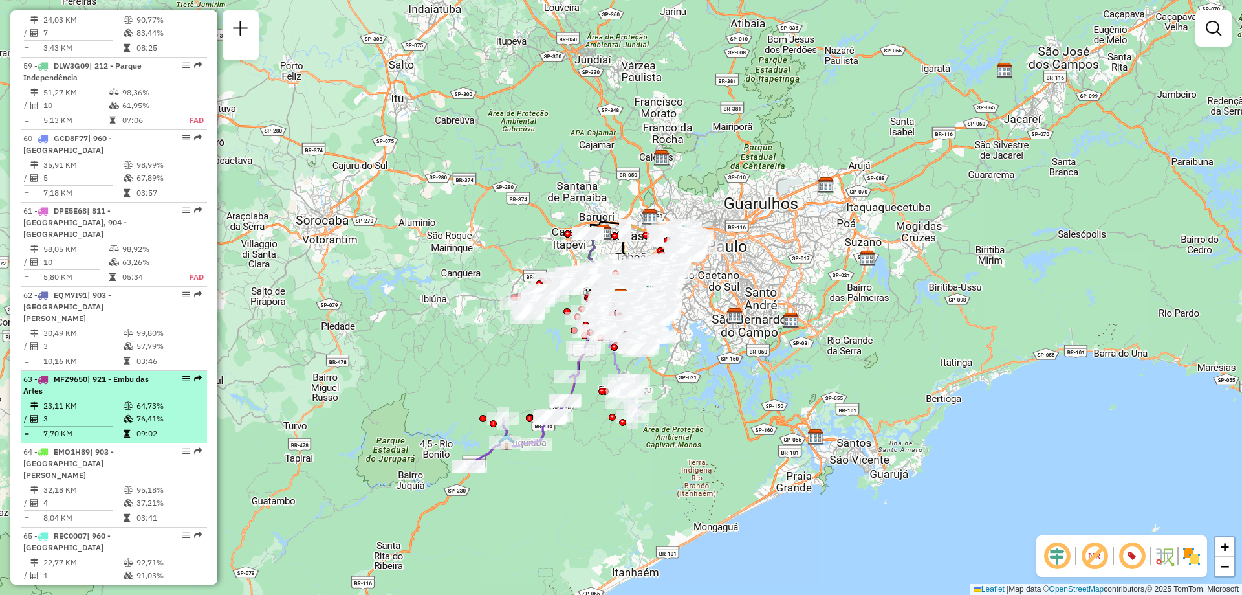
select select "**********"
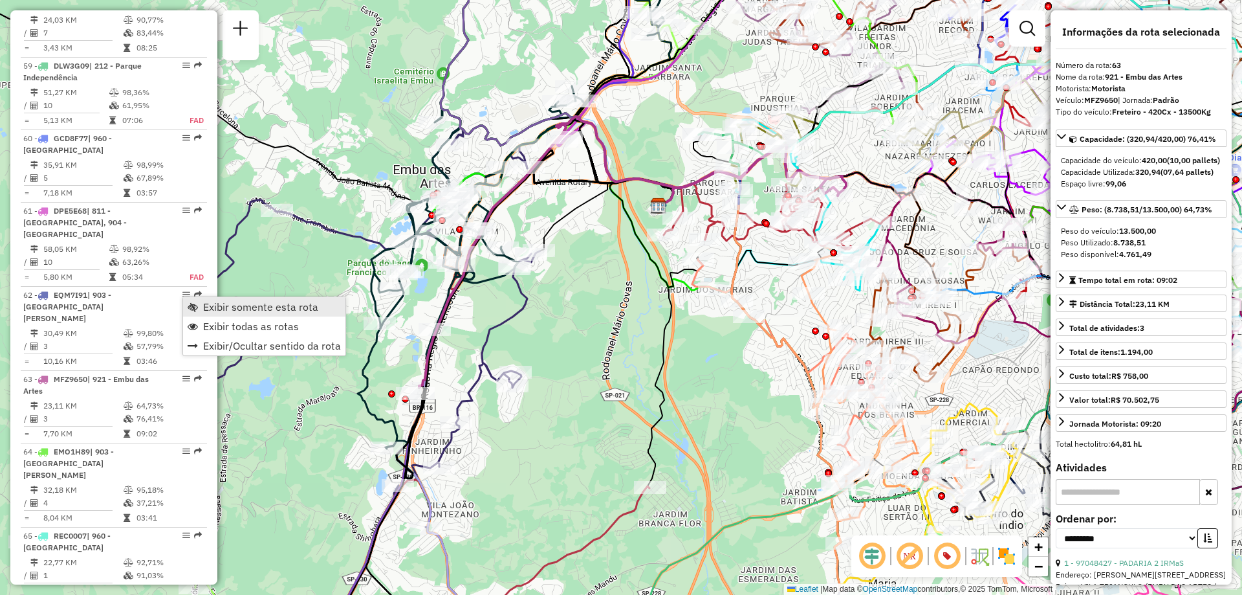
click at [254, 304] on span "Exibir somente esta rota" at bounding box center [260, 307] width 115 height 10
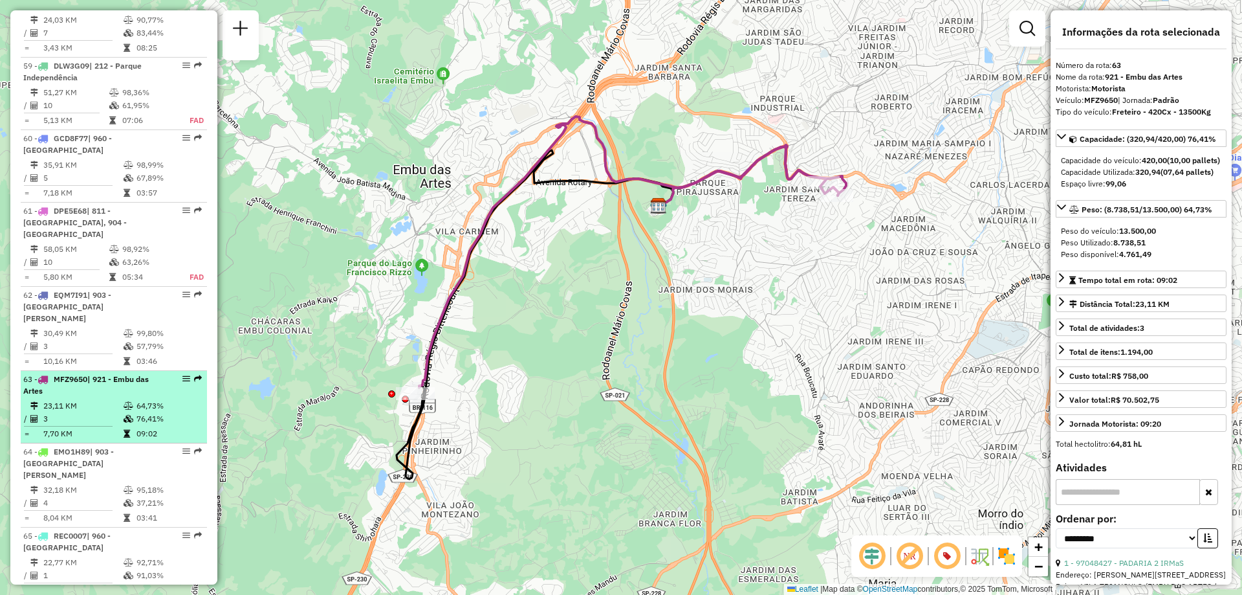
click at [57, 374] on span "MFZ9650" at bounding box center [71, 379] width 34 height 10
drag, startPoint x: 57, startPoint y: 297, endPoint x: 90, endPoint y: 297, distance: 33.0
click at [87, 374] on span "MFZ9650" at bounding box center [71, 379] width 34 height 10
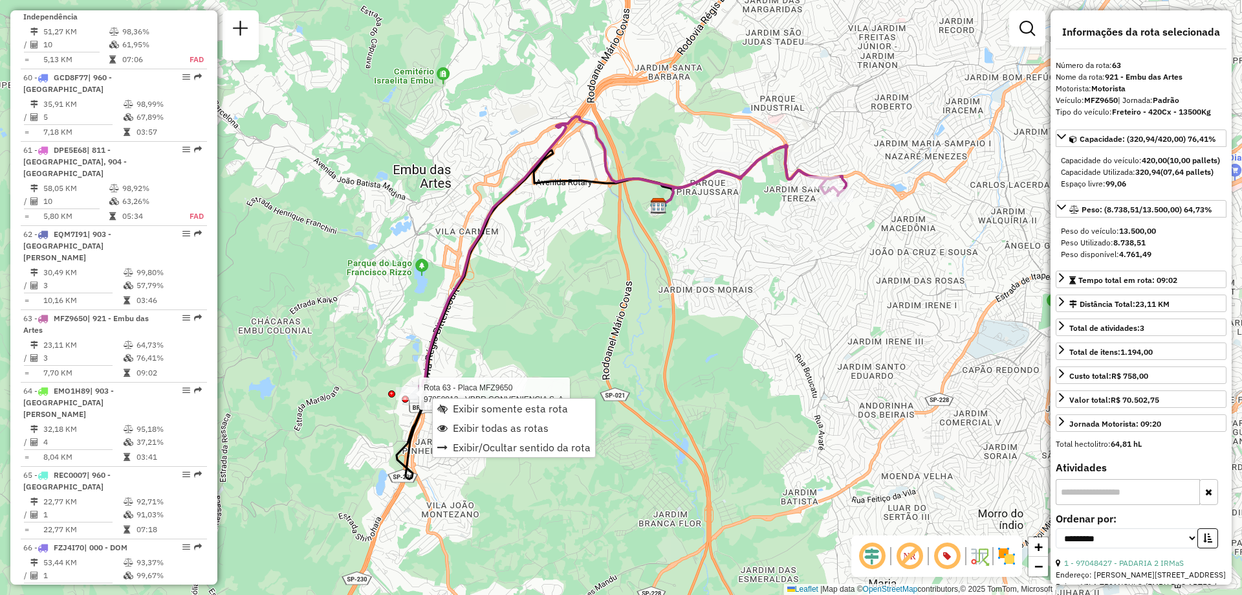
scroll to position [5082, 0]
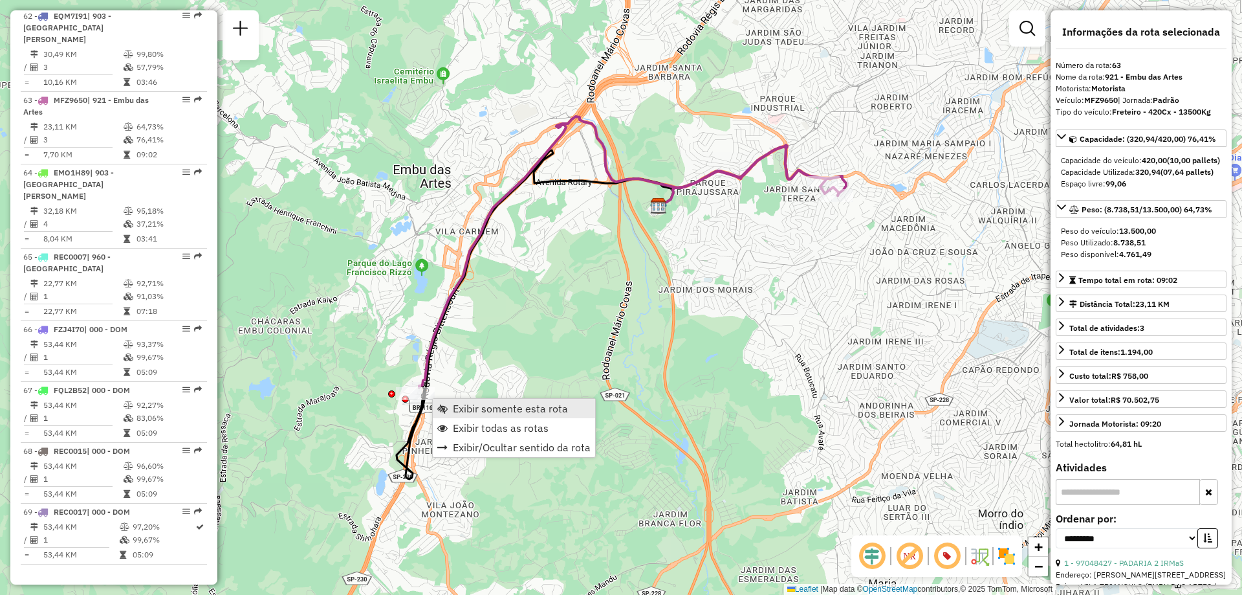
click at [510, 407] on span "Exibir somente esta rota" at bounding box center [510, 408] width 115 height 10
click at [463, 426] on span "Exibir todas as rotas" at bounding box center [474, 424] width 96 height 10
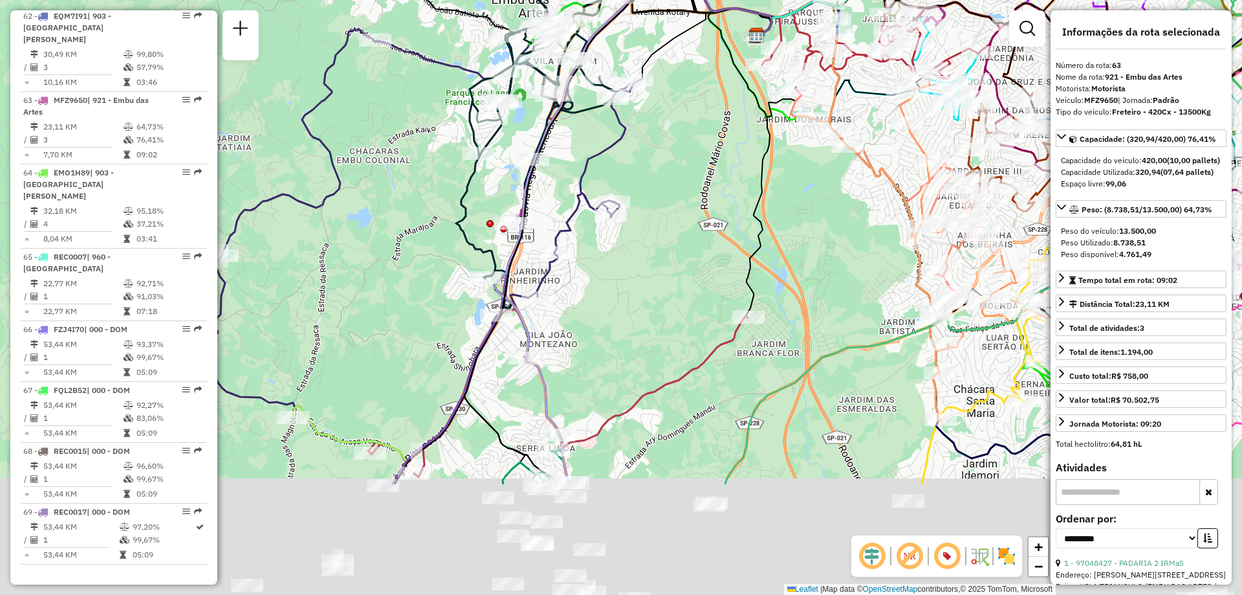
drag, startPoint x: 638, startPoint y: 391, endPoint x: 723, endPoint y: 239, distance: 174.1
click at [742, 206] on div "Rota 33 - Placa RUY0H27 97053697 - IRACEMA NERY GOMES Janela de atendimento Gra…" at bounding box center [621, 297] width 1242 height 595
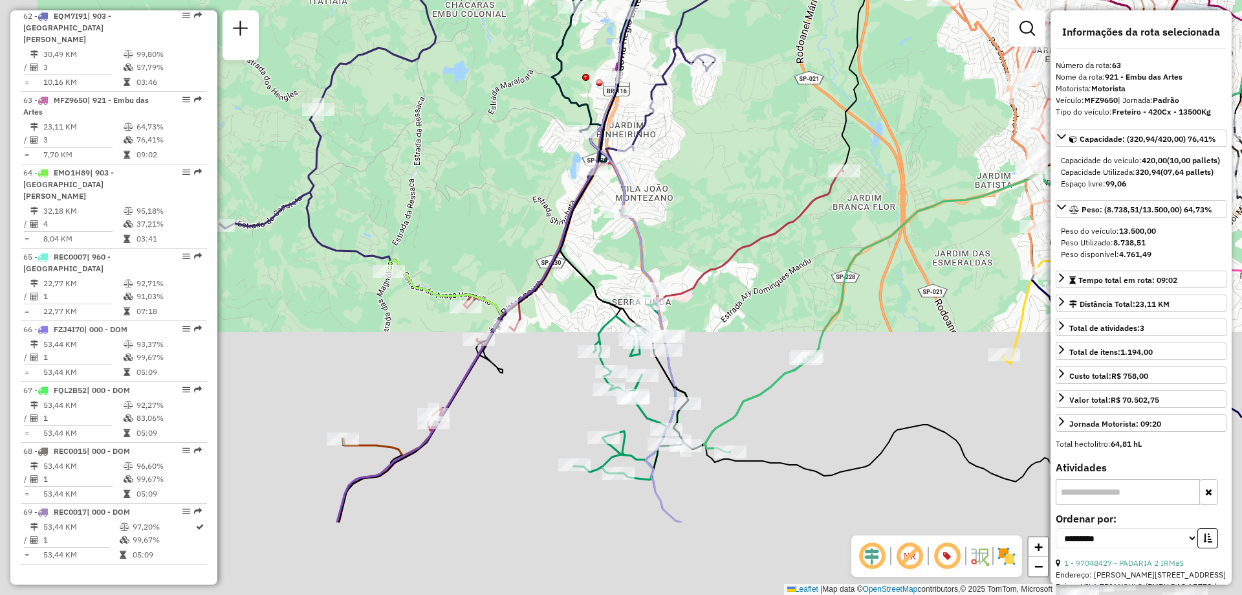
drag, startPoint x: 723, startPoint y: 239, endPoint x: 613, endPoint y: 234, distance: 110.1
click at [736, 225] on div "Rota 33 - Placa RUY0H27 97053697 - IRACEMA NERY GOMES Janela de atendimento Gra…" at bounding box center [621, 297] width 1242 height 595
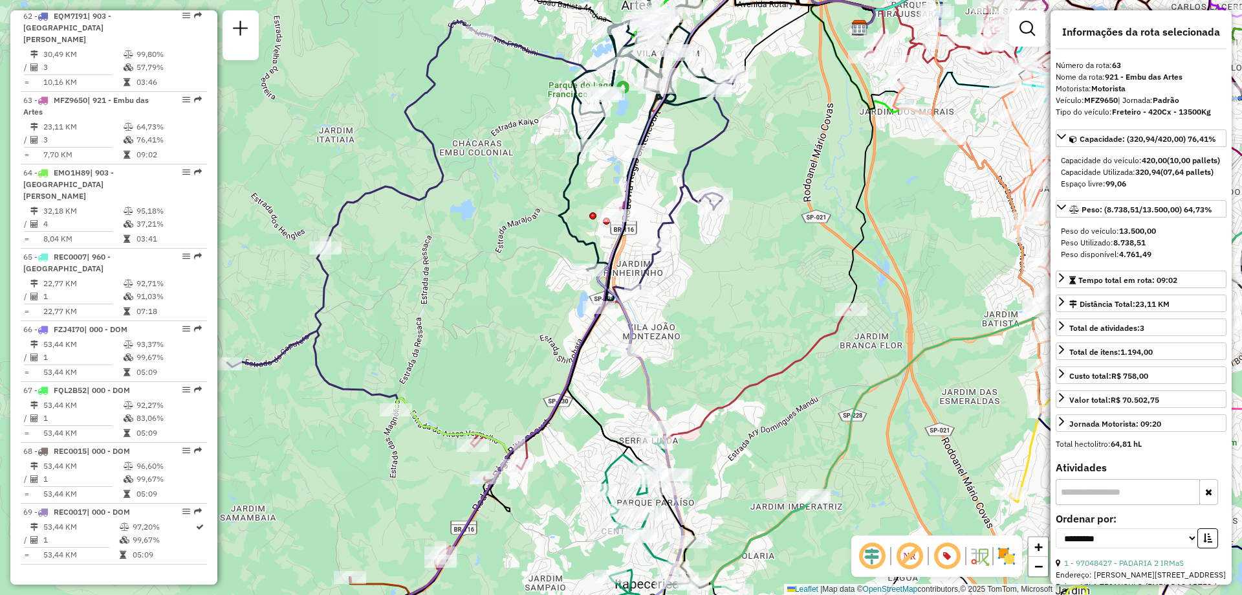
click at [1007, 551] on img at bounding box center [1007, 556] width 21 height 21
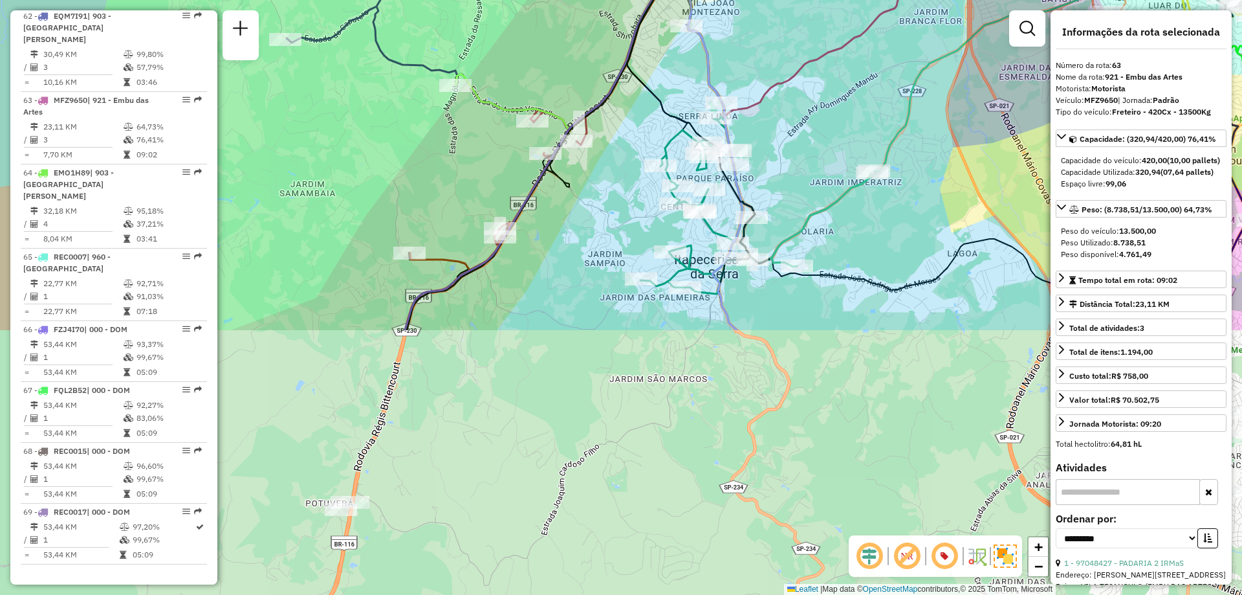
drag, startPoint x: 703, startPoint y: 373, endPoint x: 762, endPoint y: 49, distance: 329.6
click at [762, 49] on div "Janela de atendimento Grade de atendimento Capacidade Transportadoras Veículos …" at bounding box center [621, 297] width 1242 height 595
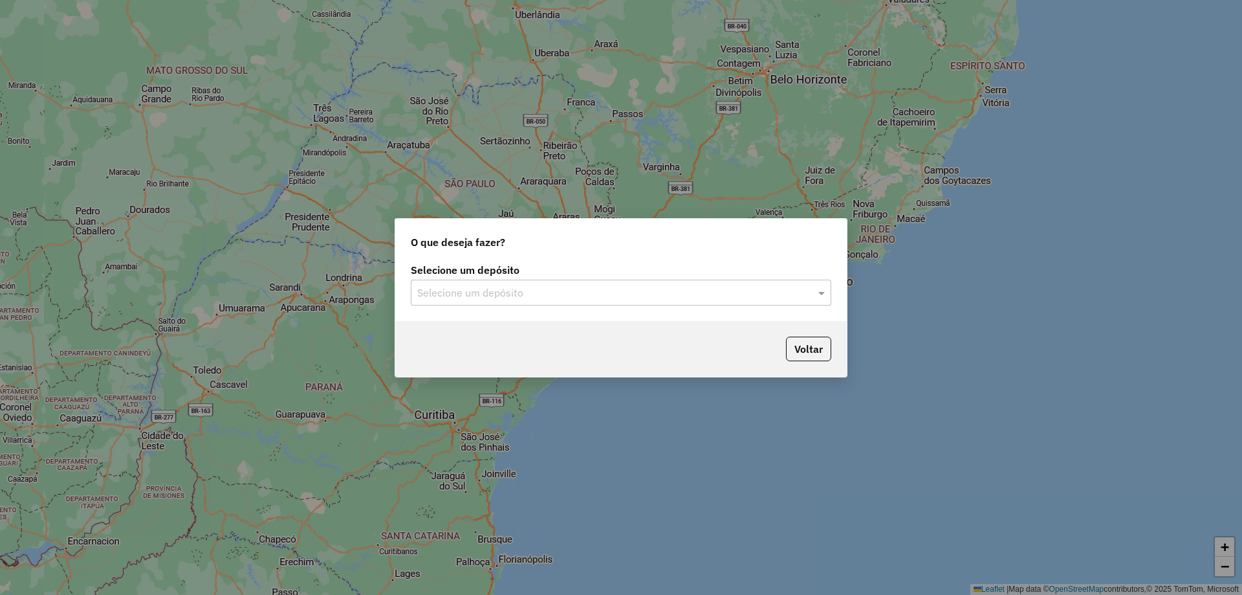
drag, startPoint x: 488, startPoint y: 274, endPoint x: 504, endPoint y: 307, distance: 36.2
click at [489, 276] on label "Selecione um depósito" at bounding box center [621, 270] width 421 height 16
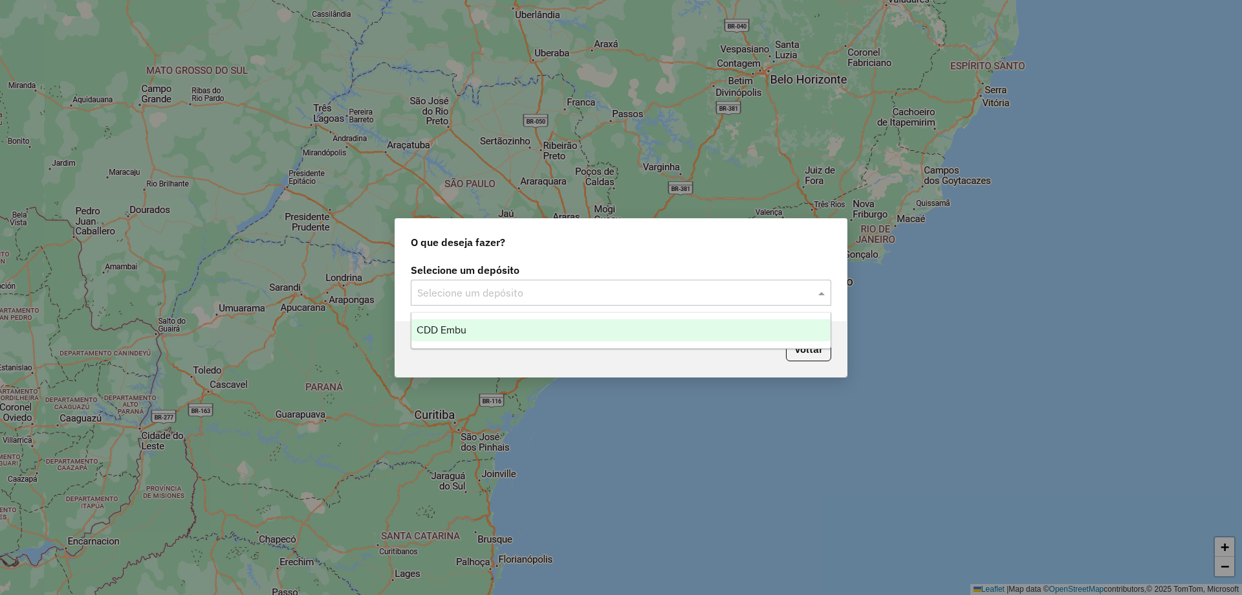
click at [518, 289] on input "text" at bounding box center [608, 293] width 382 height 16
click at [514, 342] on ng-dropdown-panel "CDD Embu" at bounding box center [621, 330] width 421 height 37
click at [506, 321] on div "CDD Embu" at bounding box center [621, 330] width 419 height 22
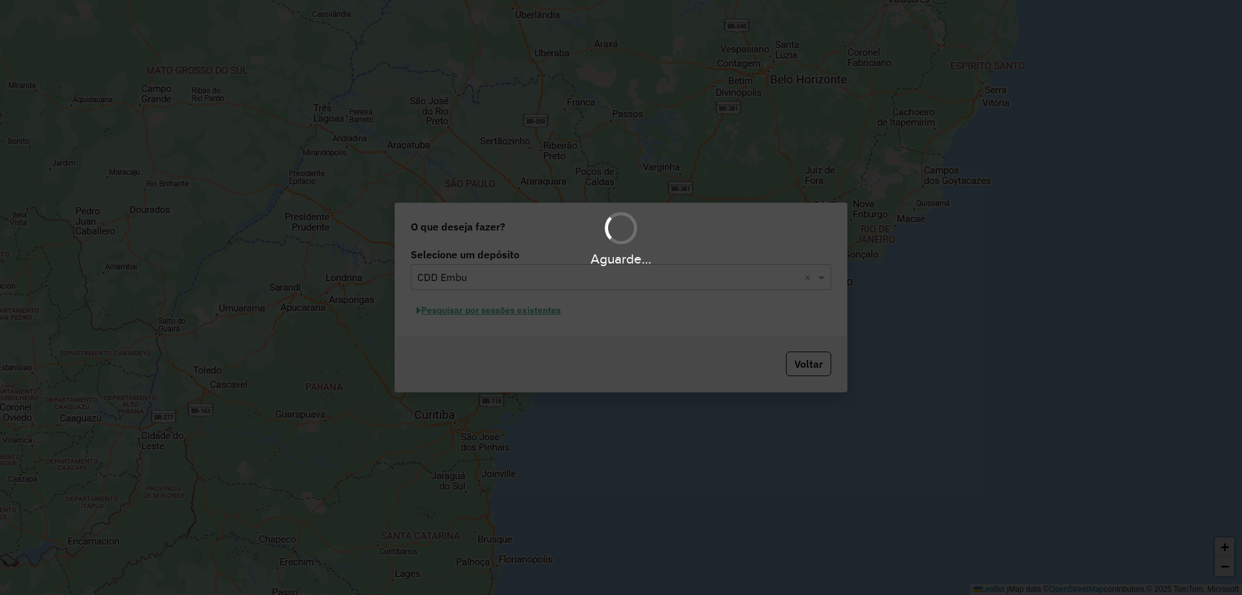
click at [516, 313] on div "Aguarde..." at bounding box center [621, 297] width 1242 height 595
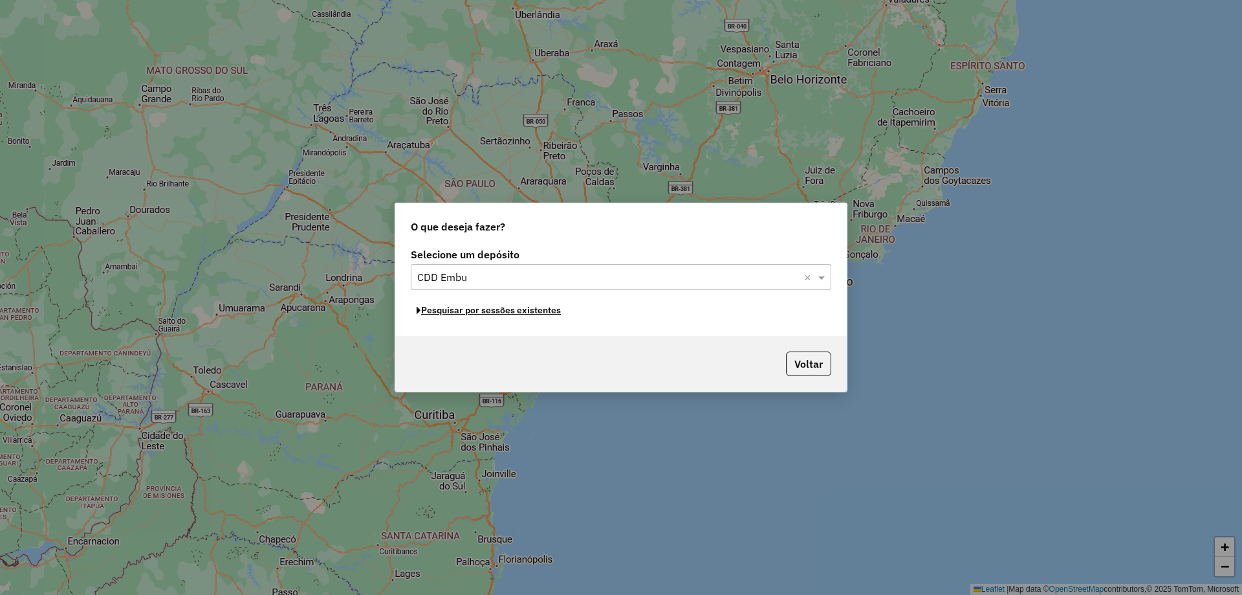
click at [505, 313] on button "Pesquisar por sessões existentes" at bounding box center [489, 310] width 156 height 20
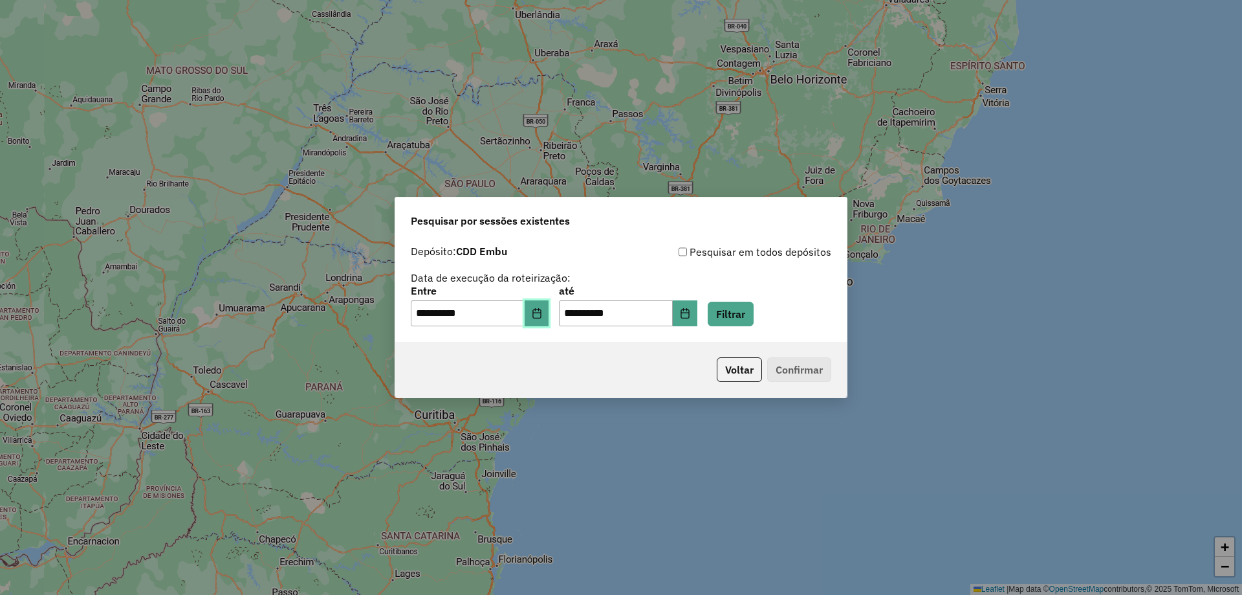
click at [549, 311] on button "Choose Date" at bounding box center [537, 313] width 25 height 26
click at [797, 251] on div "Pesquisar em todos depósitos" at bounding box center [726, 252] width 210 height 16
drag, startPoint x: 727, startPoint y: 325, endPoint x: 734, endPoint y: 318, distance: 10.1
click at [729, 324] on div "**********" at bounding box center [621, 306] width 421 height 40
click at [751, 310] on button "Filtrar" at bounding box center [731, 314] width 46 height 25
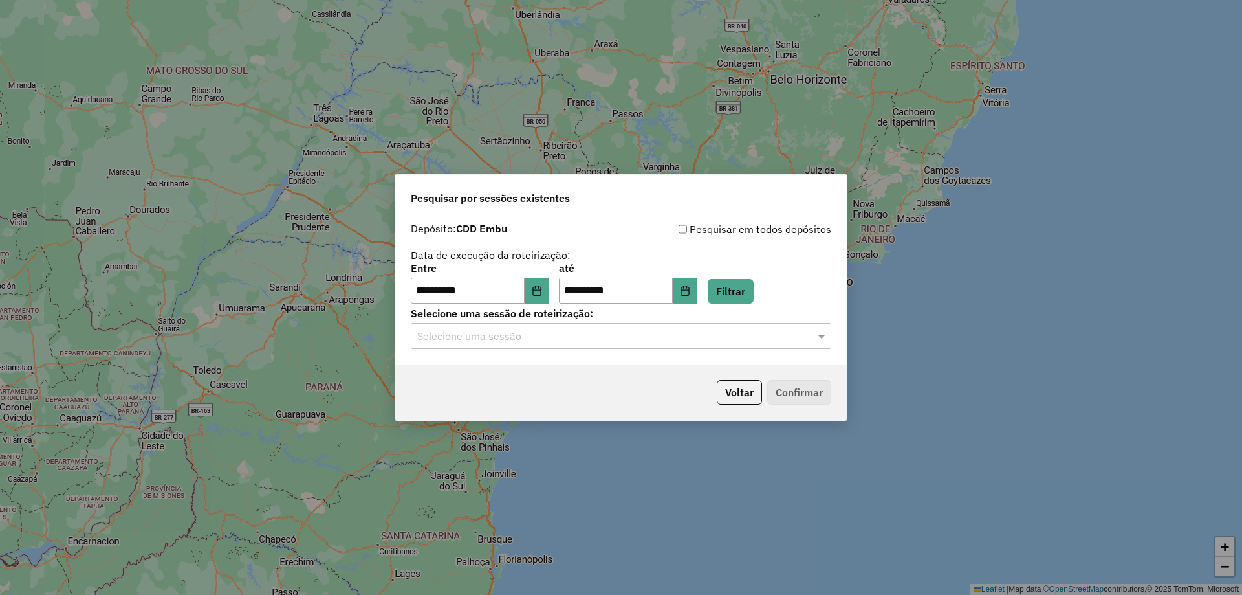
drag, startPoint x: 624, startPoint y: 344, endPoint x: 614, endPoint y: 337, distance: 12.9
click at [623, 344] on div "Selecione uma sessão" at bounding box center [621, 336] width 421 height 26
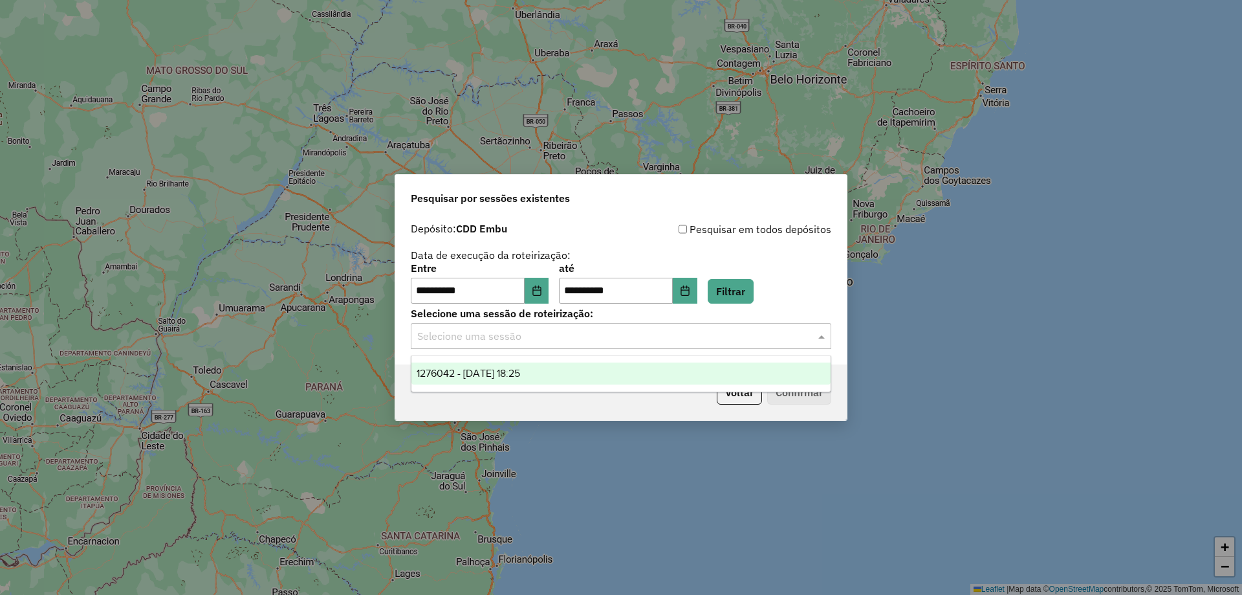
click at [599, 362] on div "1276042 - 15/09/2025 18:25" at bounding box center [621, 373] width 419 height 22
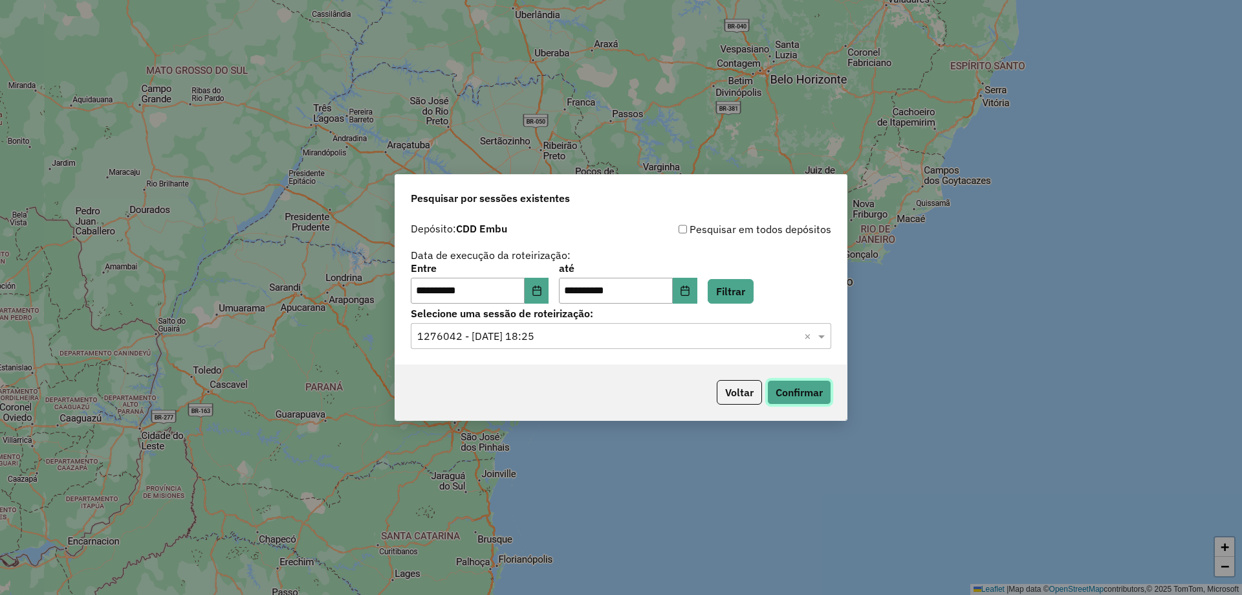
click at [822, 394] on button "Confirmar" at bounding box center [799, 392] width 64 height 25
click at [559, 284] on div "**********" at bounding box center [621, 283] width 421 height 40
click at [549, 283] on button "Choose Date" at bounding box center [537, 291] width 25 height 26
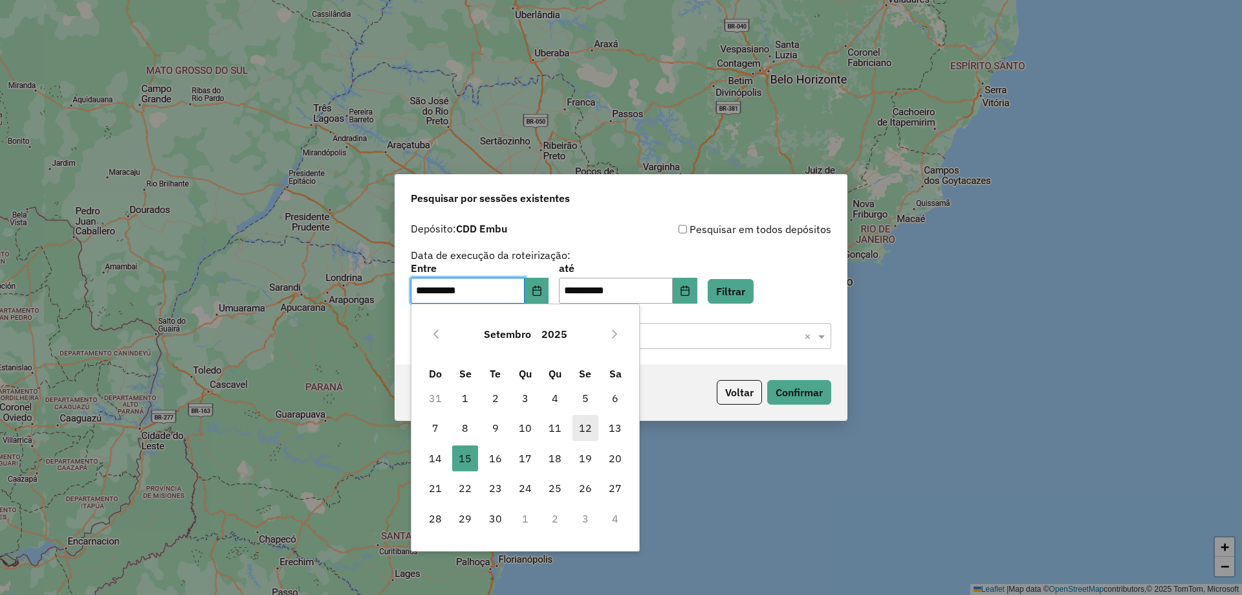
click at [597, 423] on span "12" at bounding box center [586, 428] width 26 height 26
type input "**********"
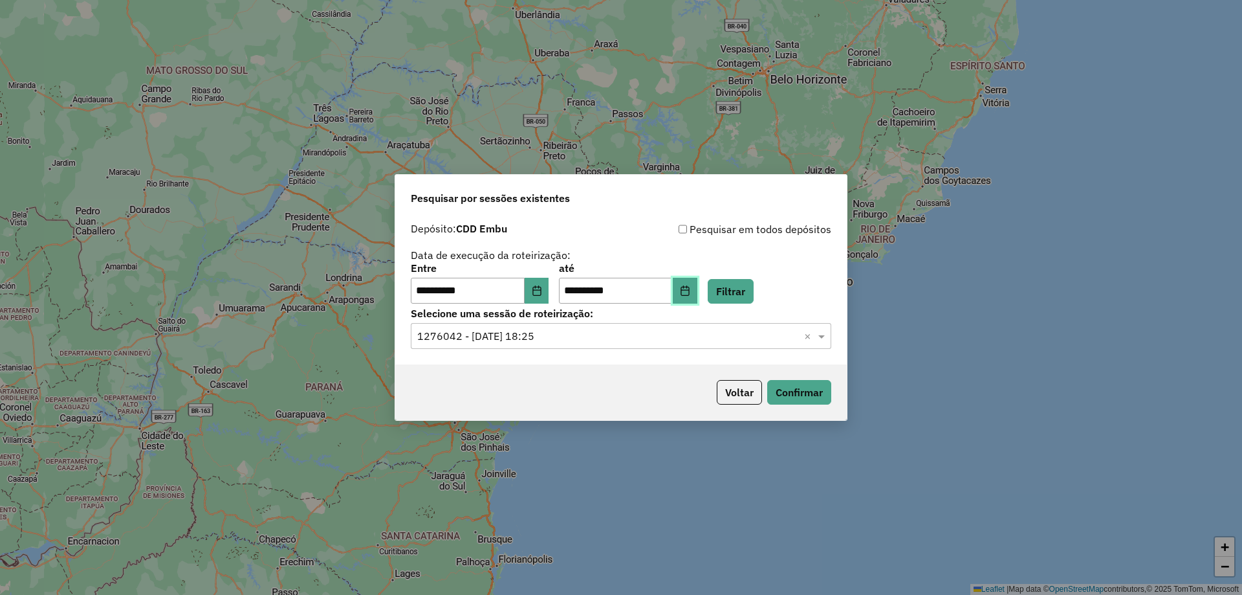
click at [697, 294] on button "Choose Date" at bounding box center [685, 291] width 25 height 26
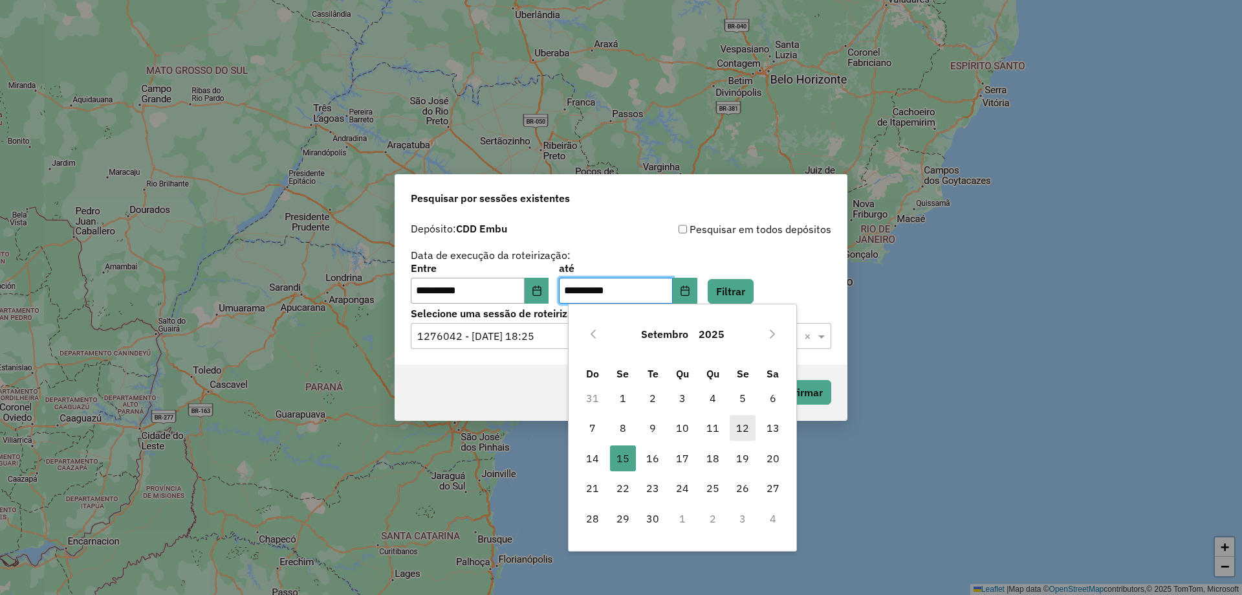
click at [742, 425] on span "12" at bounding box center [743, 428] width 26 height 26
type input "**********"
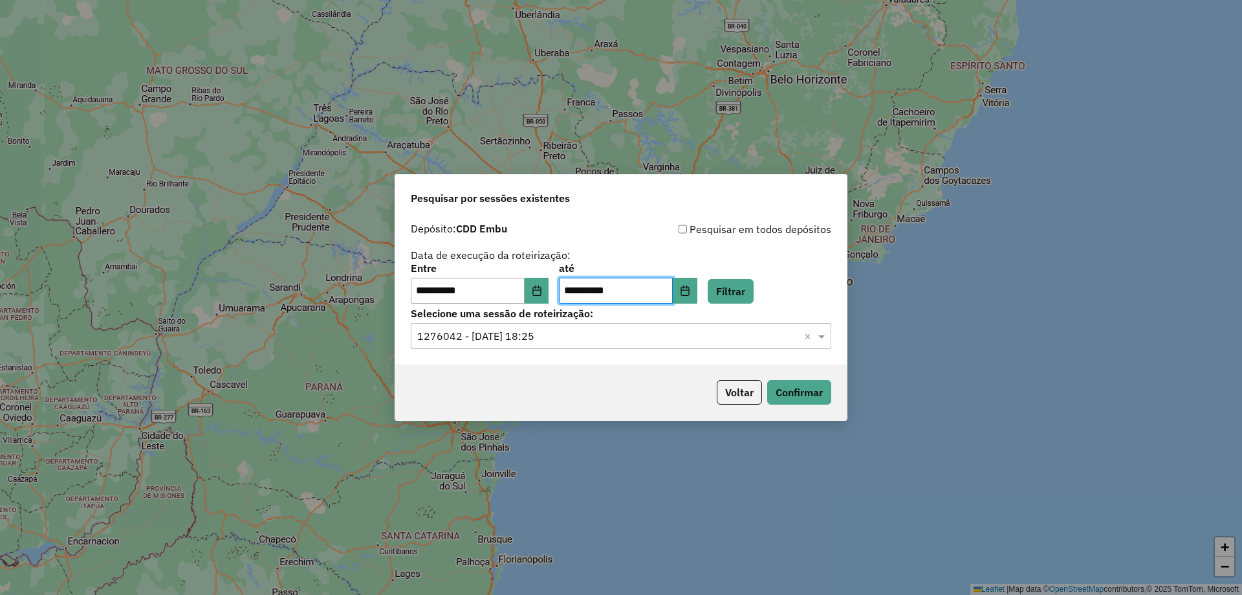
click at [754, 278] on div "**********" at bounding box center [621, 283] width 421 height 40
click at [746, 294] on button "Filtrar" at bounding box center [731, 291] width 46 height 25
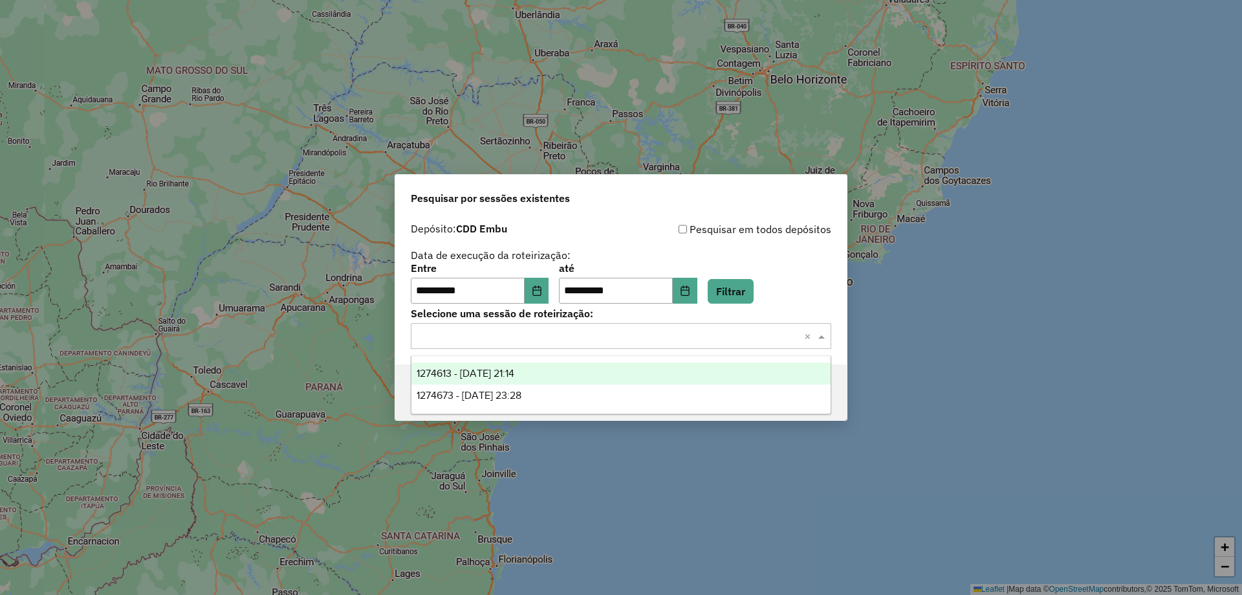
click at [723, 325] on div "Selecione uma sessão × ×" at bounding box center [621, 336] width 421 height 26
click at [555, 372] on div "1274613 - 12/09/2025 21:14" at bounding box center [621, 373] width 419 height 22
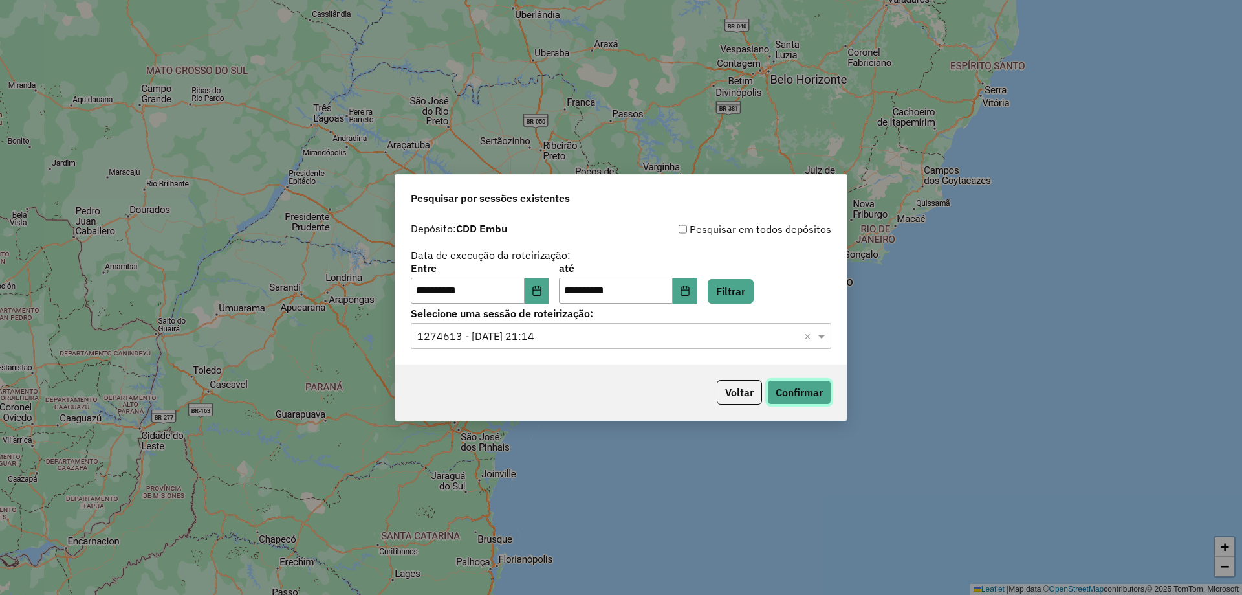
click at [807, 395] on button "Confirmar" at bounding box center [799, 392] width 64 height 25
click at [559, 290] on div "**********" at bounding box center [621, 283] width 421 height 40
click at [542, 292] on icon "Choose Date" at bounding box center [537, 290] width 10 height 10
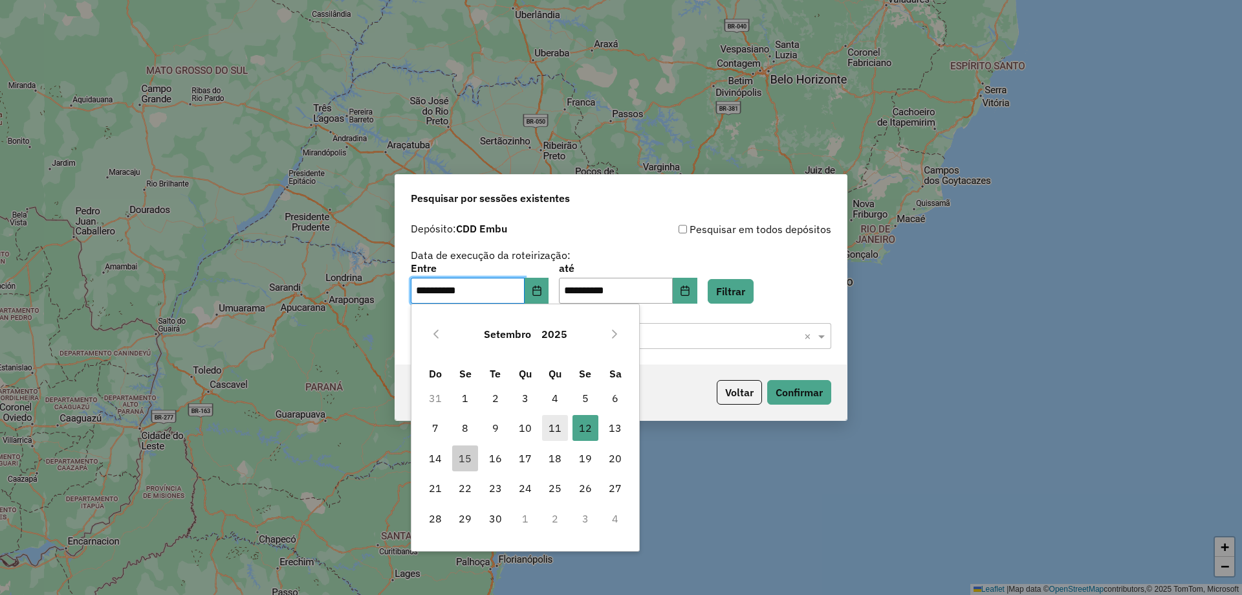
click at [549, 420] on span "11" at bounding box center [555, 428] width 26 height 26
type input "**********"
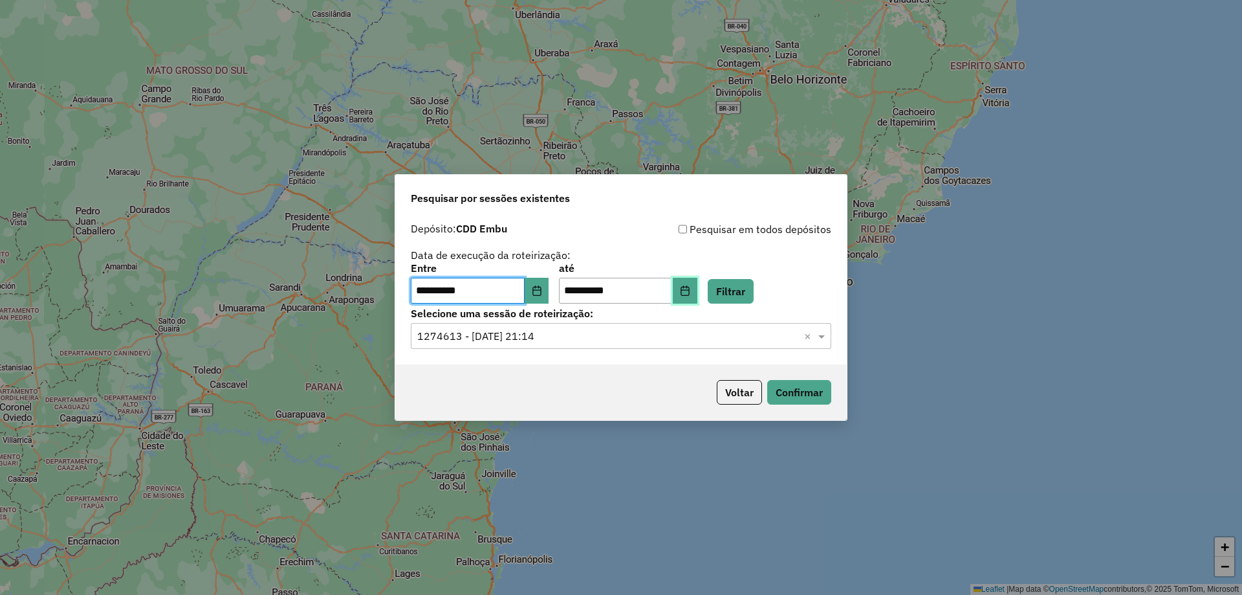
click at [689, 290] on icon "Choose Date" at bounding box center [685, 290] width 8 height 10
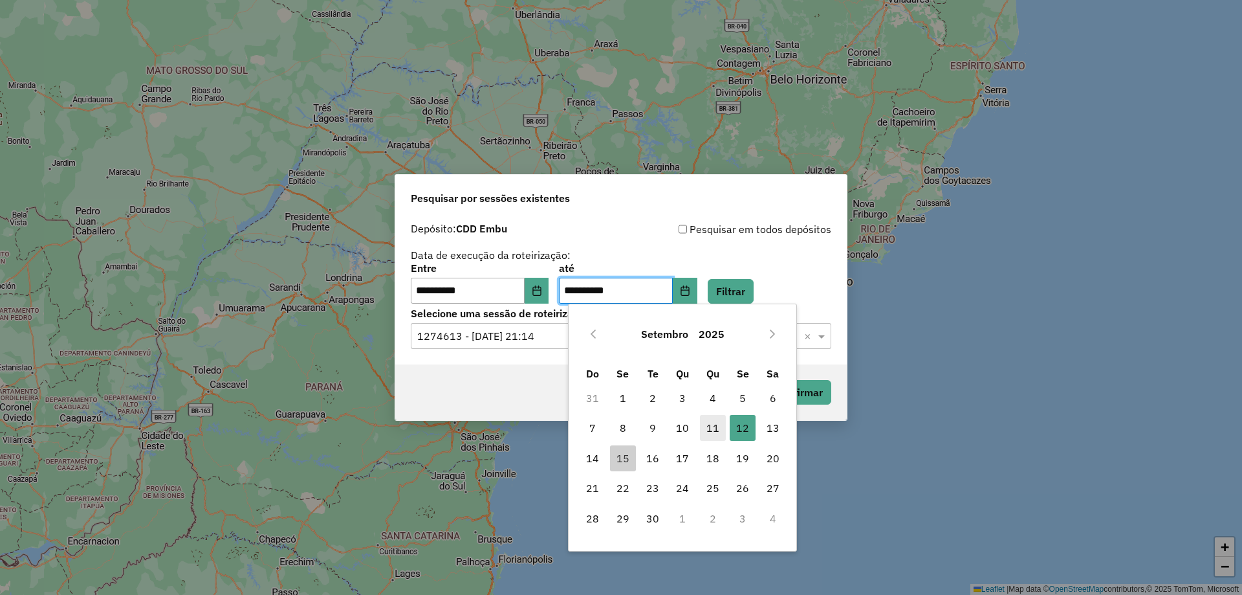
drag, startPoint x: 713, startPoint y: 436, endPoint x: 756, endPoint y: 322, distance: 121.3
click at [714, 434] on span "11" at bounding box center [713, 428] width 26 height 26
type input "**********"
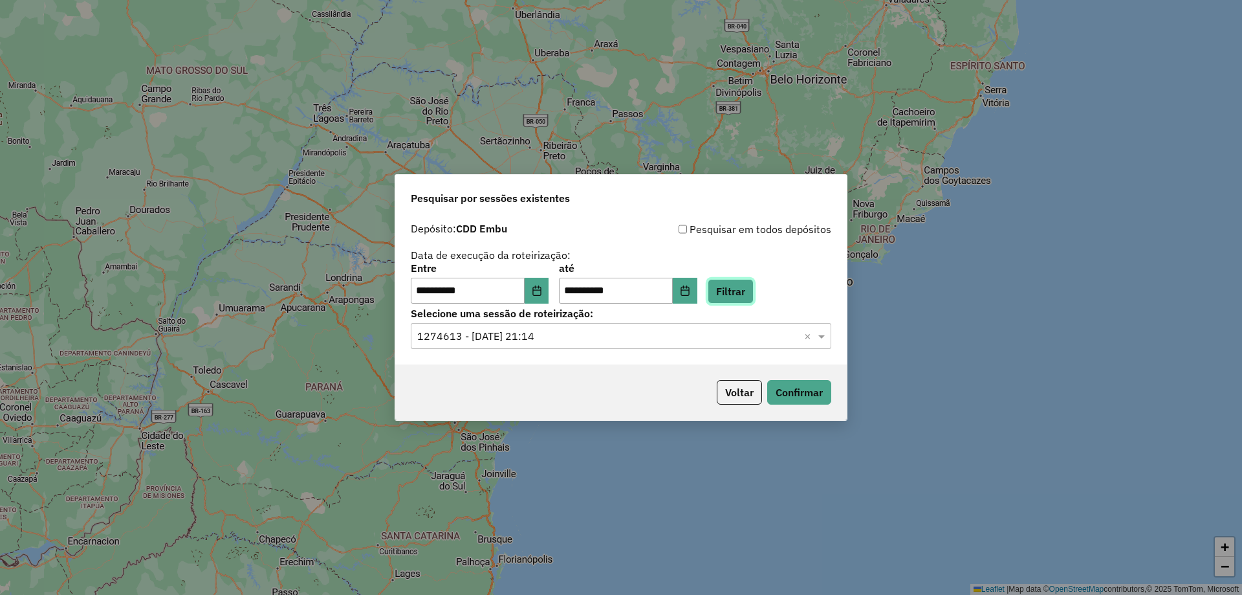
click at [754, 292] on button "Filtrar" at bounding box center [731, 291] width 46 height 25
click at [681, 348] on hb-app "**********" at bounding box center [621, 297] width 1242 height 595
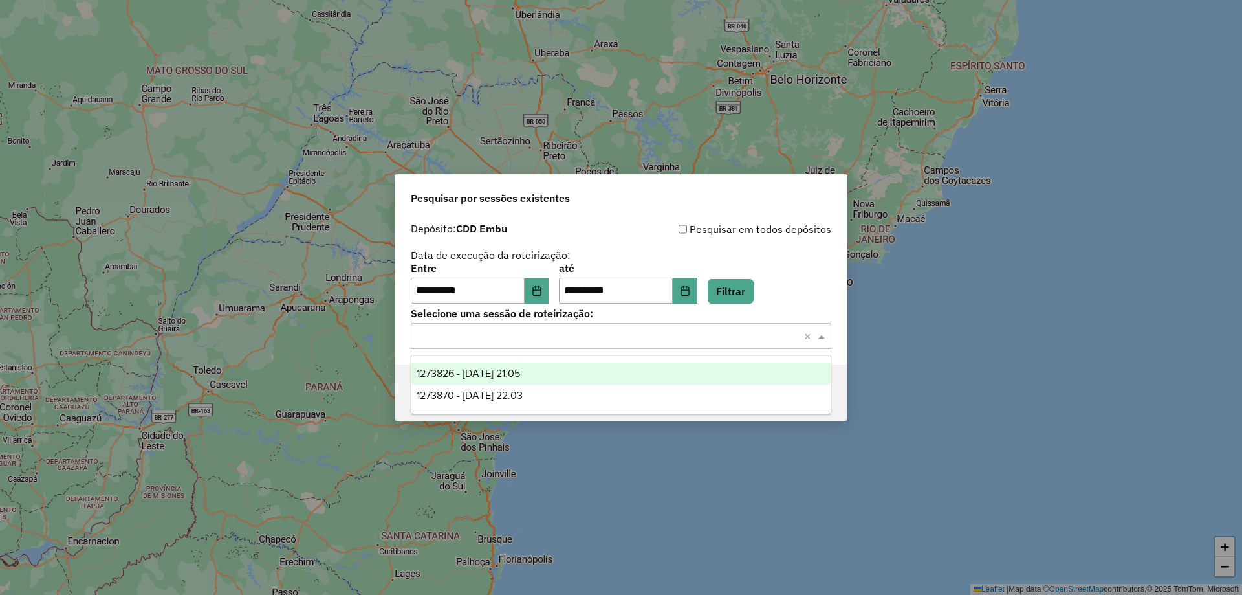
click at [623, 341] on input "text" at bounding box center [608, 337] width 382 height 16
click at [557, 373] on div "1273826 - 11/09/2025 21:05" at bounding box center [621, 373] width 419 height 22
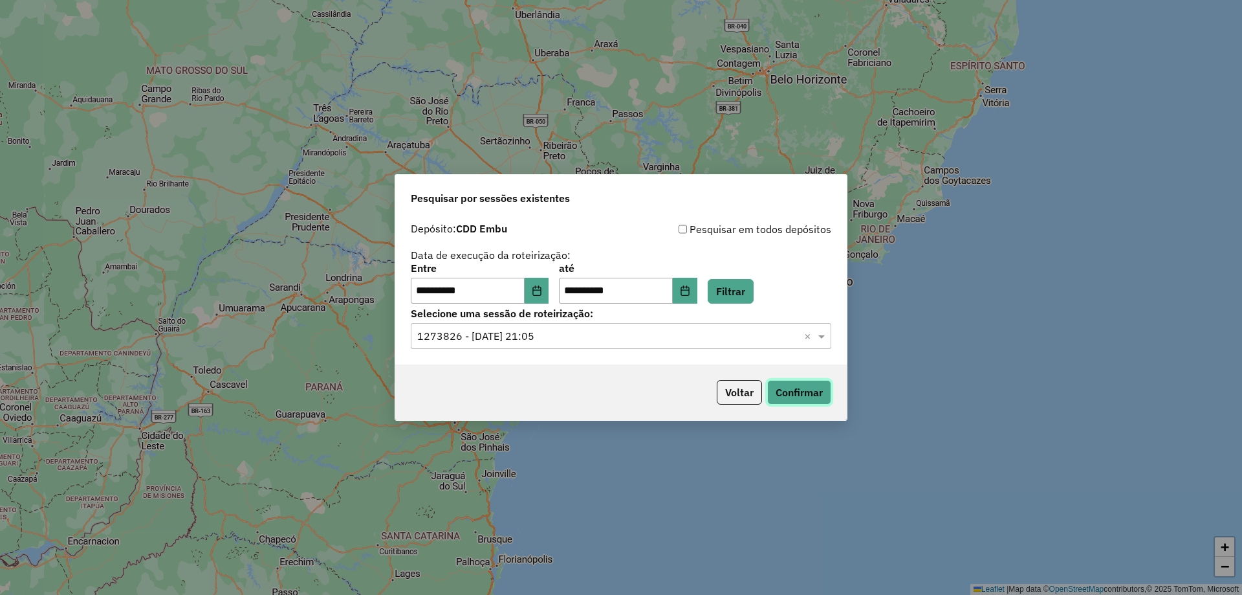
click at [791, 393] on button "Confirmar" at bounding box center [799, 392] width 64 height 25
click at [542, 291] on icon "Choose Date" at bounding box center [537, 290] width 10 height 10
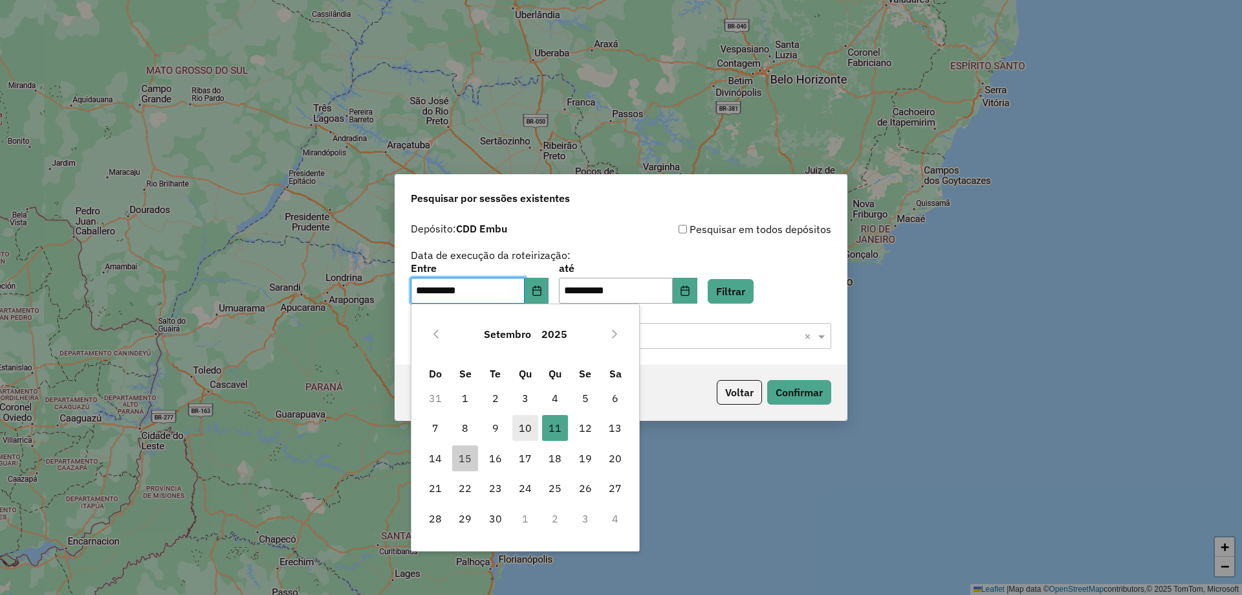
click at [524, 428] on span "10" at bounding box center [526, 428] width 26 height 26
type input "**********"
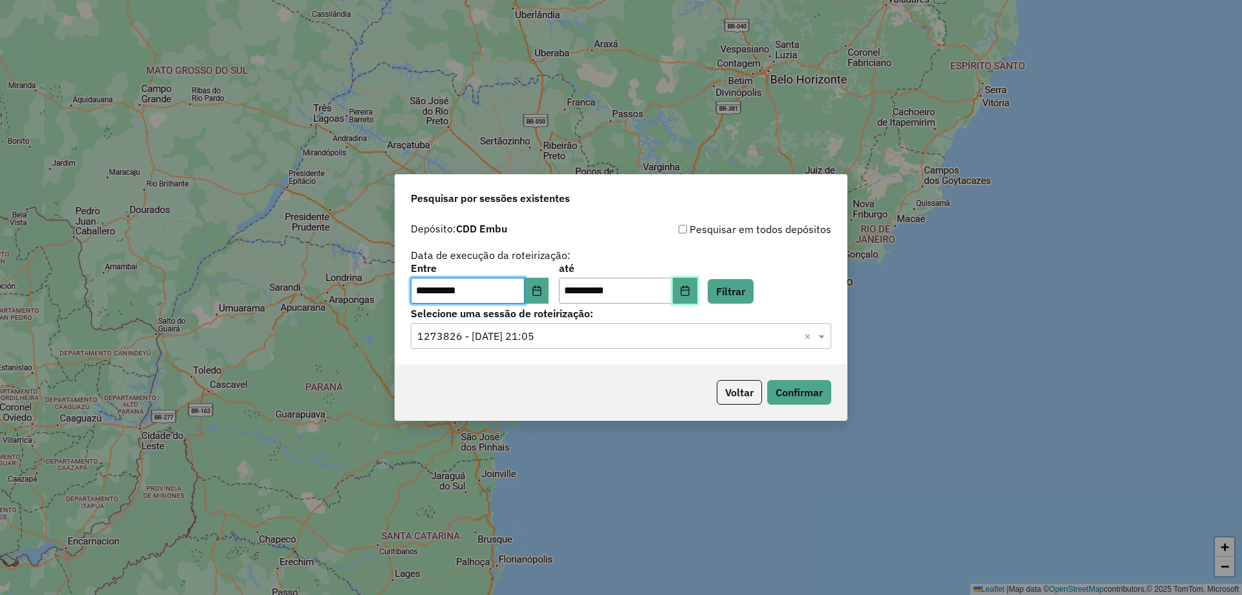
click at [692, 297] on button "Choose Date" at bounding box center [685, 291] width 25 height 26
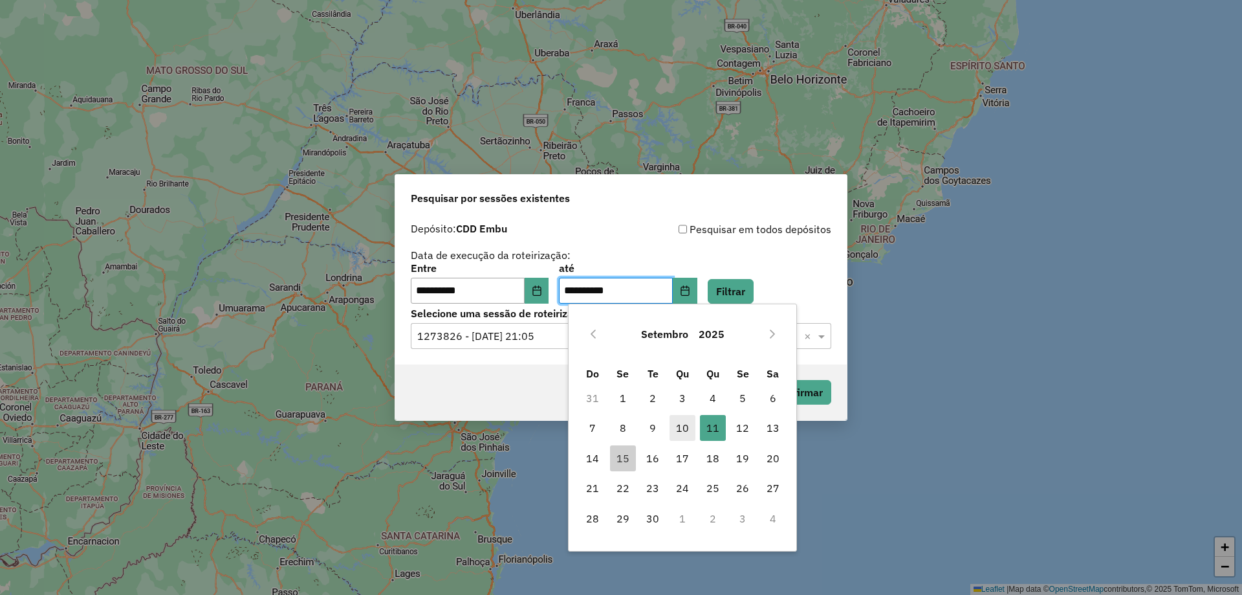
click at [683, 424] on span "10" at bounding box center [683, 428] width 26 height 26
type input "**********"
click at [729, 291] on button "Filtrar" at bounding box center [731, 291] width 46 height 25
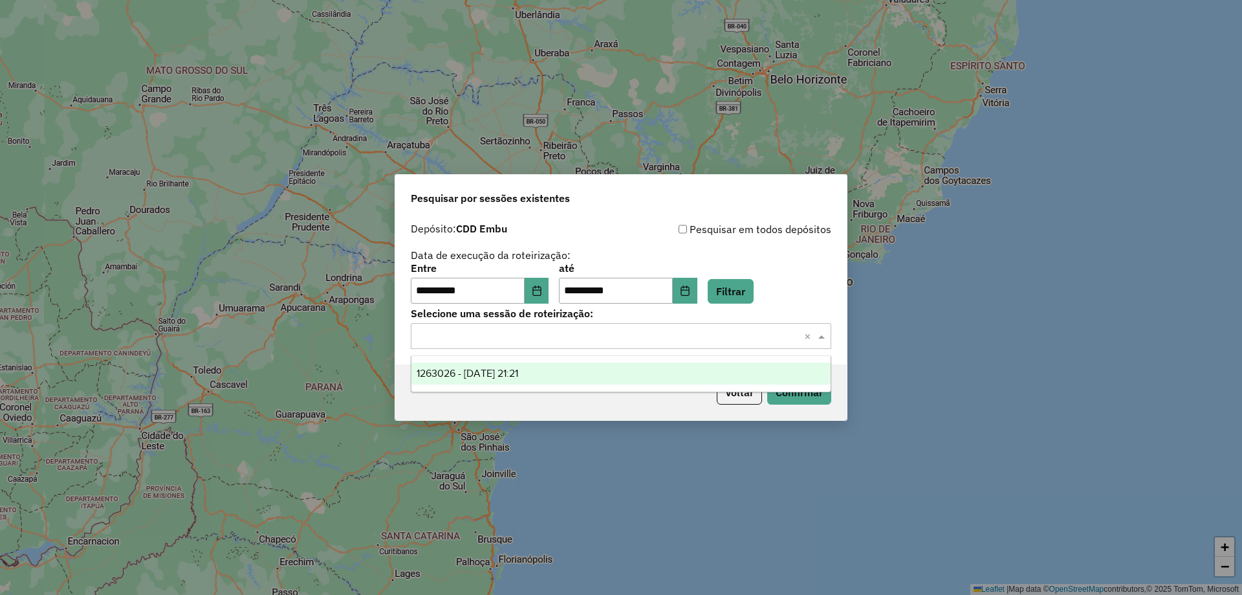
click at [601, 345] on div "Selecione uma sessão × ×" at bounding box center [621, 336] width 421 height 26
click at [556, 373] on div "1263026 - 10/09/2025 21:21" at bounding box center [621, 373] width 419 height 22
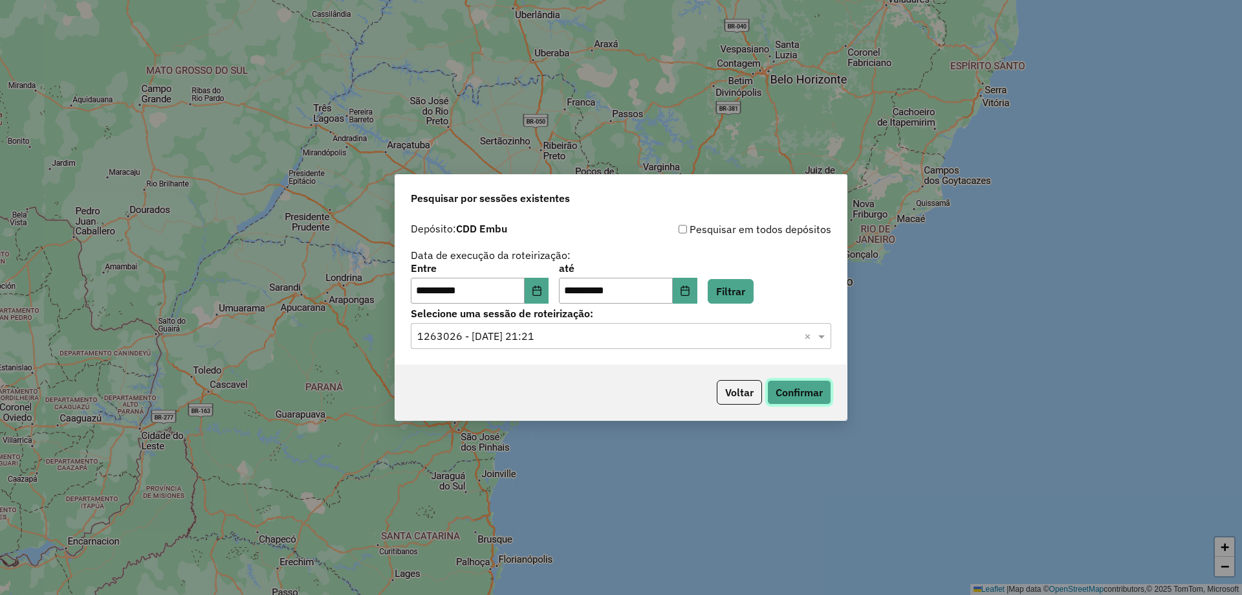
click at [803, 390] on button "Confirmar" at bounding box center [799, 392] width 64 height 25
click at [538, 291] on button "Choose Date" at bounding box center [537, 291] width 25 height 26
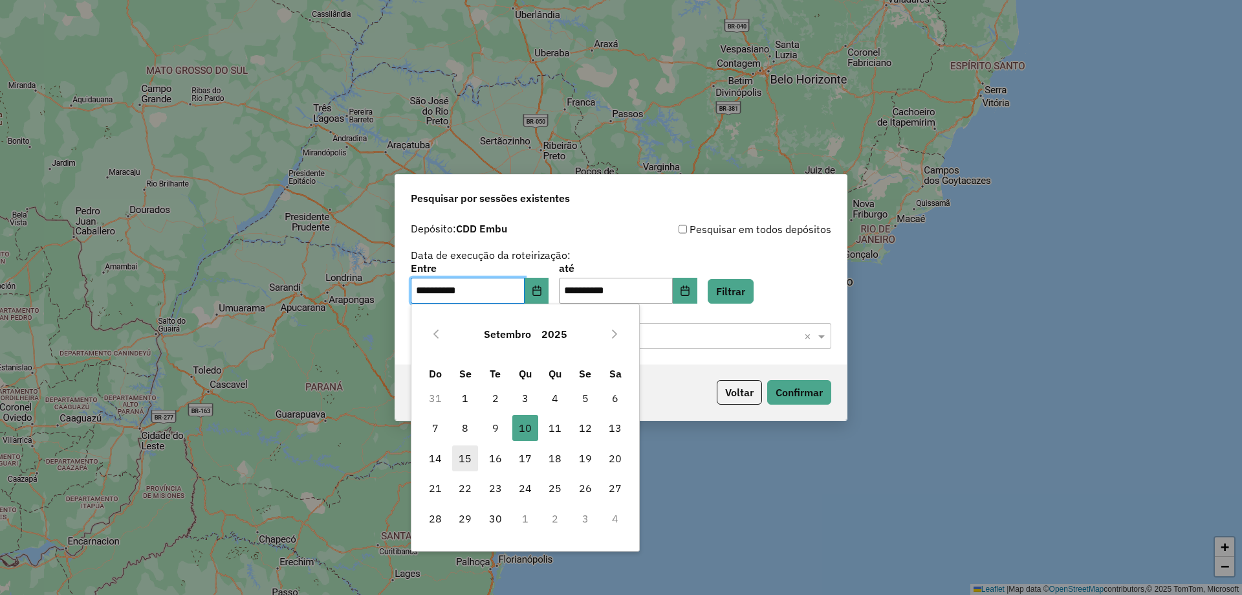
click at [476, 460] on span "15" at bounding box center [465, 458] width 26 height 26
type input "**********"
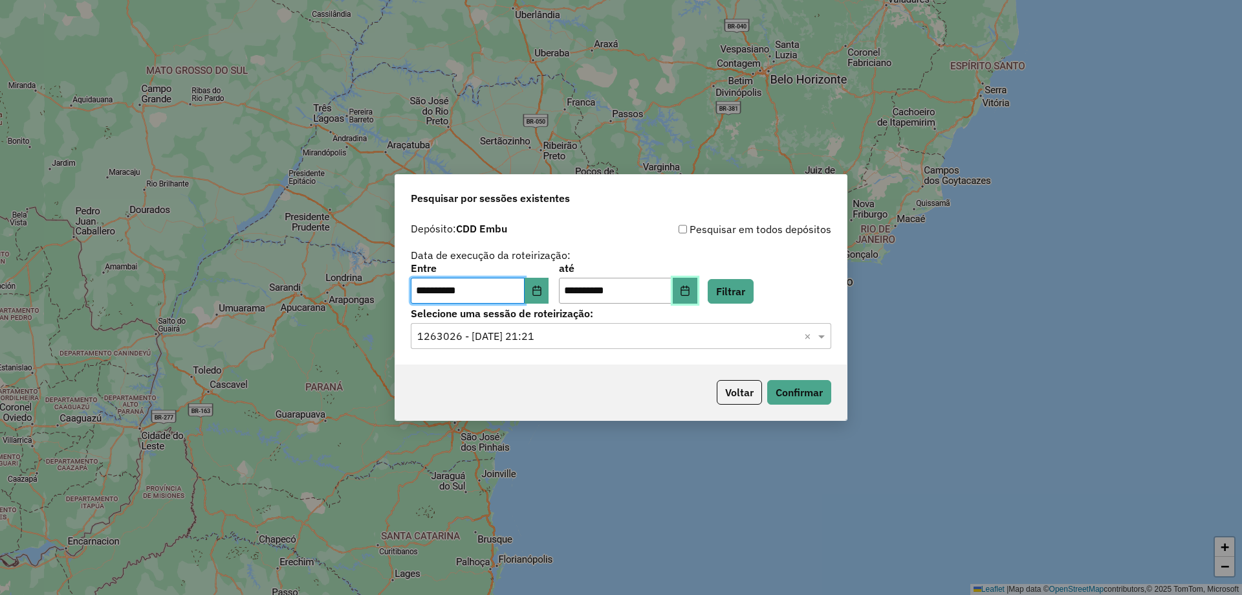
click at [690, 291] on icon "Choose Date" at bounding box center [685, 290] width 10 height 10
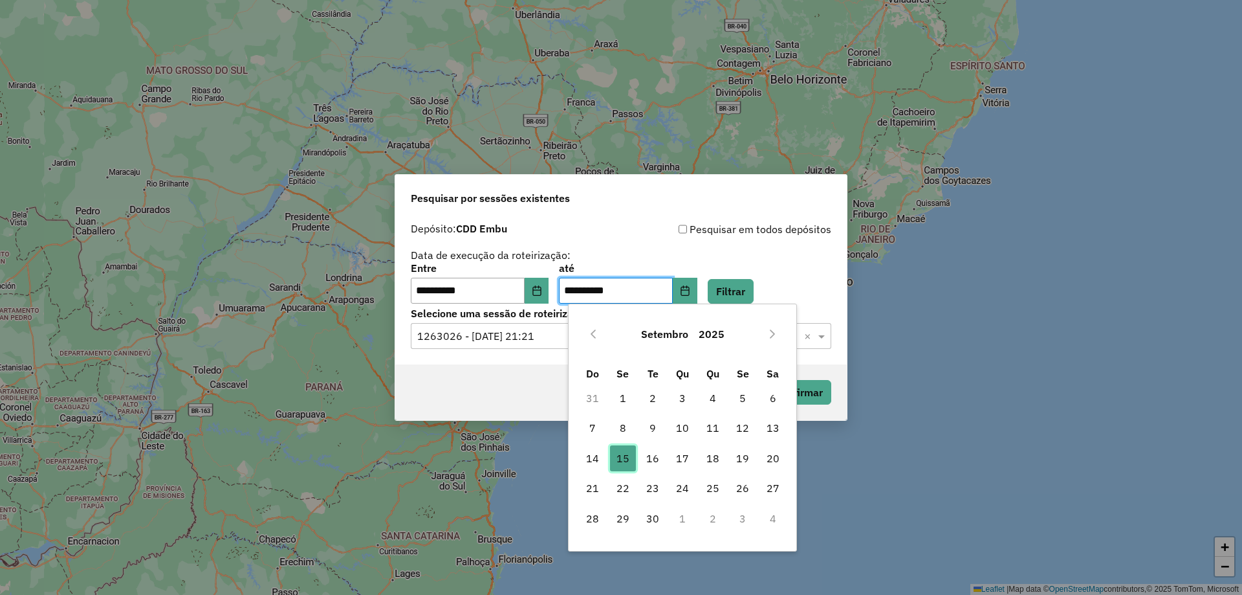
click at [629, 455] on span "15" at bounding box center [623, 458] width 26 height 26
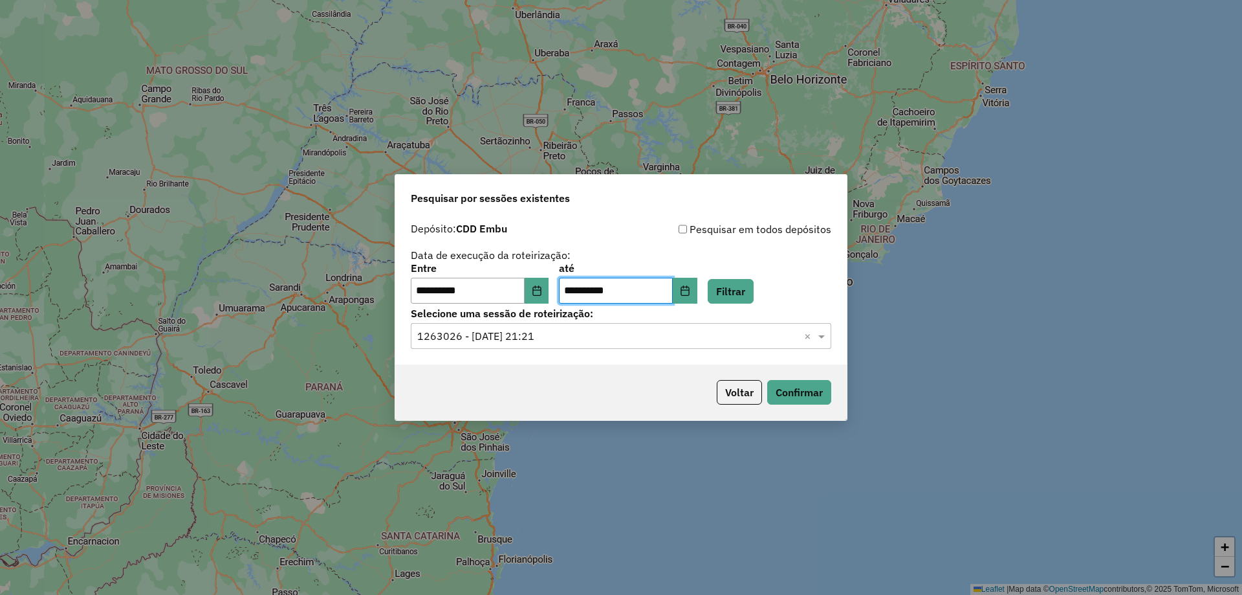
click at [747, 268] on div "**********" at bounding box center [621, 283] width 421 height 40
drag, startPoint x: 742, startPoint y: 320, endPoint x: 754, endPoint y: 293, distance: 29.8
click at [745, 318] on label "Selecione uma sessão de roteirização:" at bounding box center [621, 313] width 421 height 16
click at [754, 293] on button "Filtrar" at bounding box center [731, 291] width 46 height 25
click at [744, 348] on div "Selecione uma sessão × ×" at bounding box center [621, 336] width 421 height 26
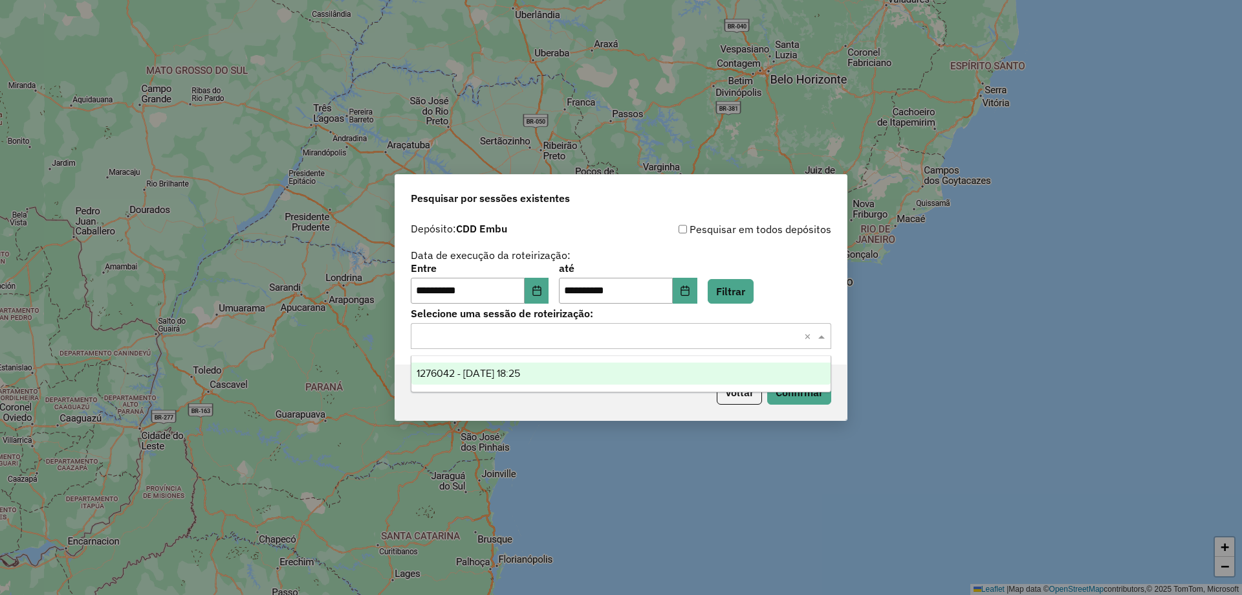
click at [591, 373] on div "1276042 - 15/09/2025 18:25" at bounding box center [621, 373] width 419 height 22
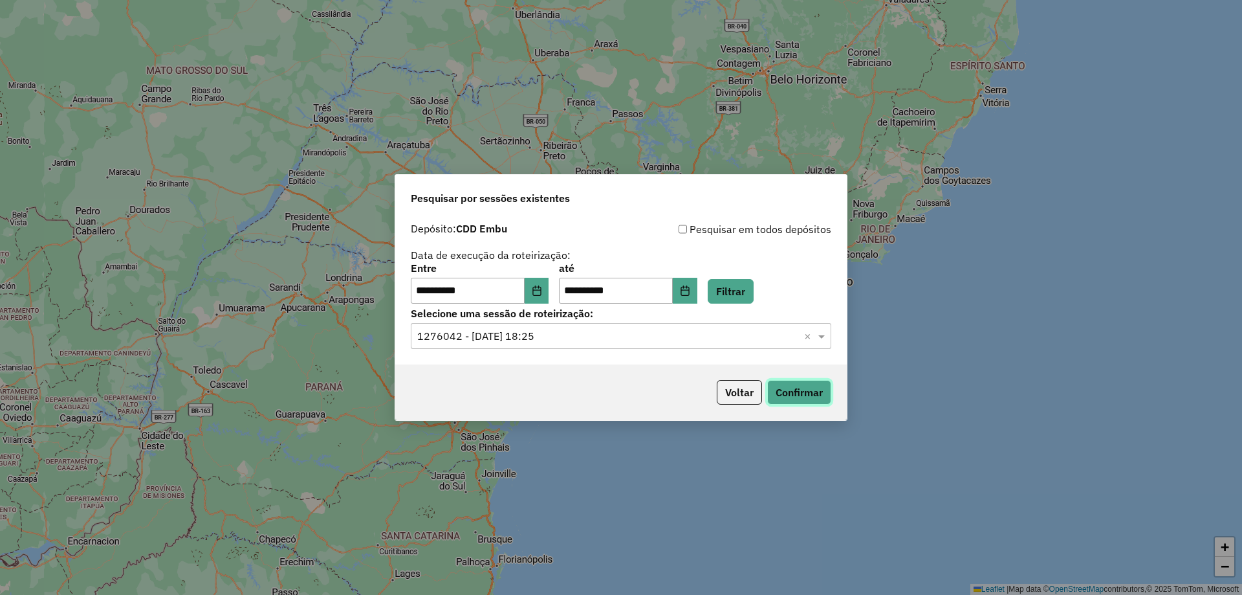
click at [793, 393] on button "Confirmar" at bounding box center [799, 392] width 64 height 25
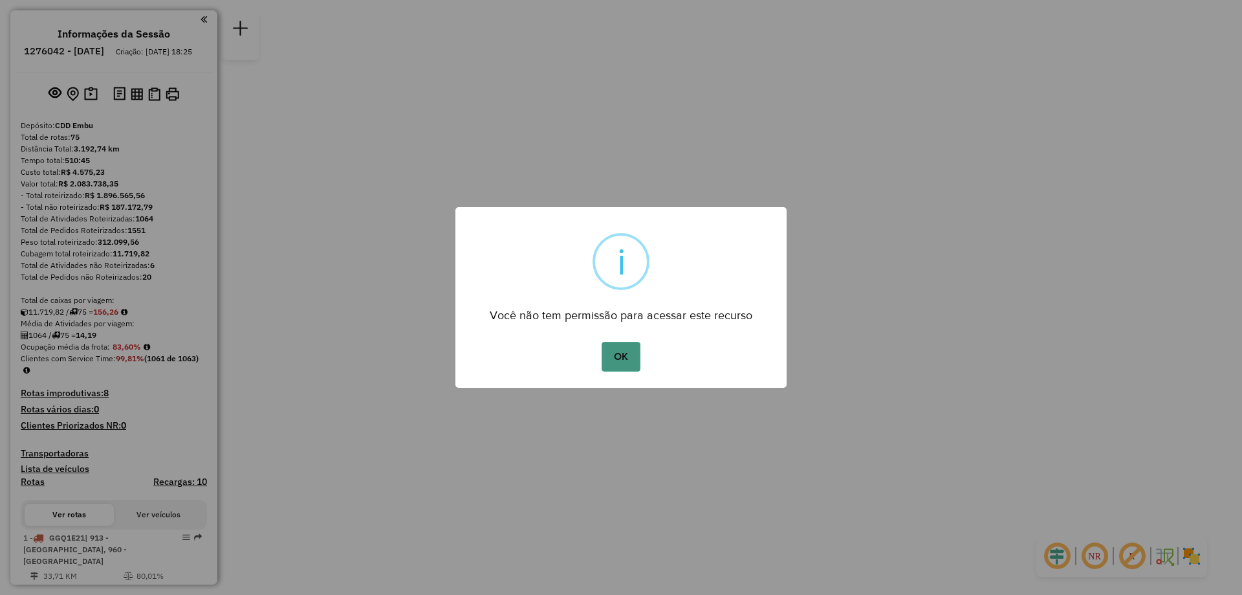
click at [635, 349] on button "OK" at bounding box center [621, 357] width 38 height 30
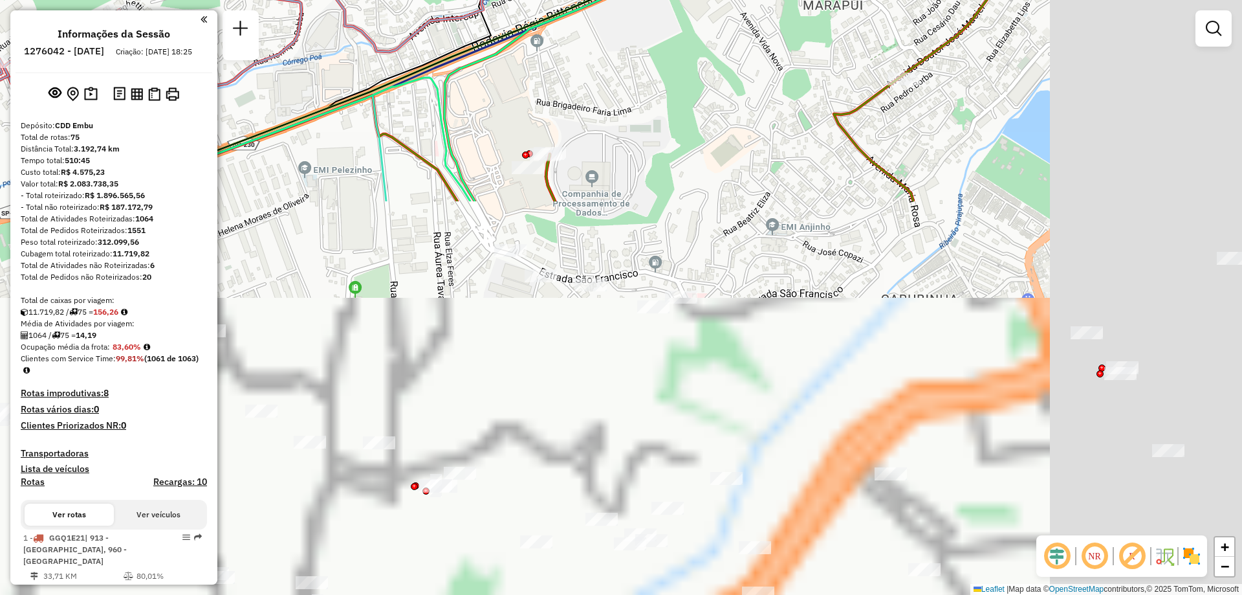
drag, startPoint x: 851, startPoint y: 369, endPoint x: 596, endPoint y: 91, distance: 376.9
click at [497, 0] on html "Aguarde... Pop-up bloqueado! Seu navegador bloqueou automáticamente a abertura …" at bounding box center [621, 297] width 1242 height 595
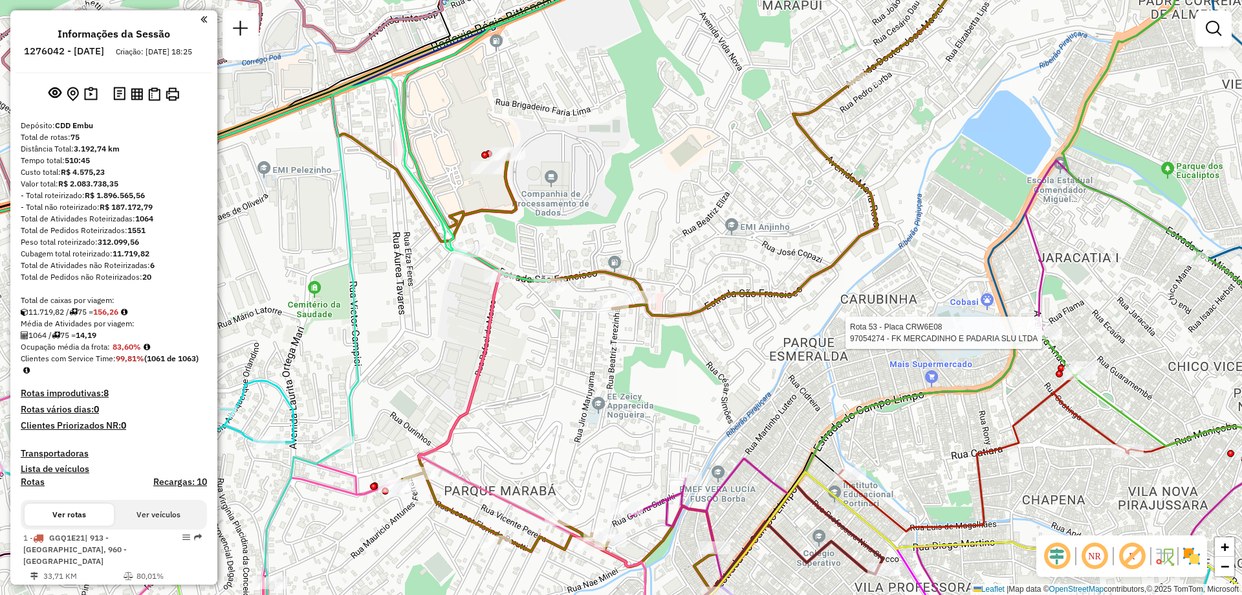
select select "**********"
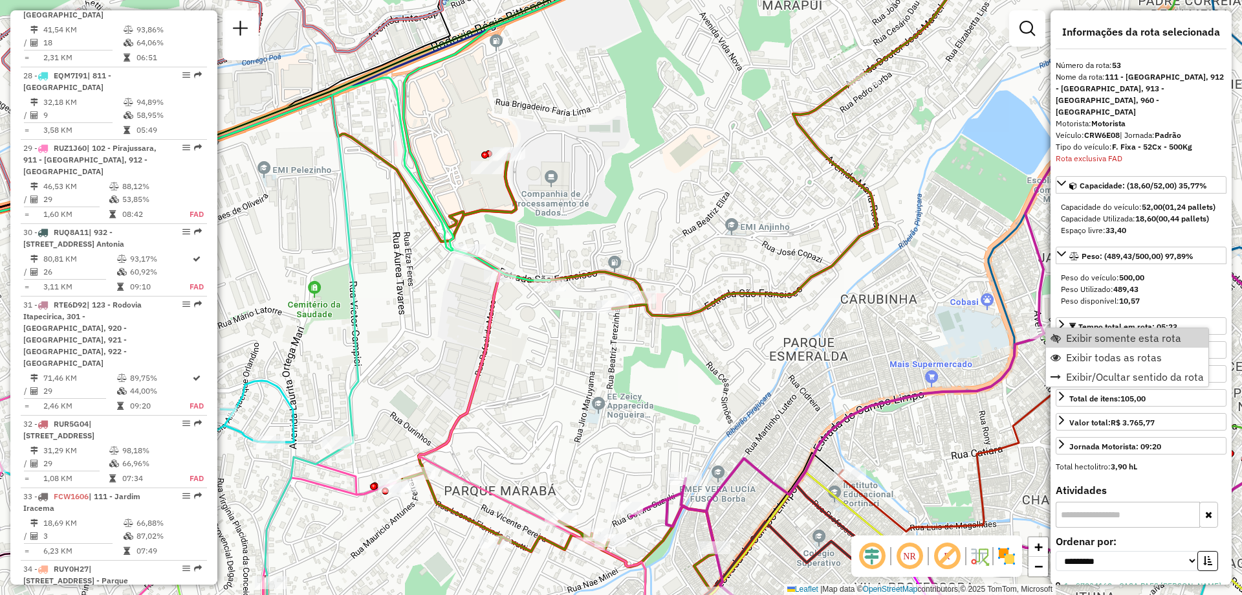
scroll to position [4342, 0]
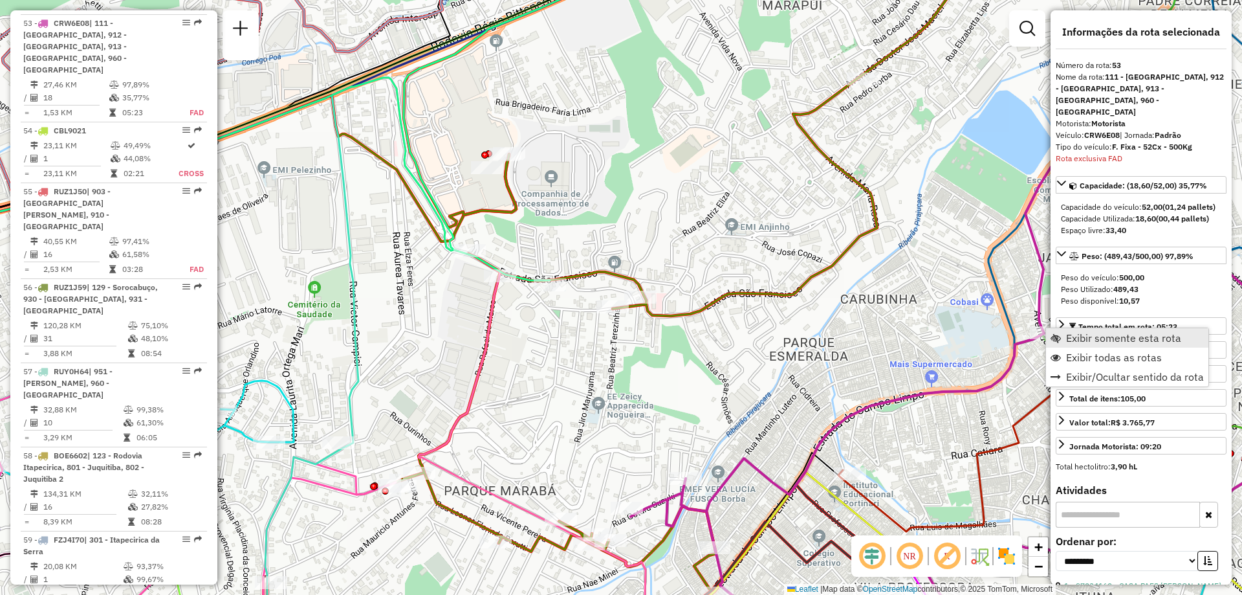
click at [1101, 333] on span "Exibir somente esta rota" at bounding box center [1123, 338] width 115 height 10
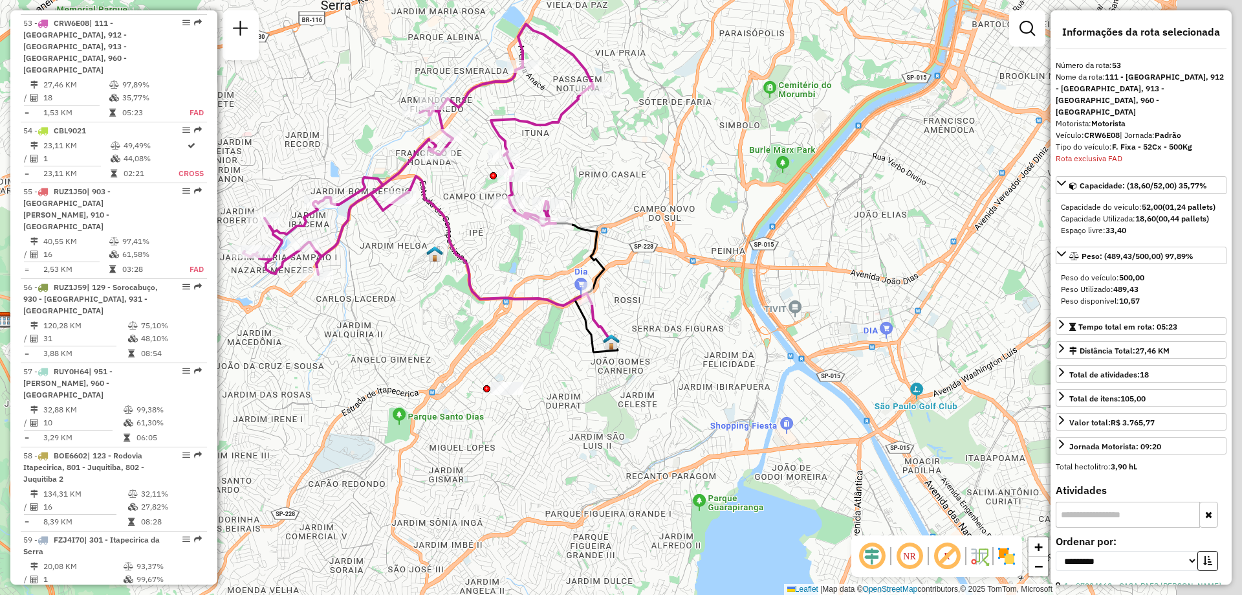
drag, startPoint x: 854, startPoint y: 291, endPoint x: 641, endPoint y: 180, distance: 239.9
click at [641, 180] on div "Janela de atendimento Grade de atendimento Capacidade Transportadoras Veículos …" at bounding box center [621, 297] width 1242 height 595
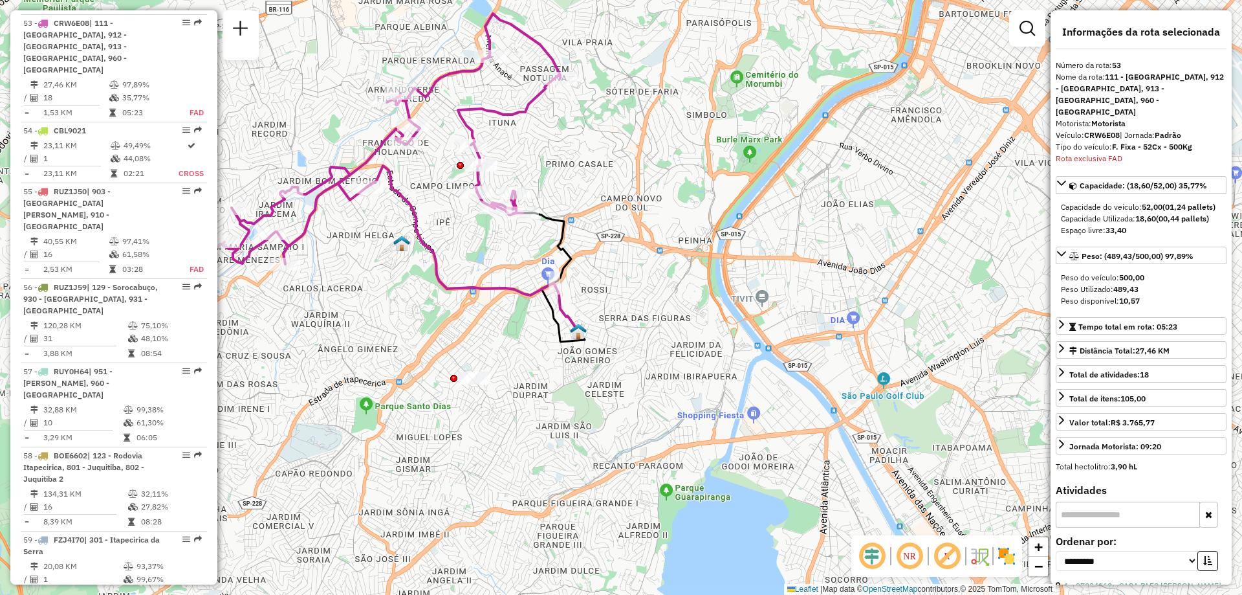
click at [1012, 556] on img at bounding box center [1007, 556] width 21 height 21
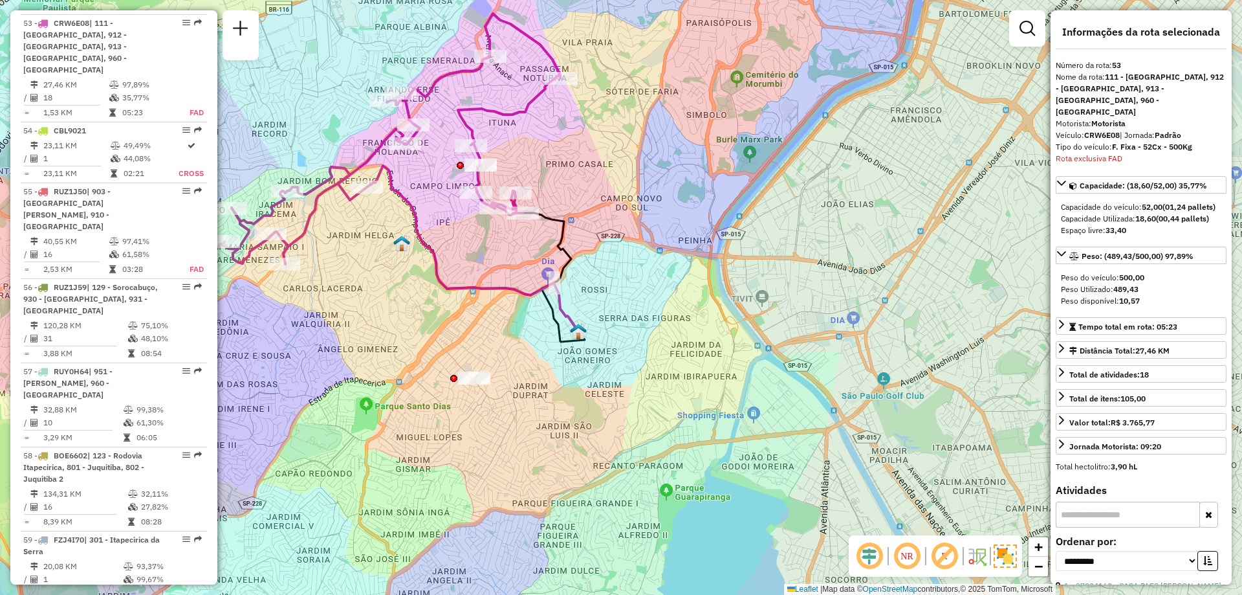
click at [907, 551] on em at bounding box center [907, 555] width 31 height 31
click at [947, 558] on em at bounding box center [944, 555] width 31 height 31
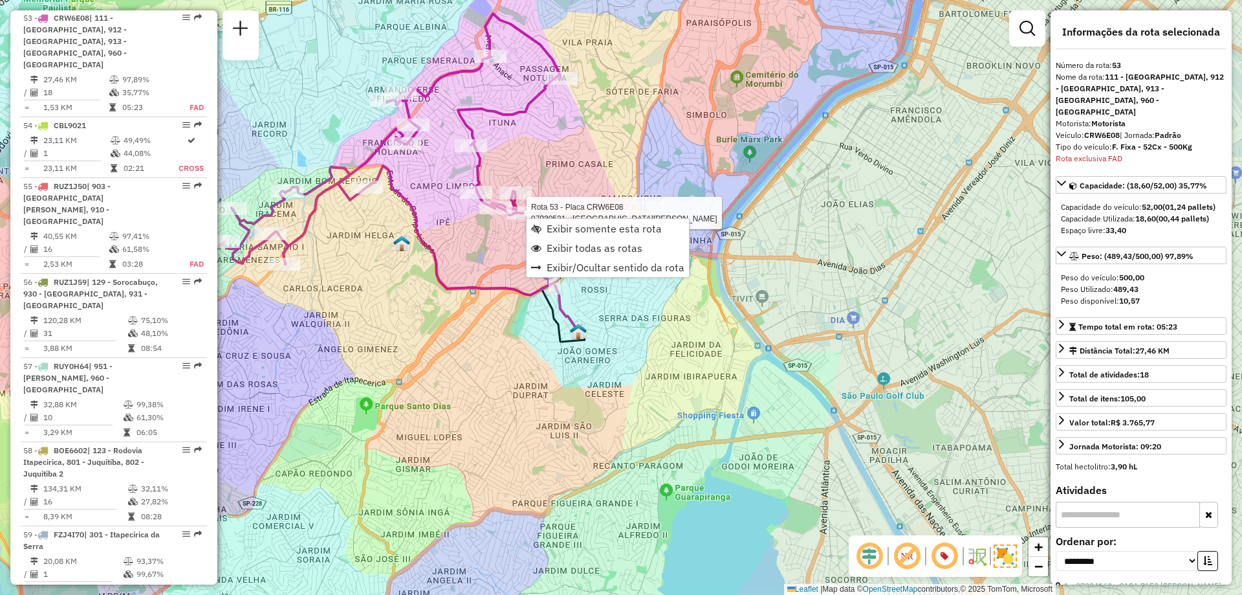
scroll to position [4346, 0]
click at [613, 247] on span "Exibir todas as rotas" at bounding box center [595, 248] width 96 height 10
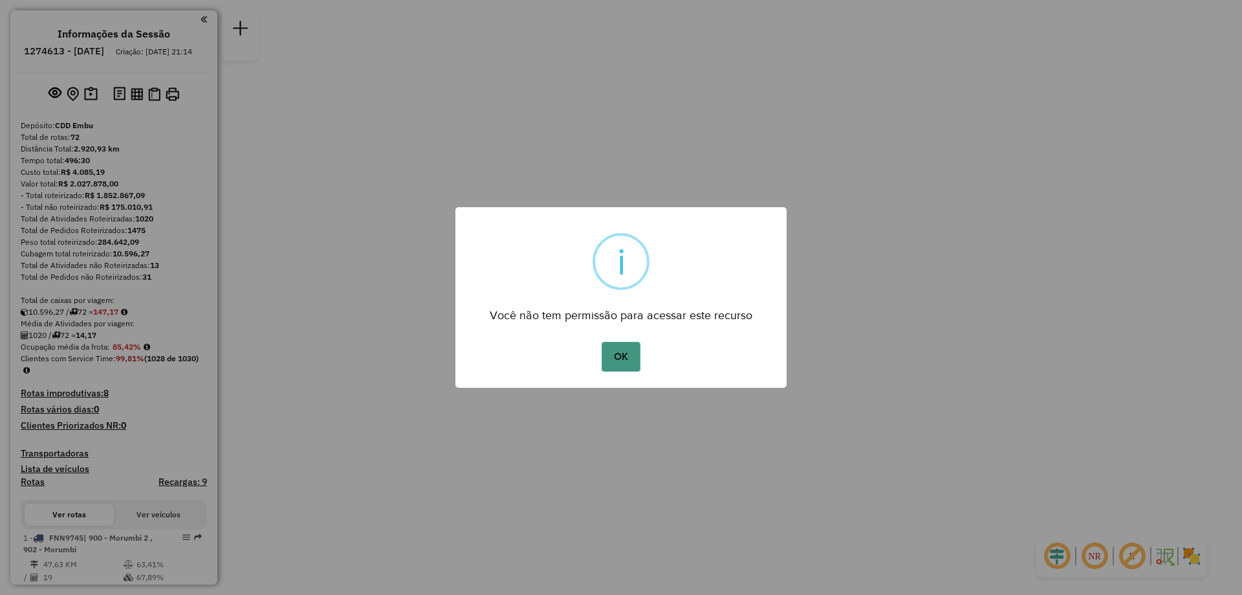
drag, startPoint x: 615, startPoint y: 349, endPoint x: 608, endPoint y: 226, distance: 123.2
click at [614, 349] on button "OK" at bounding box center [621, 357] width 38 height 30
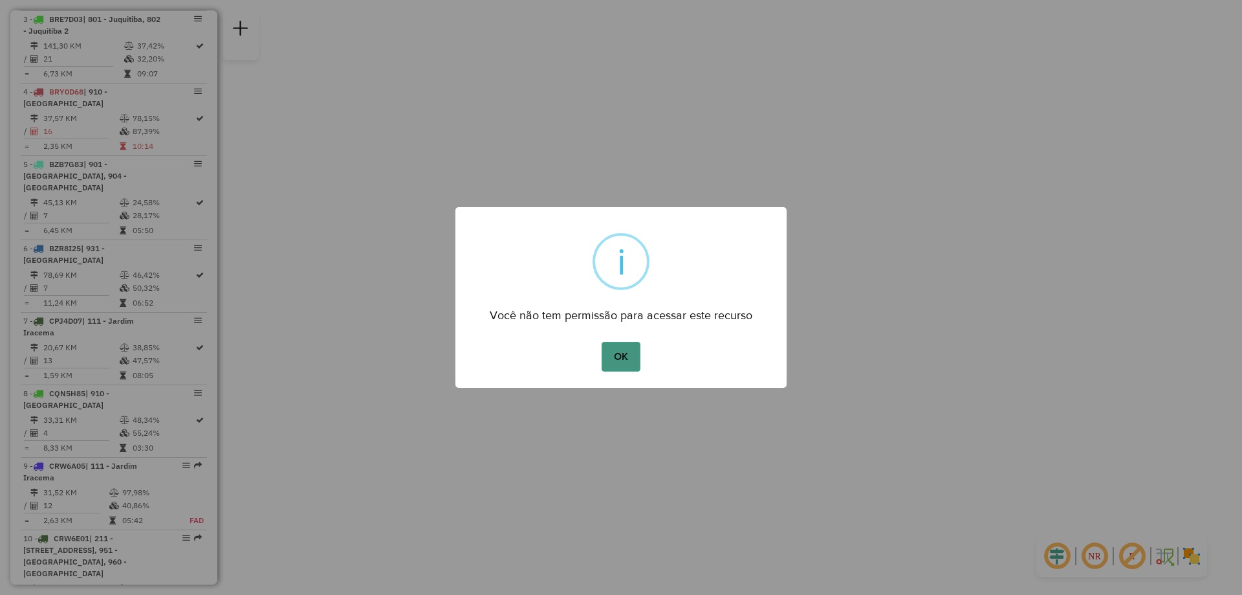
click at [639, 364] on button "OK" at bounding box center [621, 357] width 38 height 30
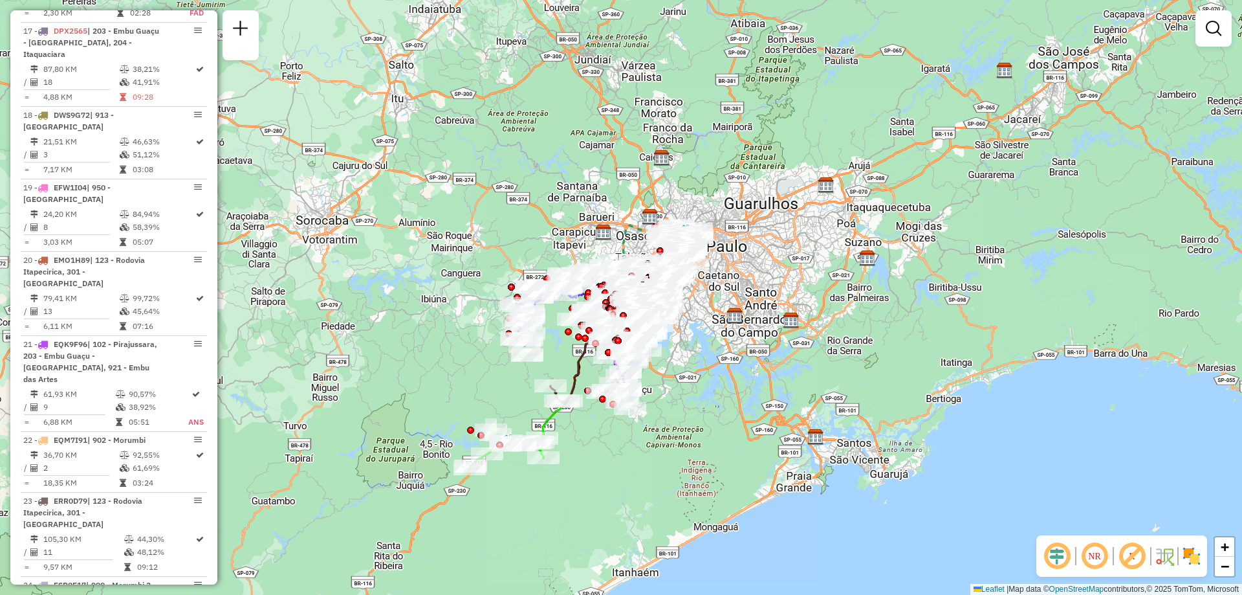
scroll to position [397, 0]
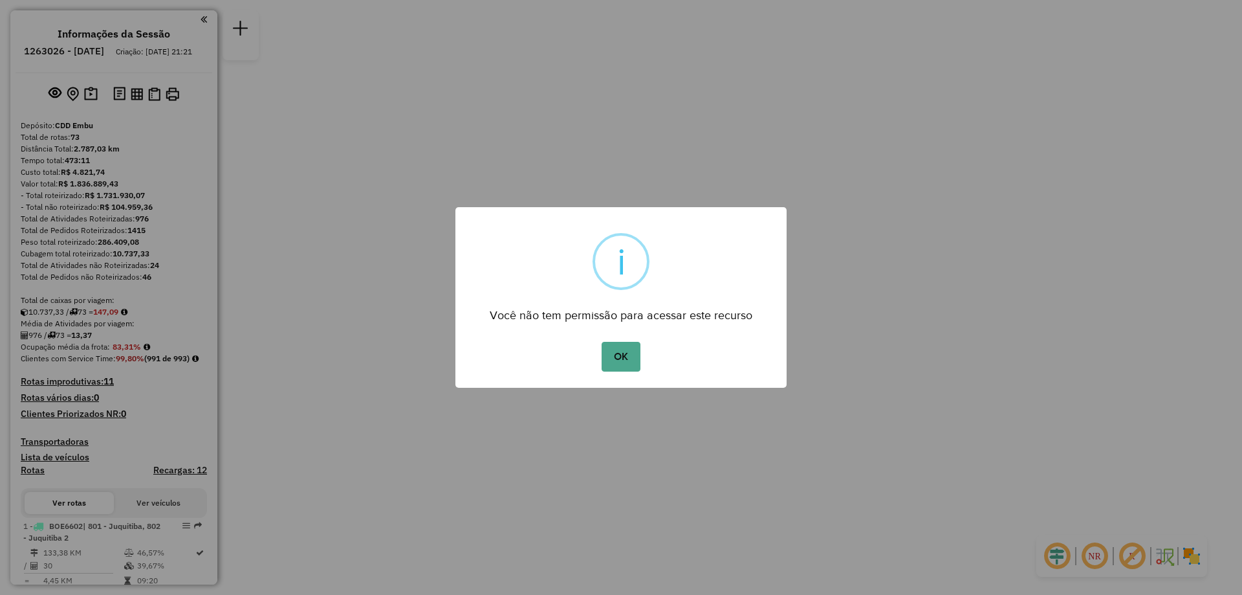
scroll to position [2281, 0]
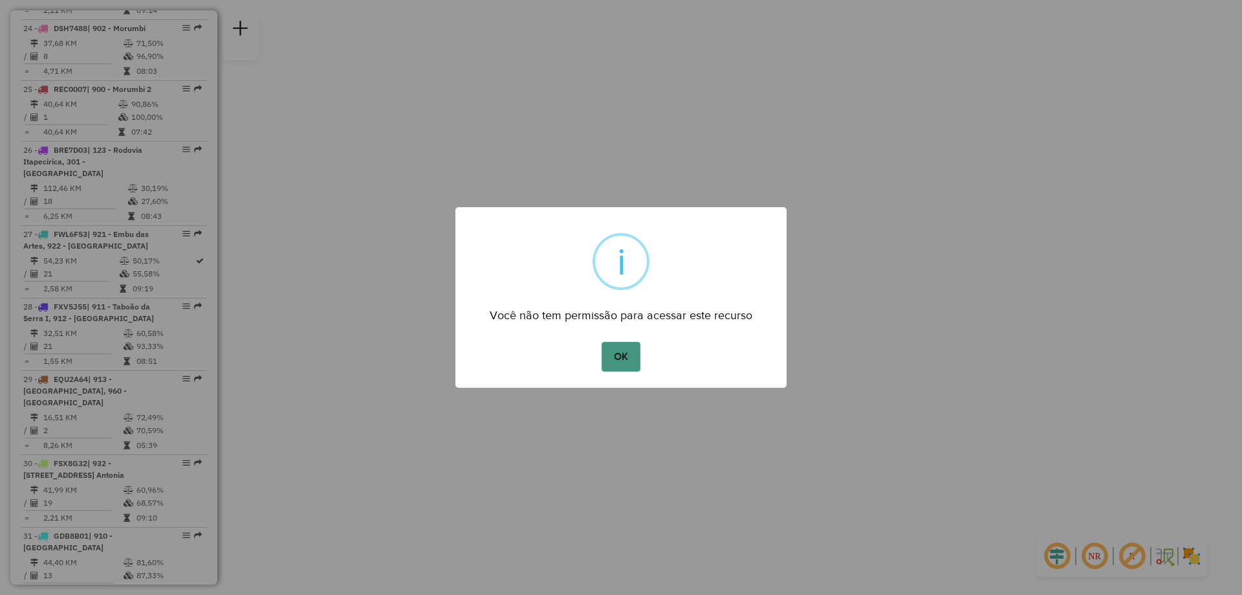
click at [630, 357] on button "OK" at bounding box center [621, 357] width 38 height 30
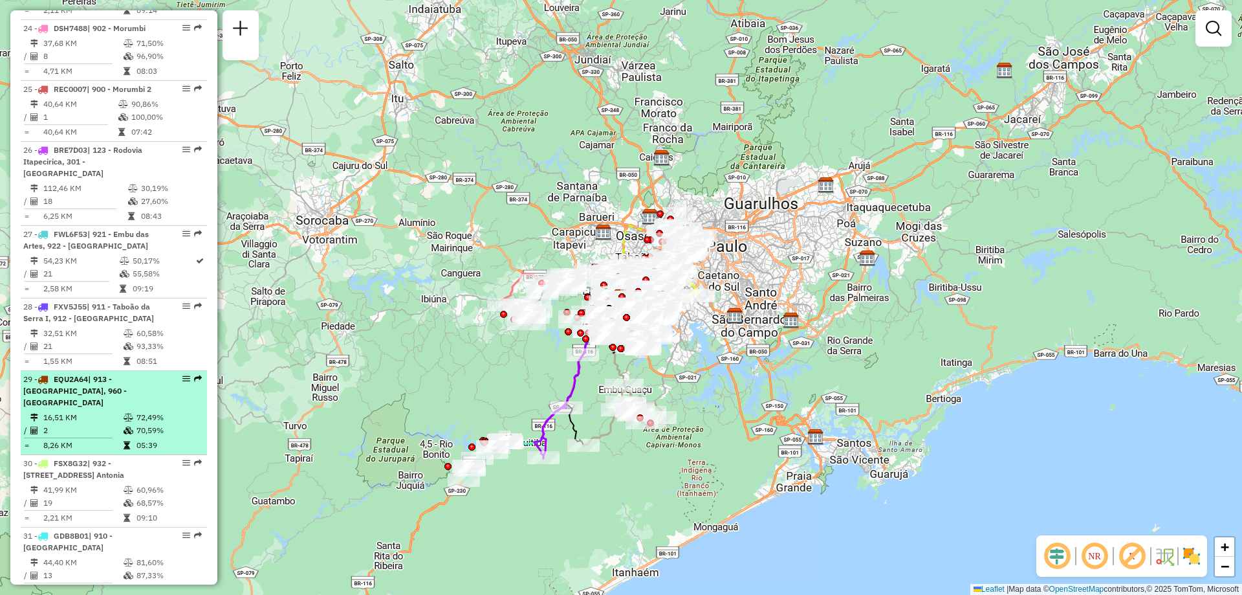
select select "**********"
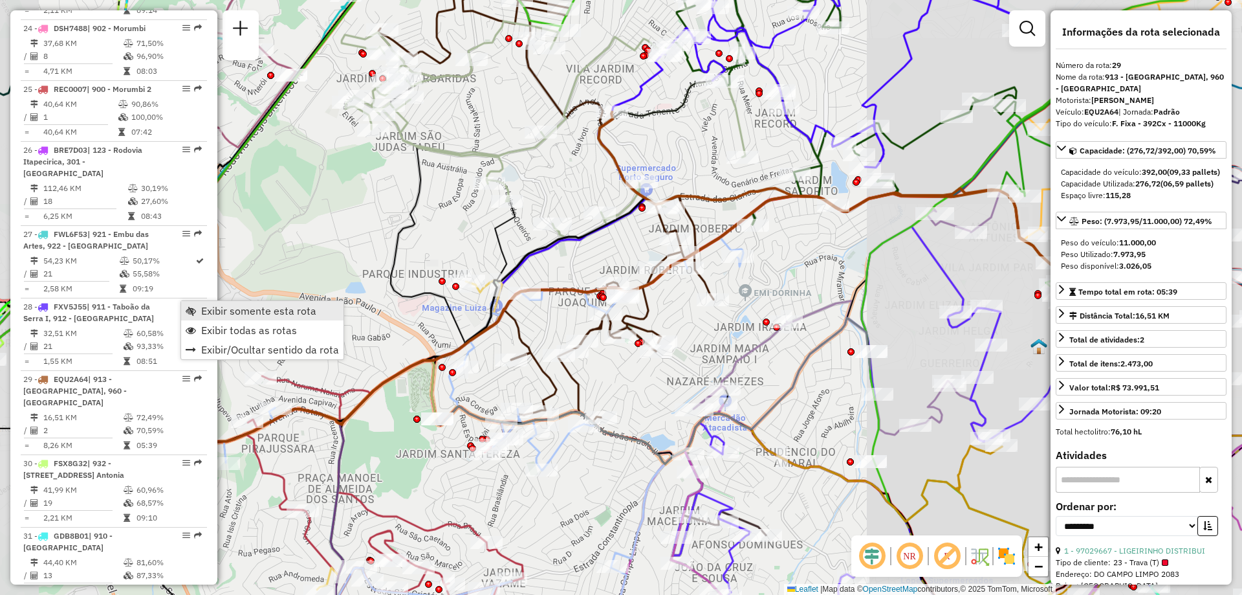
click at [230, 314] on span "Exibir somente esta rota" at bounding box center [258, 310] width 115 height 10
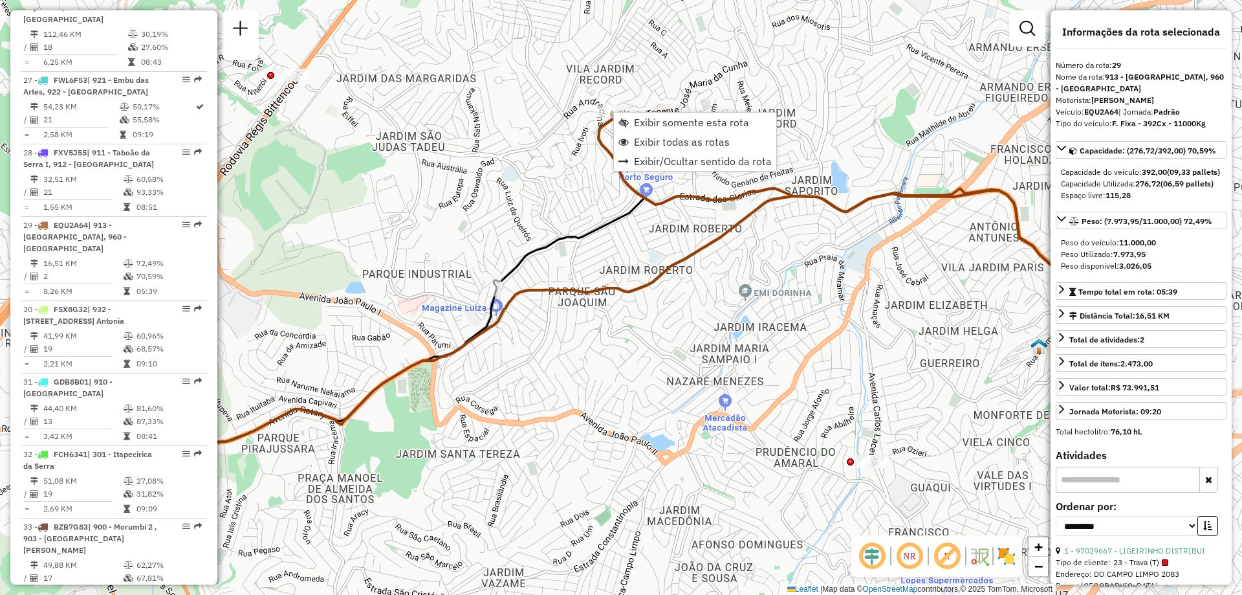
scroll to position [2560, 0]
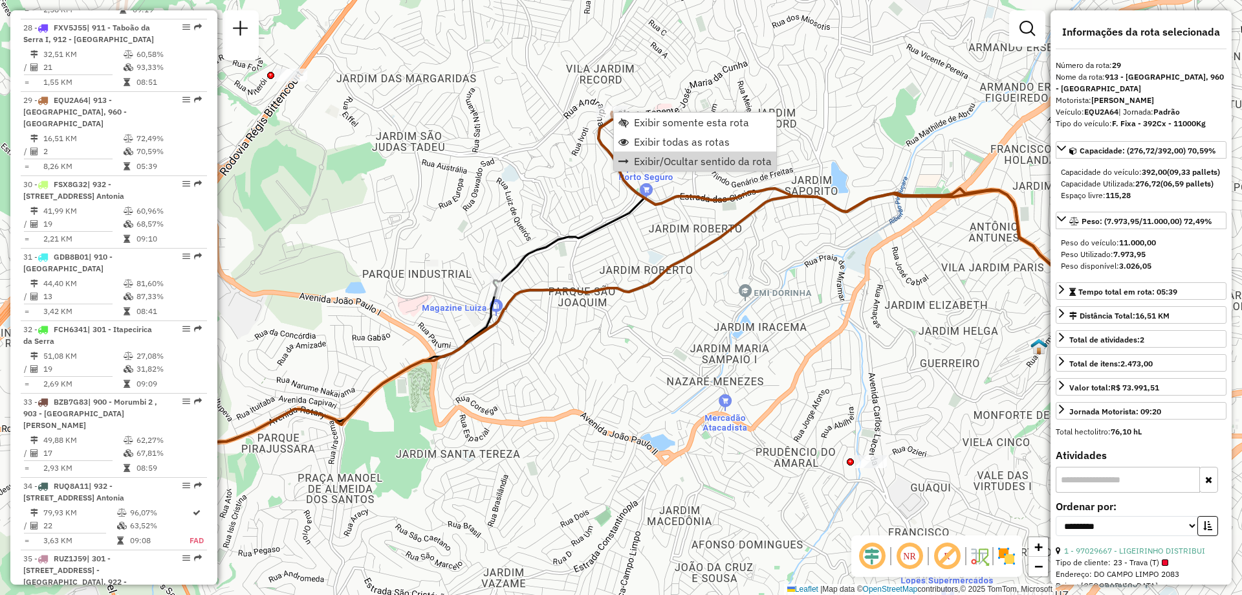
click at [1010, 554] on img at bounding box center [1007, 556] width 21 height 21
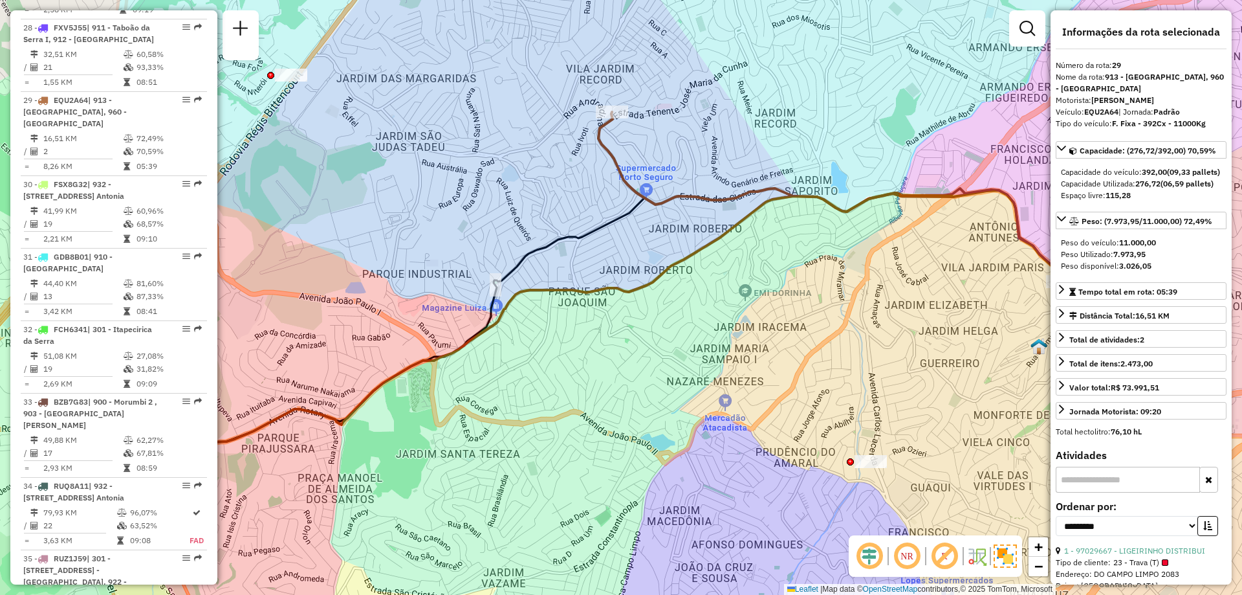
click at [915, 557] on em at bounding box center [907, 555] width 31 height 31
click at [907, 556] on em at bounding box center [907, 555] width 31 height 31
click at [874, 558] on em at bounding box center [869, 555] width 31 height 31
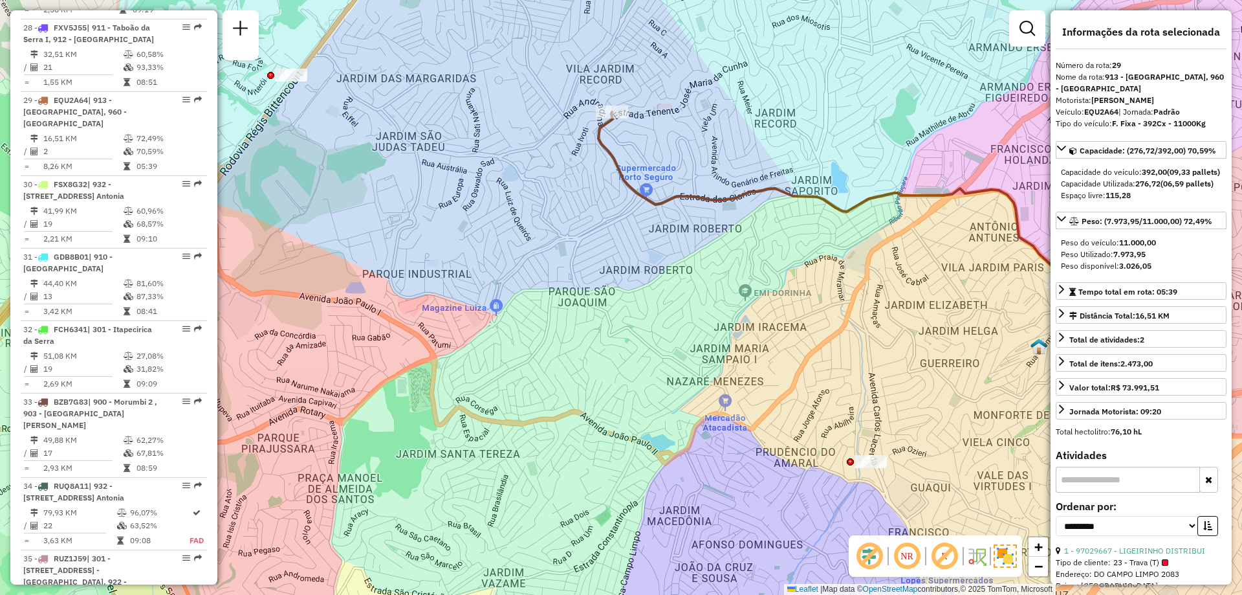
click at [912, 557] on em at bounding box center [907, 555] width 31 height 31
drag, startPoint x: 949, startPoint y: 555, endPoint x: 982, endPoint y: 574, distance: 38.8
click at [949, 555] on em at bounding box center [944, 555] width 31 height 31
click at [889, 561] on img at bounding box center [888, 556] width 6 height 21
click at [879, 561] on em at bounding box center [869, 555] width 31 height 31
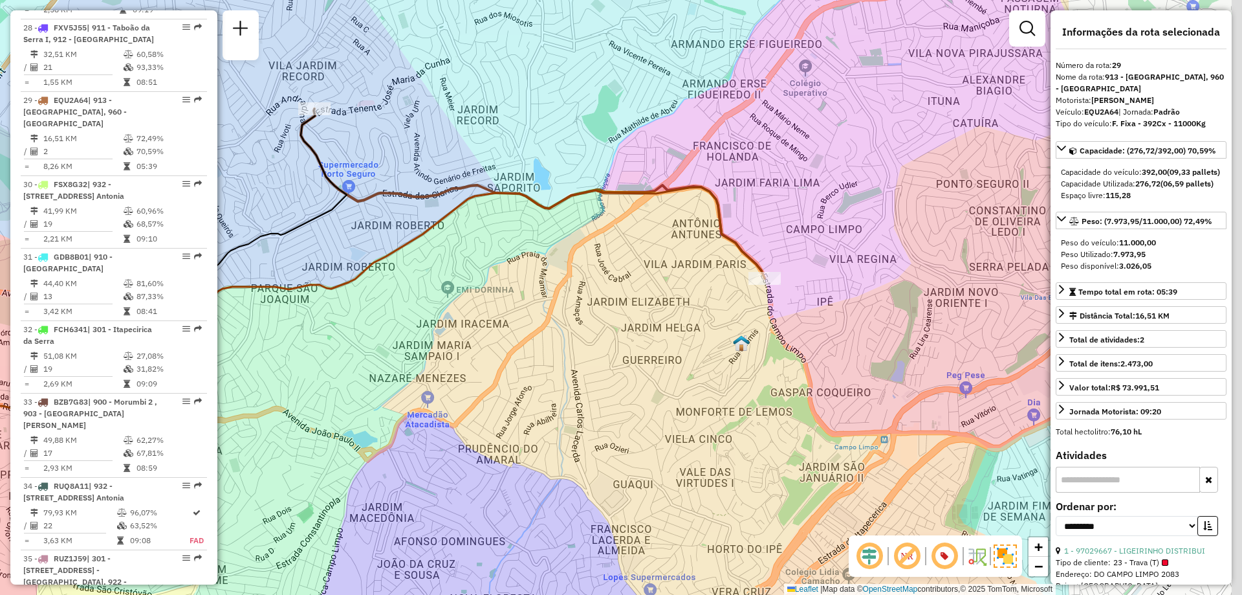
drag, startPoint x: 916, startPoint y: 373, endPoint x: 618, endPoint y: 372, distance: 297.7
click at [618, 372] on div "Janela de atendimento Grade de atendimento Capacidade Transportadoras Veículos …" at bounding box center [621, 297] width 1242 height 595
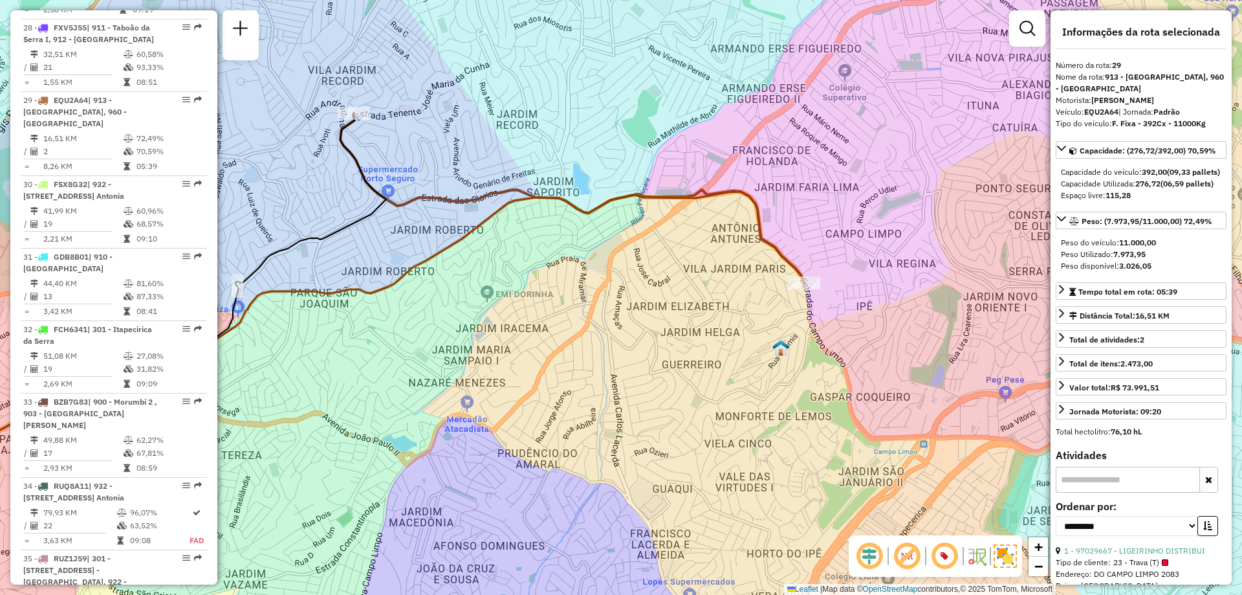
drag, startPoint x: 641, startPoint y: 387, endPoint x: 682, endPoint y: 397, distance: 42.1
click at [675, 394] on div "Janela de atendimento Grade de atendimento Capacidade Transportadoras Veículos …" at bounding box center [621, 297] width 1242 height 595
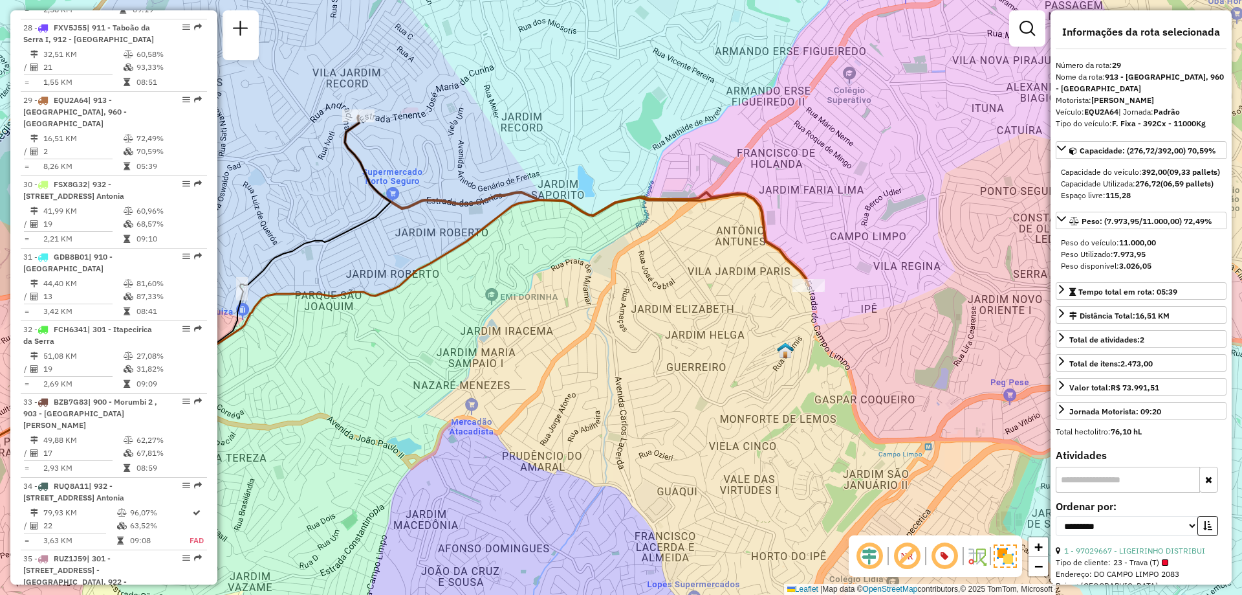
click at [905, 563] on em at bounding box center [907, 555] width 31 height 31
drag, startPoint x: 909, startPoint y: 558, endPoint x: 908, endPoint y: 504, distance: 54.4
click at [909, 558] on em at bounding box center [907, 555] width 31 height 31
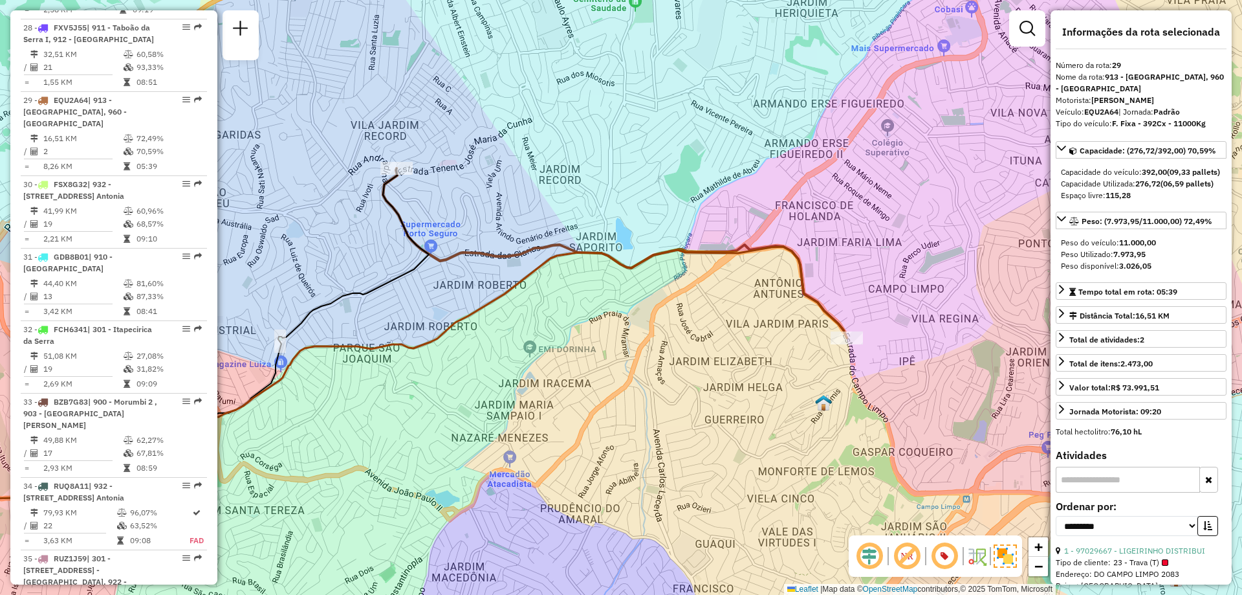
drag, startPoint x: 608, startPoint y: 312, endPoint x: 646, endPoint y: 364, distance: 64.8
click at [646, 364] on div "Janela de atendimento Grade de atendimento Capacidade Transportadoras Veículos …" at bounding box center [621, 297] width 1242 height 595
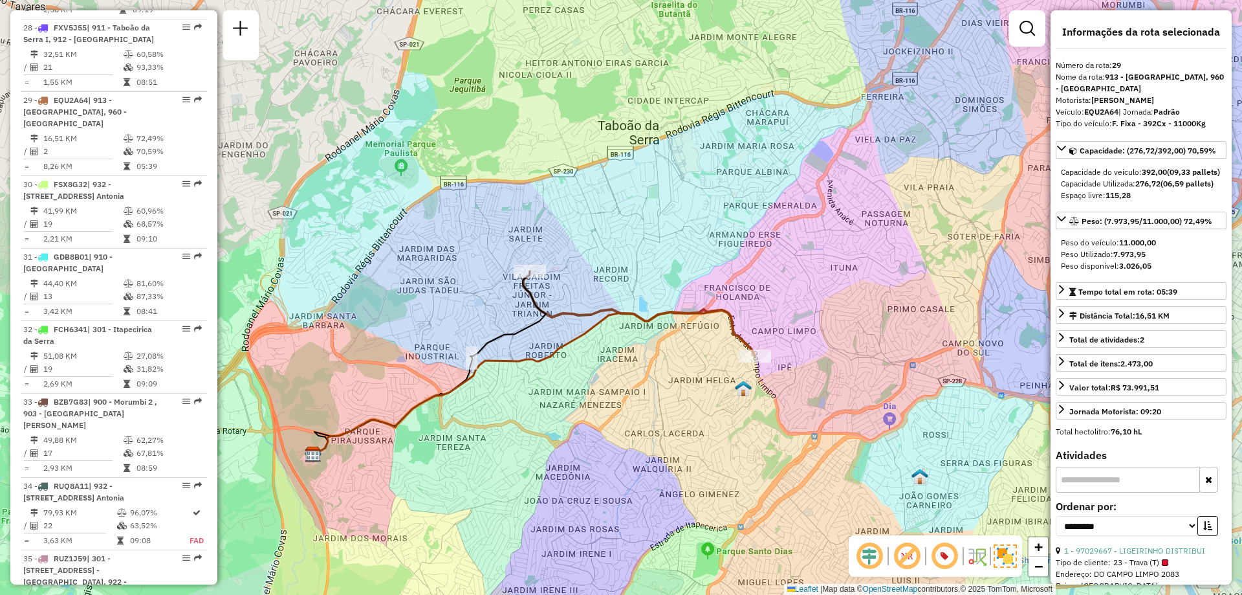
drag, startPoint x: 626, startPoint y: 366, endPoint x: 633, endPoint y: 371, distance: 8.8
click at [633, 371] on div "Janela de atendimento Grade de atendimento Capacidade Transportadoras Veículos …" at bounding box center [621, 297] width 1242 height 595
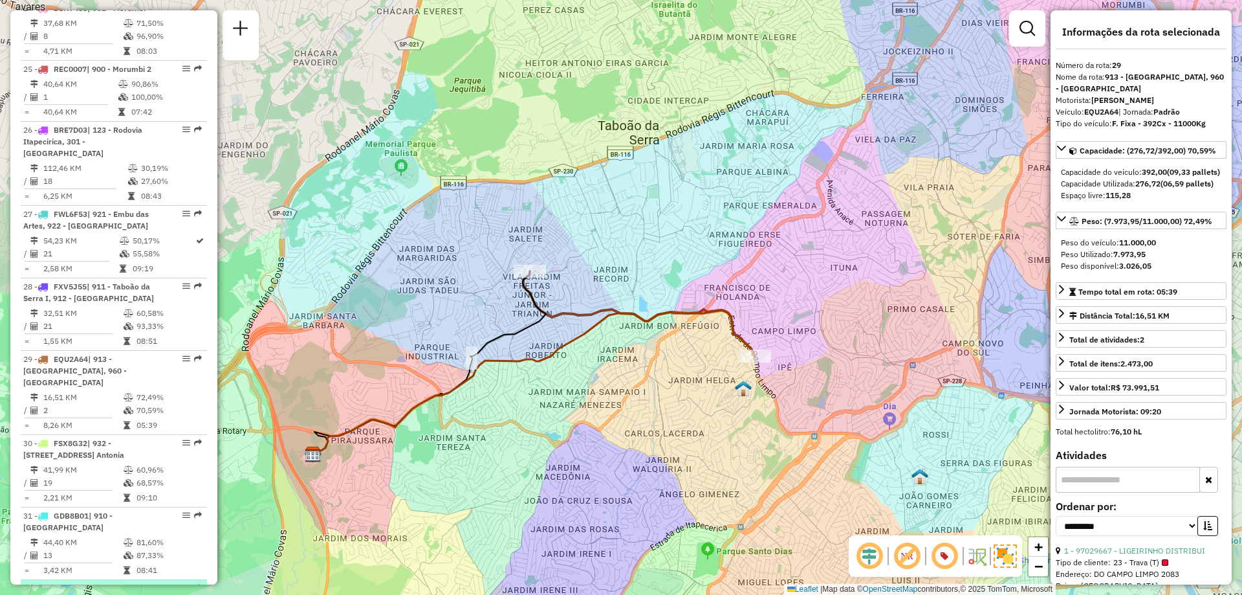
scroll to position [2236, 0]
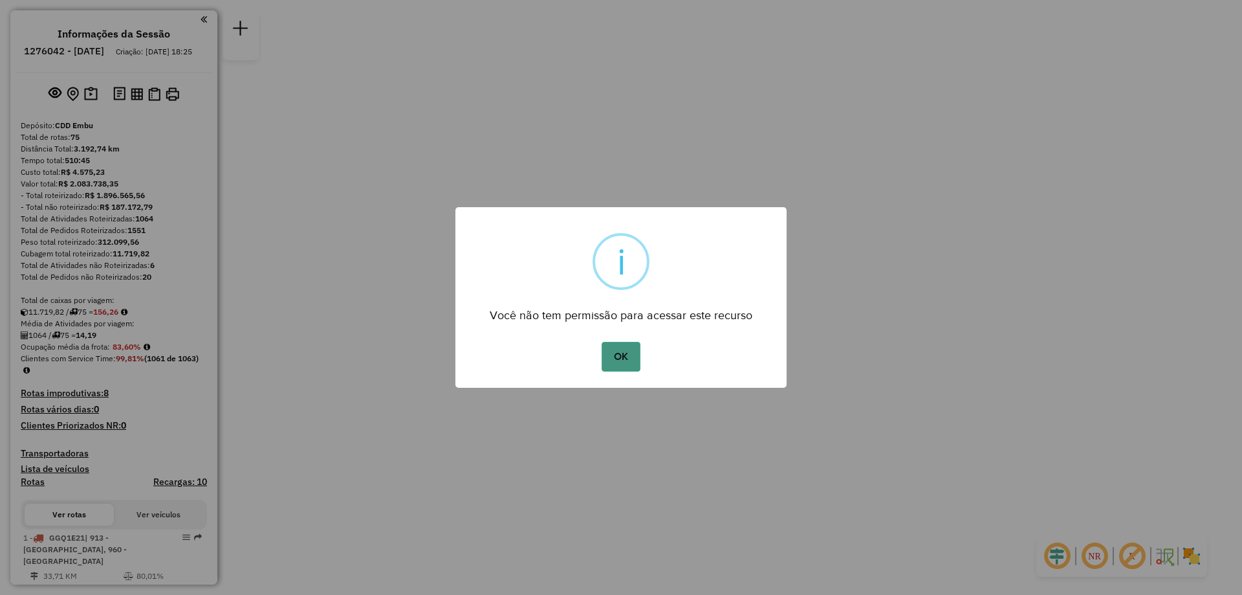
click at [621, 364] on button "OK" at bounding box center [621, 357] width 38 height 30
